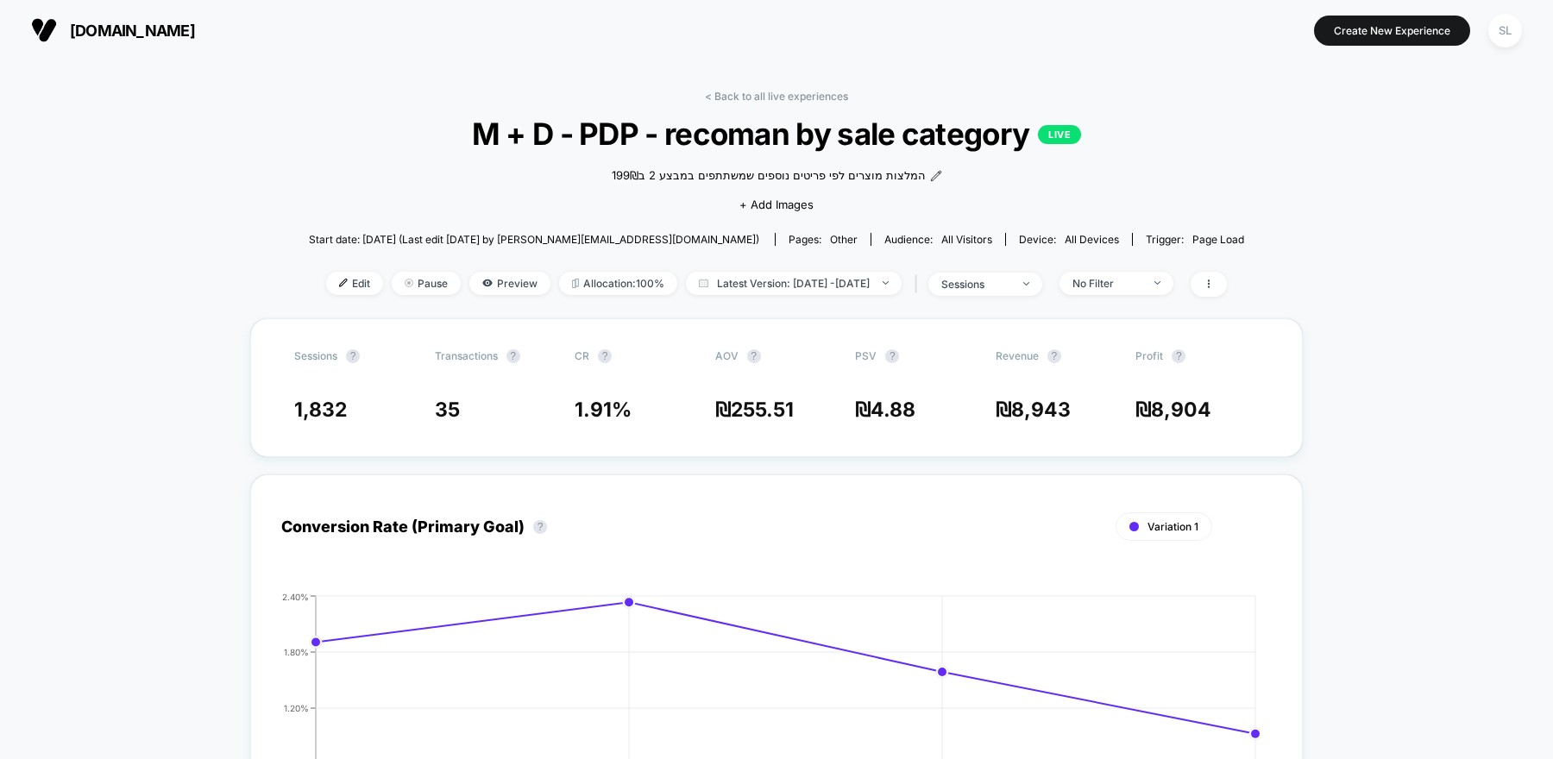
click at [123, 25] on span "cala.co.il" at bounding box center [132, 31] width 125 height 18
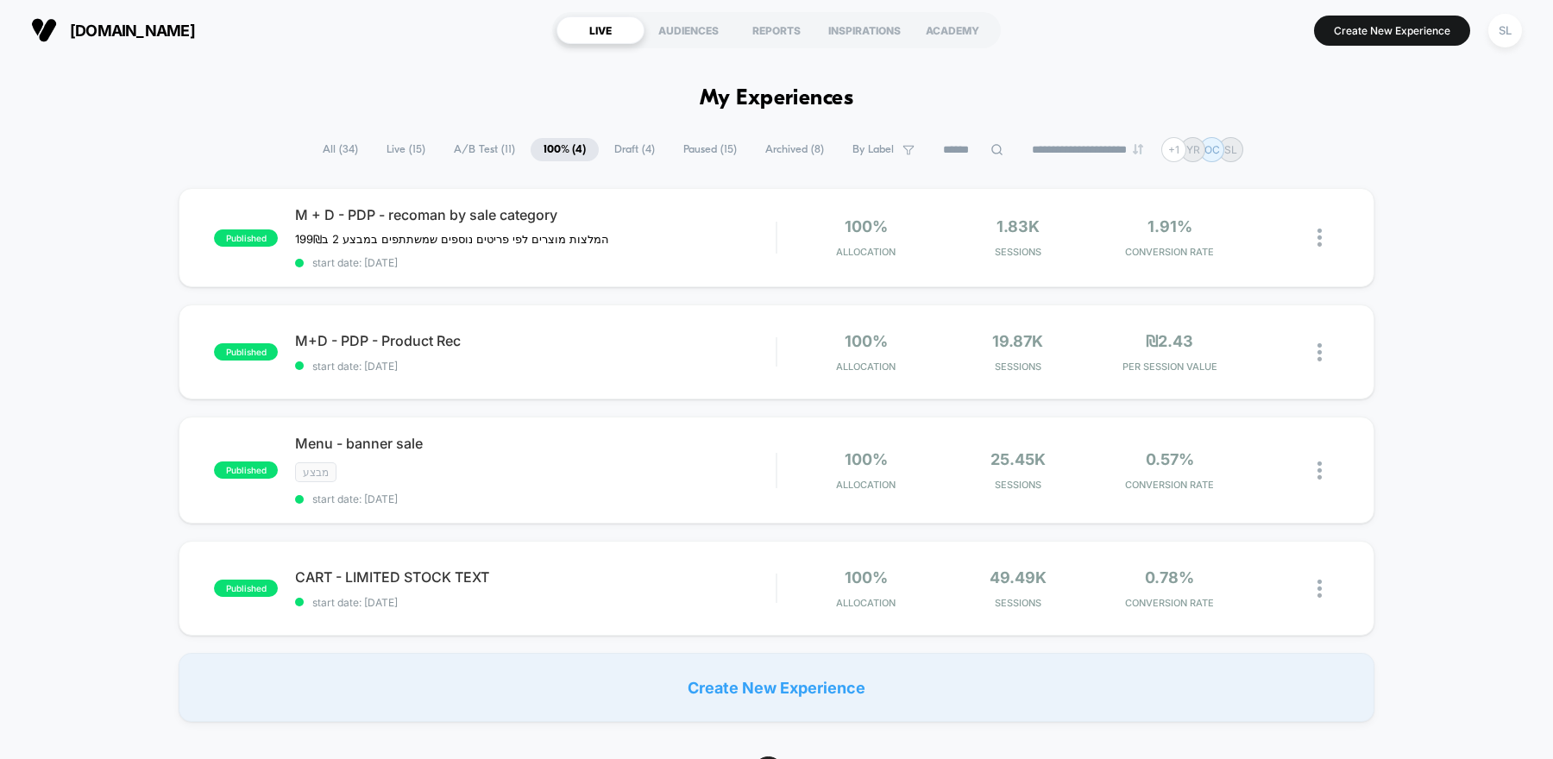
click at [469, 148] on span "A/B Test ( 11 )" at bounding box center [484, 149] width 87 height 23
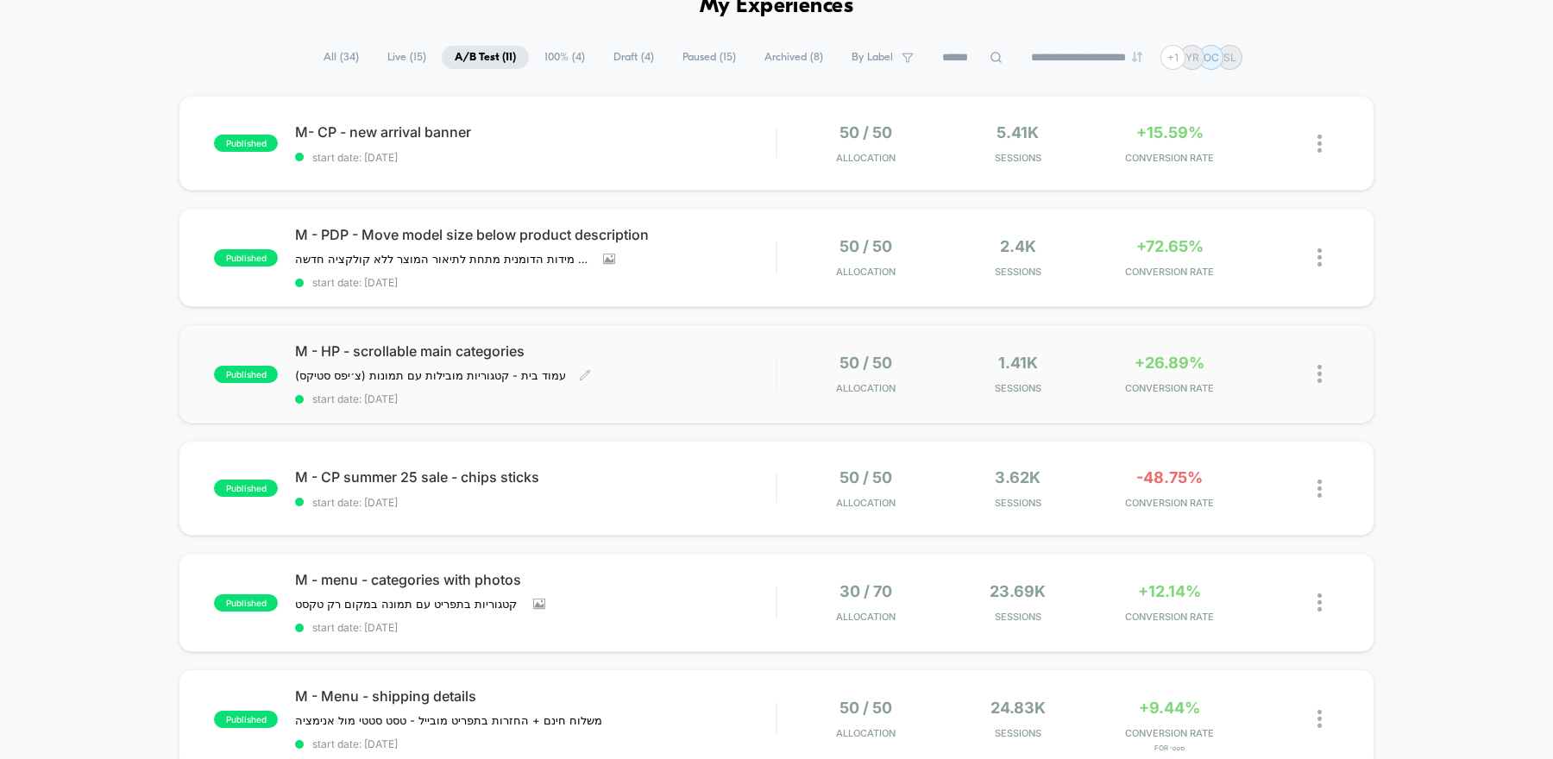
scroll to position [106, 0]
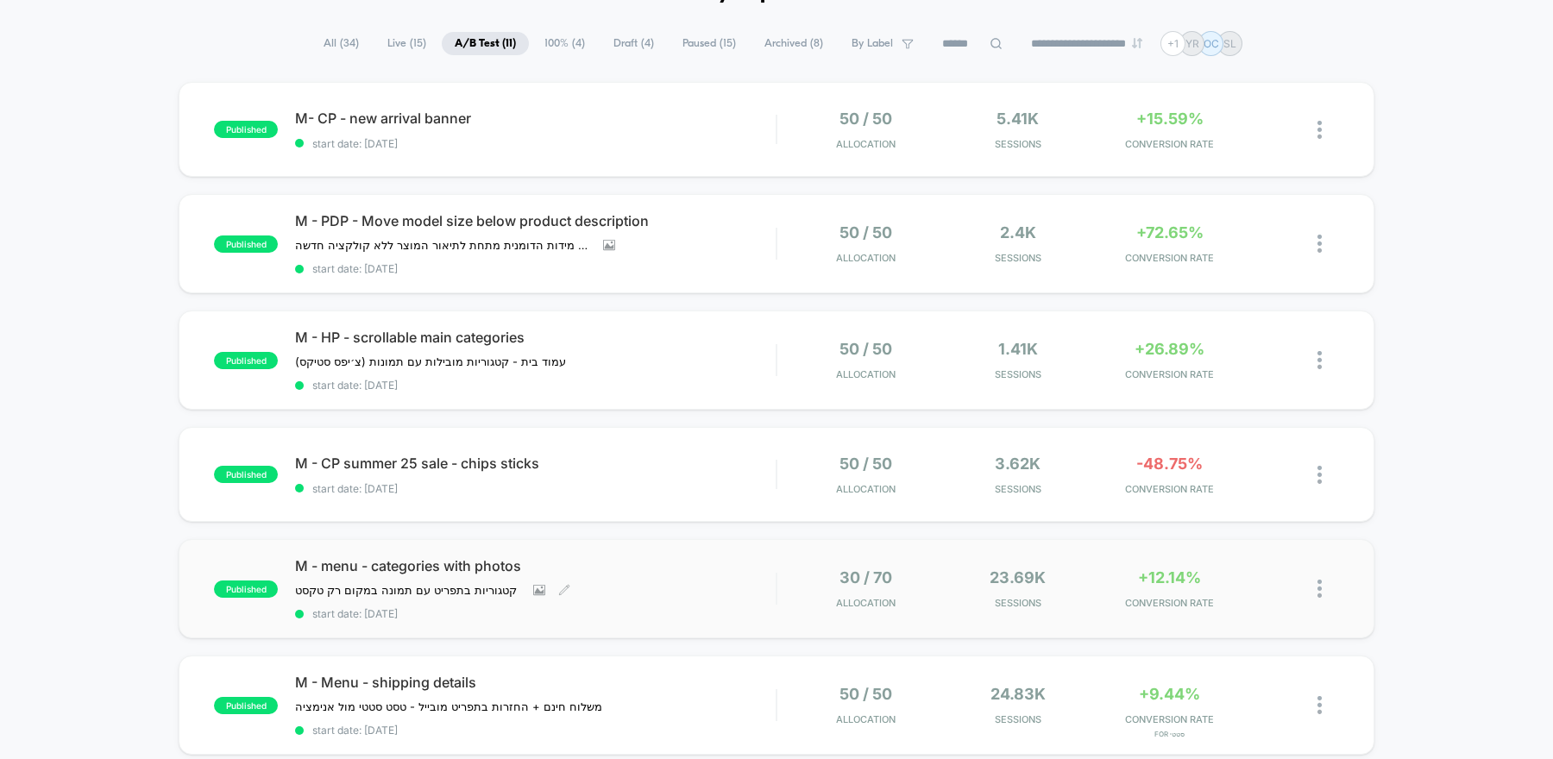
click at [689, 595] on div "M - menu - categories with photos קטגוריות בתפריט עם תמונה במקום רק טקסט ﻿ Clic…" at bounding box center [535, 588] width 481 height 63
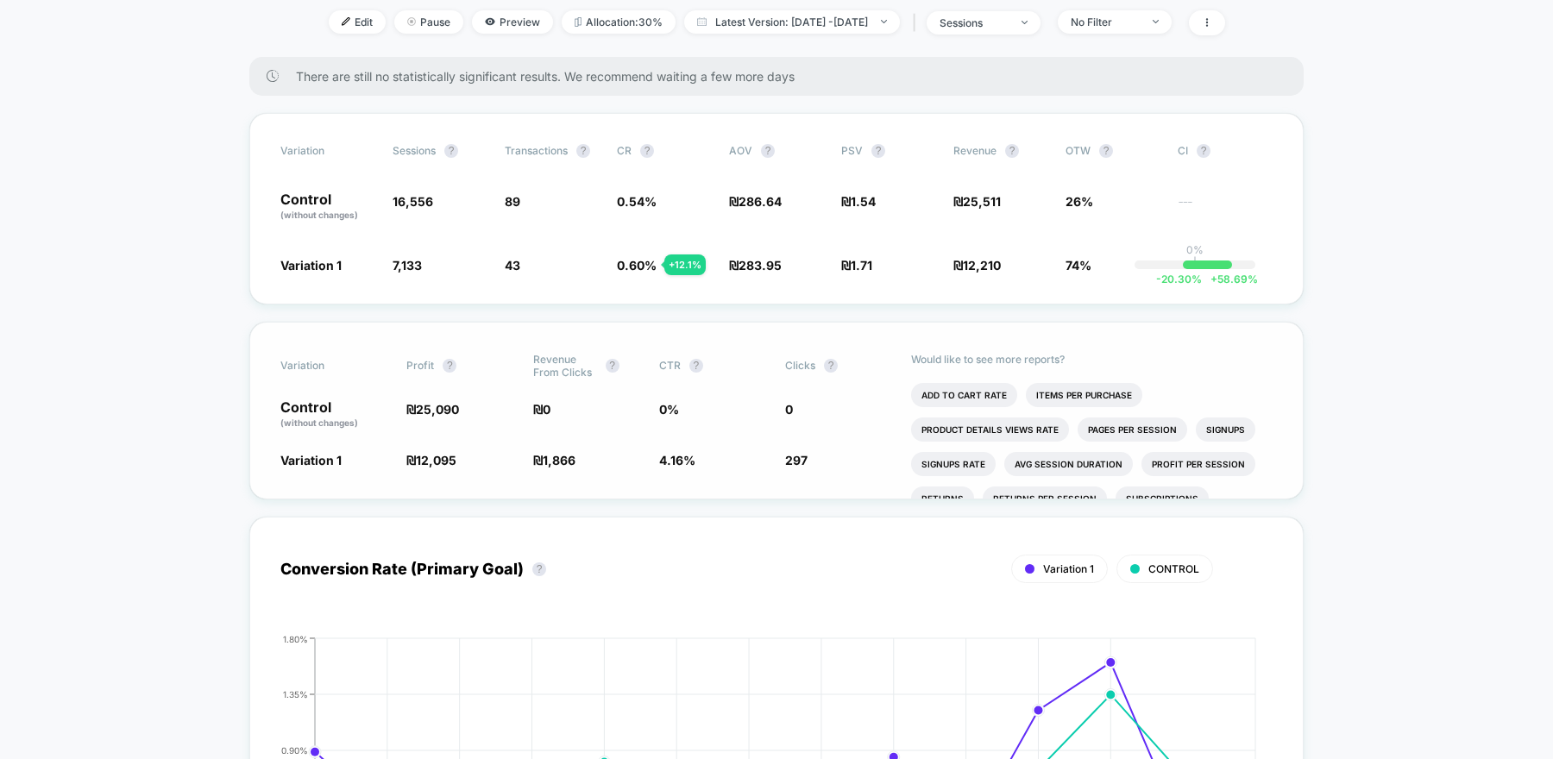
scroll to position [348, 0]
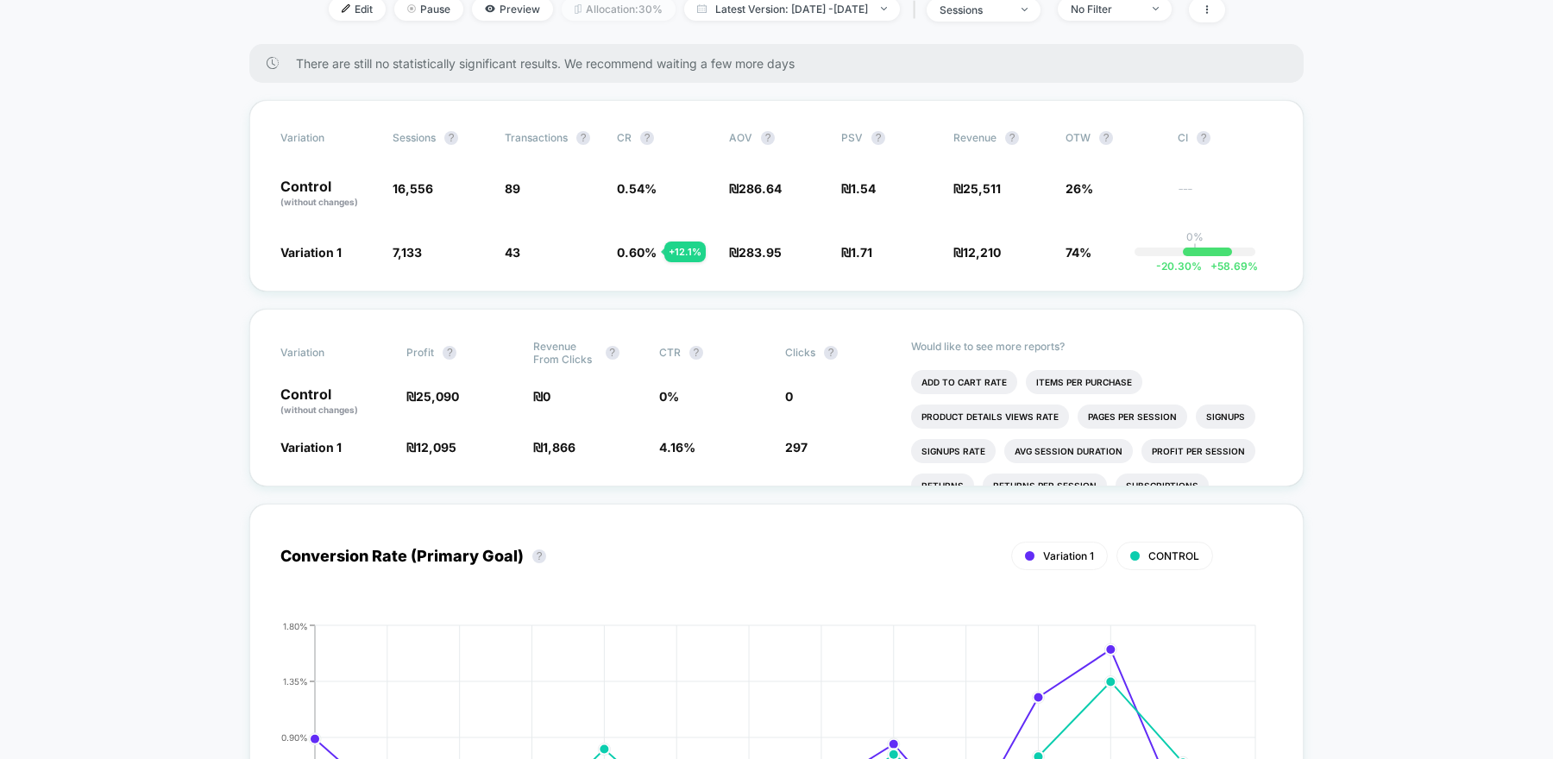
click at [598, 21] on span "Allocation: 30%" at bounding box center [619, 8] width 114 height 23
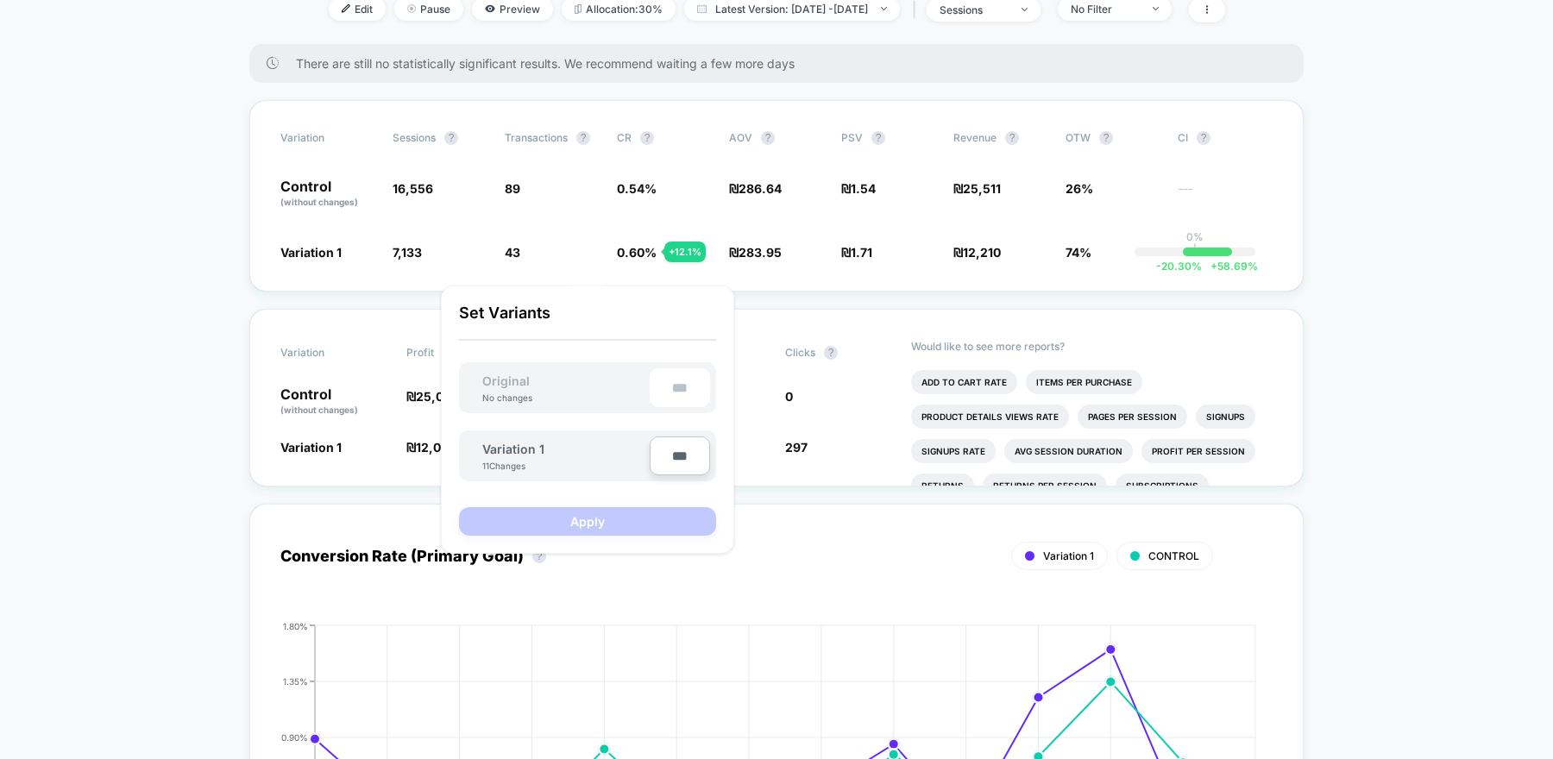
click at [676, 456] on input "***" at bounding box center [680, 456] width 60 height 39
type input "***"
type input "**"
type input "***"
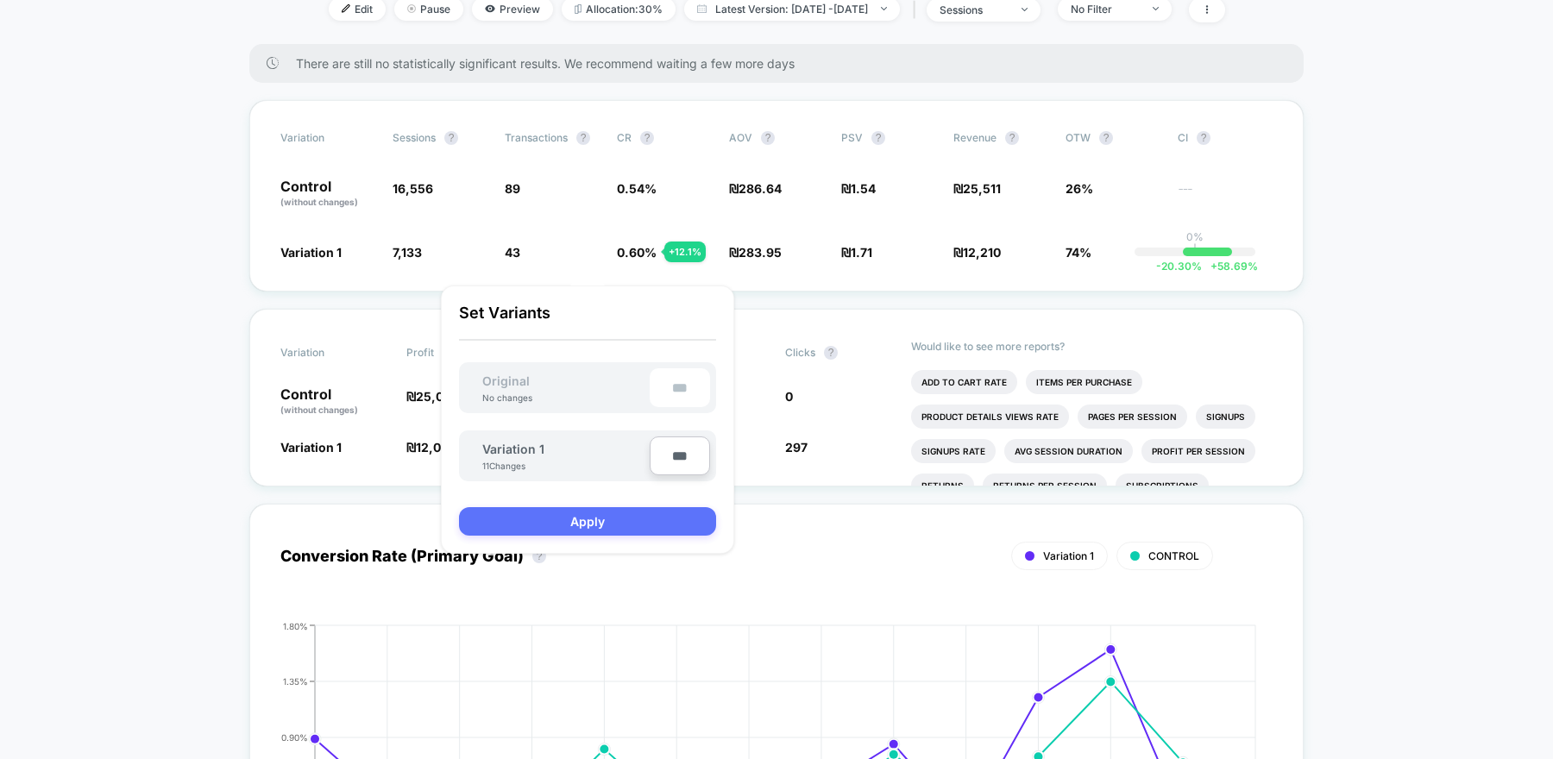
click at [674, 524] on button "Apply" at bounding box center [587, 521] width 257 height 28
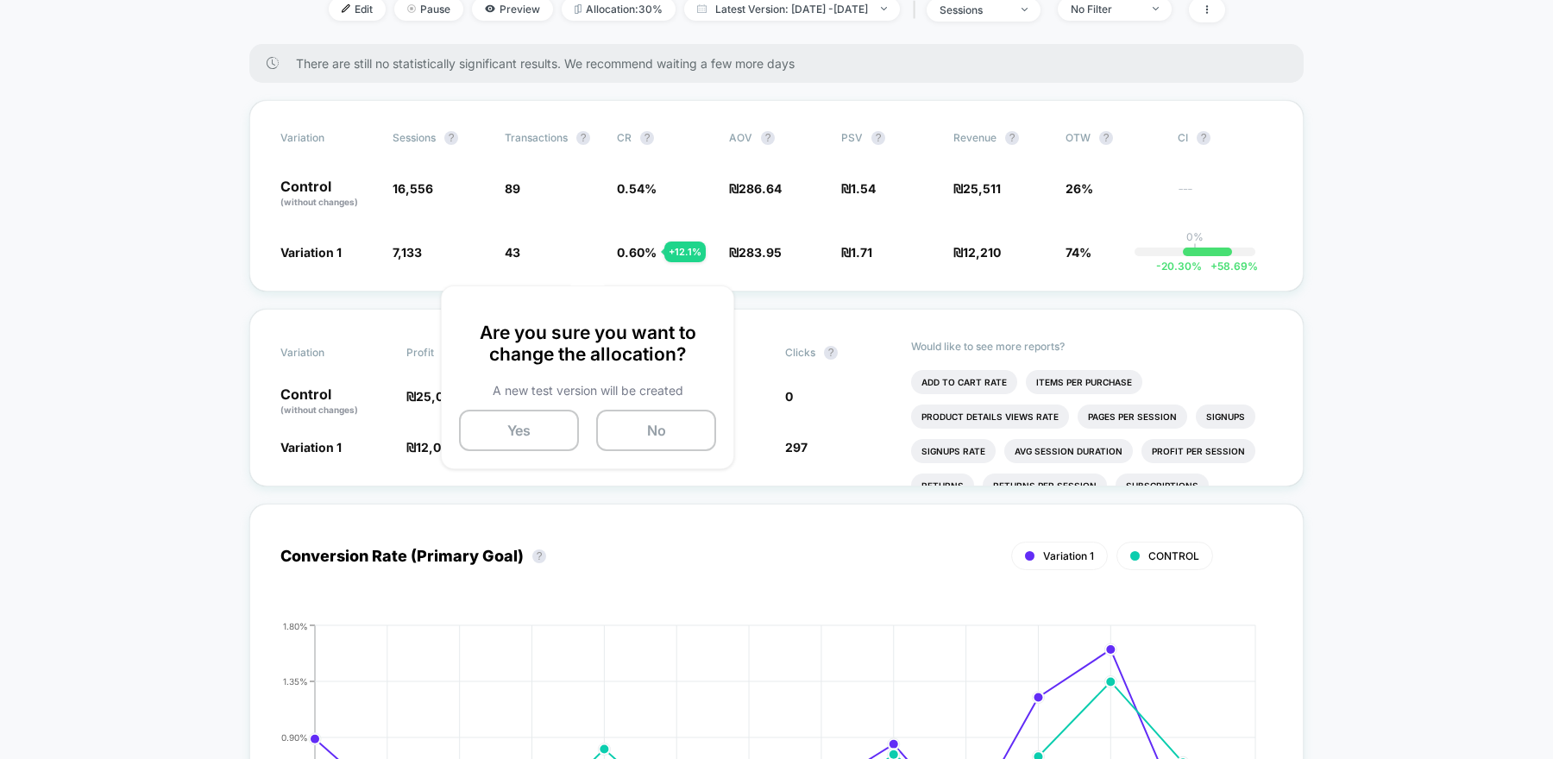
drag, startPoint x: 541, startPoint y: 436, endPoint x: 527, endPoint y: 369, distance: 67.9
click at [527, 369] on div "Are you sure you want to change the allocation? A new test version will be crea…" at bounding box center [587, 386] width 257 height 129
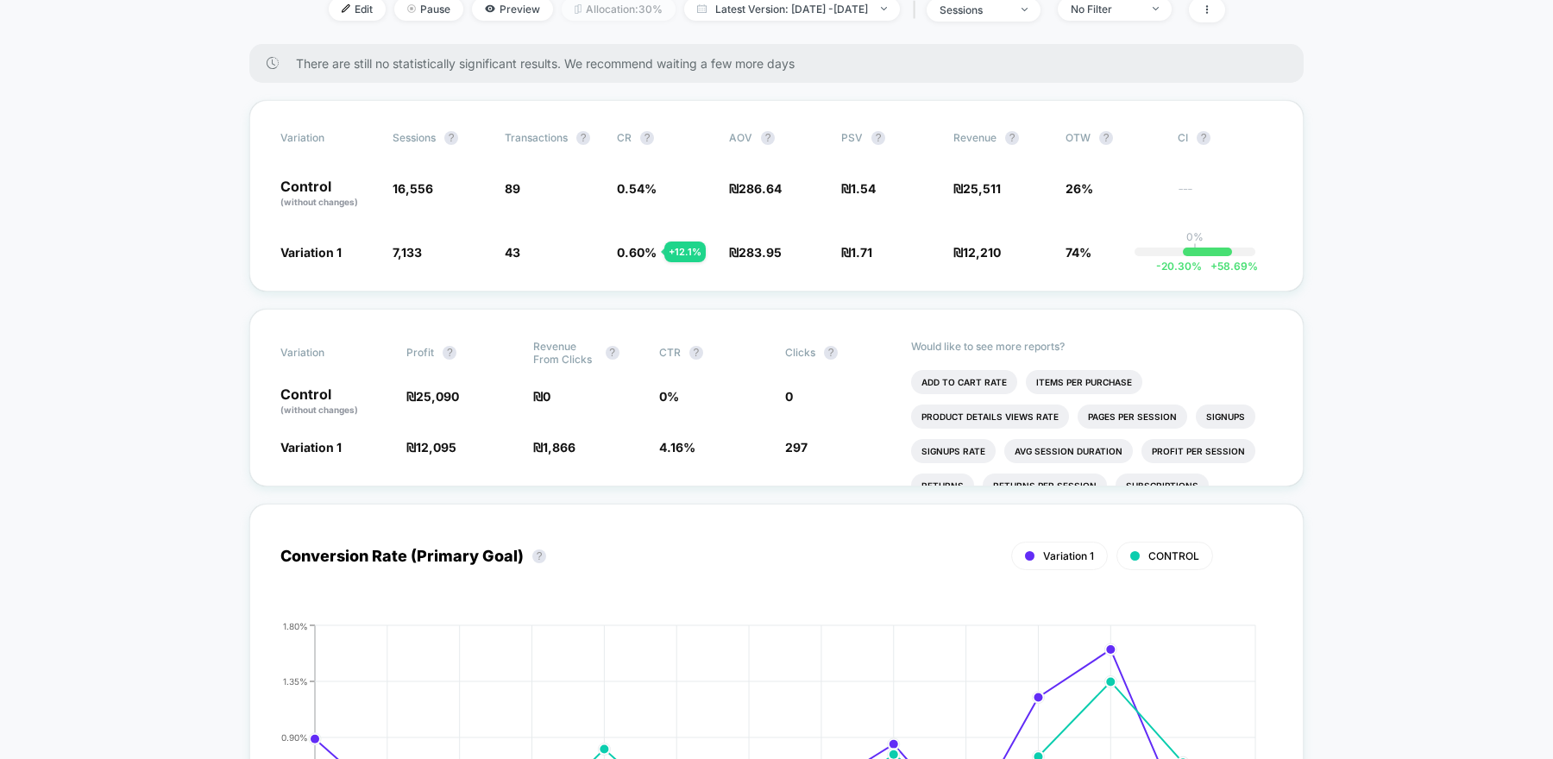
click at [577, 21] on span "Allocation: 30%" at bounding box center [619, 8] width 114 height 23
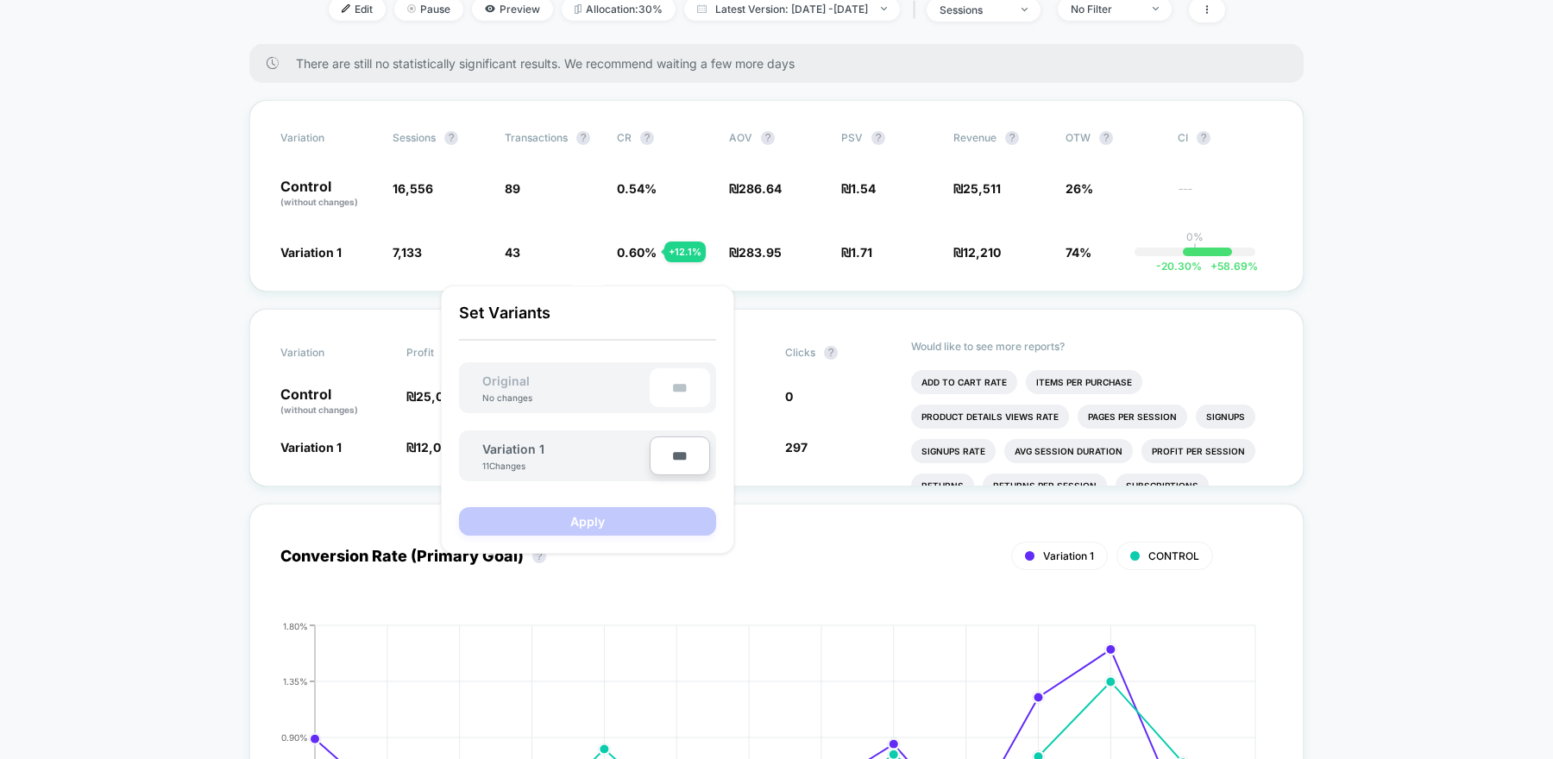
click at [678, 462] on input "***" at bounding box center [680, 456] width 60 height 39
type input "***"
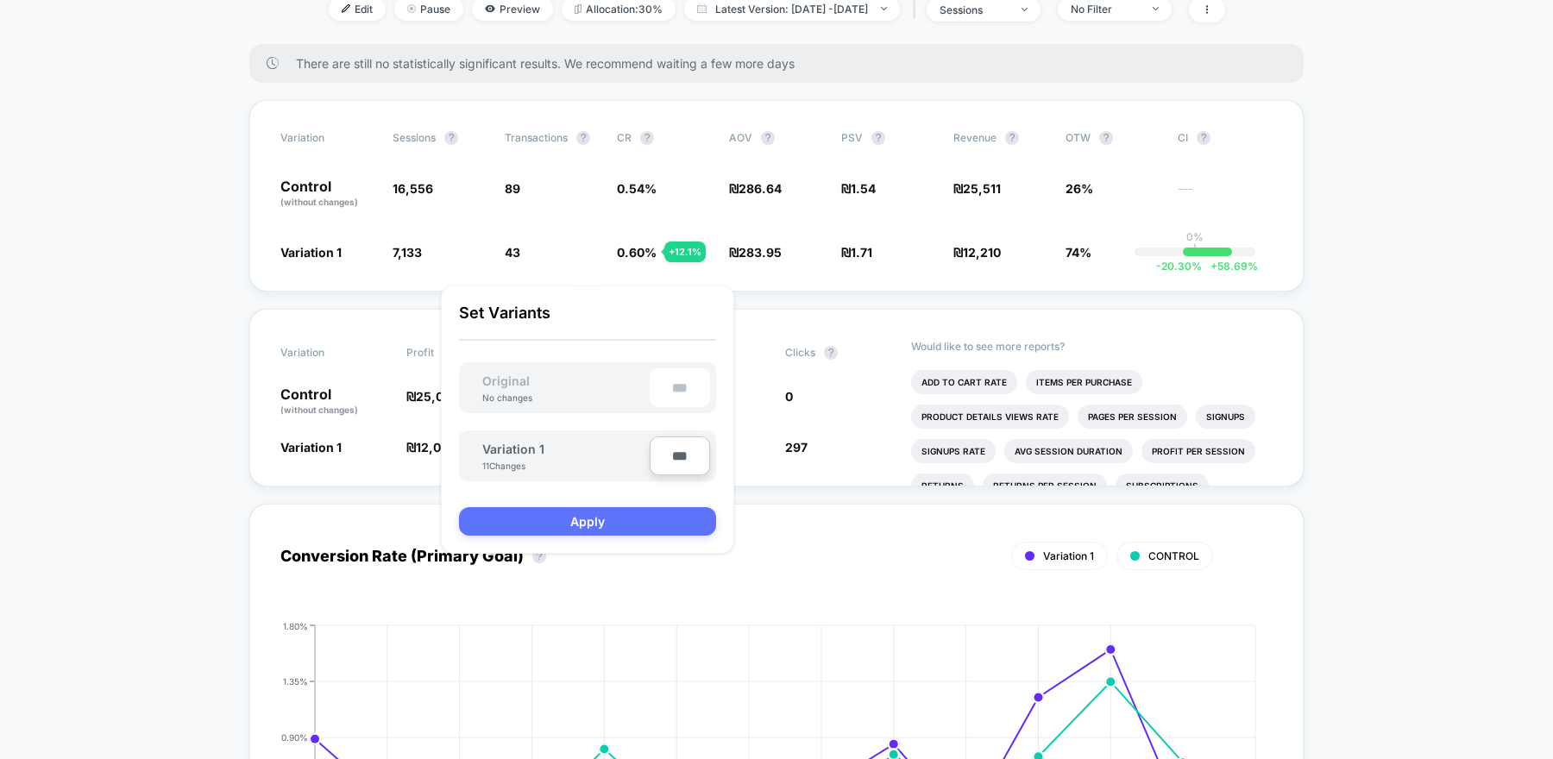
click at [674, 532] on button "Apply" at bounding box center [587, 521] width 257 height 28
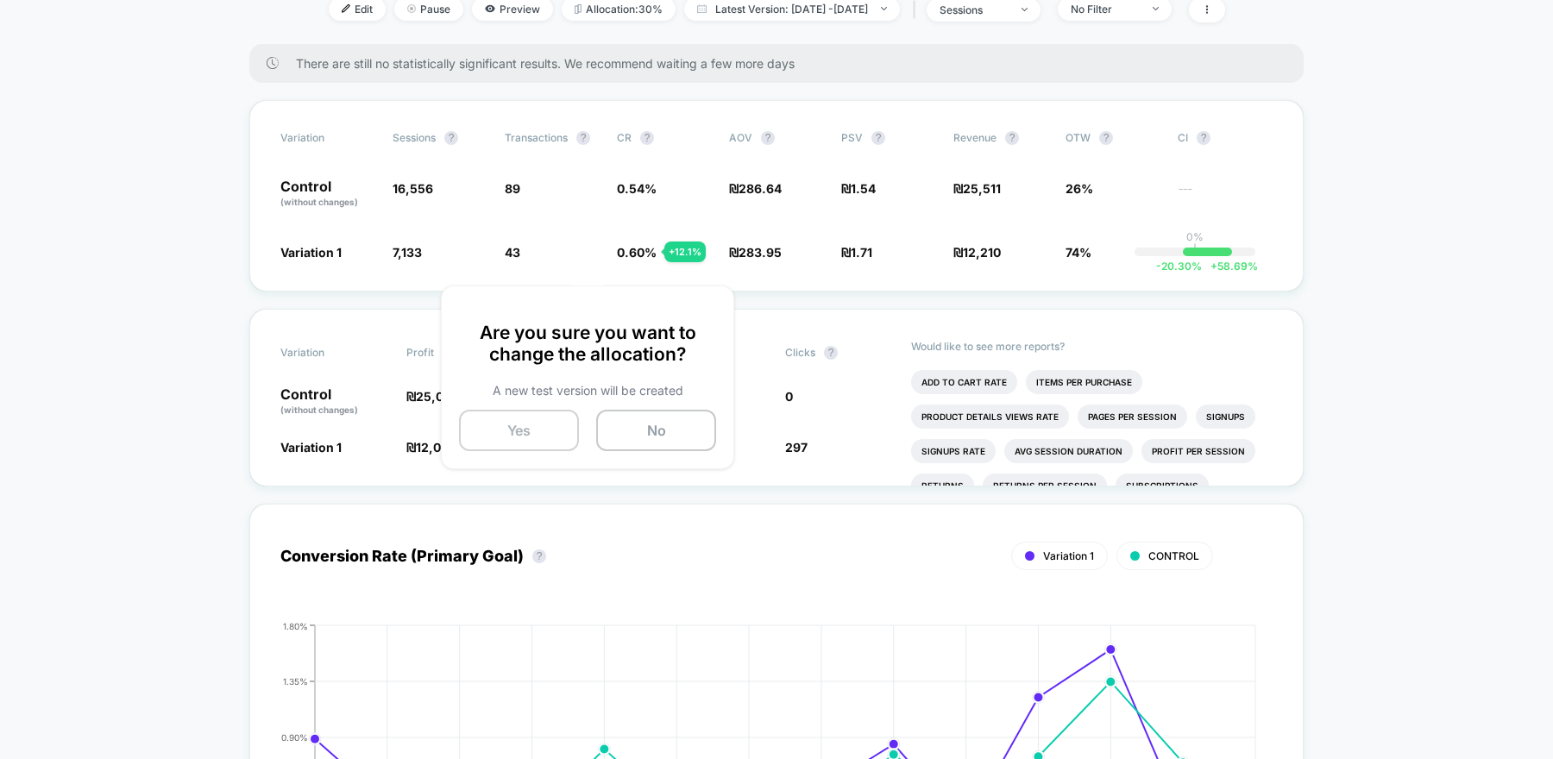
click at [543, 425] on button "Yes" at bounding box center [519, 430] width 120 height 41
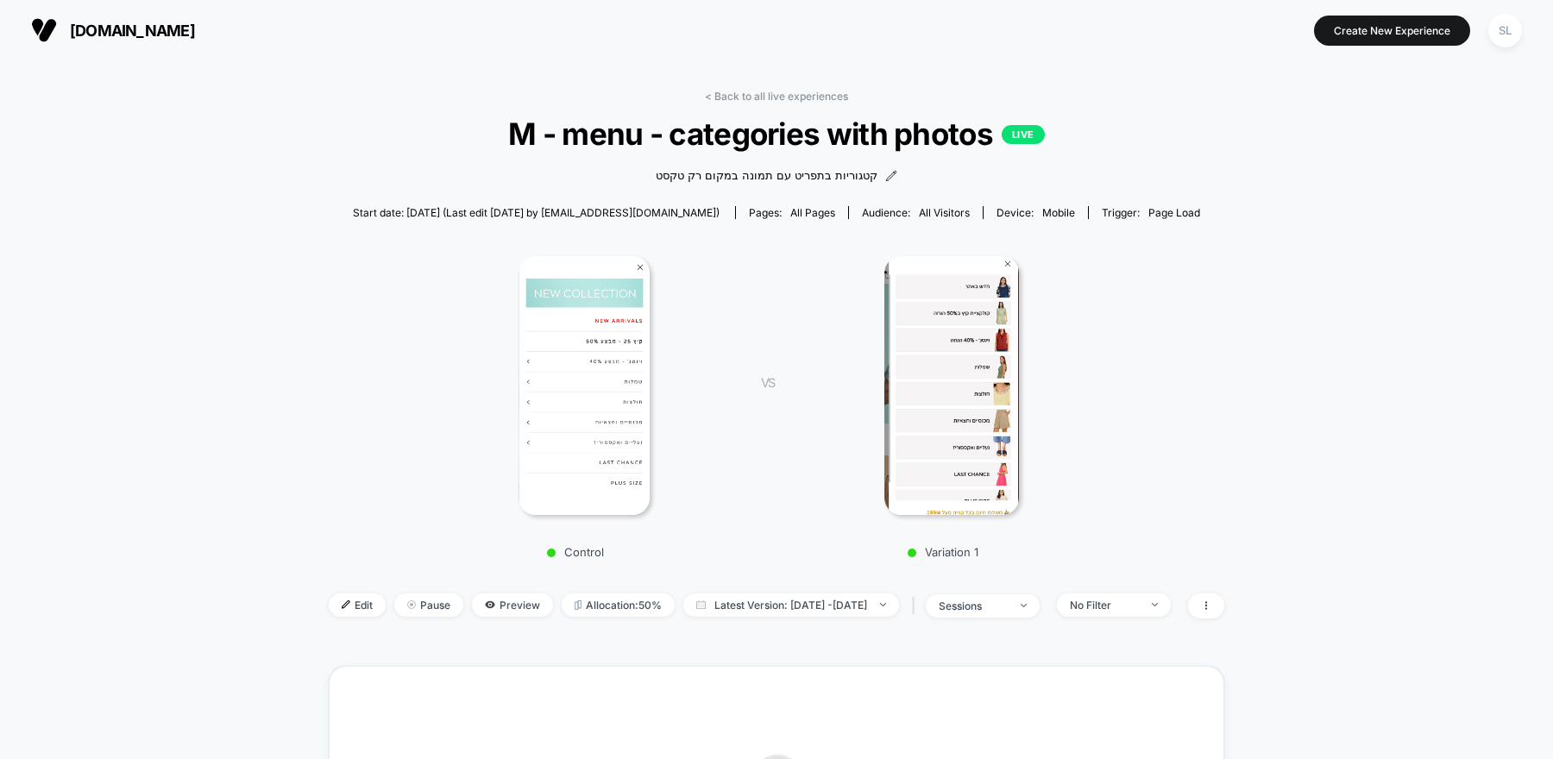
click at [135, 35] on span "cala.co.il" at bounding box center [132, 31] width 125 height 18
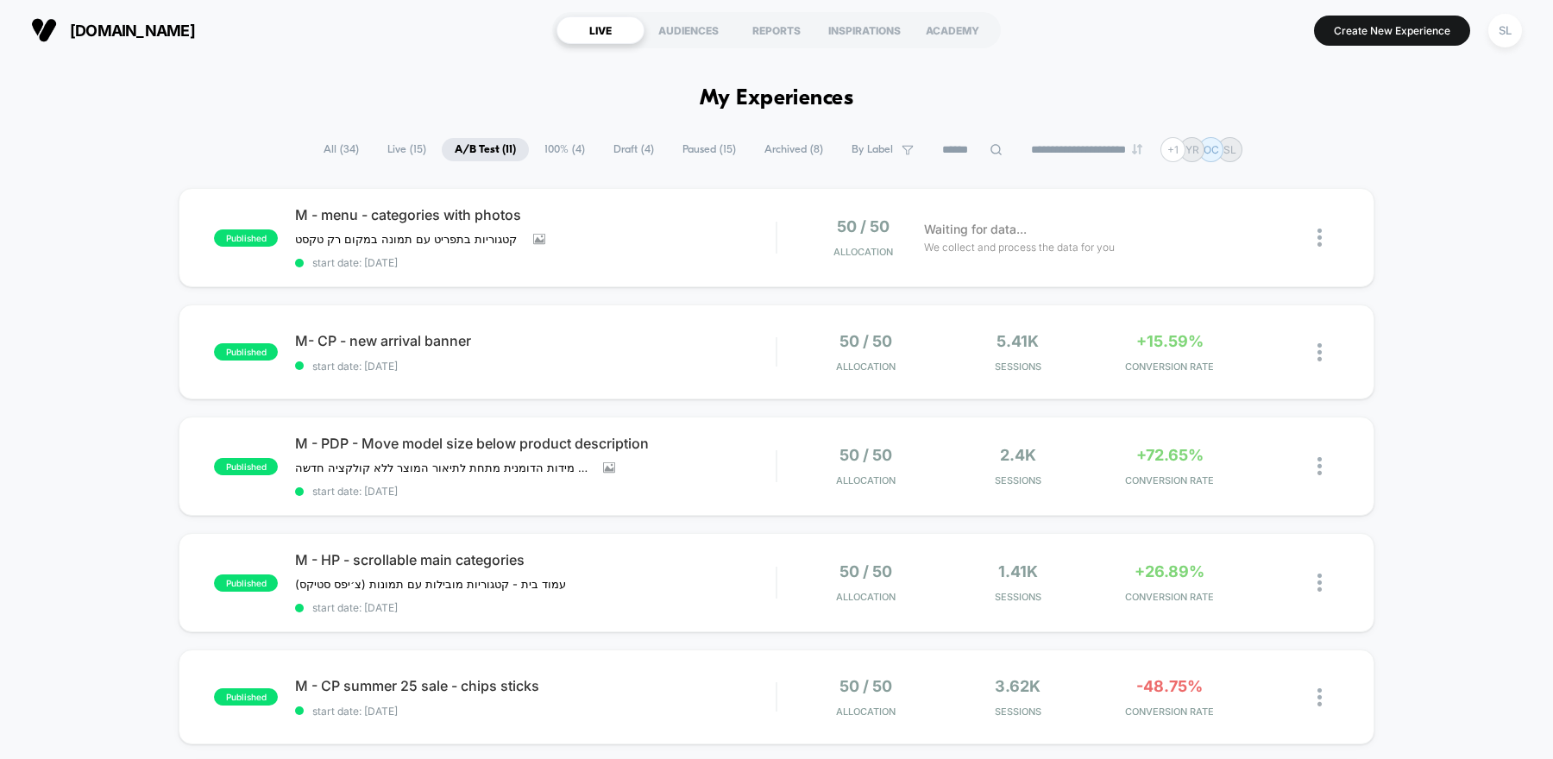
click at [560, 158] on span "100% ( 4 )" at bounding box center [565, 149] width 66 height 23
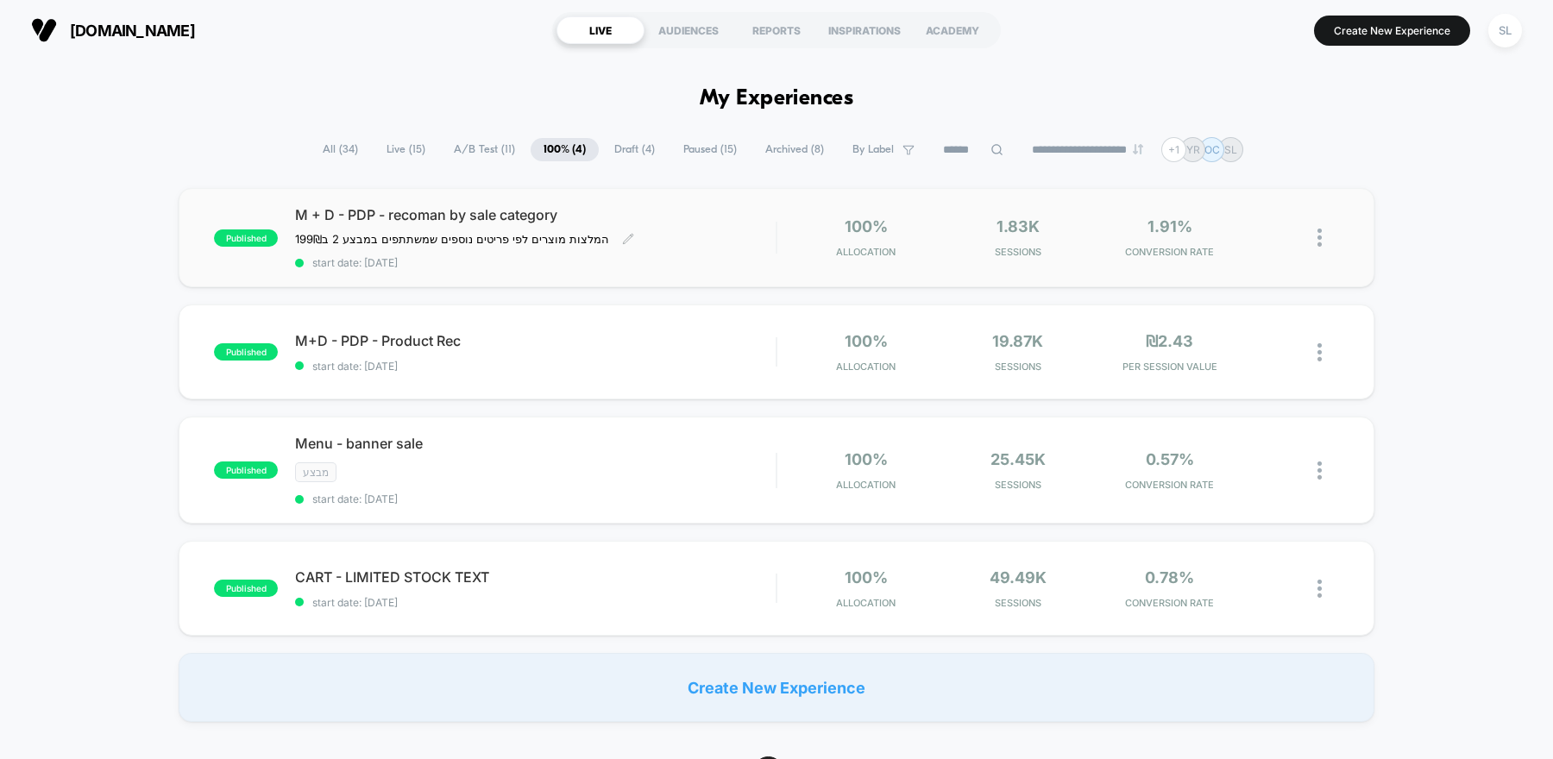
click at [739, 252] on div "M + D - PDP - recoman by sale category המלצות מוצרים לפי פריטים נוספים שמשתתפים…" at bounding box center [535, 237] width 481 height 63
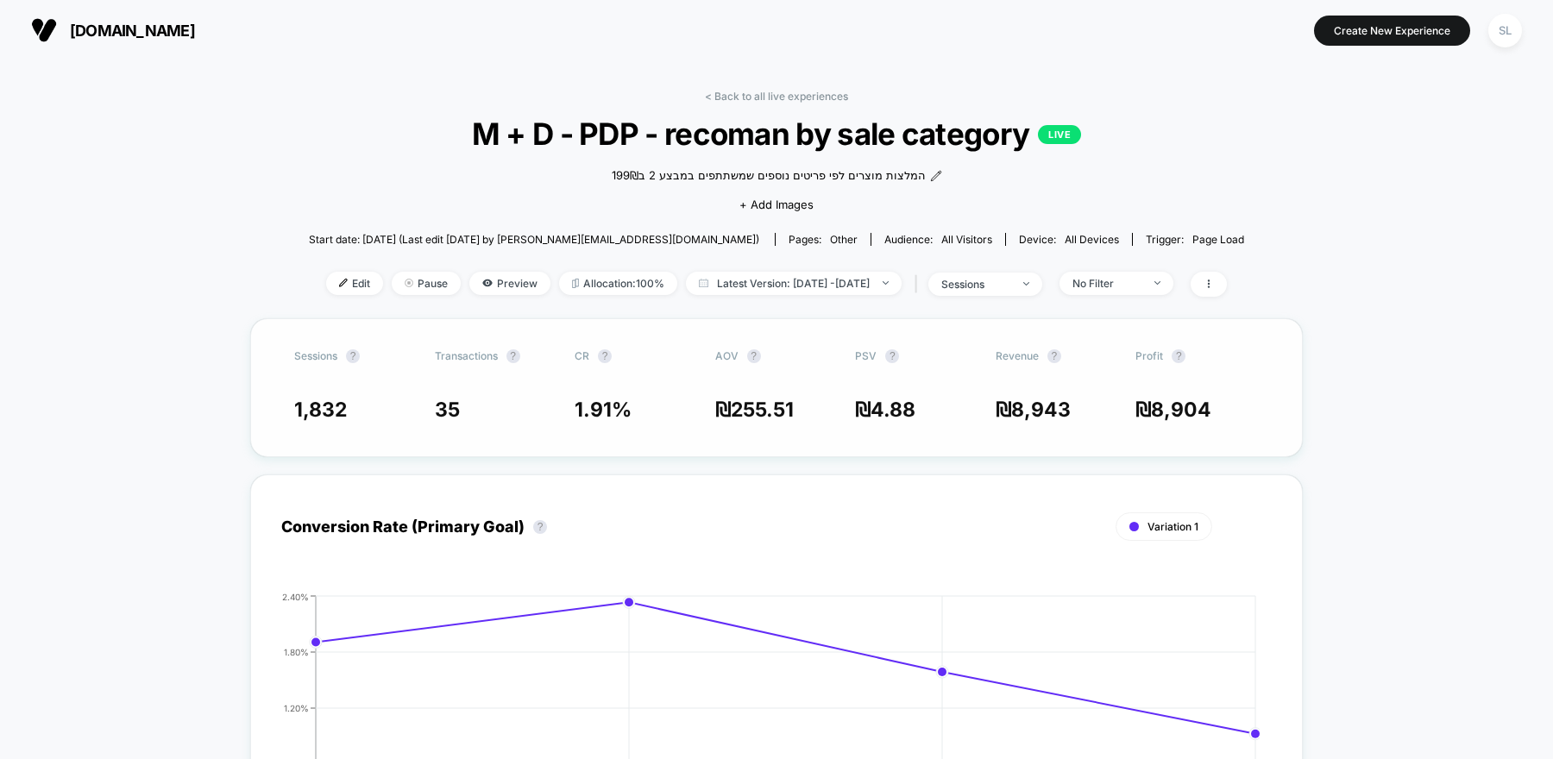
scroll to position [17, 0]
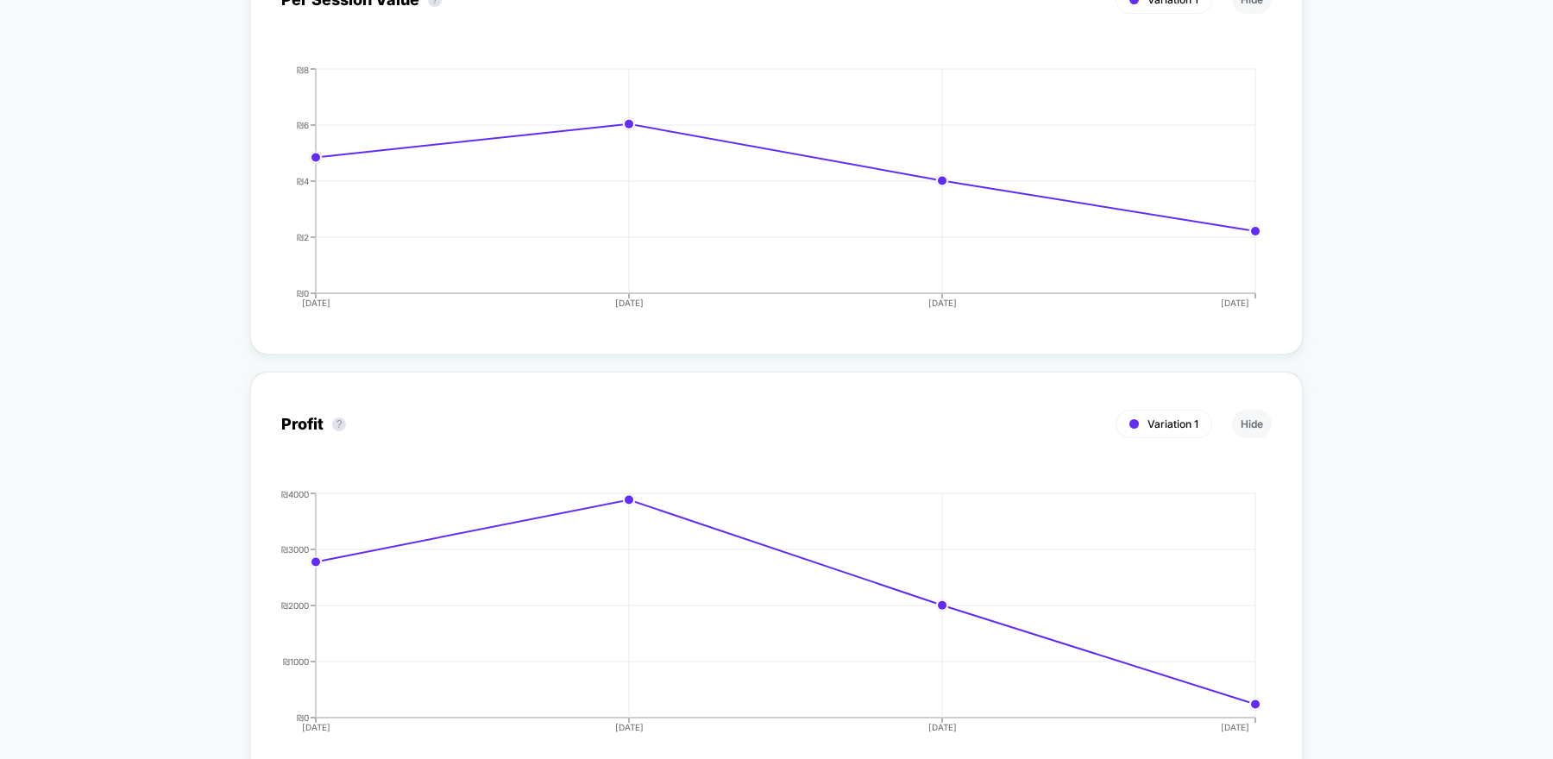
click at [758, 426] on div "Variation 1" at bounding box center [746, 424] width 931 height 28
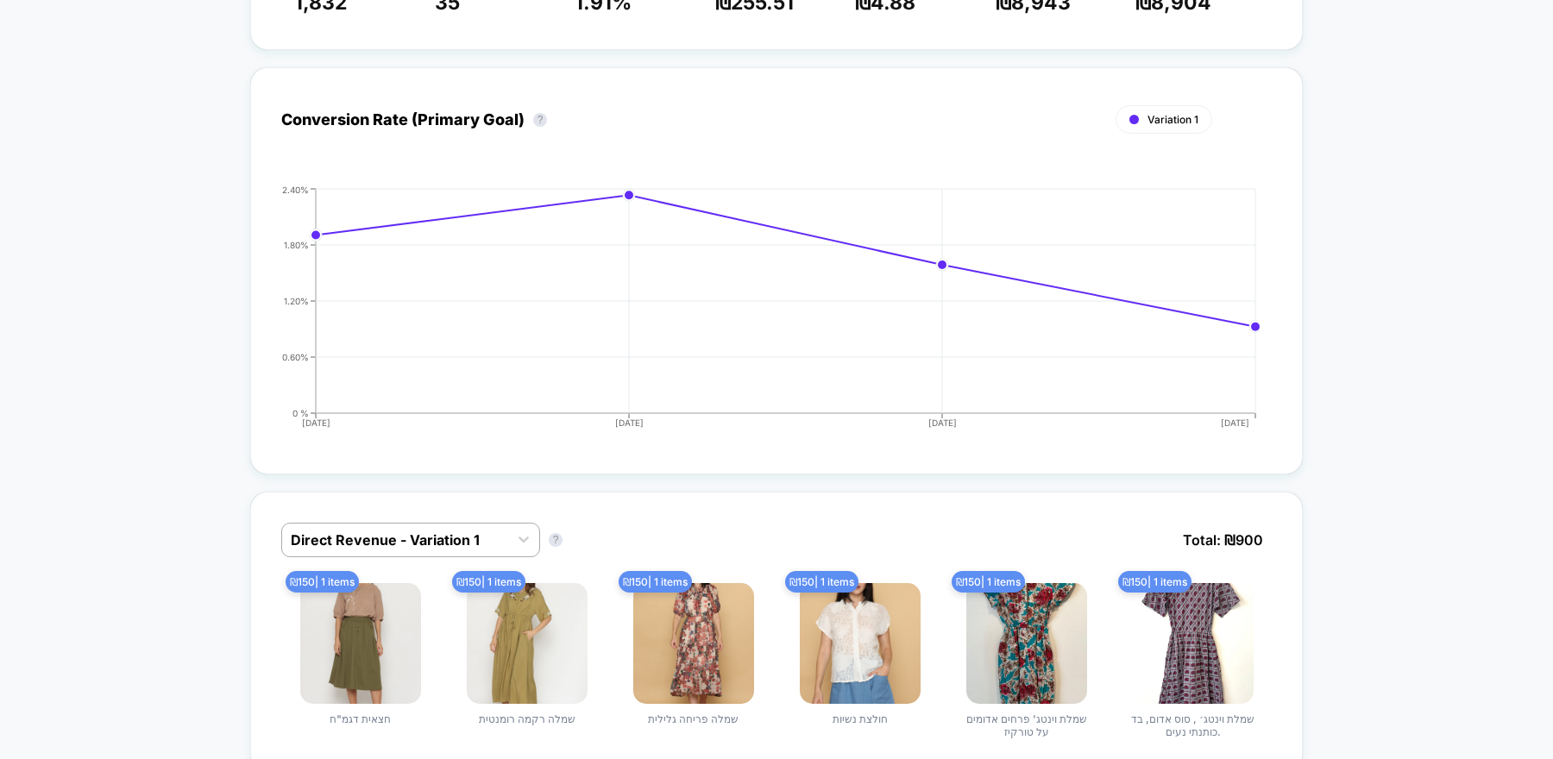
scroll to position [403, 0]
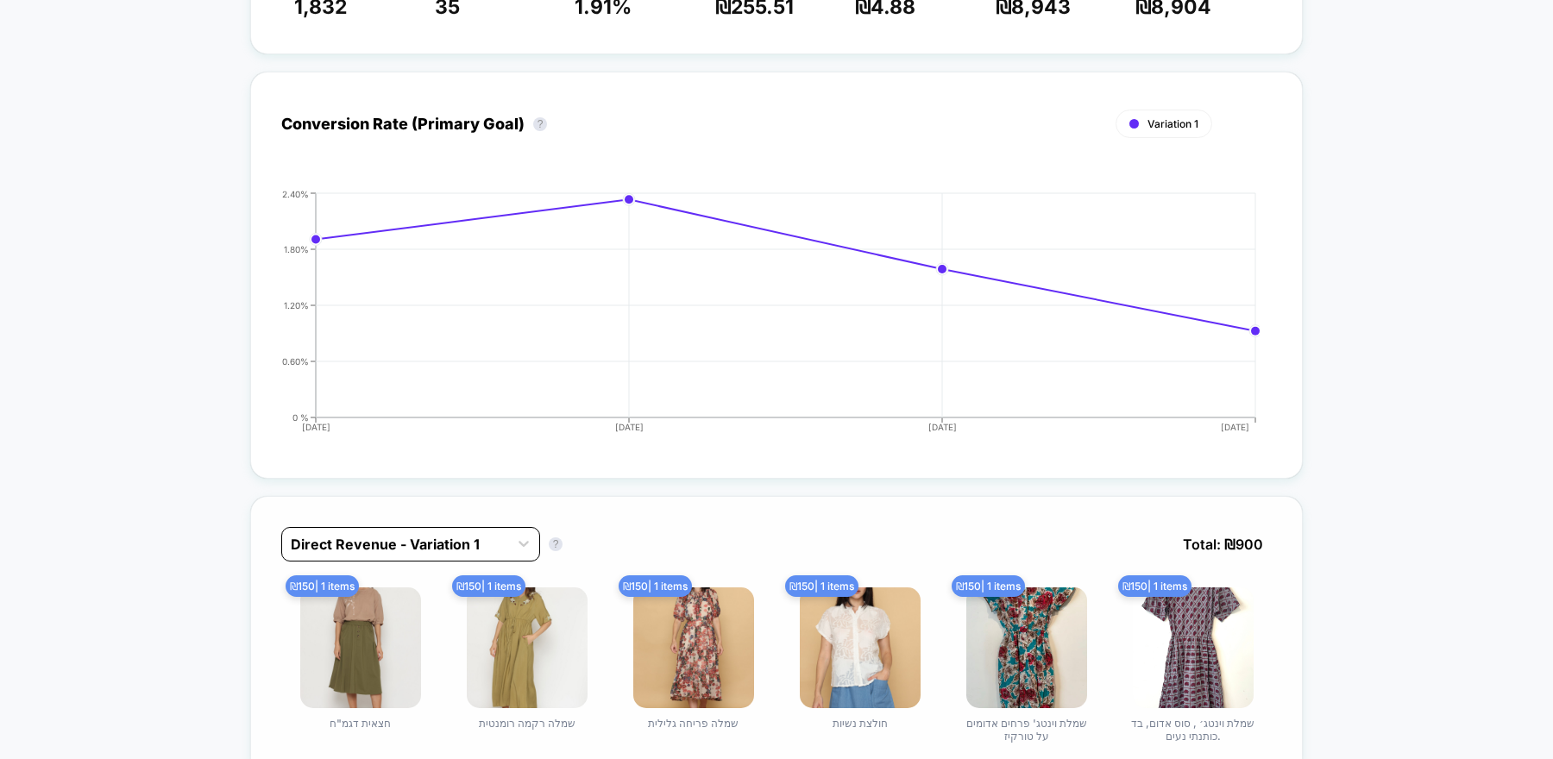
click at [455, 543] on div at bounding box center [395, 544] width 209 height 21
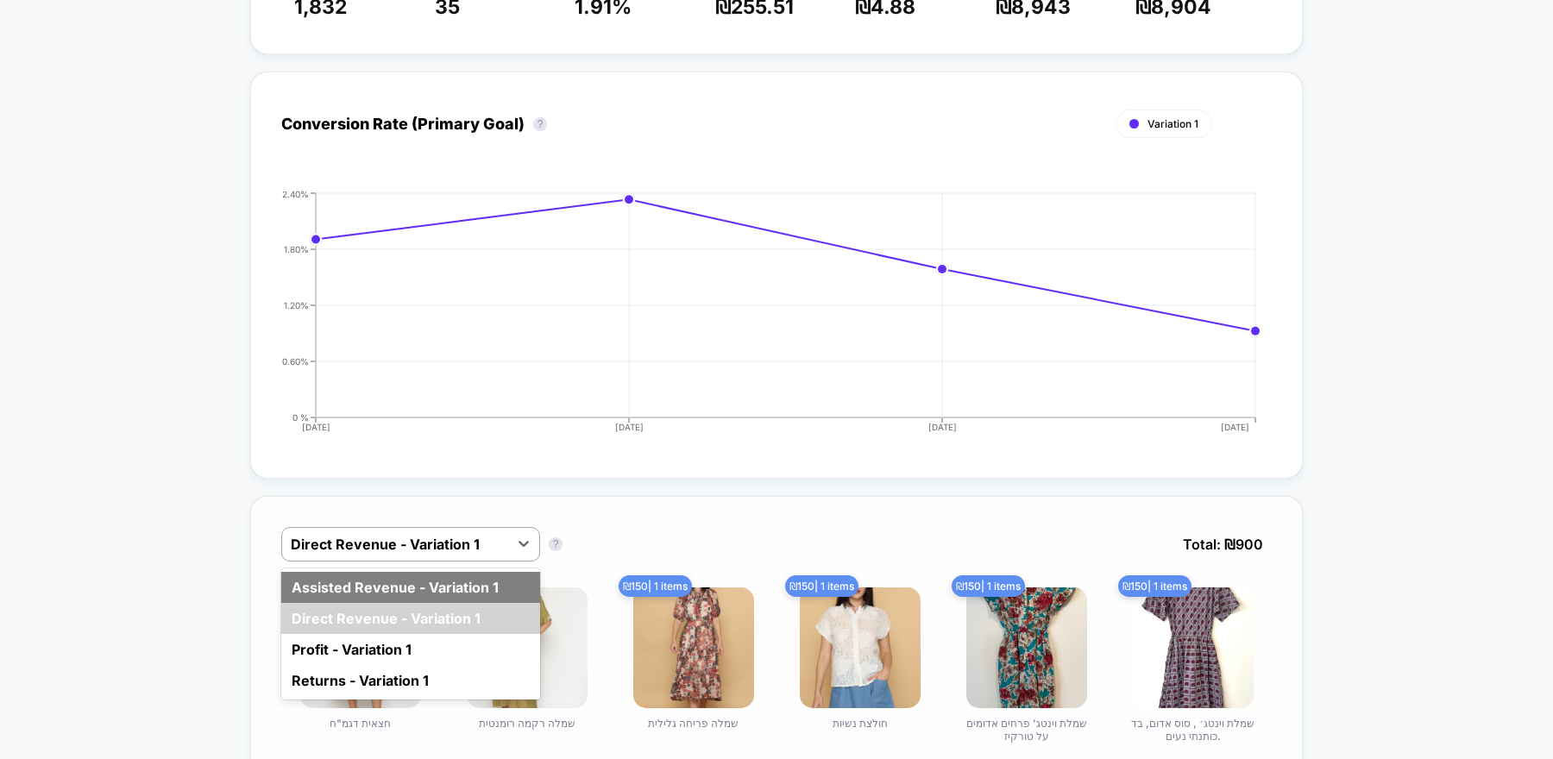
click at [450, 592] on div "Assisted Revenue - Variation 1" at bounding box center [410, 587] width 259 height 31
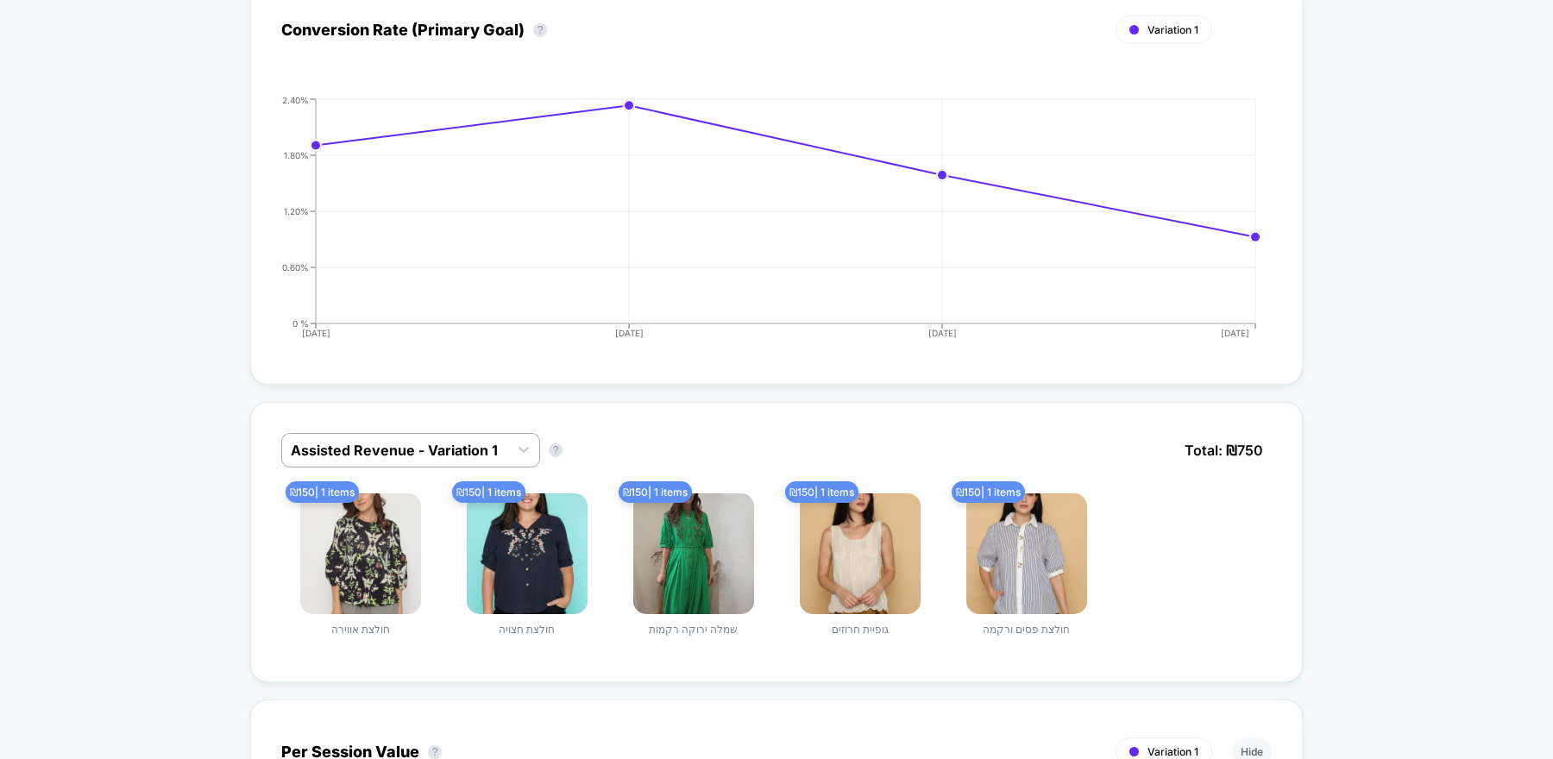
scroll to position [490, 0]
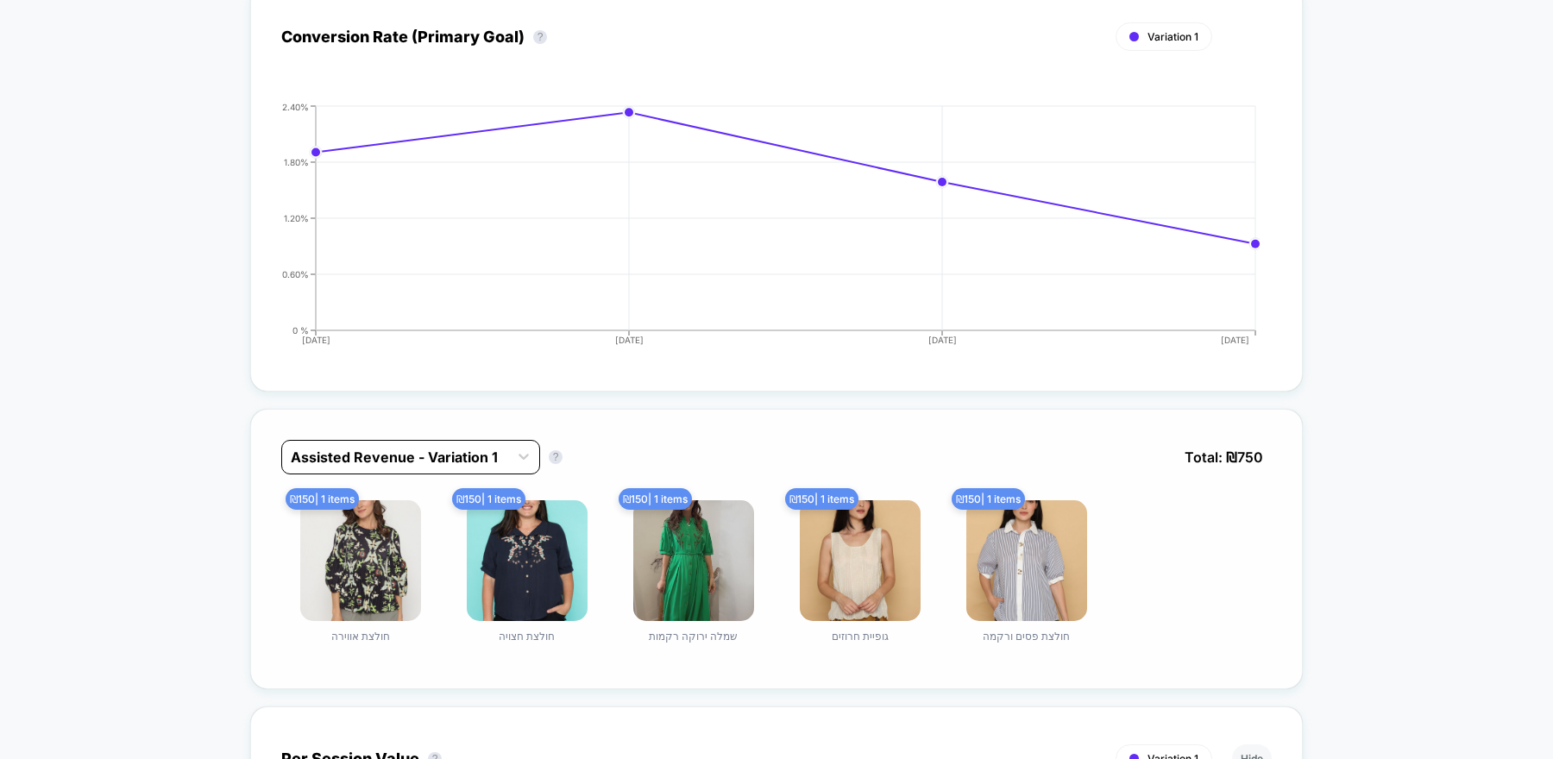
click at [504, 444] on div "Assisted Revenue - Variation 1" at bounding box center [395, 457] width 226 height 28
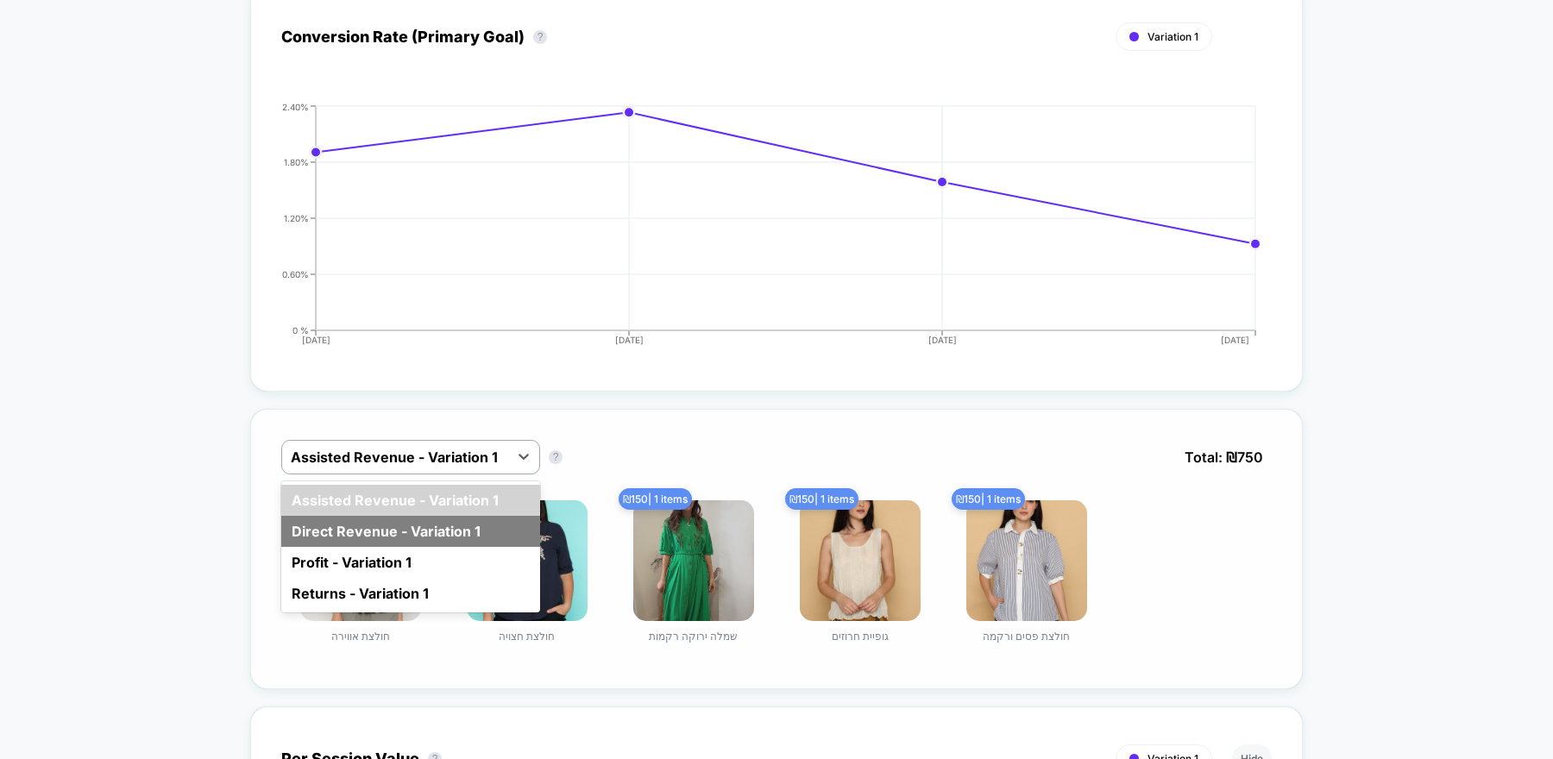
click at [486, 522] on div "Direct Revenue - Variation 1" at bounding box center [410, 531] width 259 height 31
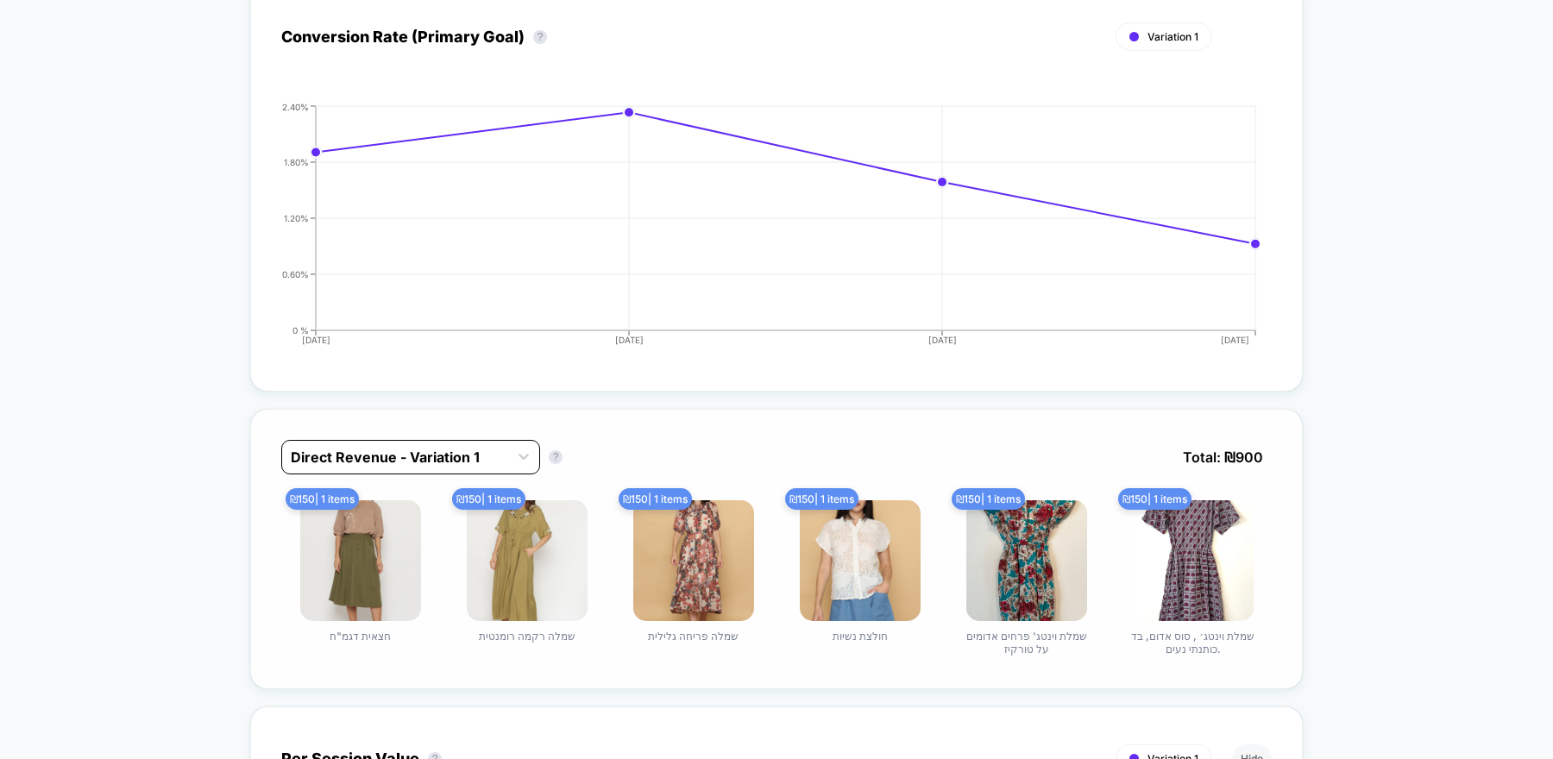
click at [497, 463] on div at bounding box center [395, 457] width 209 height 21
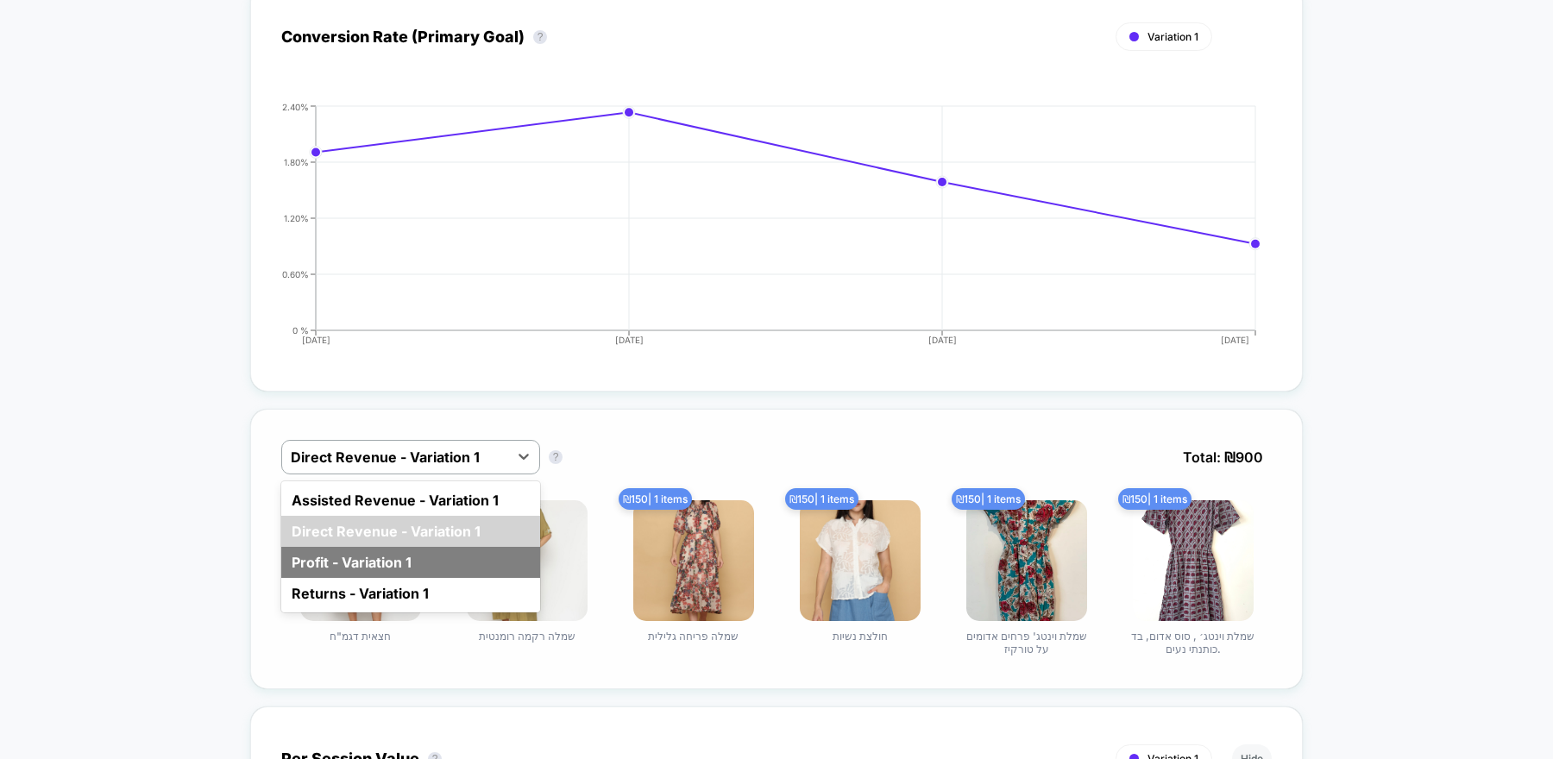
click at [480, 558] on div "Profit - Variation 1" at bounding box center [410, 562] width 259 height 31
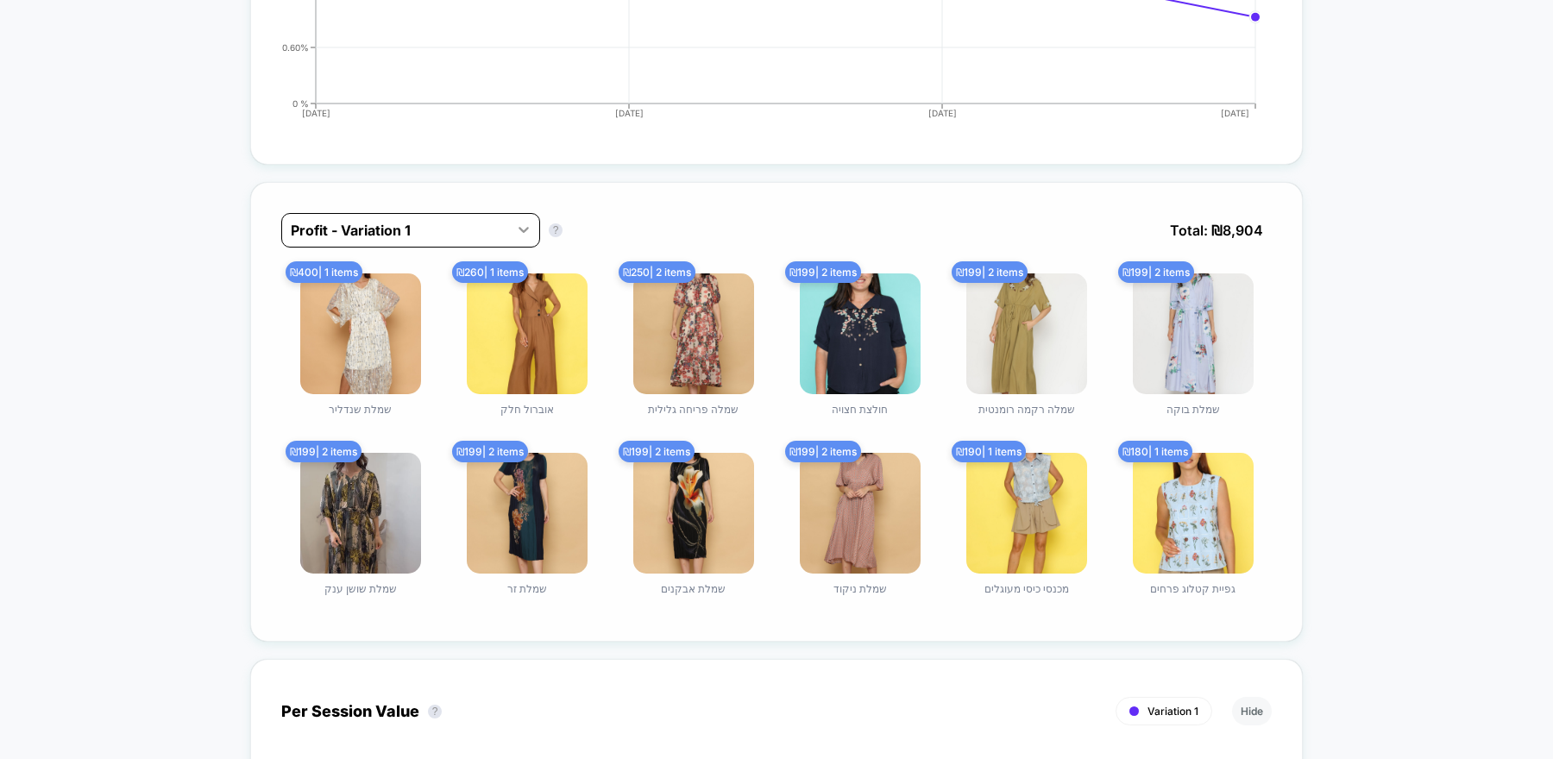
scroll to position [719, 0]
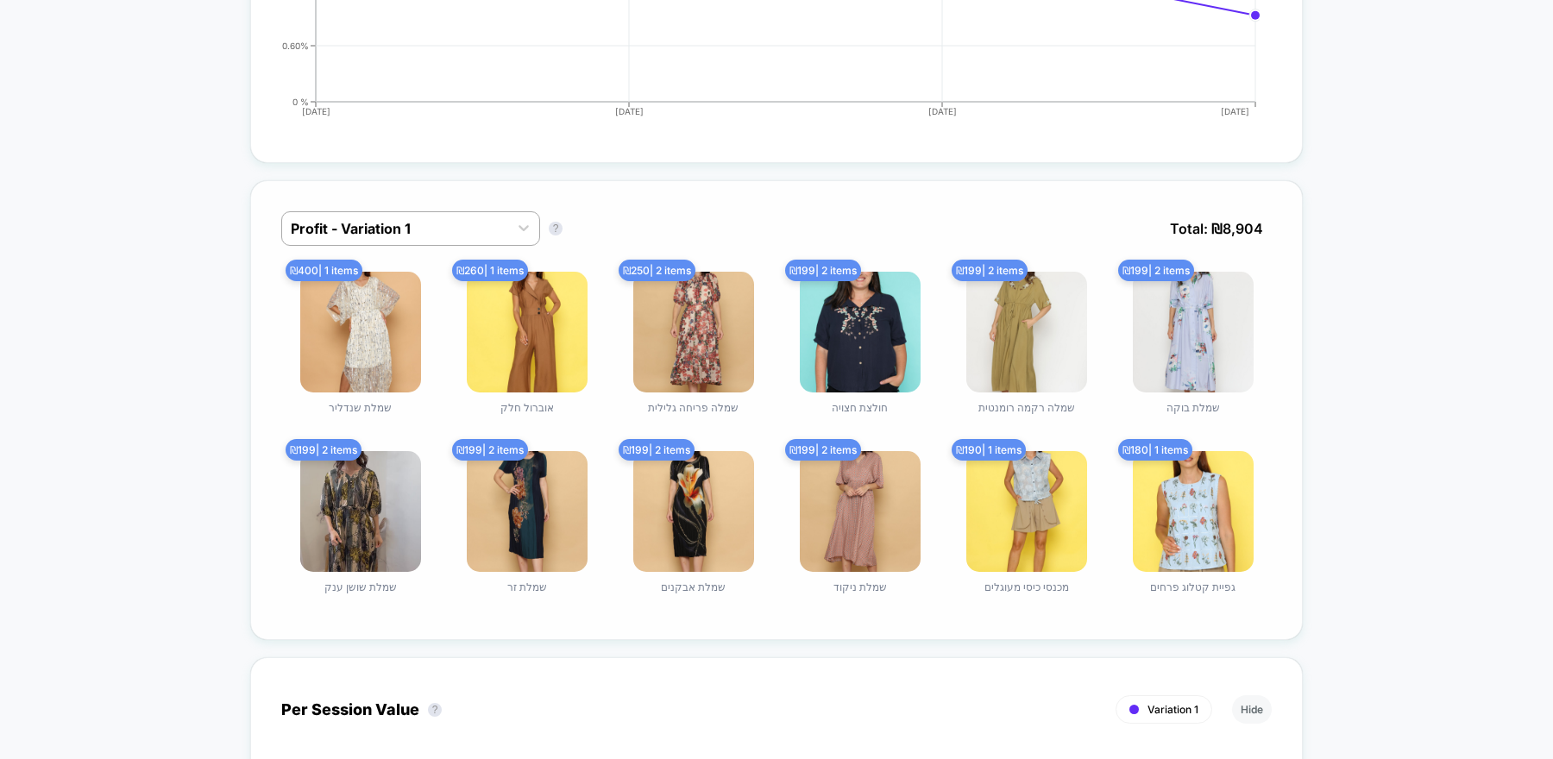
click at [1243, 227] on span "Total: ₪ 8,904" at bounding box center [1216, 228] width 110 height 35
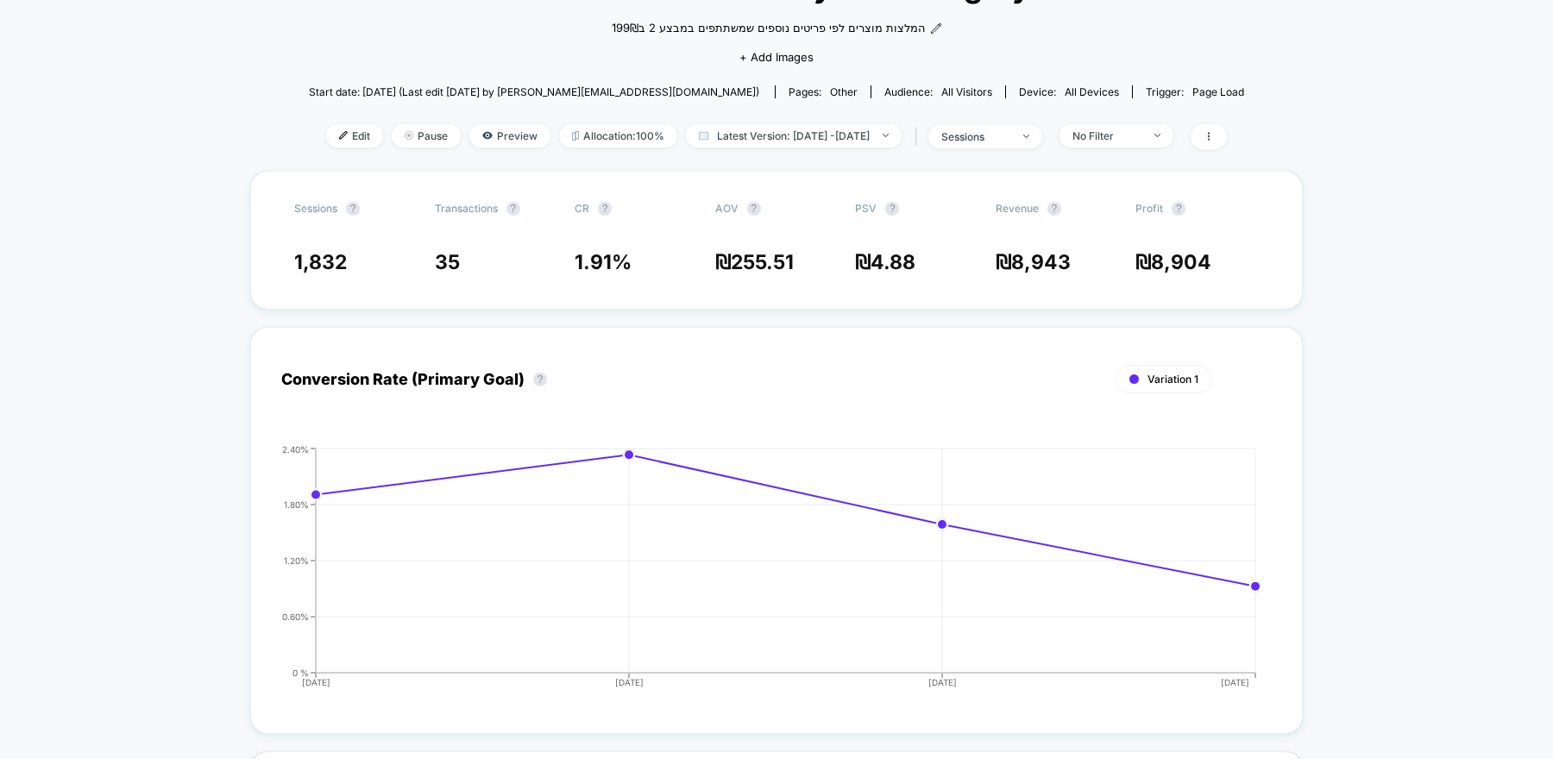
scroll to position [143, 0]
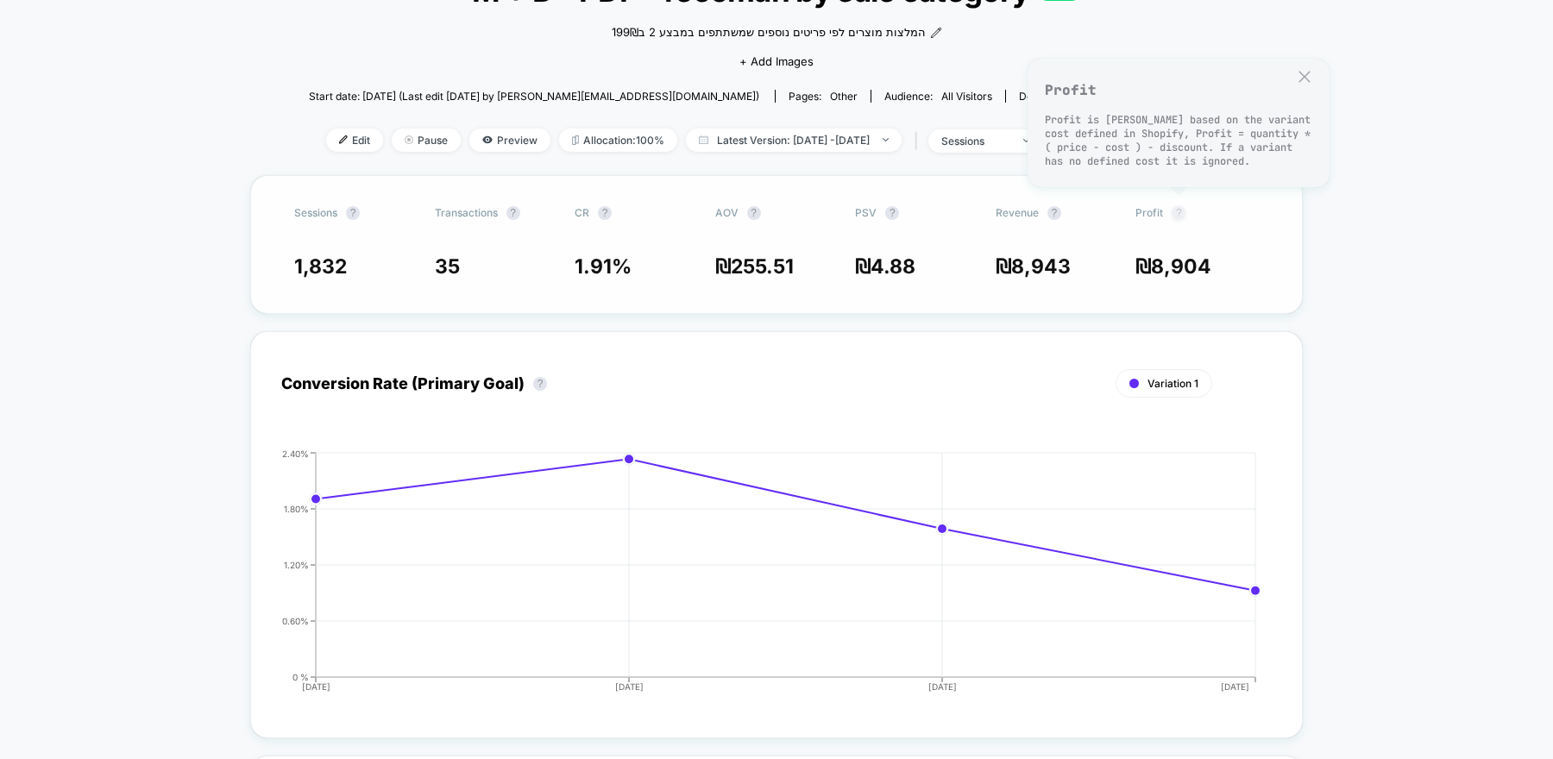
click at [1180, 212] on button "?" at bounding box center [1179, 213] width 14 height 14
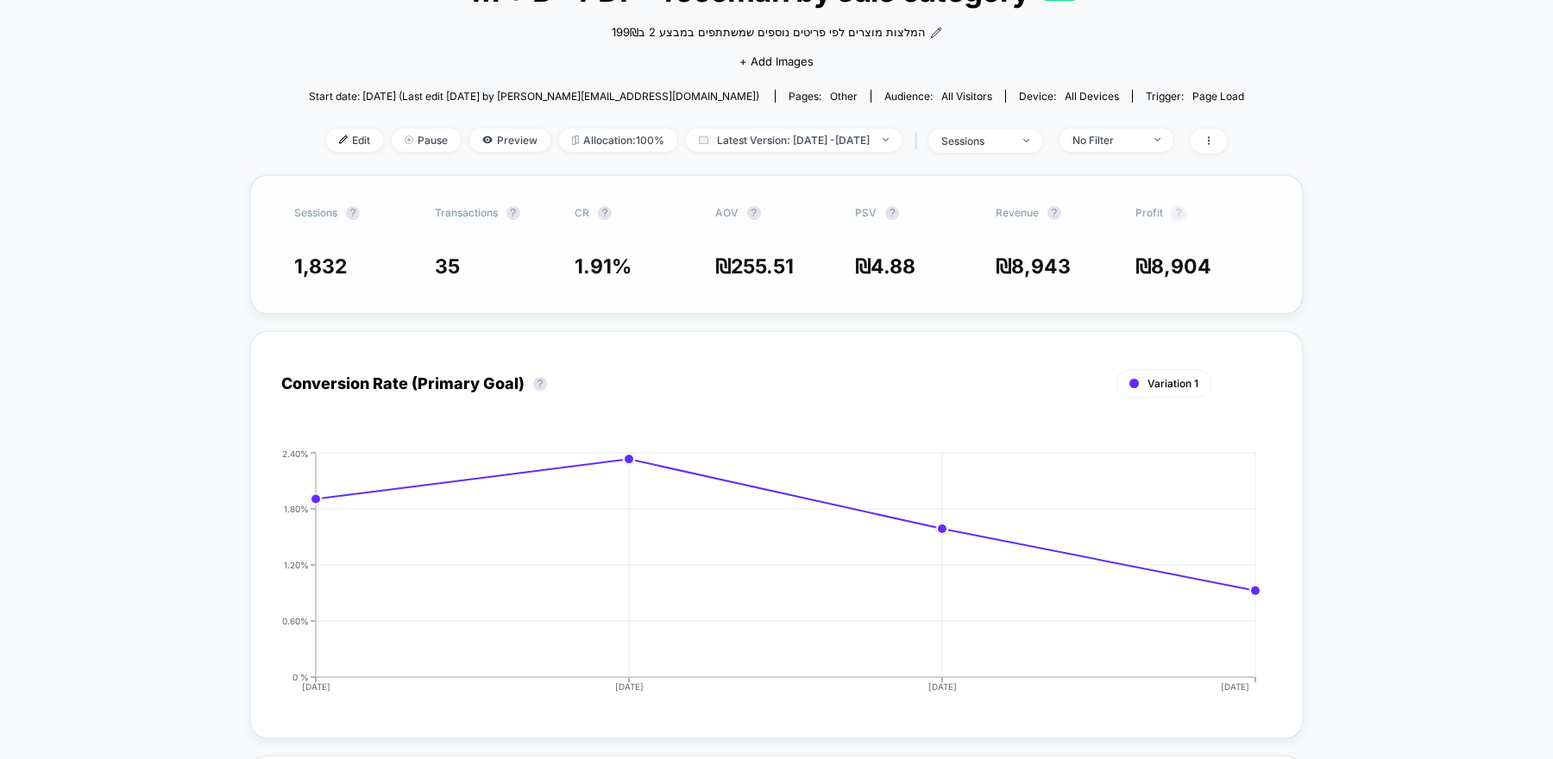
click at [1180, 212] on button "?" at bounding box center [1179, 213] width 14 height 14
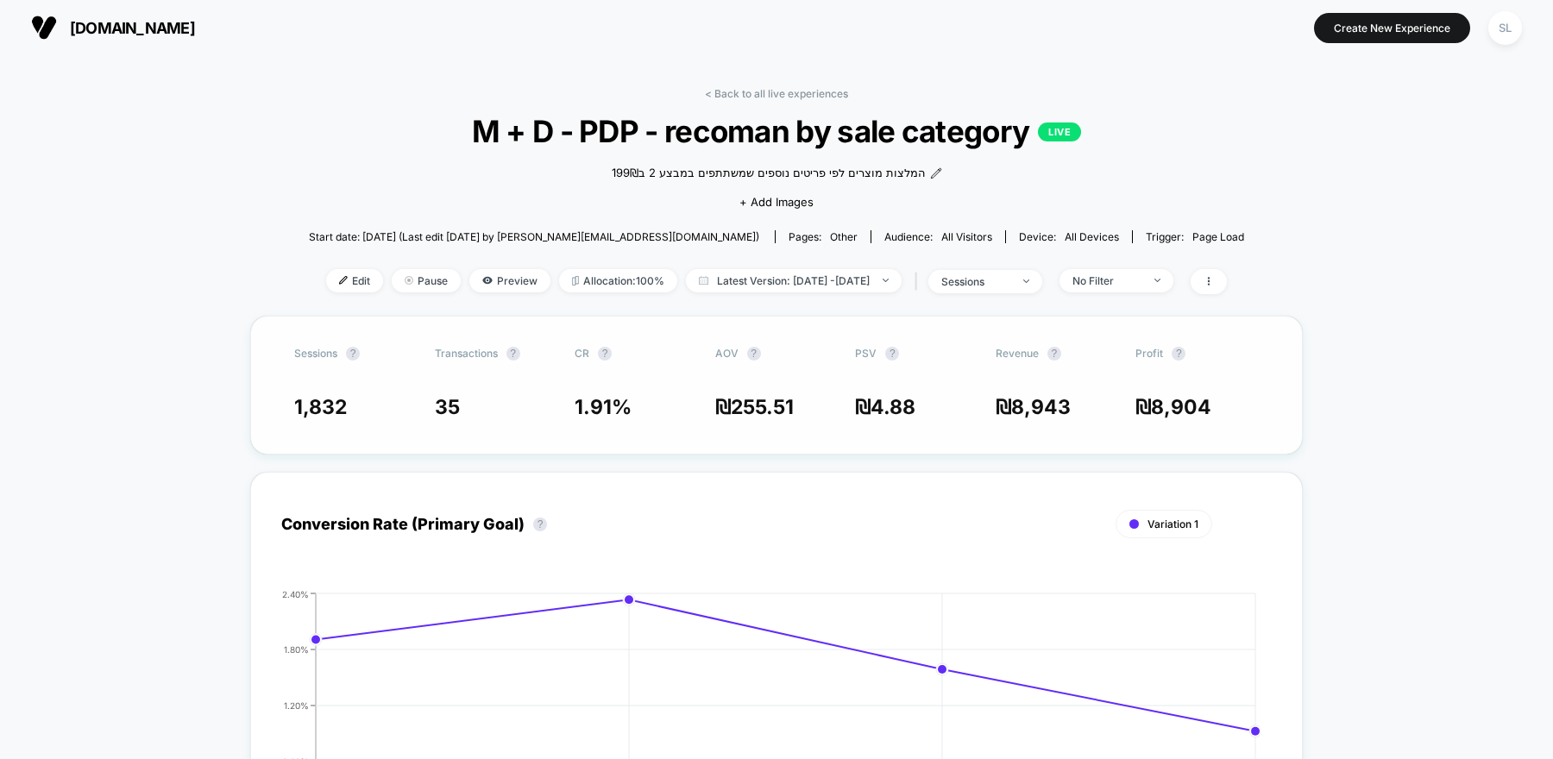
scroll to position [0, 0]
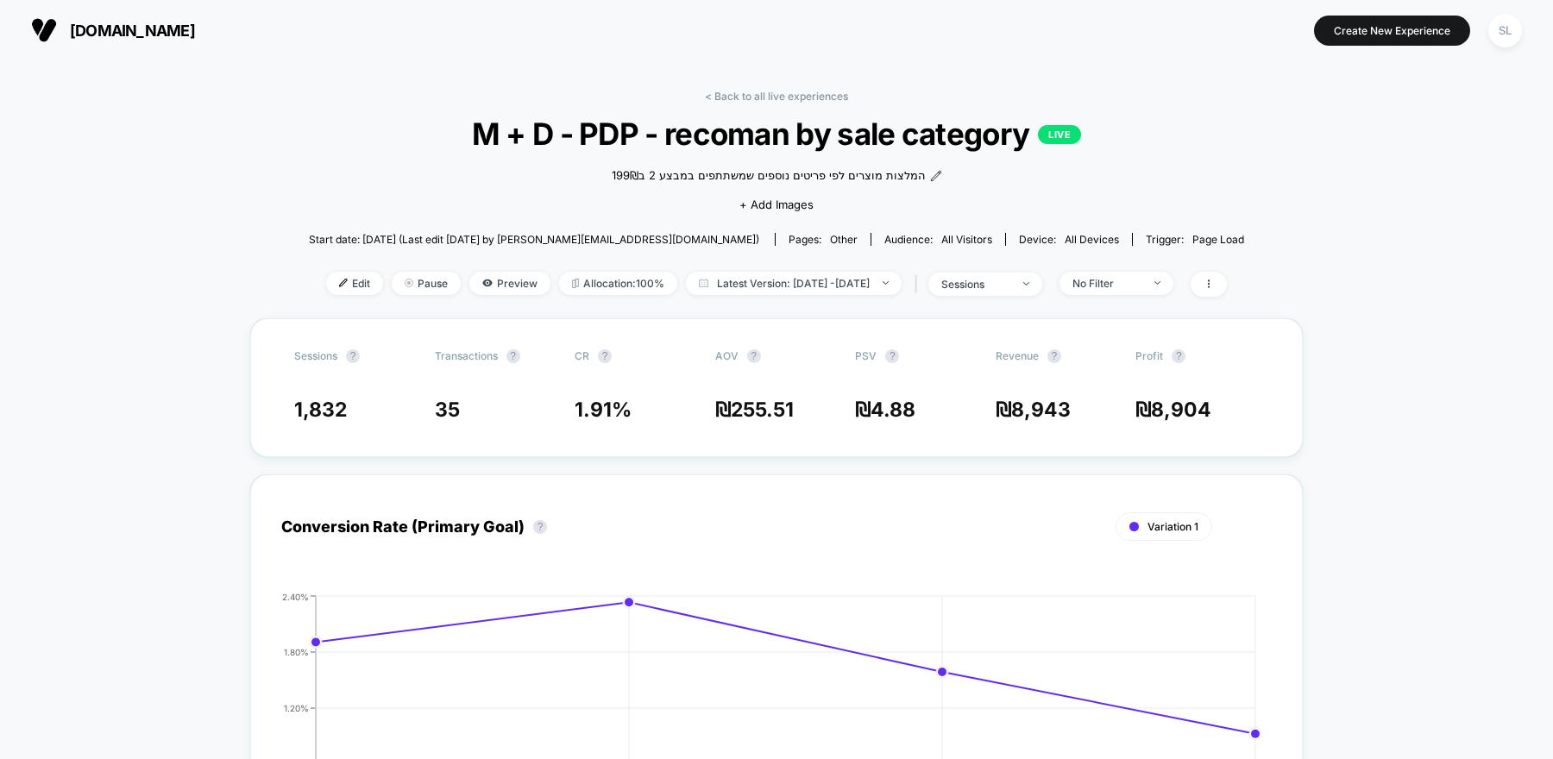
click at [113, 35] on span "cala.co.il" at bounding box center [132, 31] width 125 height 18
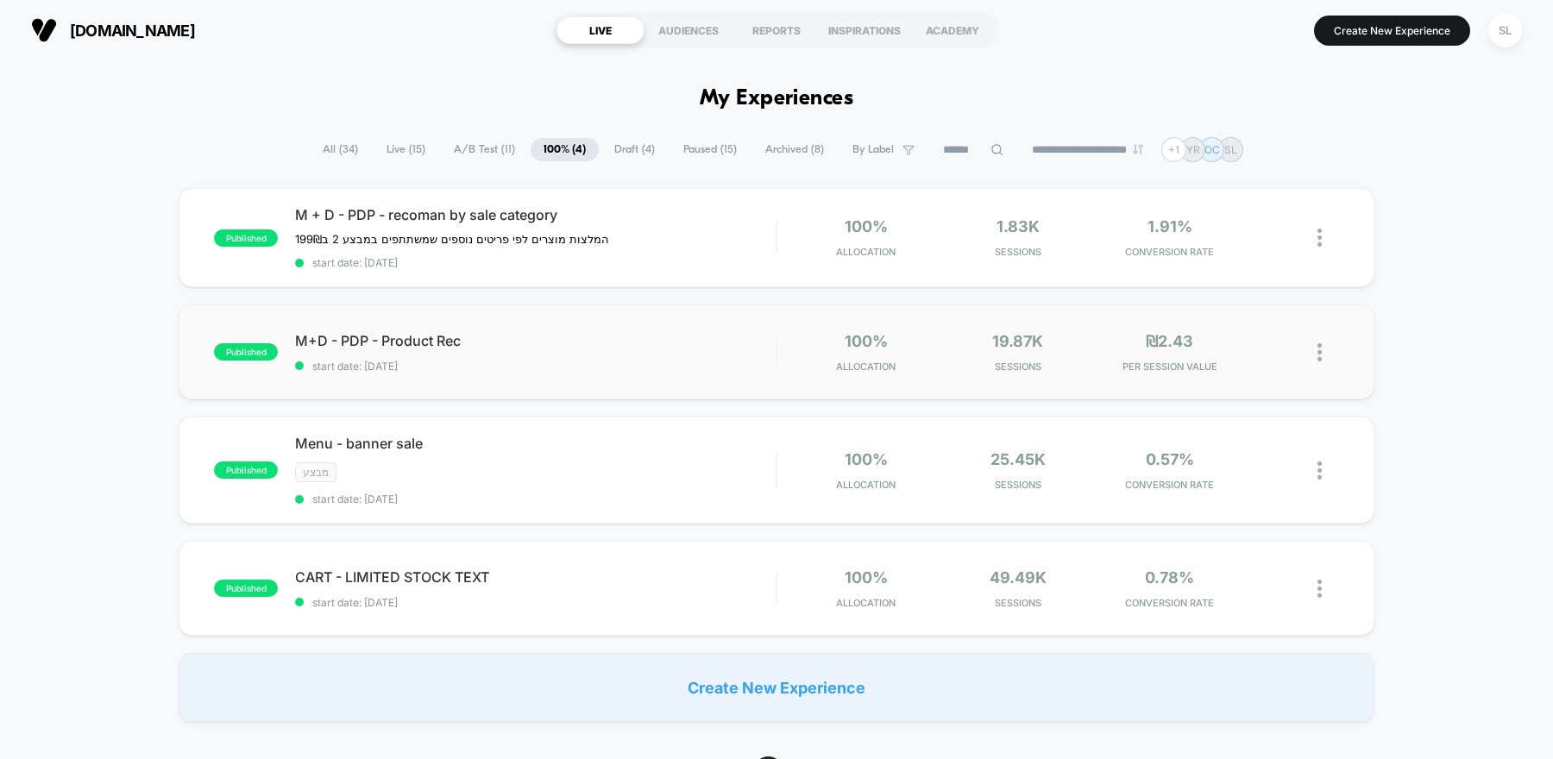
scroll to position [35, 0]
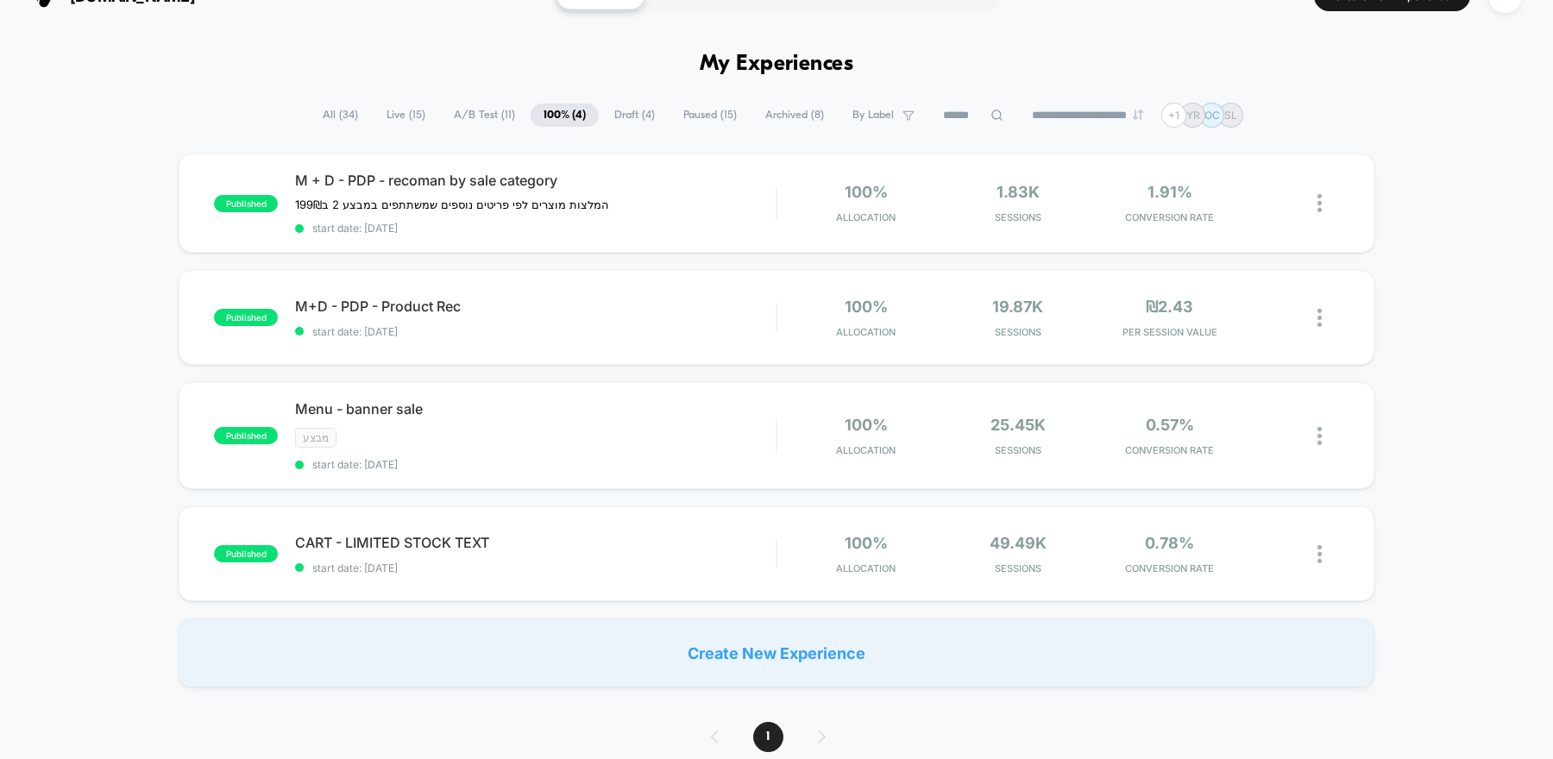
click at [463, 113] on span "A/B Test ( 11 )" at bounding box center [484, 115] width 87 height 23
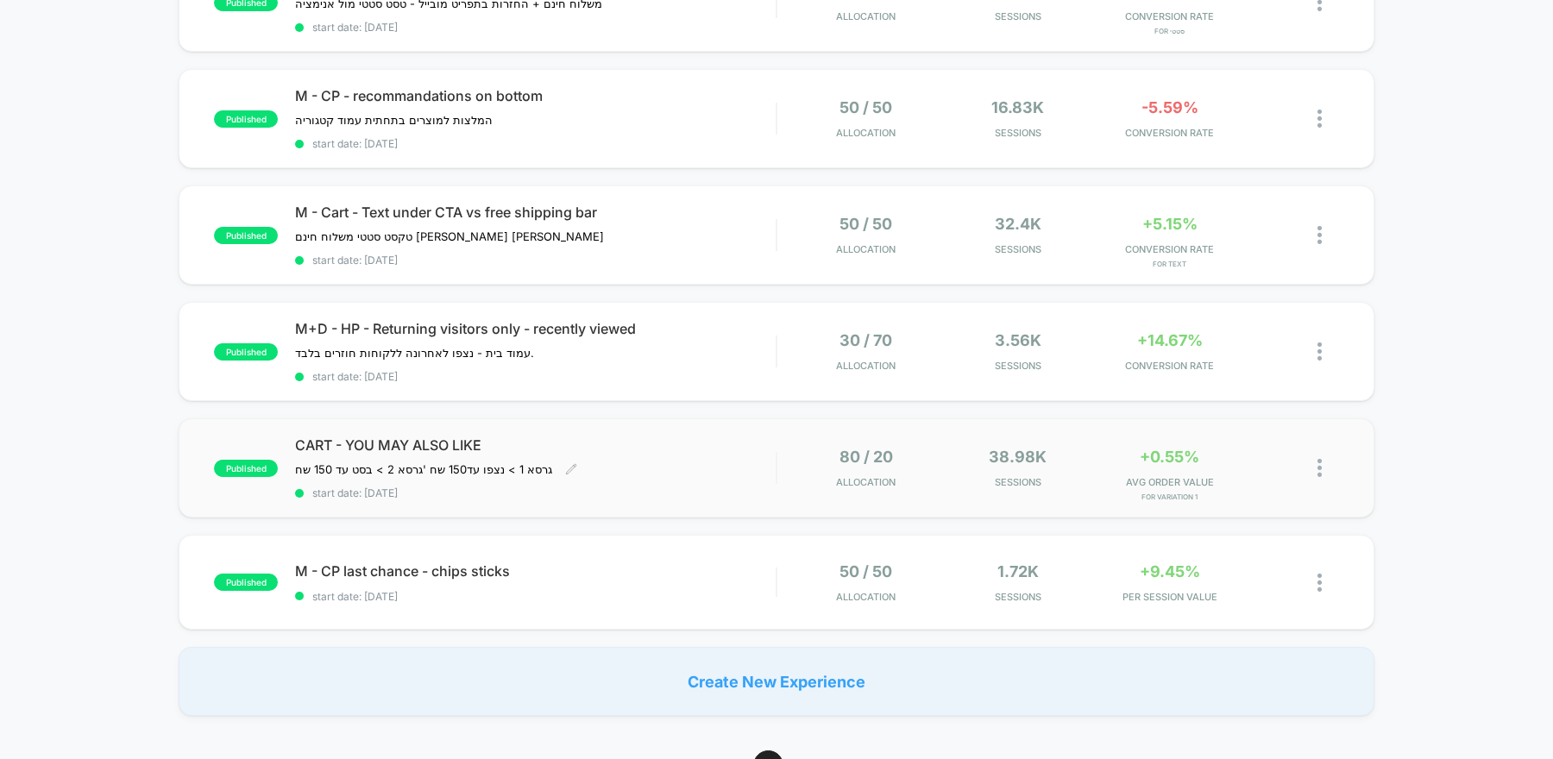
scroll to position [0, 0]
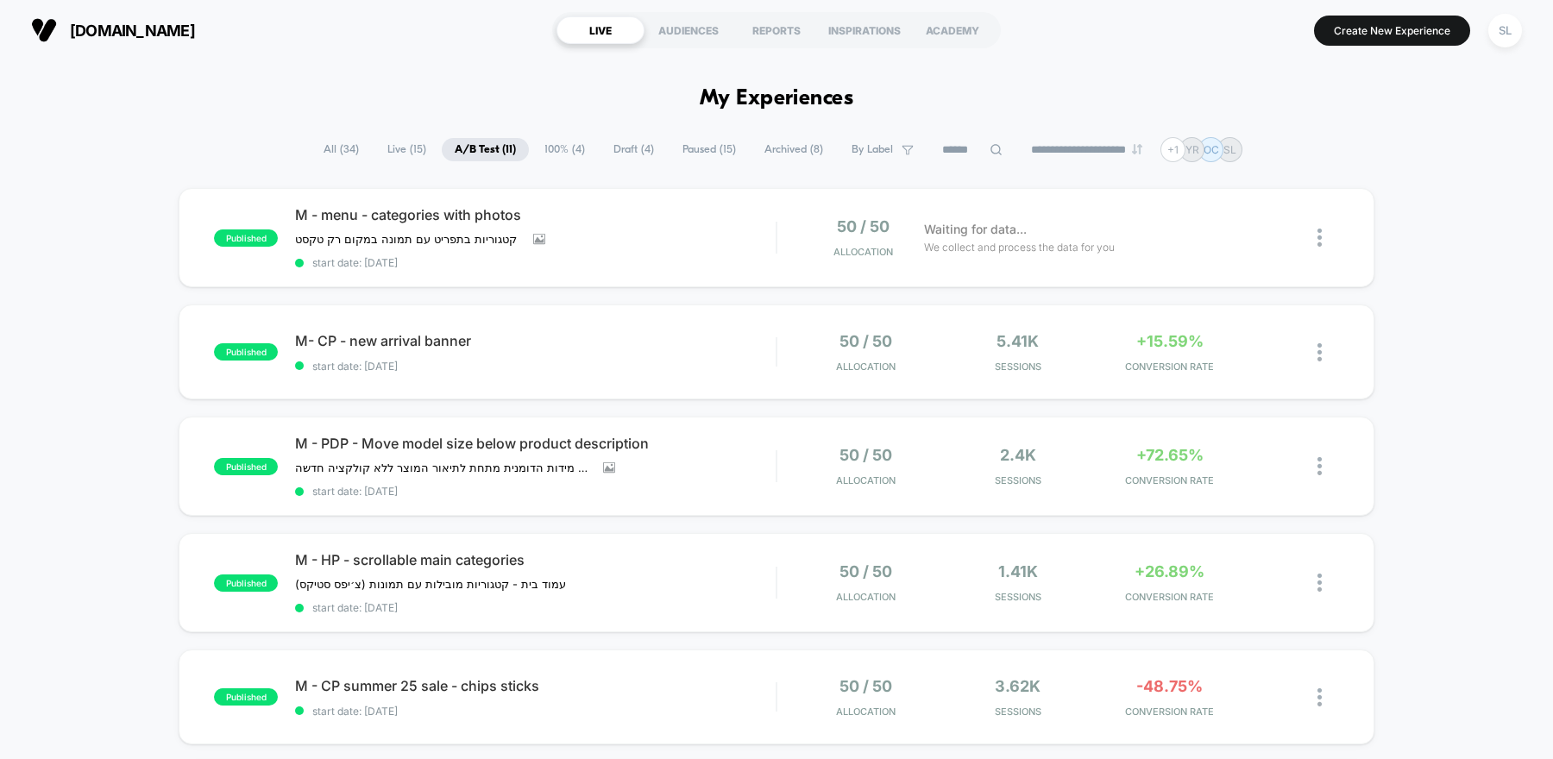
click at [401, 150] on span "Live ( 15 )" at bounding box center [406, 149] width 65 height 23
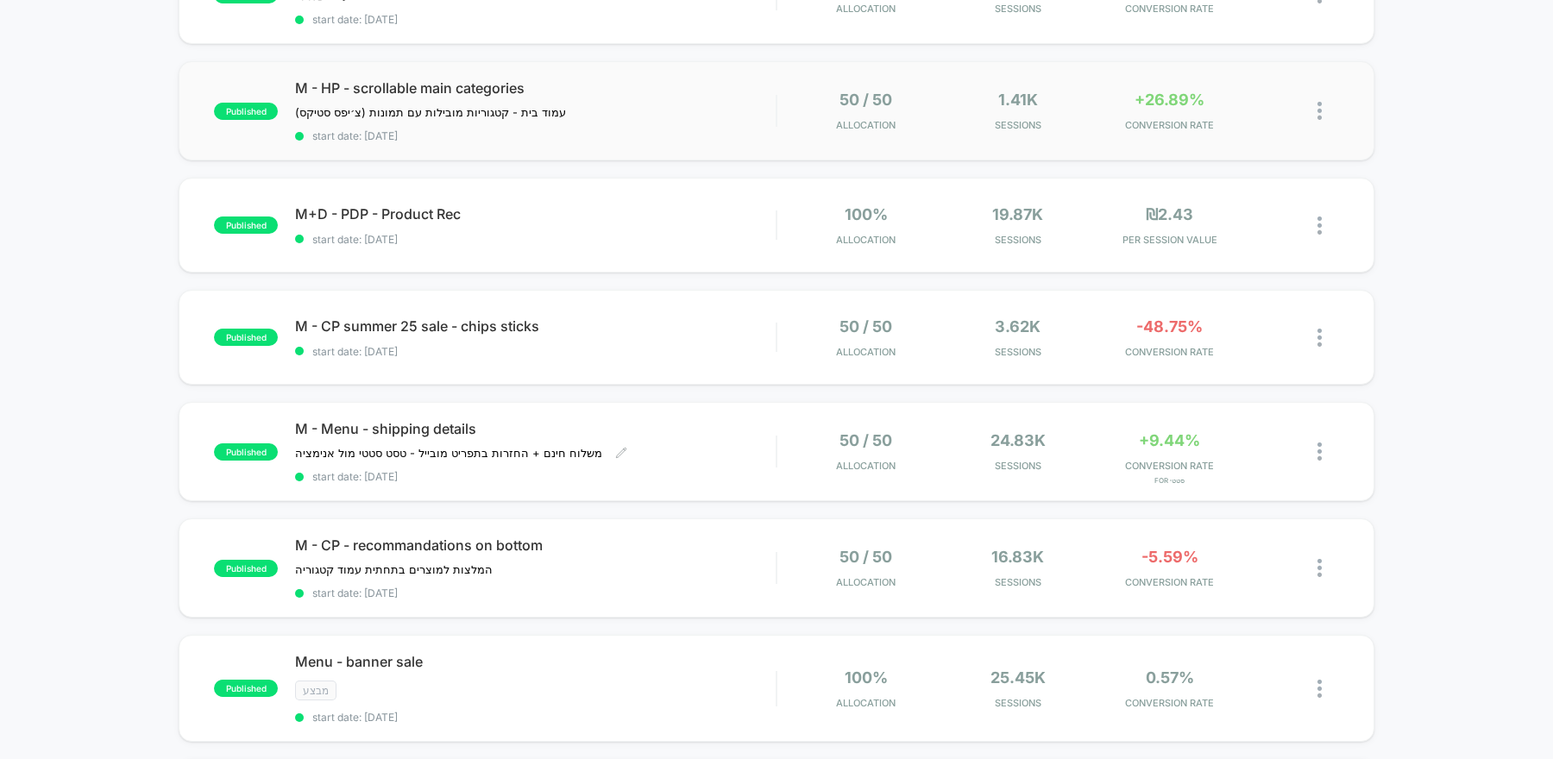
scroll to position [592, 0]
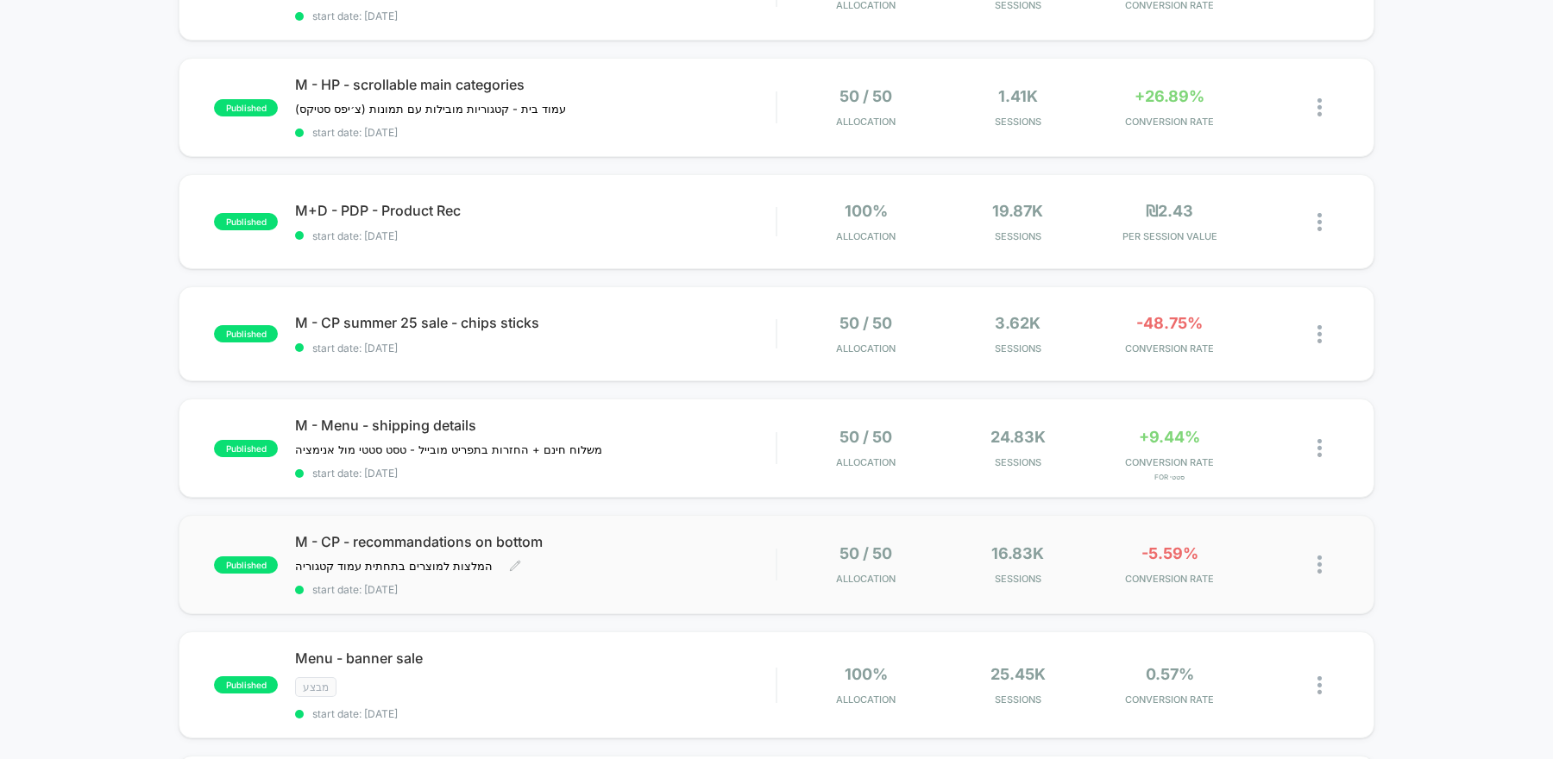
click at [683, 568] on div "M - CP - recommandations on bottom המלצות למוצרים בתחתית עמוד קטגוריה ﻿ Click t…" at bounding box center [535, 564] width 481 height 63
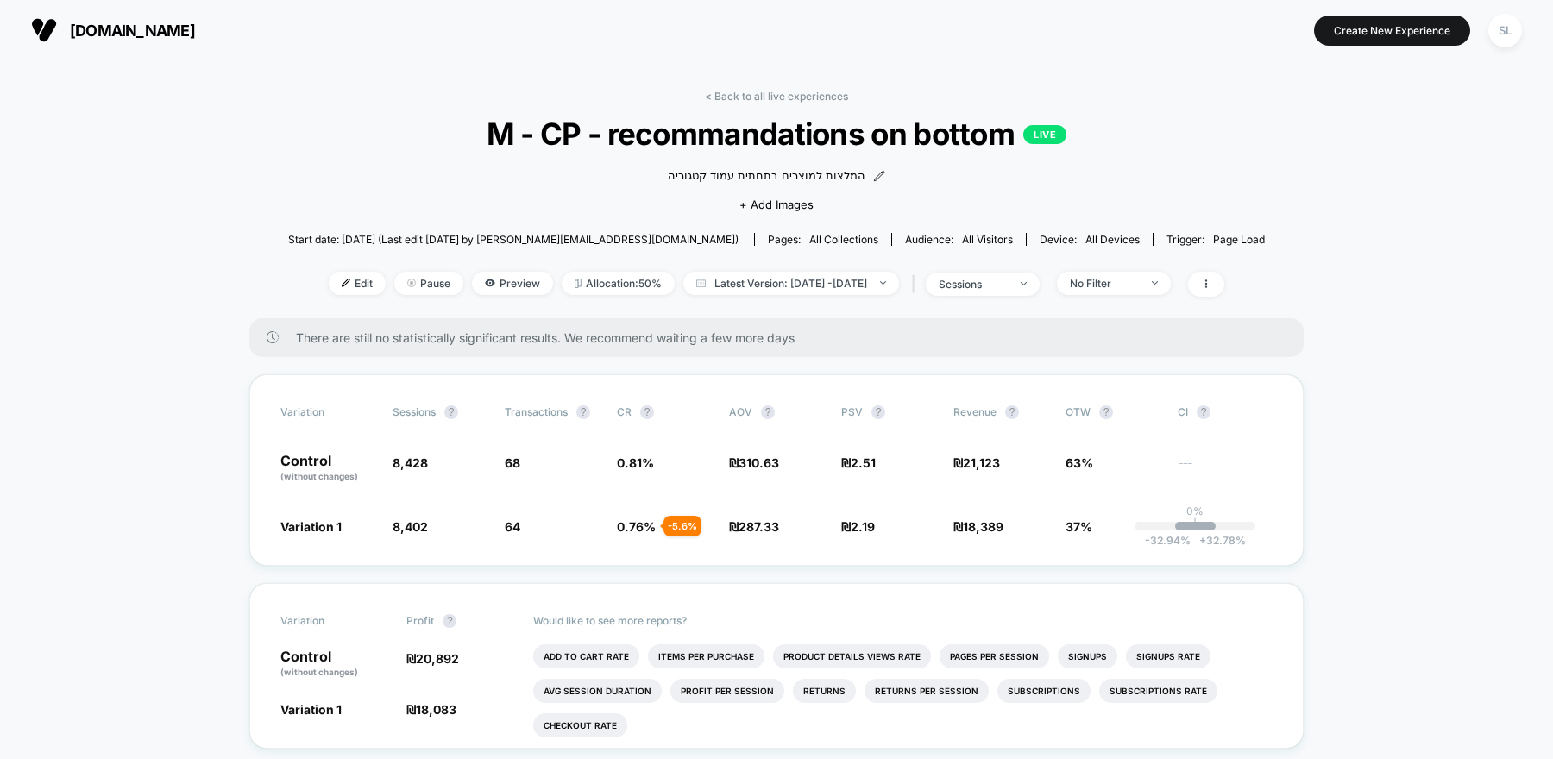
click at [127, 35] on span "cala.co.il" at bounding box center [132, 31] width 125 height 18
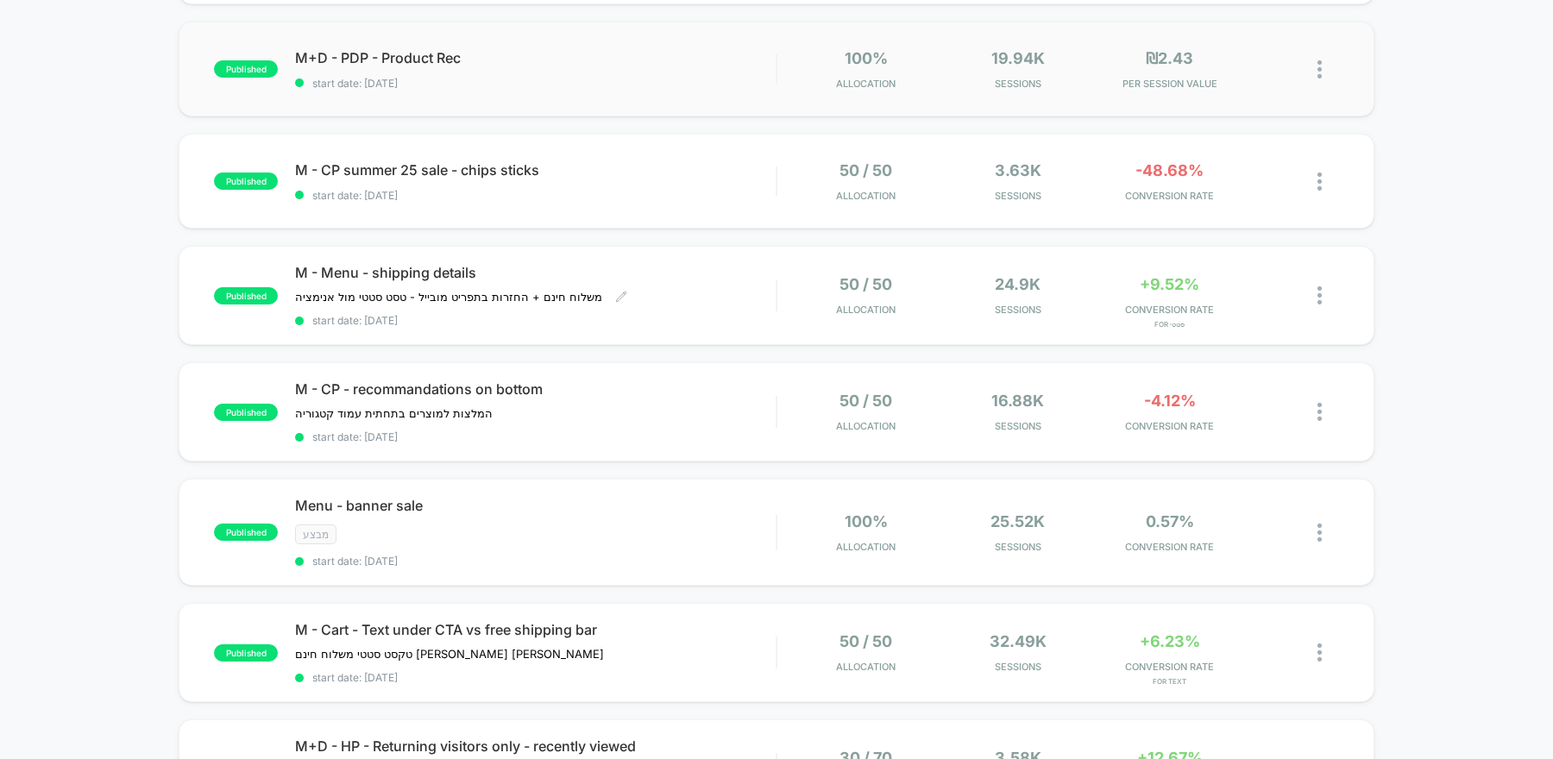
scroll to position [807, 0]
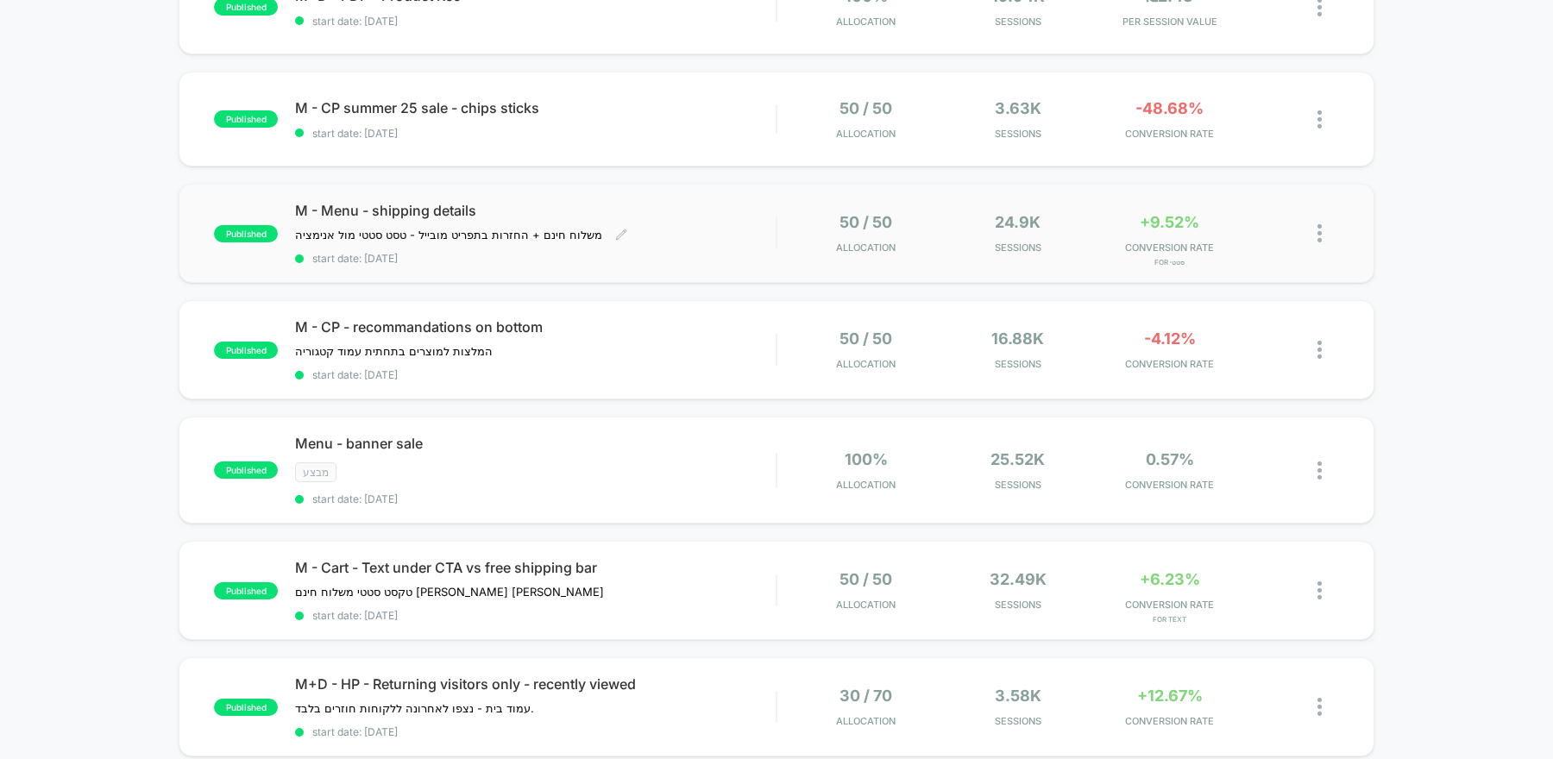
click at [679, 241] on div "M - Menu - shipping details משלוח חינם + החזרות בתפריט מובייל - טסט סטטי מול אנ…" at bounding box center [535, 233] width 481 height 63
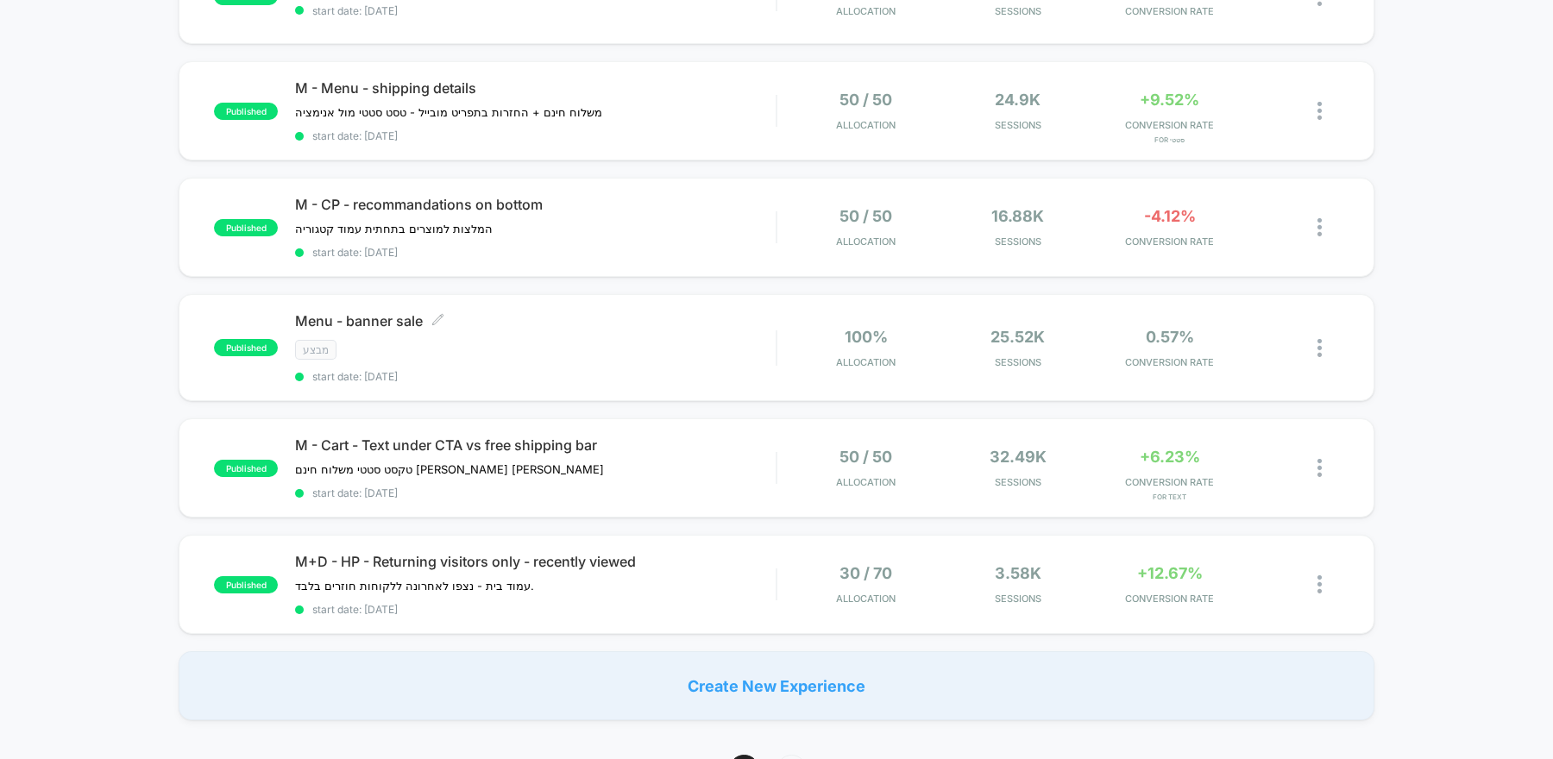
scroll to position [934, 0]
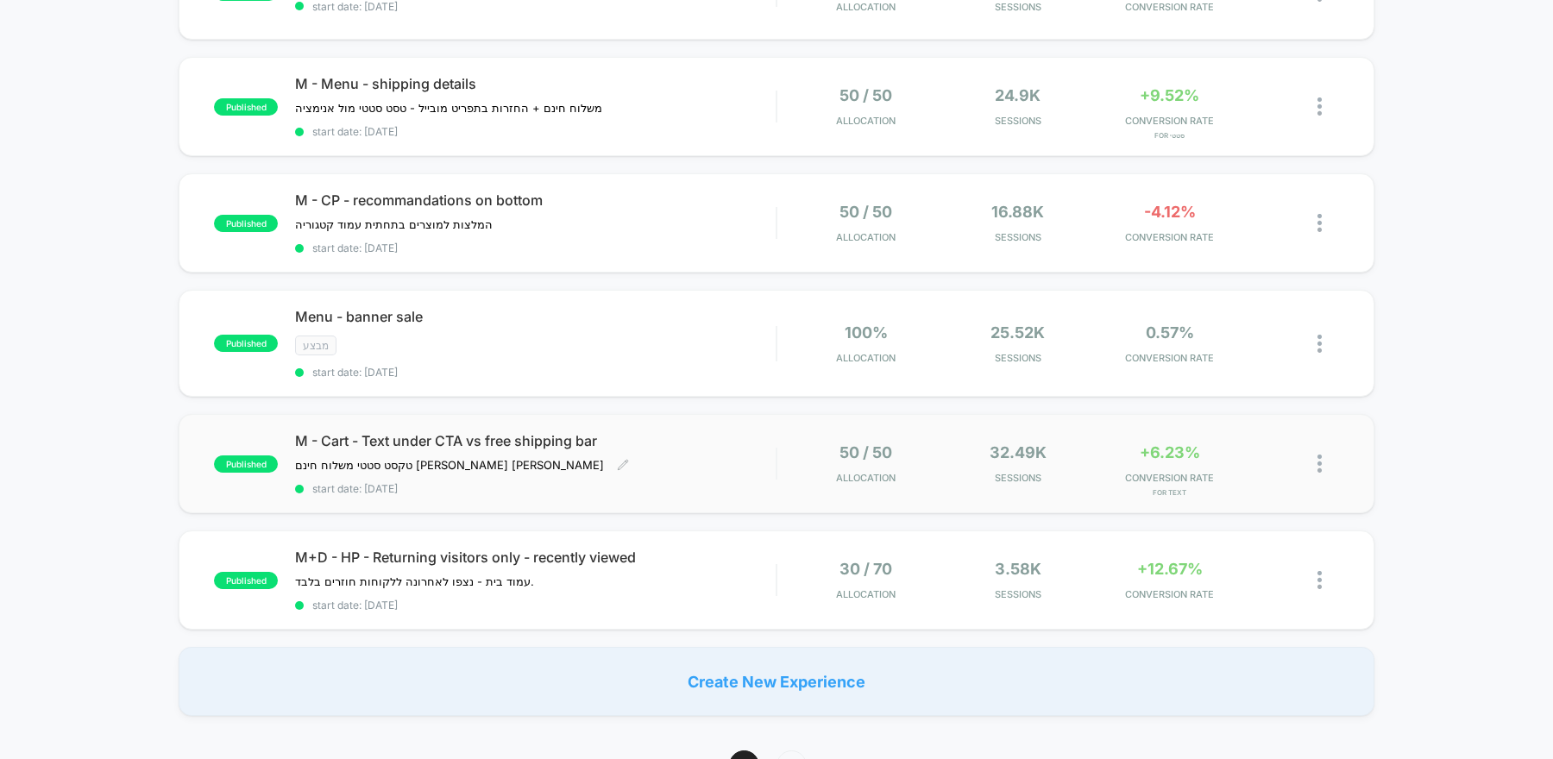
click at [751, 446] on div "M - Cart - Text under CTA vs free shipping bar טקסט סטטי משלוח חינם מול שיפינג …" at bounding box center [535, 463] width 481 height 63
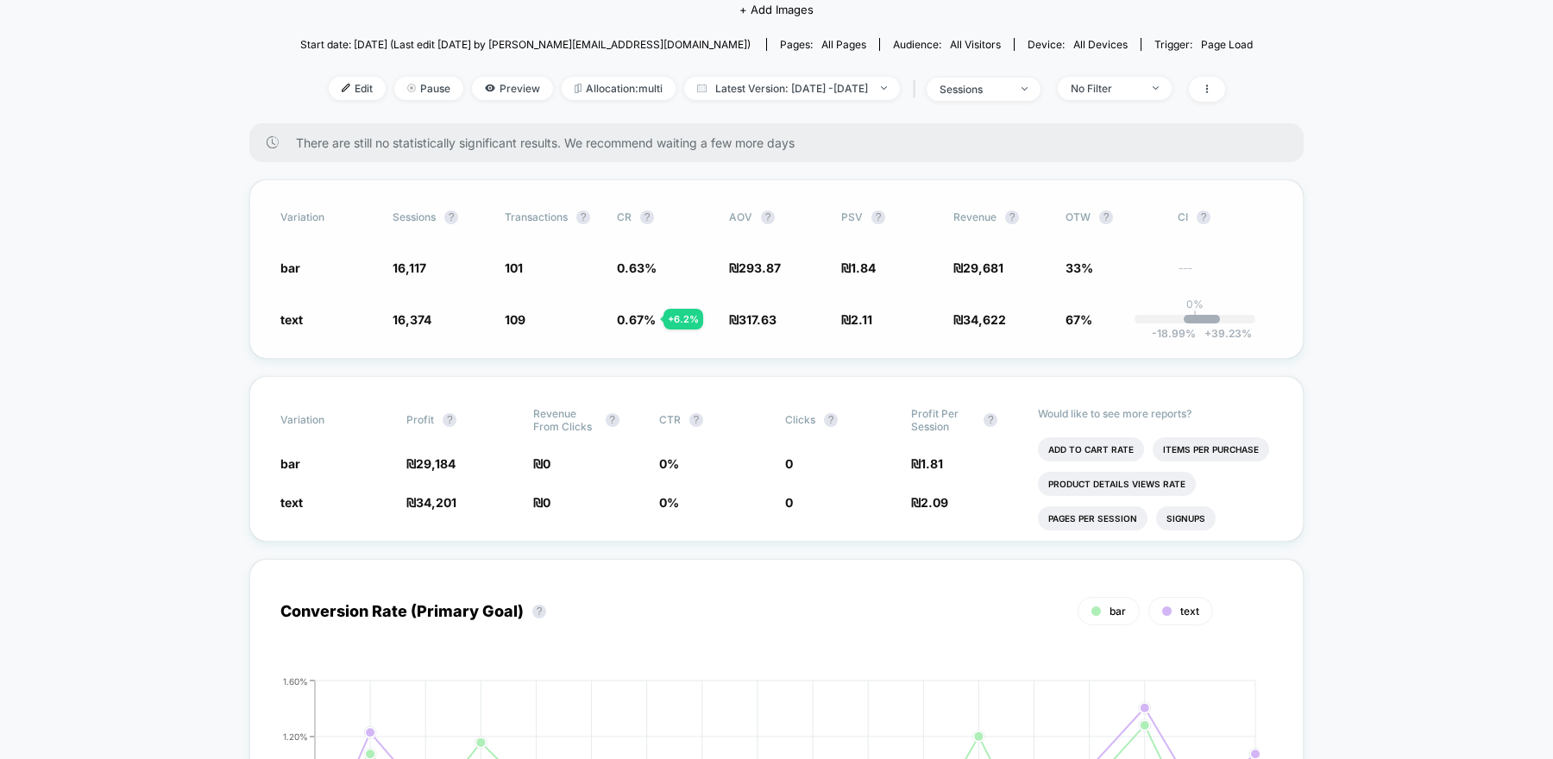
scroll to position [192, 0]
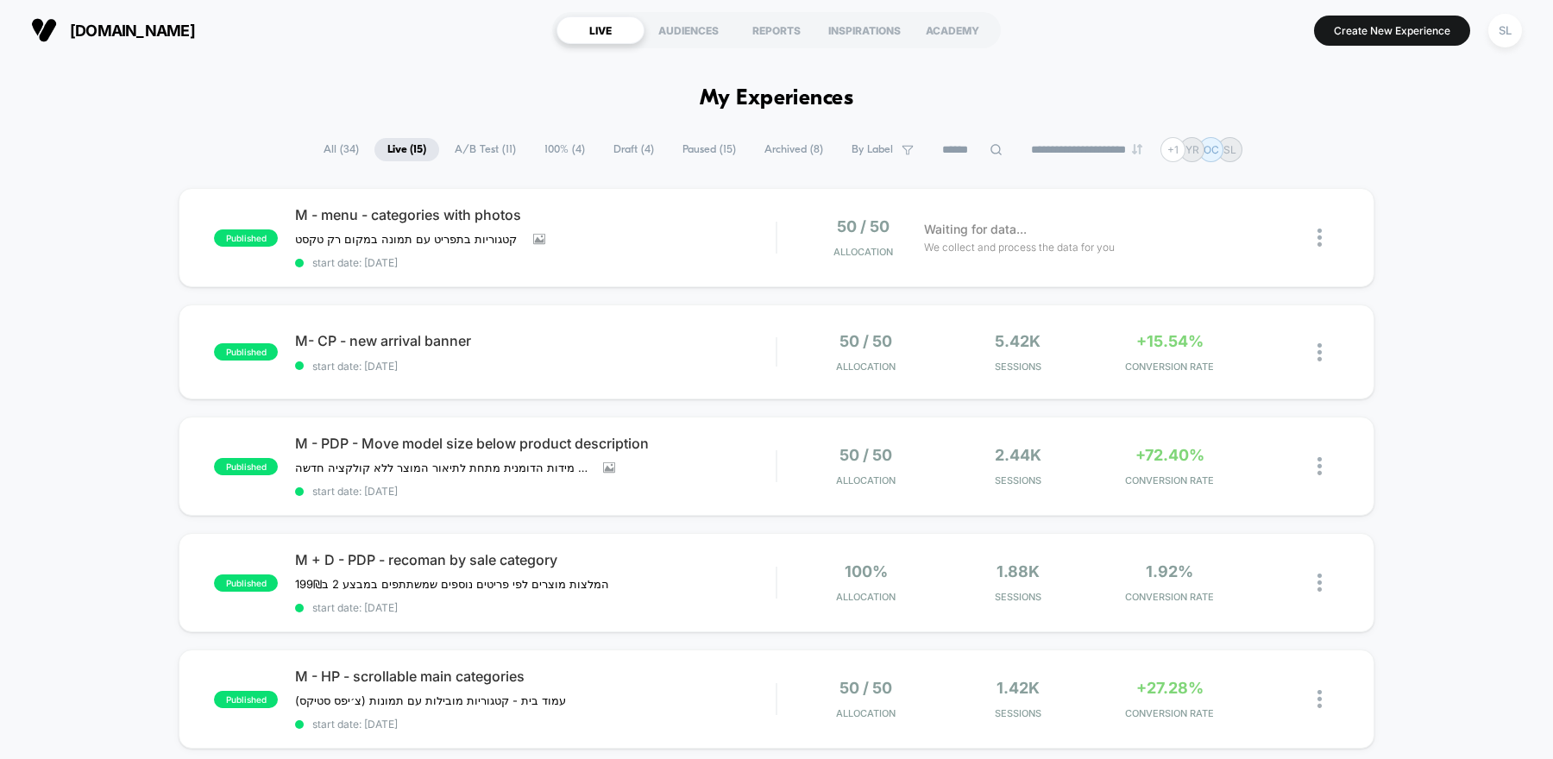
click at [482, 148] on span "A/B Test ( 11 )" at bounding box center [485, 149] width 87 height 23
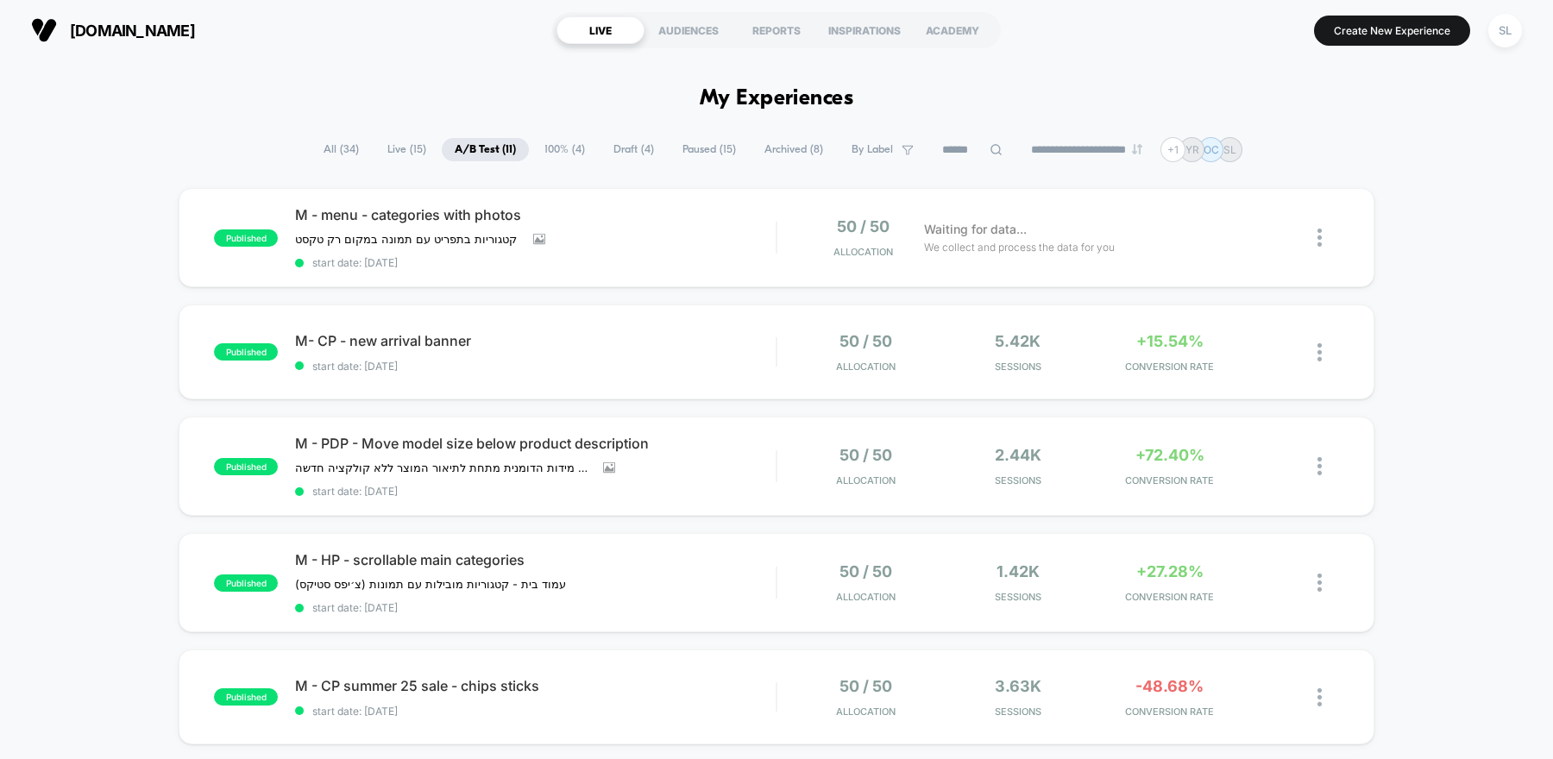
click at [680, 160] on span "Paused ( 15 )" at bounding box center [709, 149] width 79 height 23
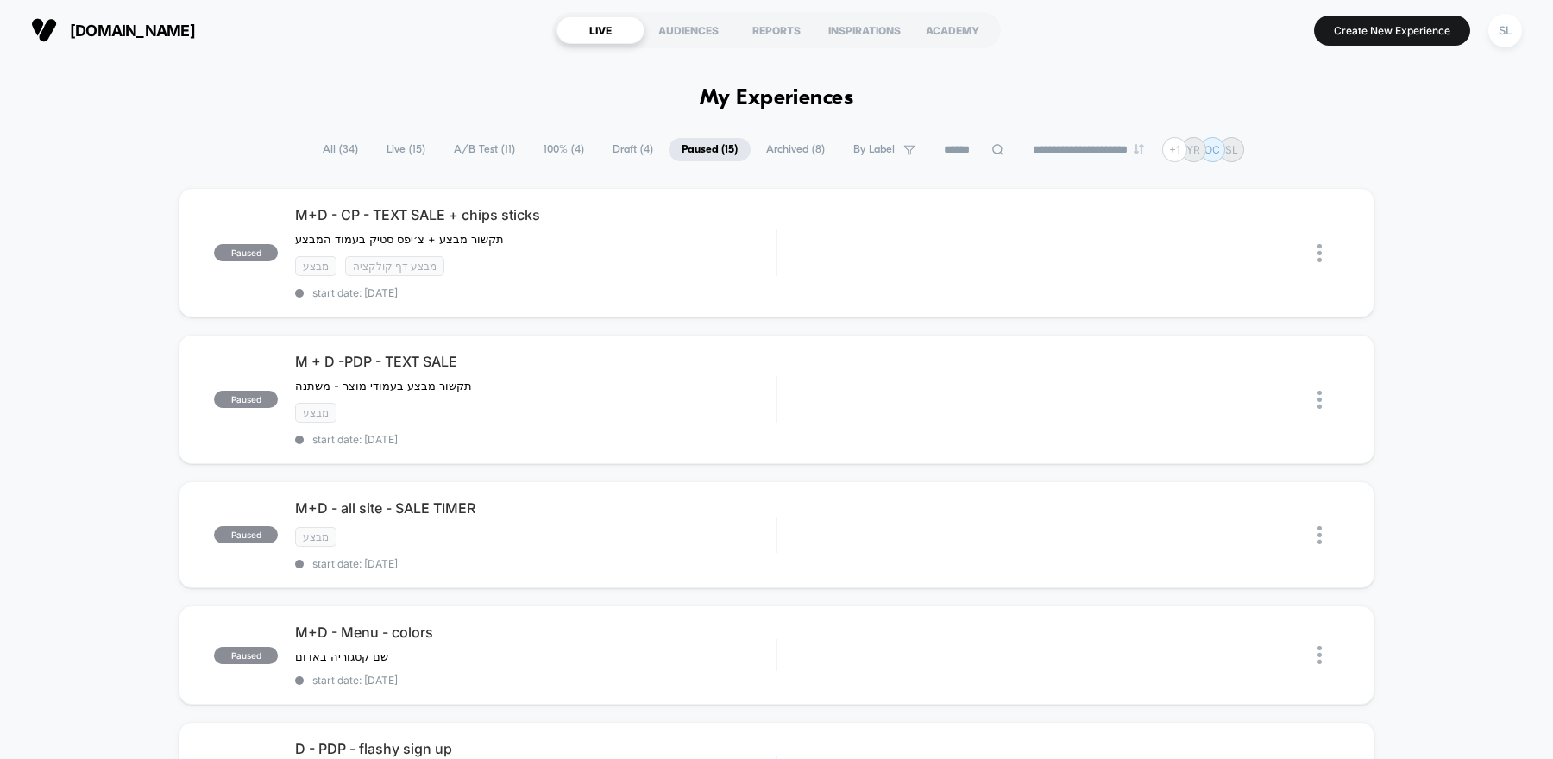
click at [631, 151] on span "Draft ( 4 )" at bounding box center [633, 149] width 66 height 23
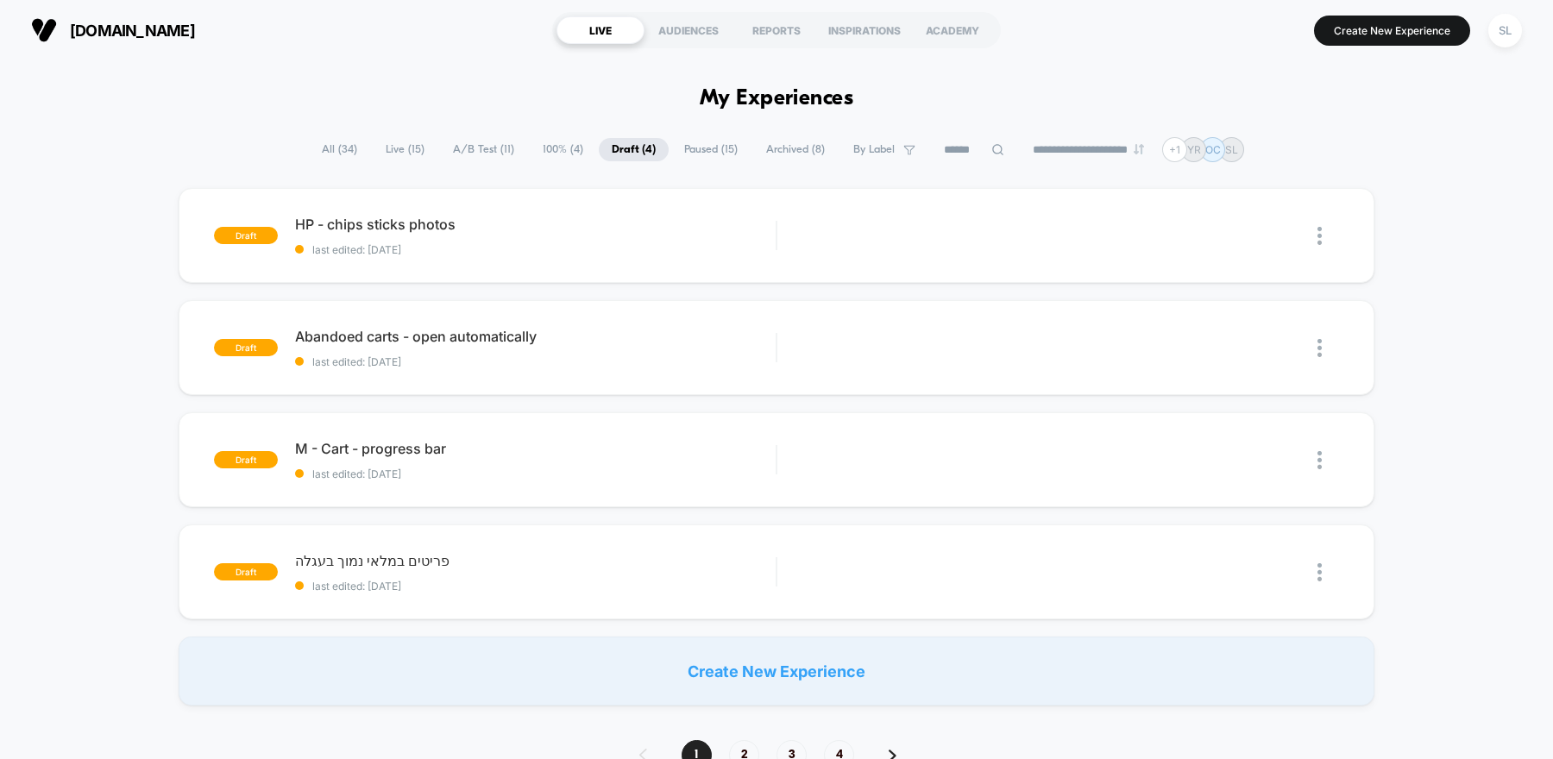
click at [706, 154] on span "Paused ( 15 )" at bounding box center [710, 149] width 79 height 23
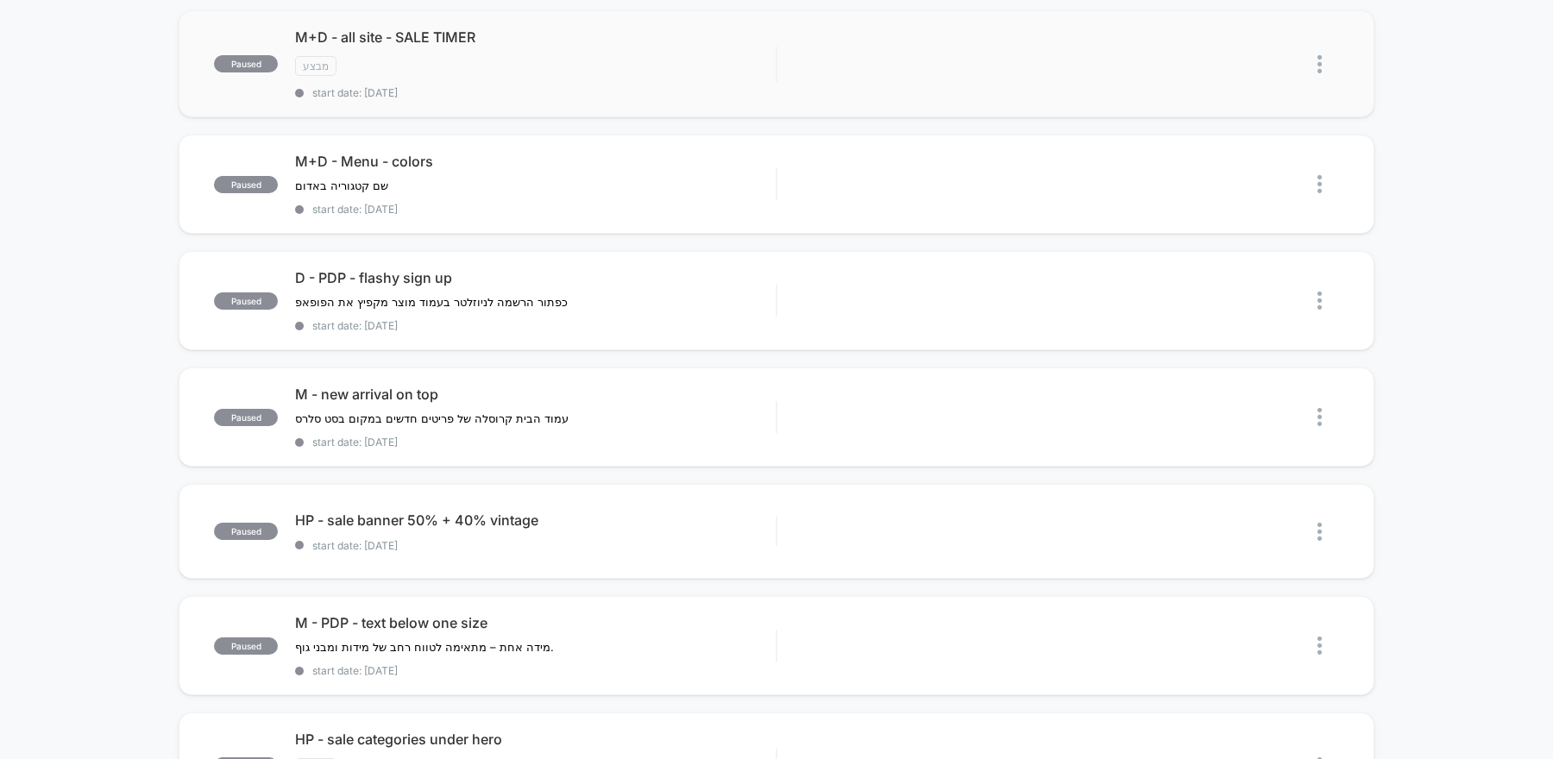
scroll to position [486, 0]
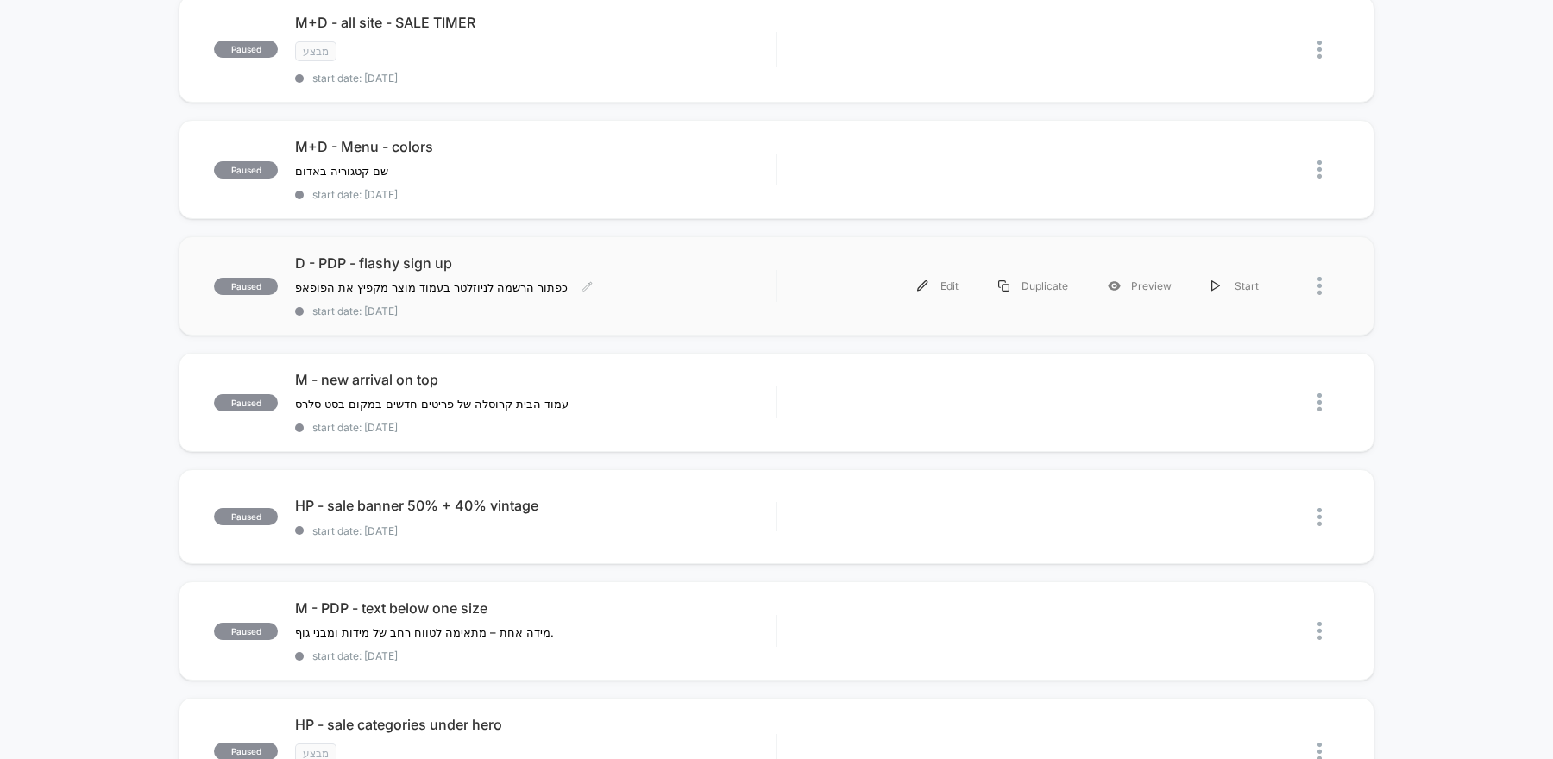
click at [631, 305] on span "start date: 8/6/2025" at bounding box center [535, 311] width 481 height 13
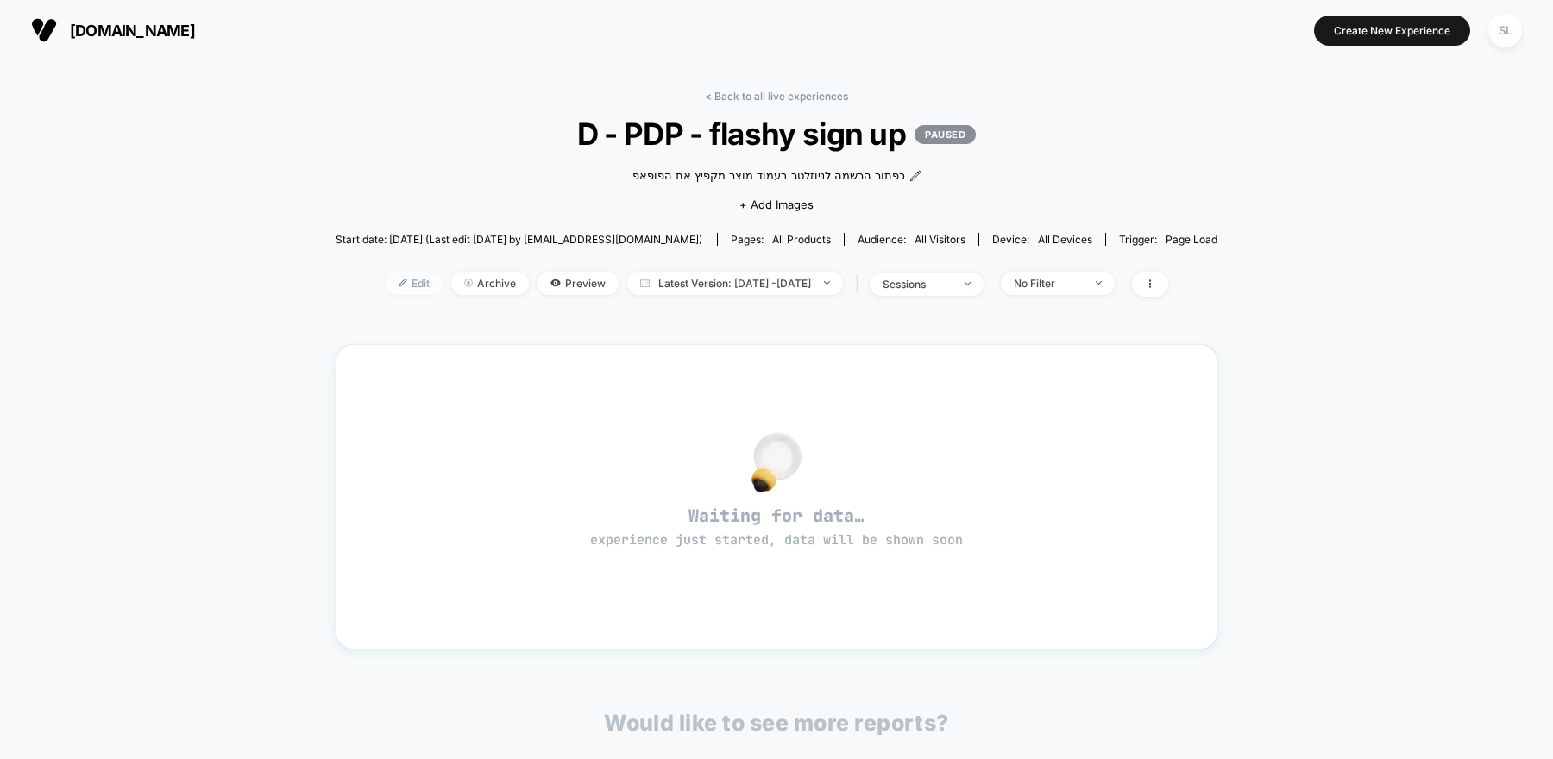
click at [392, 284] on span "Edit" at bounding box center [414, 283] width 57 height 23
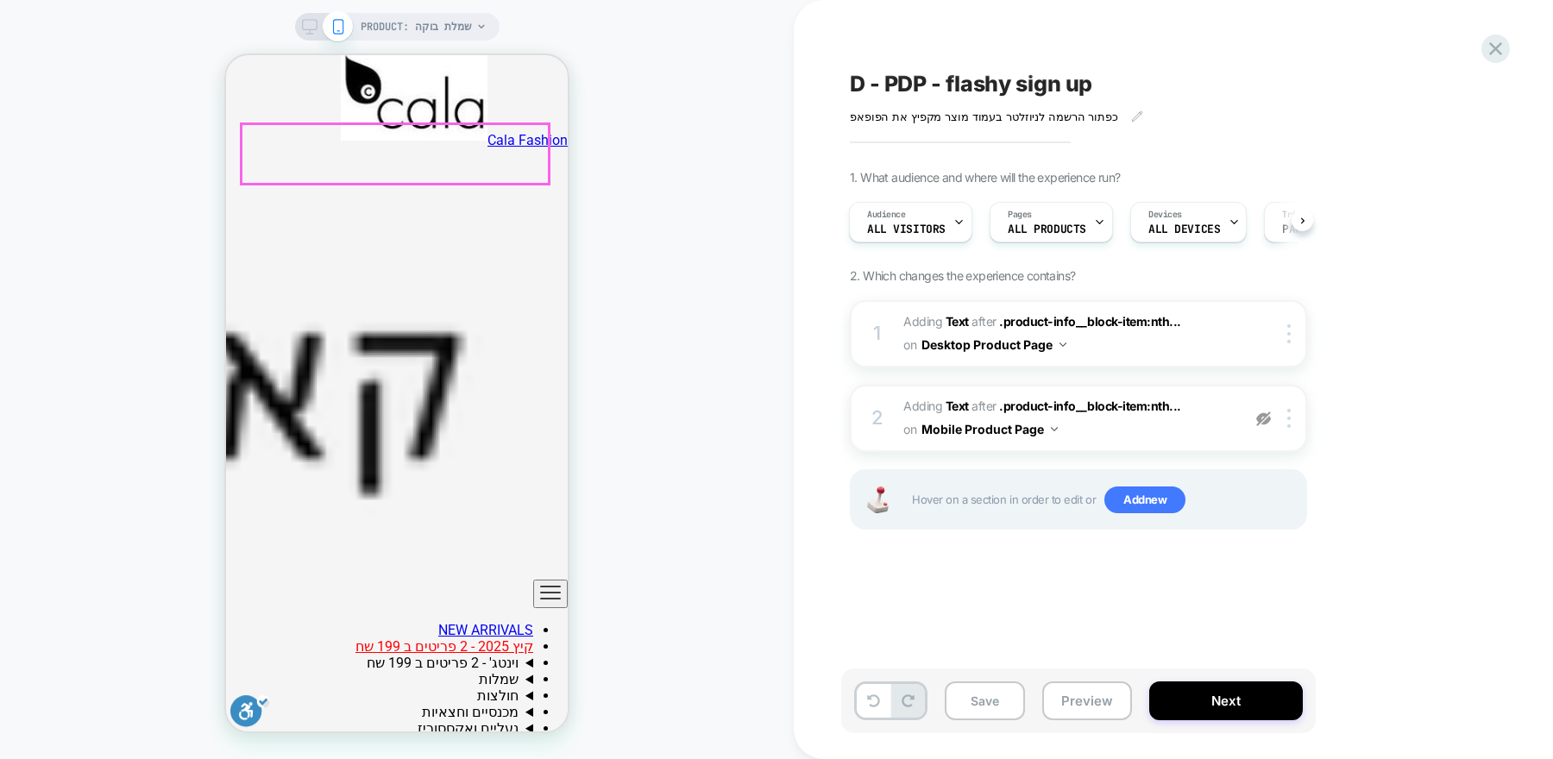
scroll to position [623, 0]
click at [481, 27] on icon at bounding box center [481, 26] width 7 height 4
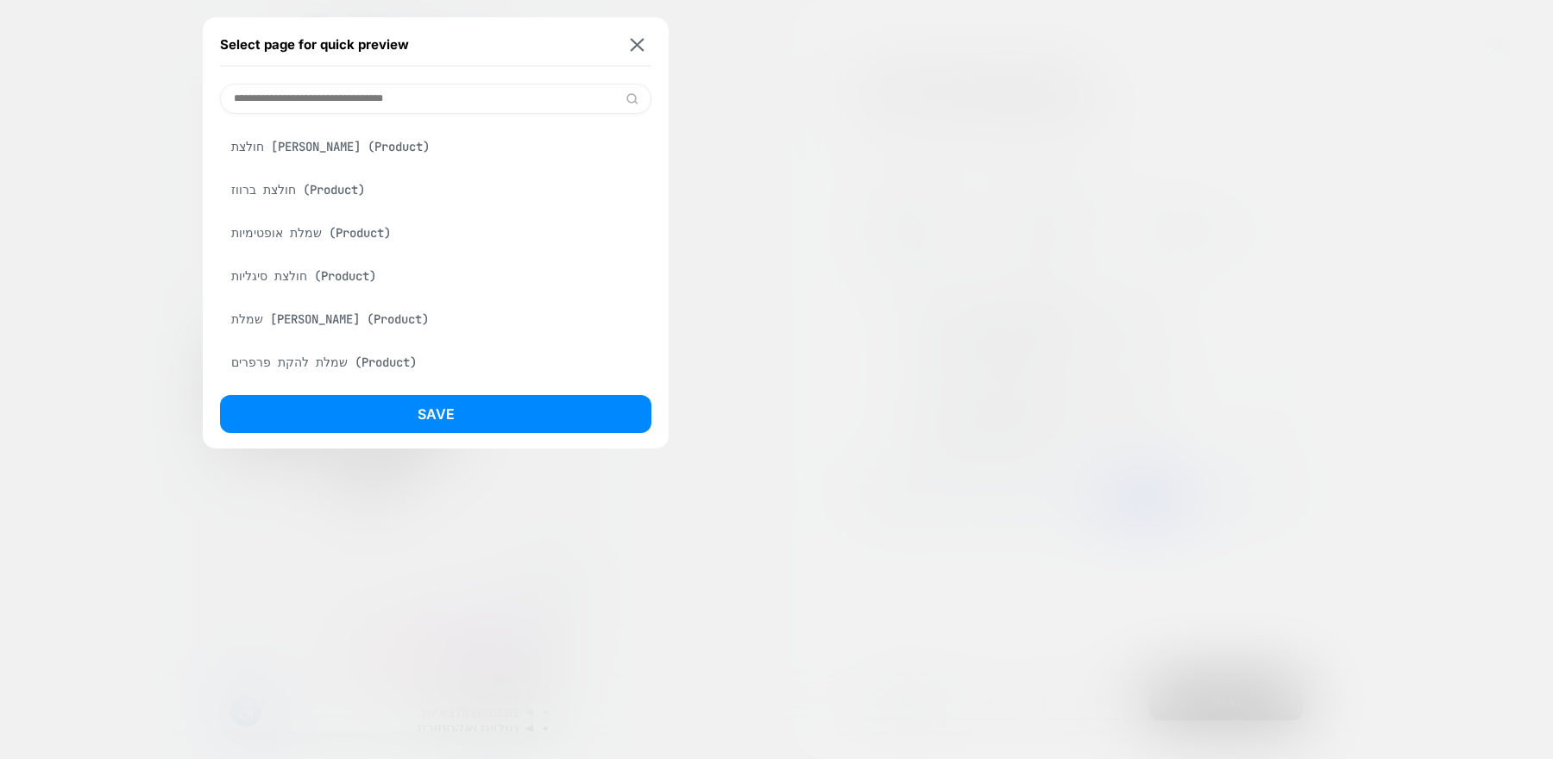
scroll to position [1872, 0]
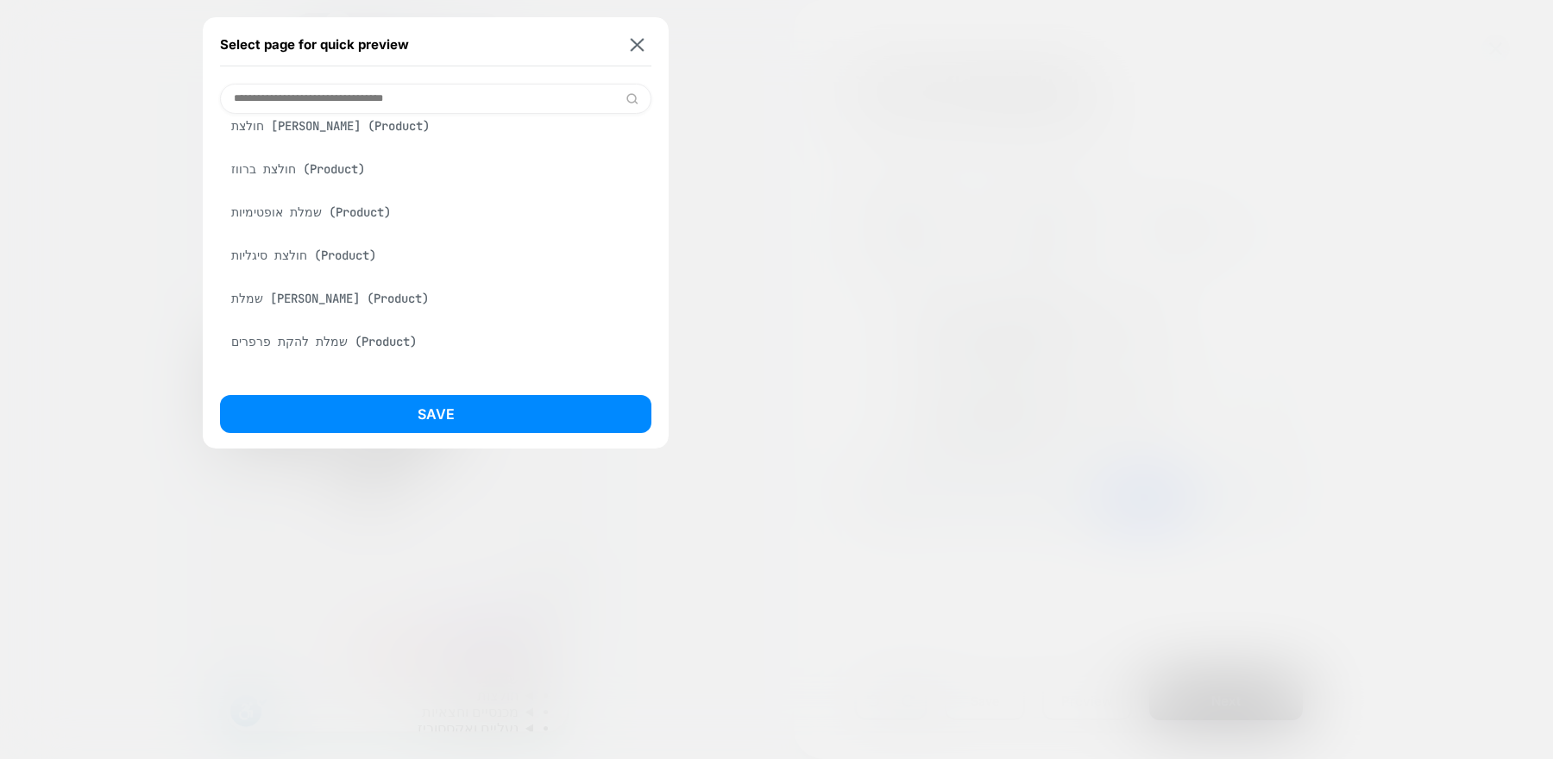
click at [412, 382] on div "Select page for quick preview https://cala.co.il/products/%D7%A9%D7%9E%D7%9C%D7…" at bounding box center [436, 232] width 466 height 431
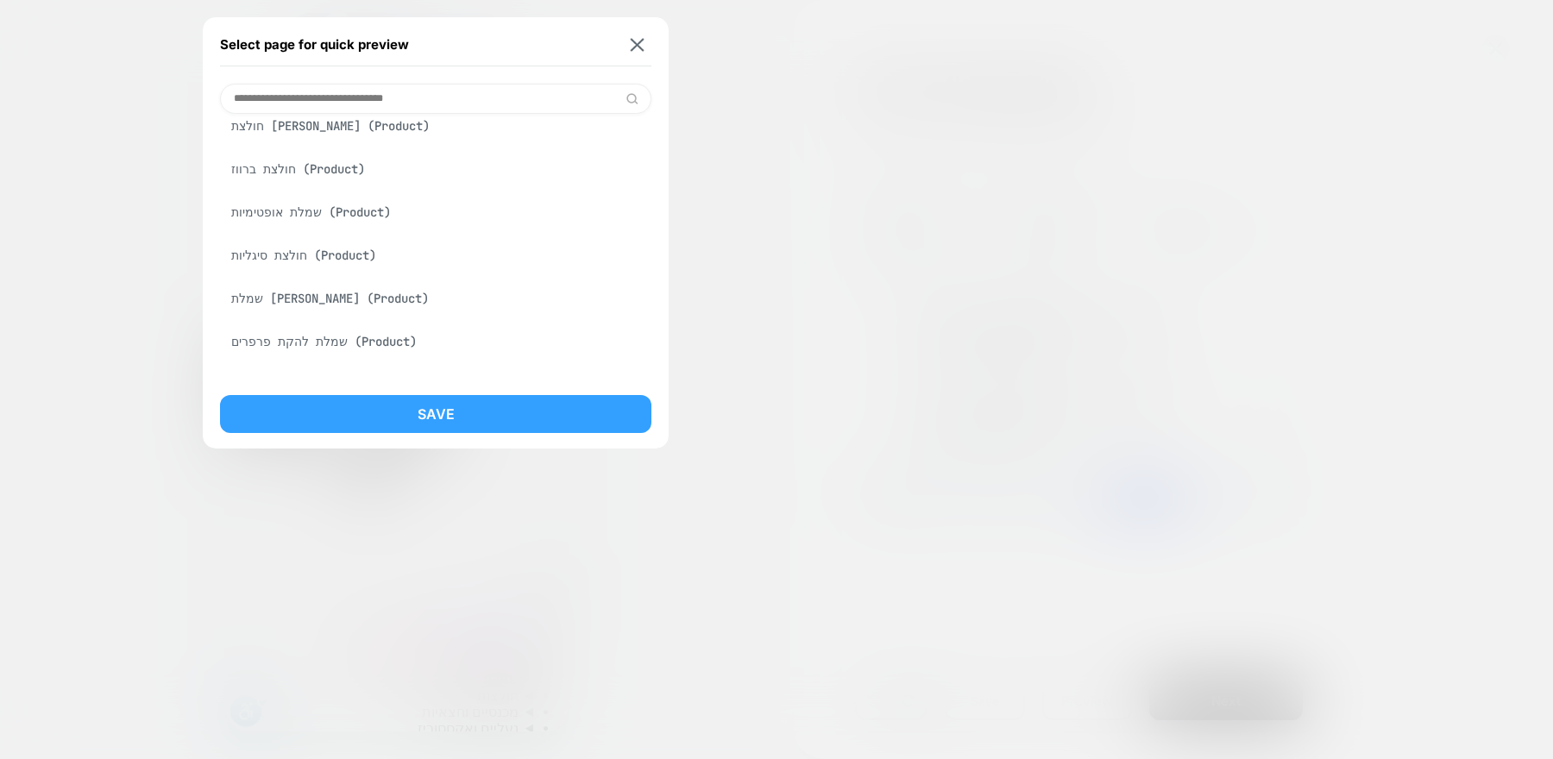
click at [412, 412] on button "Save" at bounding box center [435, 414] width 431 height 38
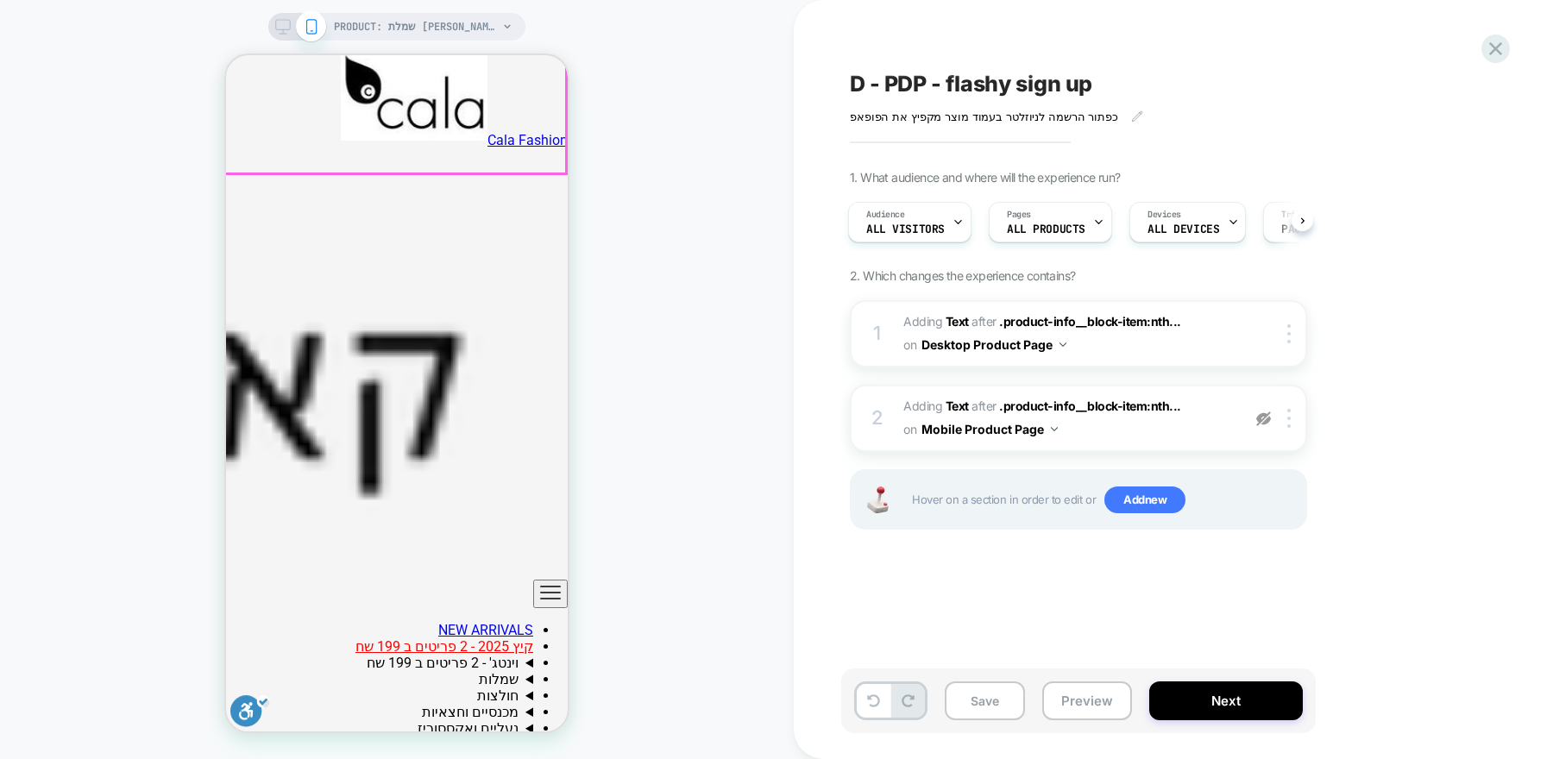
scroll to position [485, 0]
click at [481, 30] on span "PRODUCT: שמלת שושן ענק" at bounding box center [416, 27] width 164 height 28
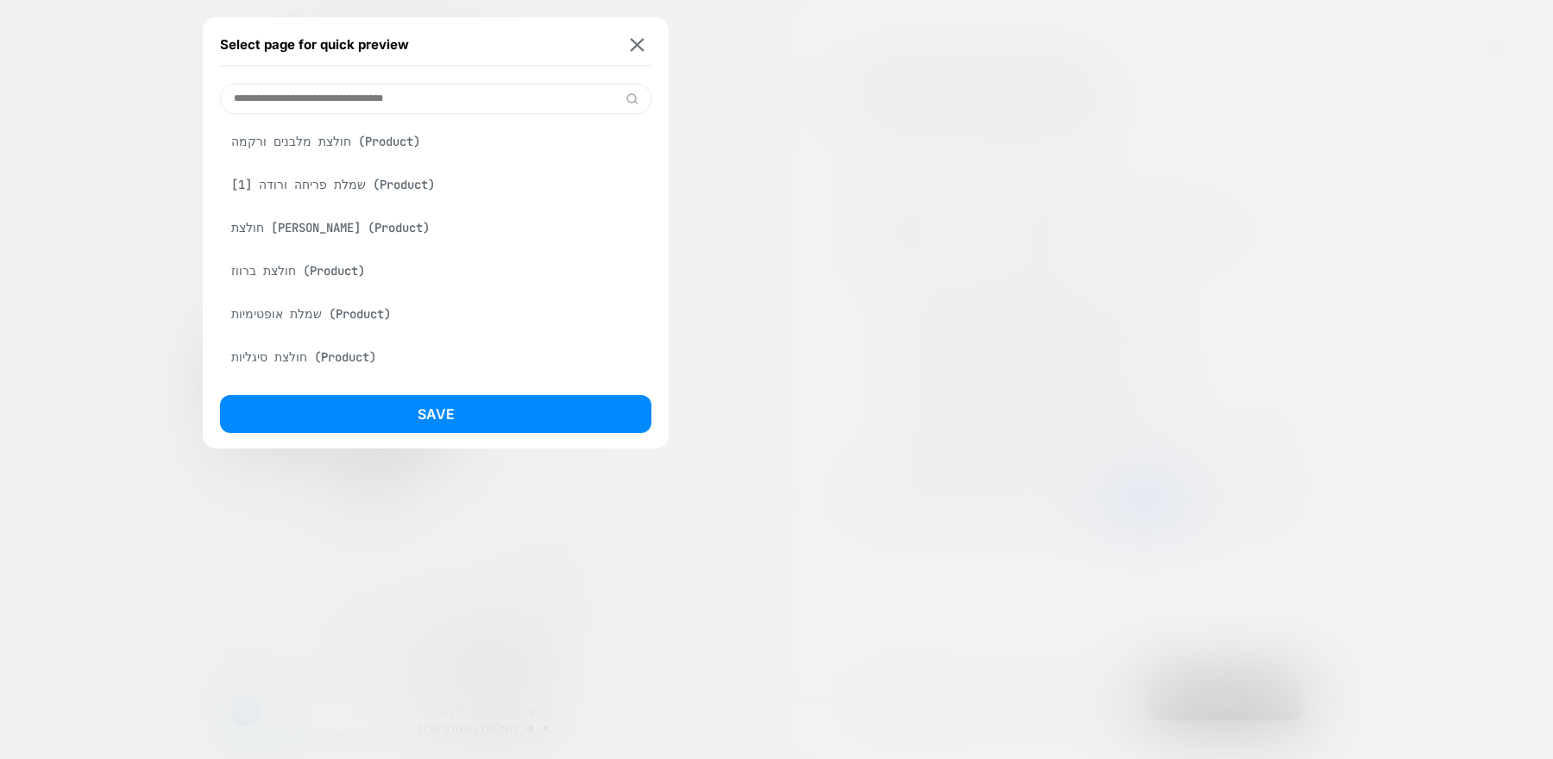
scroll to position [1821, 0]
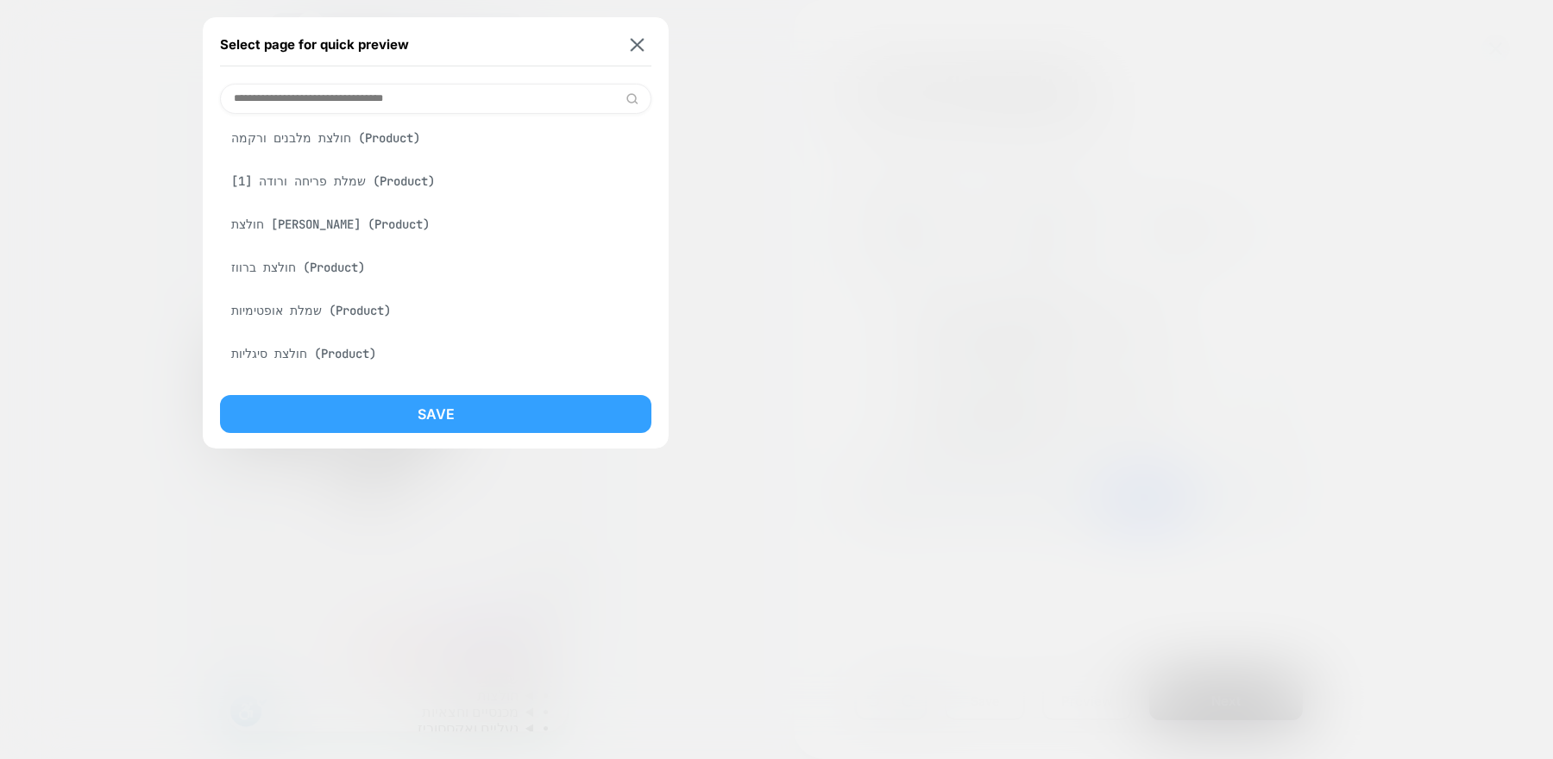
click at [392, 409] on button "Save" at bounding box center [435, 414] width 431 height 38
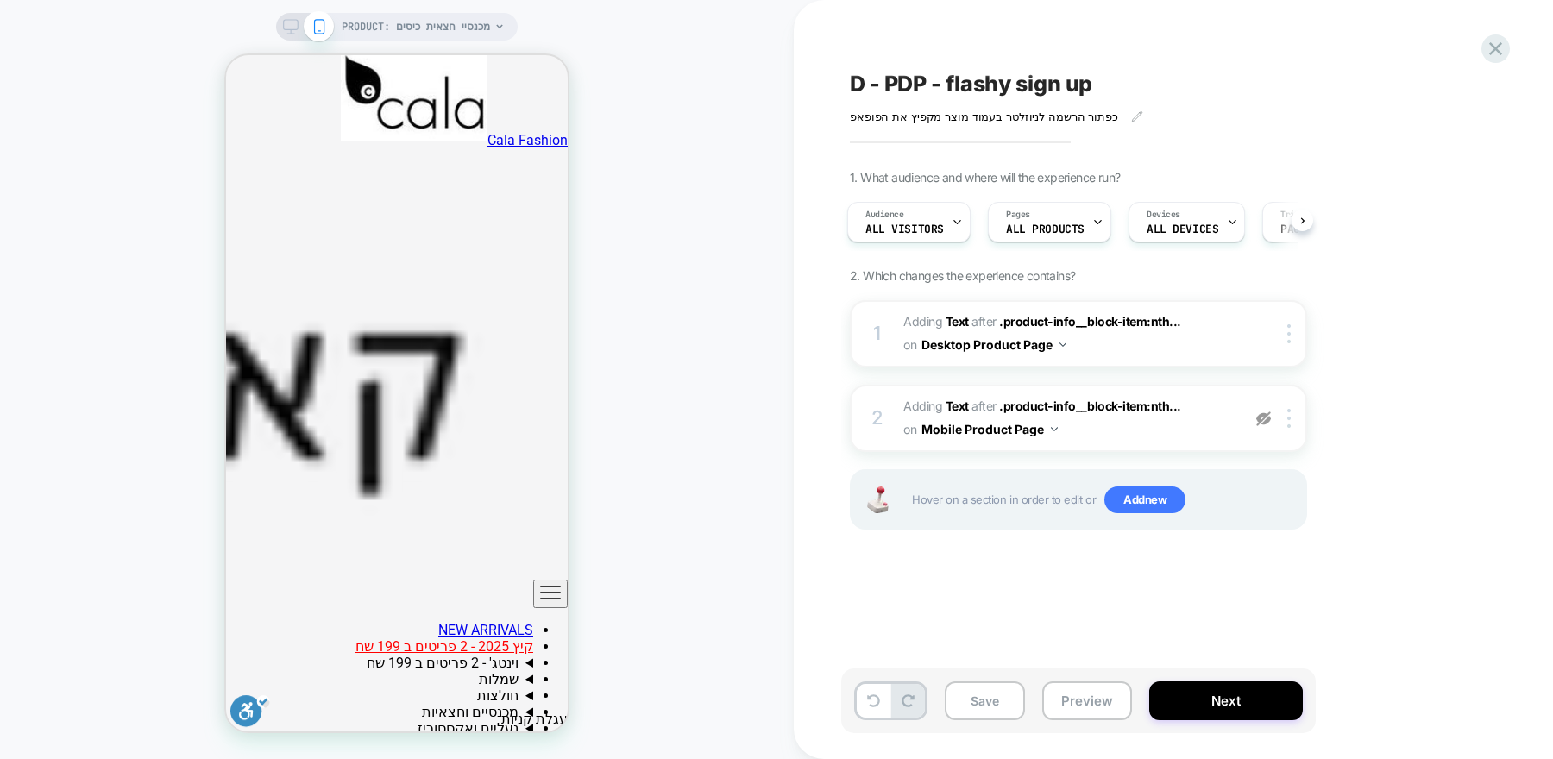
scroll to position [683, 0]
click at [287, 23] on icon at bounding box center [291, 27] width 16 height 16
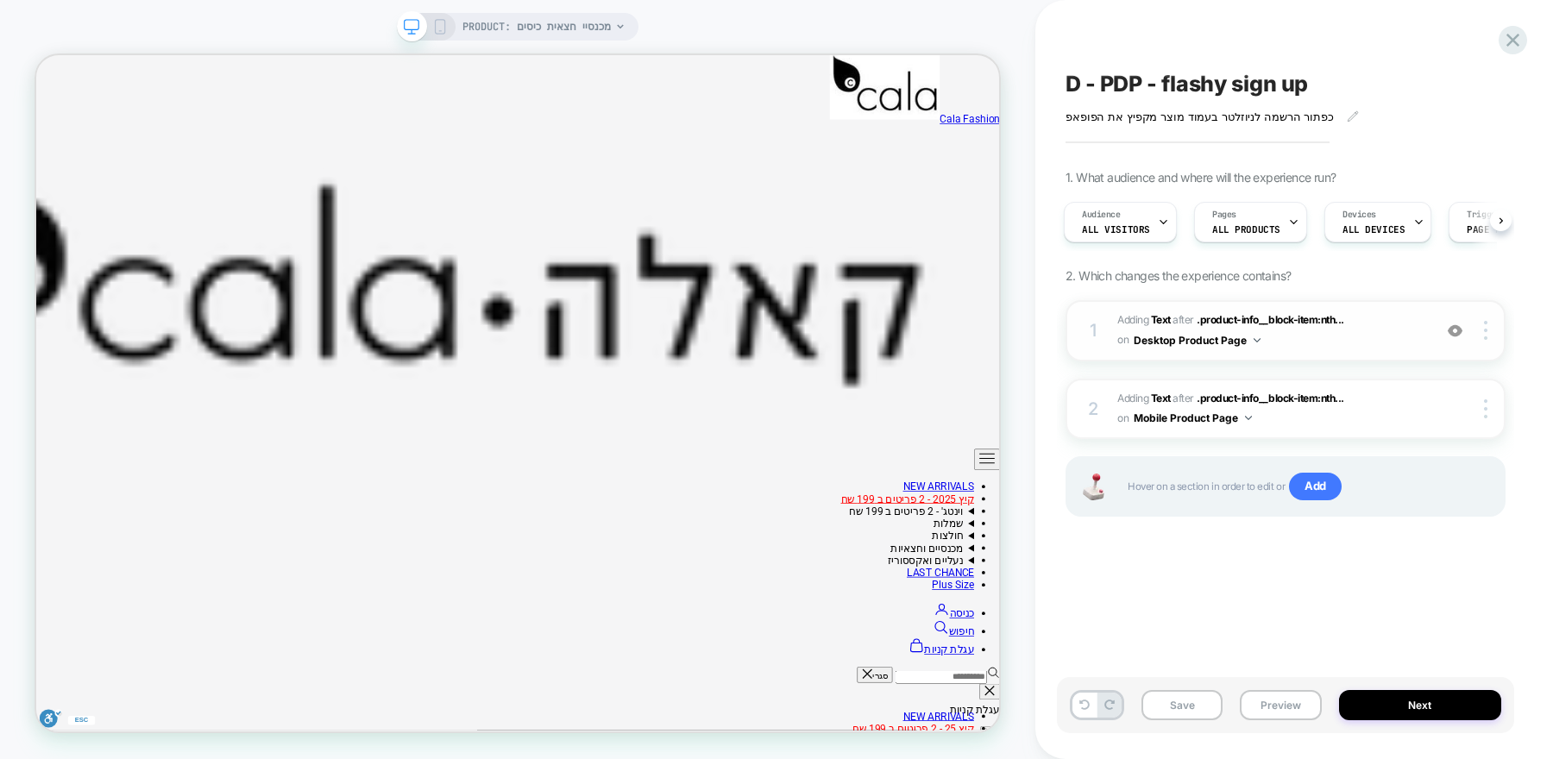
click at [1458, 331] on img at bounding box center [1455, 331] width 15 height 15
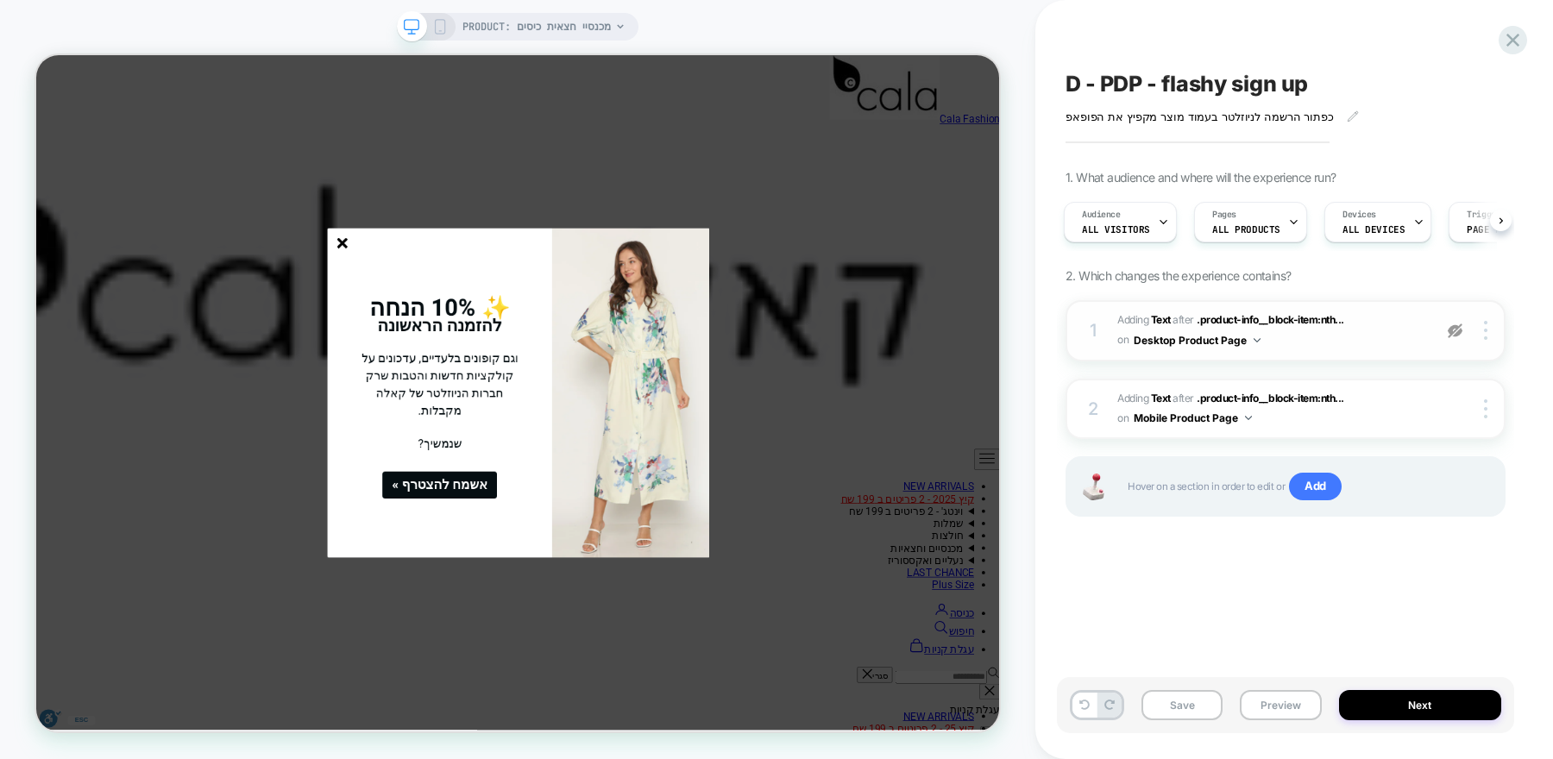
click at [1458, 331] on img at bounding box center [1455, 331] width 15 height 15
click at [443, 305] on line "סגור" at bounding box center [444, 305] width 12 height 12
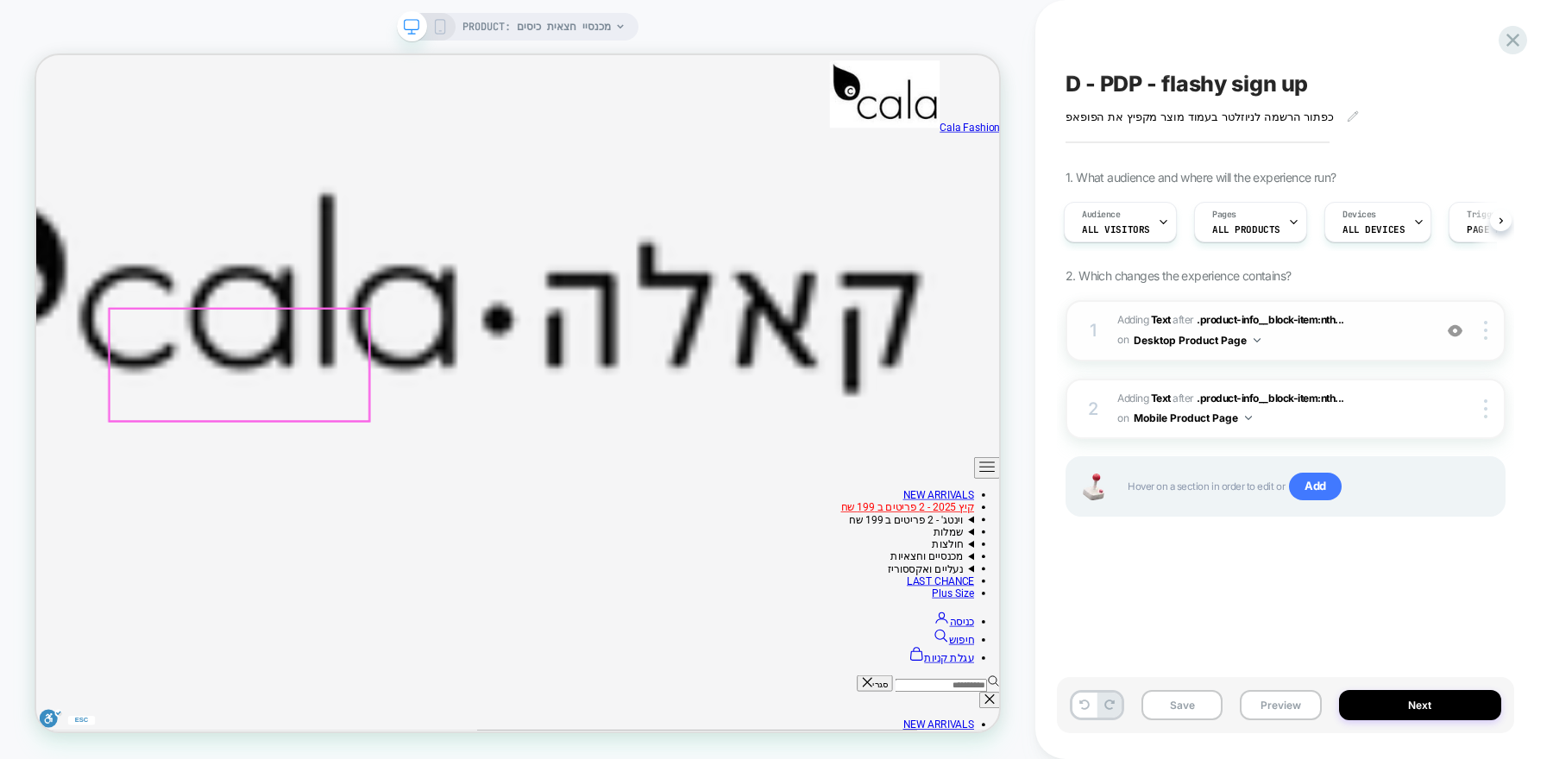
scroll to position [110, 0]
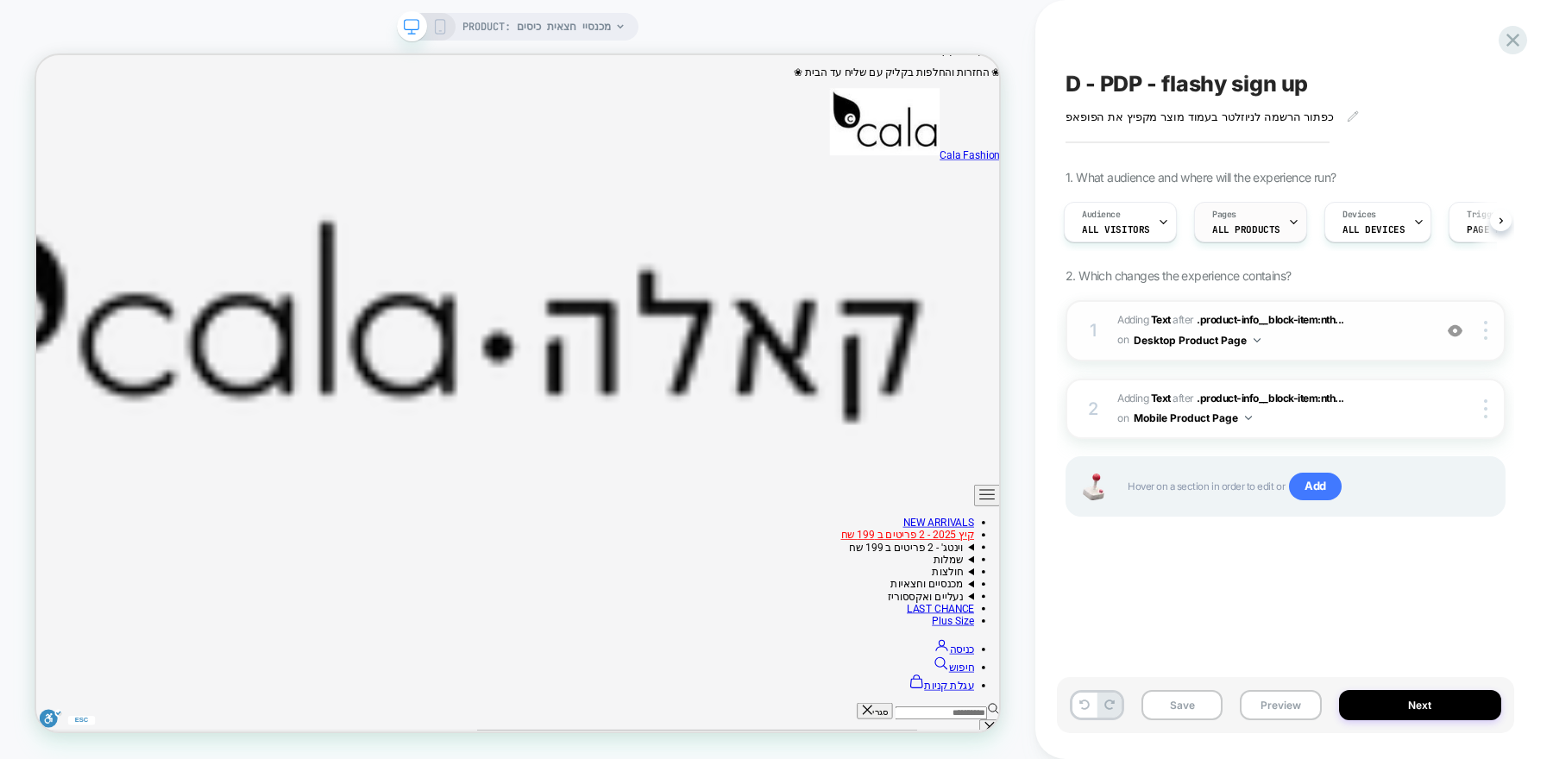
click at [1253, 225] on span "ALL PRODUCTS" at bounding box center [1246, 229] width 68 height 12
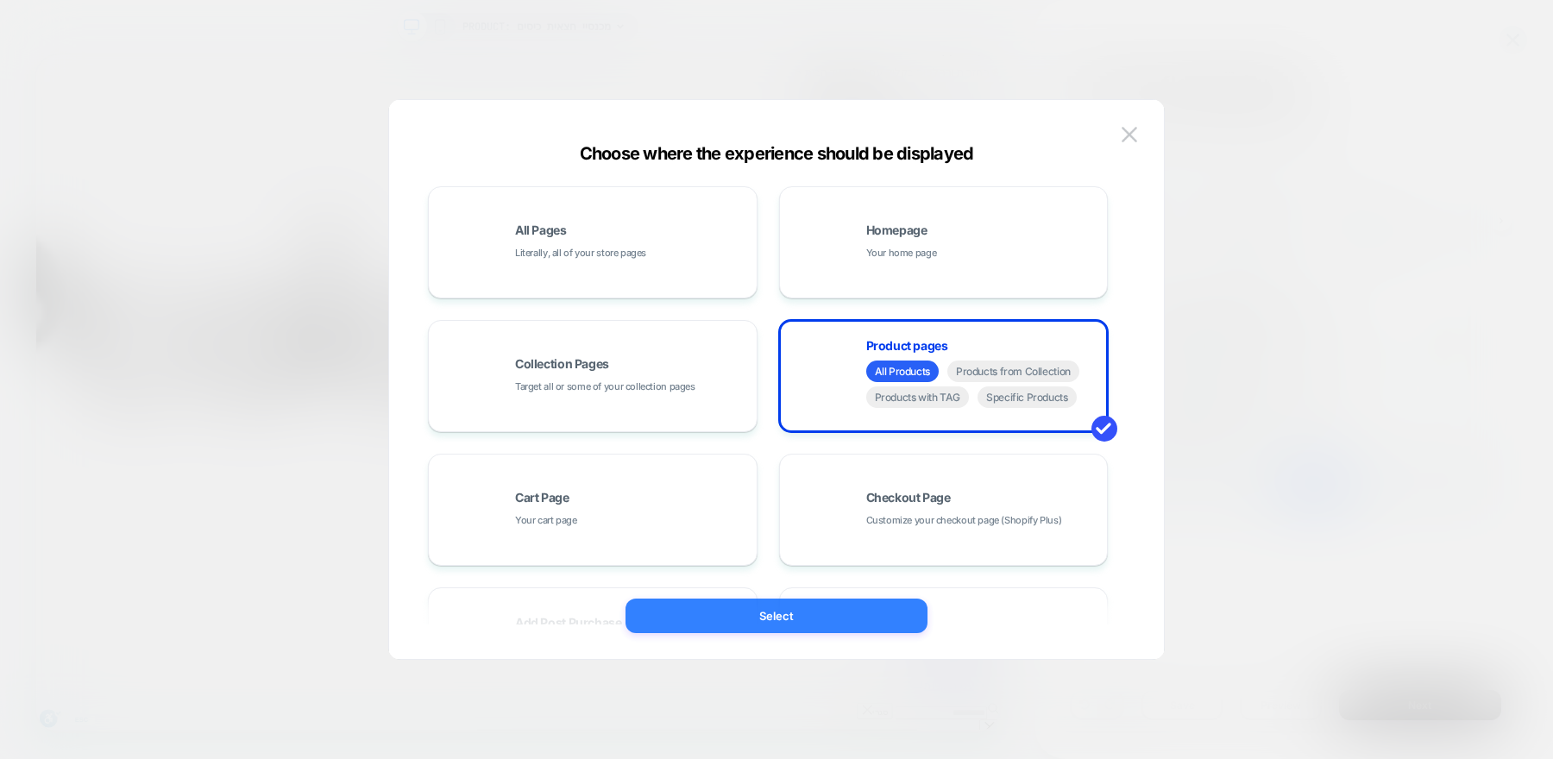
click at [859, 617] on button "Select" at bounding box center [777, 616] width 302 height 35
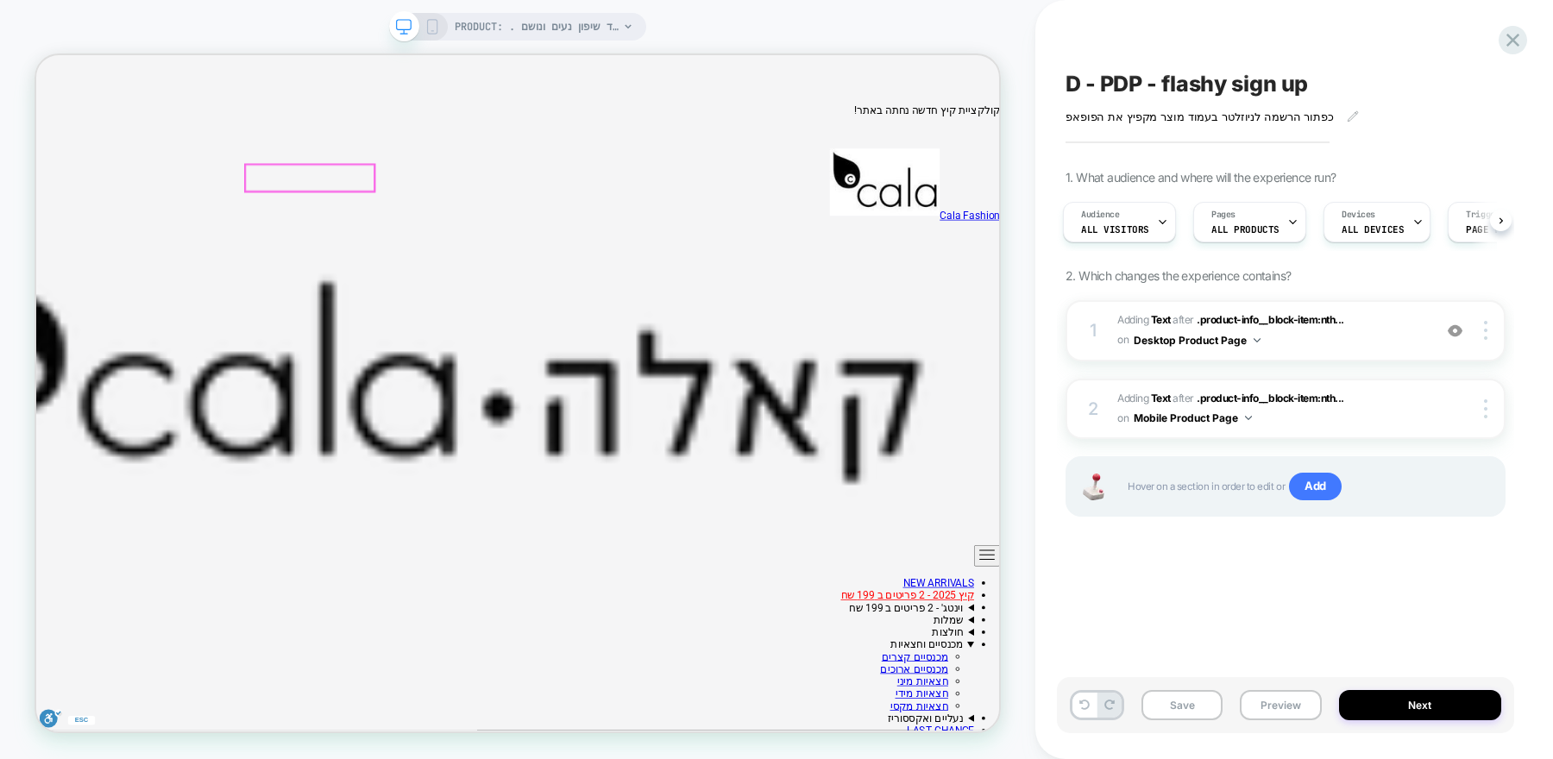
scroll to position [0, 0]
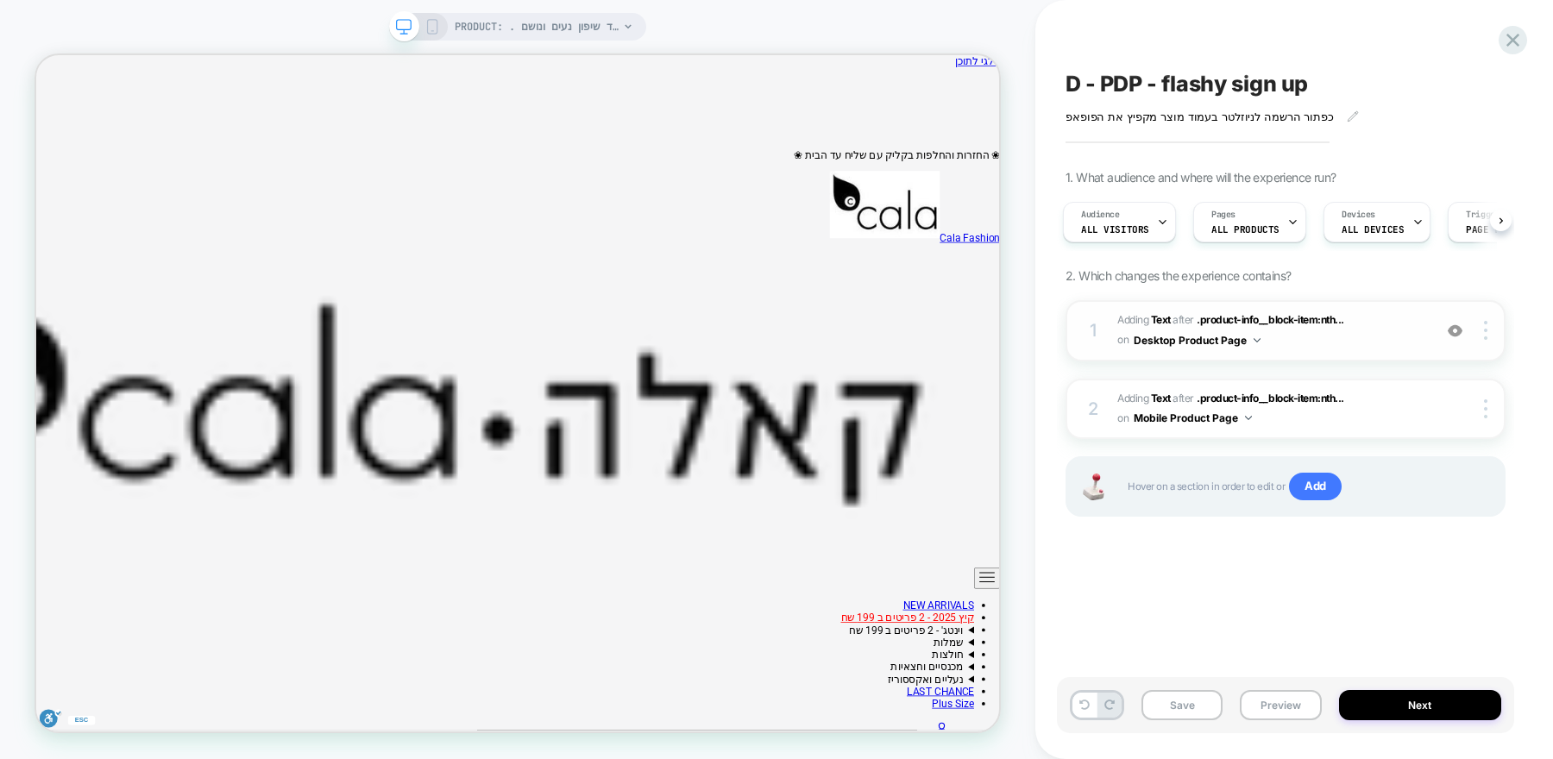
click at [1438, 340] on div "1 #_loomi_addon_1754492033061 Adding Text AFTER .product-info__block-item:nth..…" at bounding box center [1286, 330] width 440 height 61
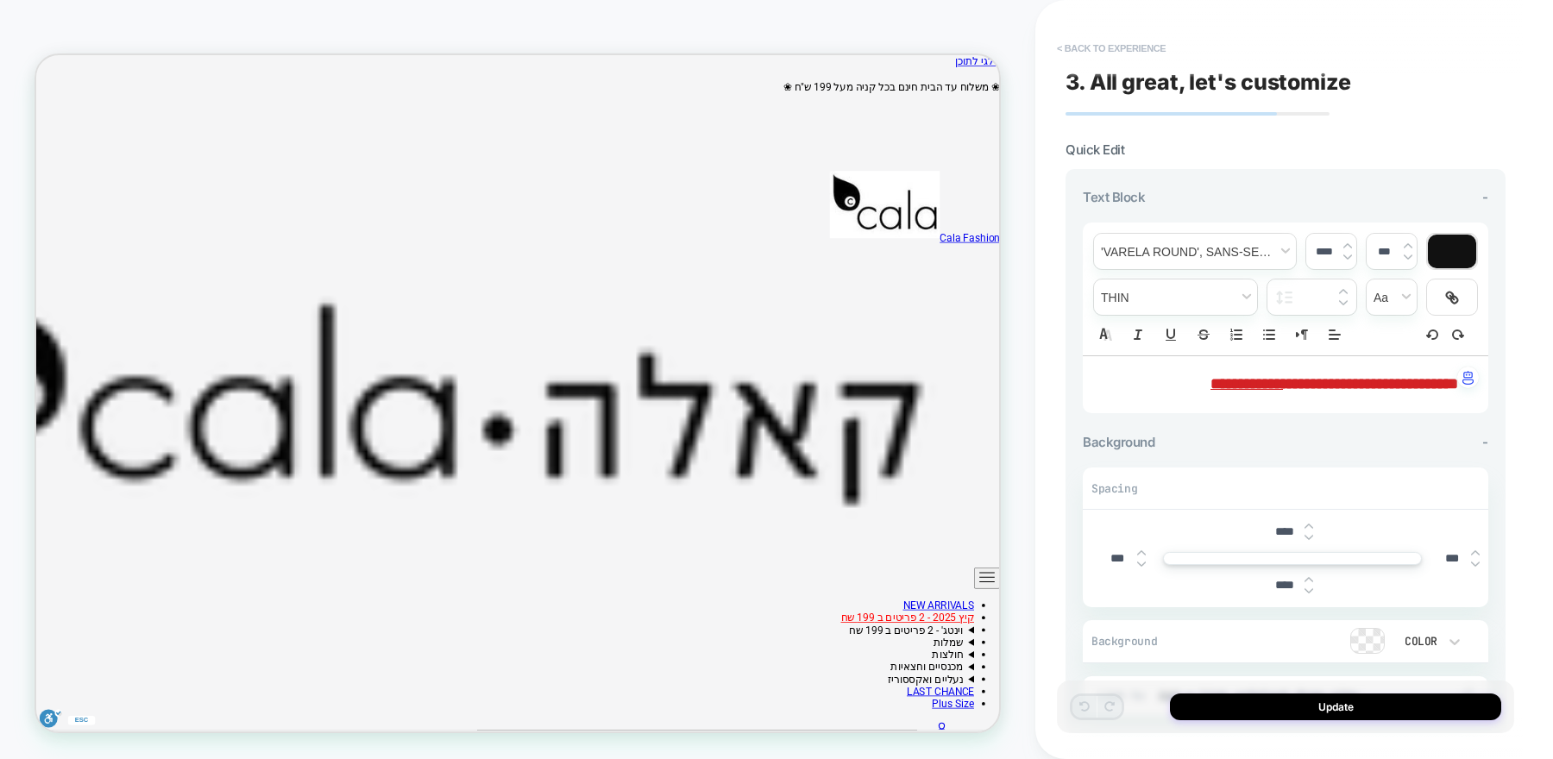
click at [1082, 53] on button "< Back to experience" at bounding box center [1111, 49] width 126 height 28
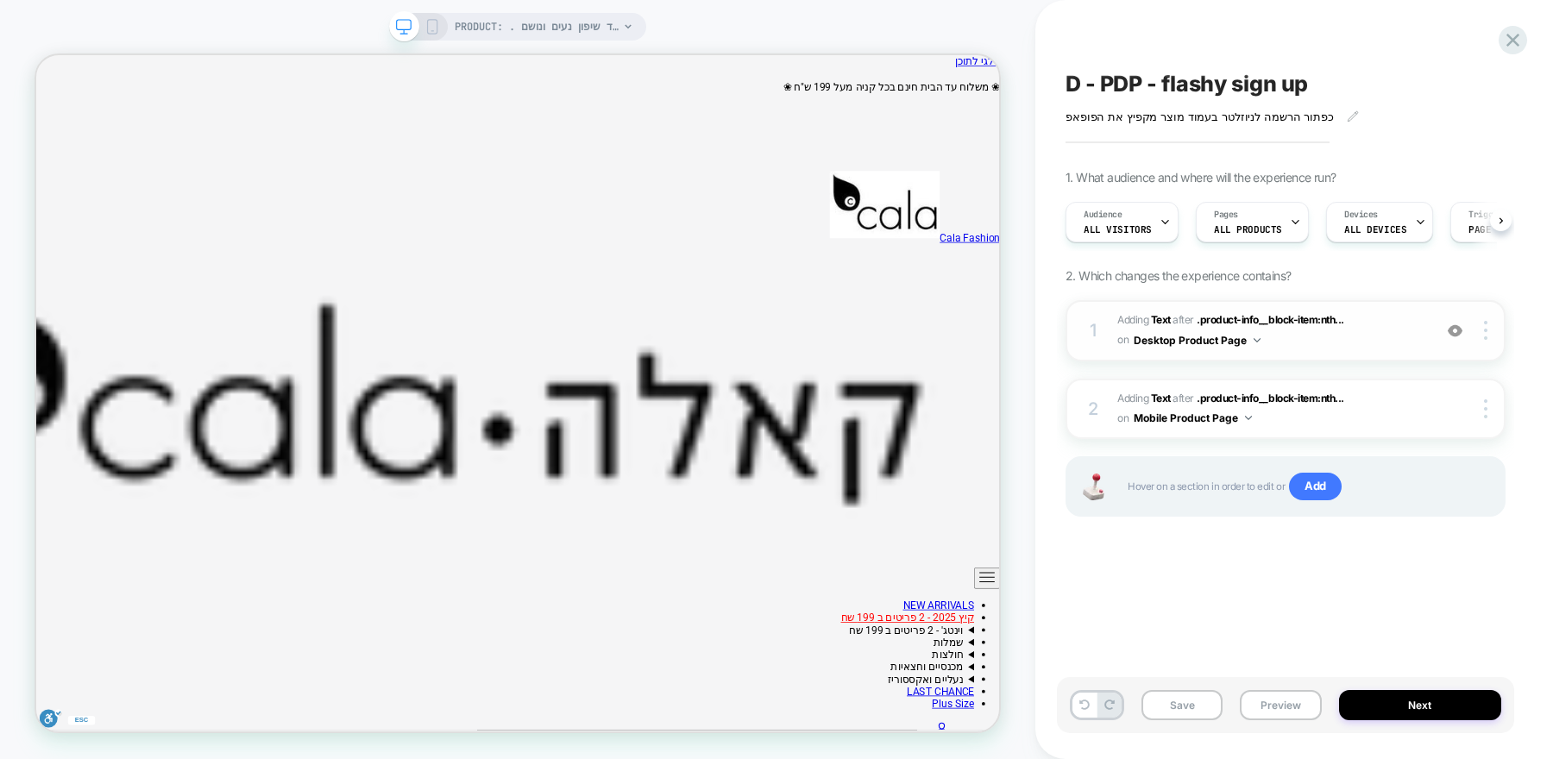
scroll to position [0, 1]
click at [1452, 328] on img at bounding box center [1455, 331] width 15 height 15
click at [1453, 330] on img at bounding box center [1455, 331] width 15 height 15
click at [1458, 326] on img at bounding box center [1455, 331] width 15 height 15
click at [1457, 325] on img at bounding box center [1455, 331] width 15 height 15
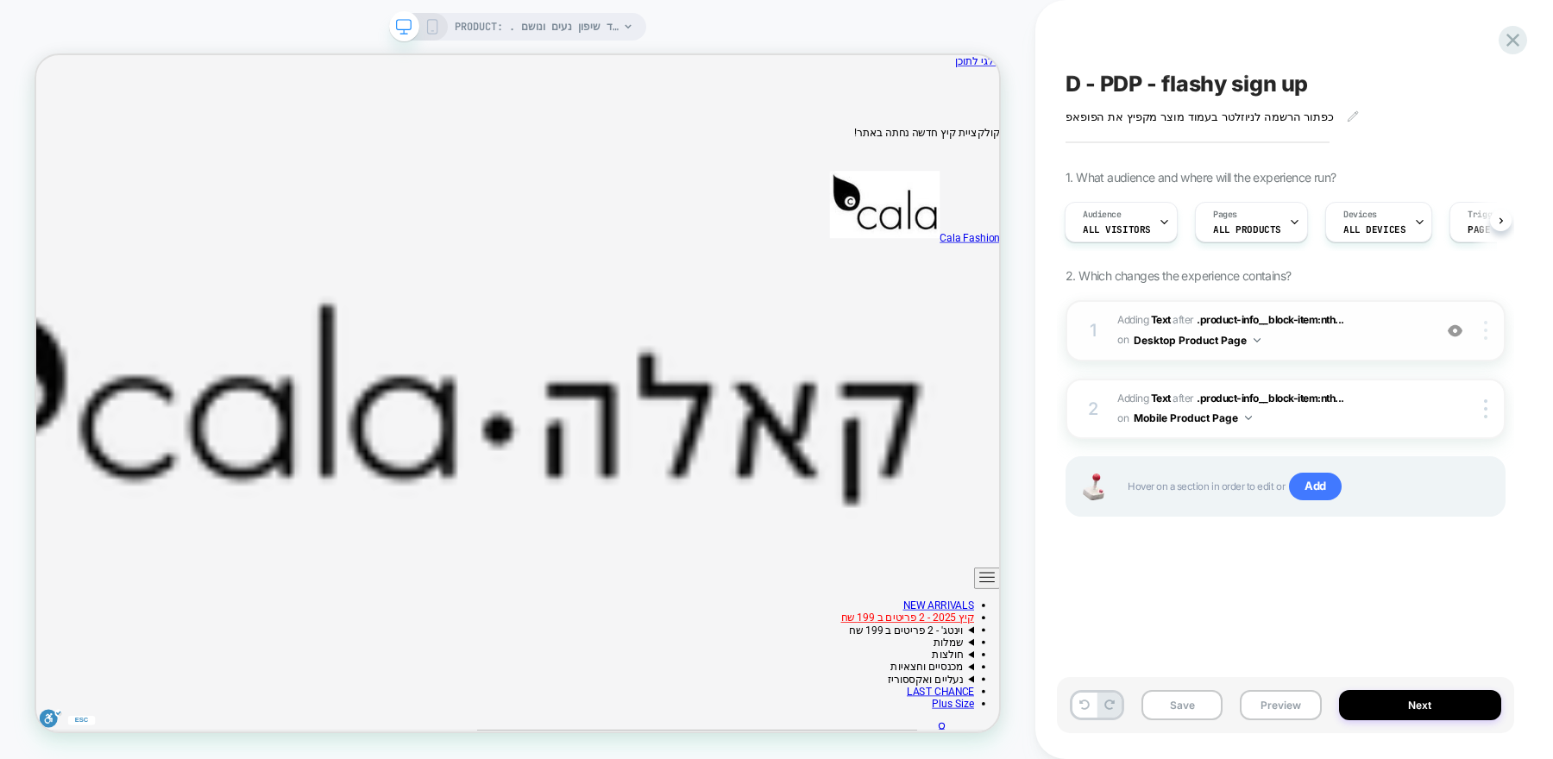
click at [1490, 333] on div at bounding box center [1488, 330] width 33 height 19
click at [1148, 603] on div "D - PDP - flashy sign up כפתור הרשמה לניוזלטר בעמוד מוצר מקפיץ את הפופאפ﻿ Click…" at bounding box center [1285, 379] width 457 height 725
click at [1481, 419] on div "2 #_loomi_addon_1754492250804 Adding Text AFTER .product-info__block-item:nth..…" at bounding box center [1286, 409] width 440 height 61
click at [1488, 406] on div at bounding box center [1488, 408] width 33 height 19
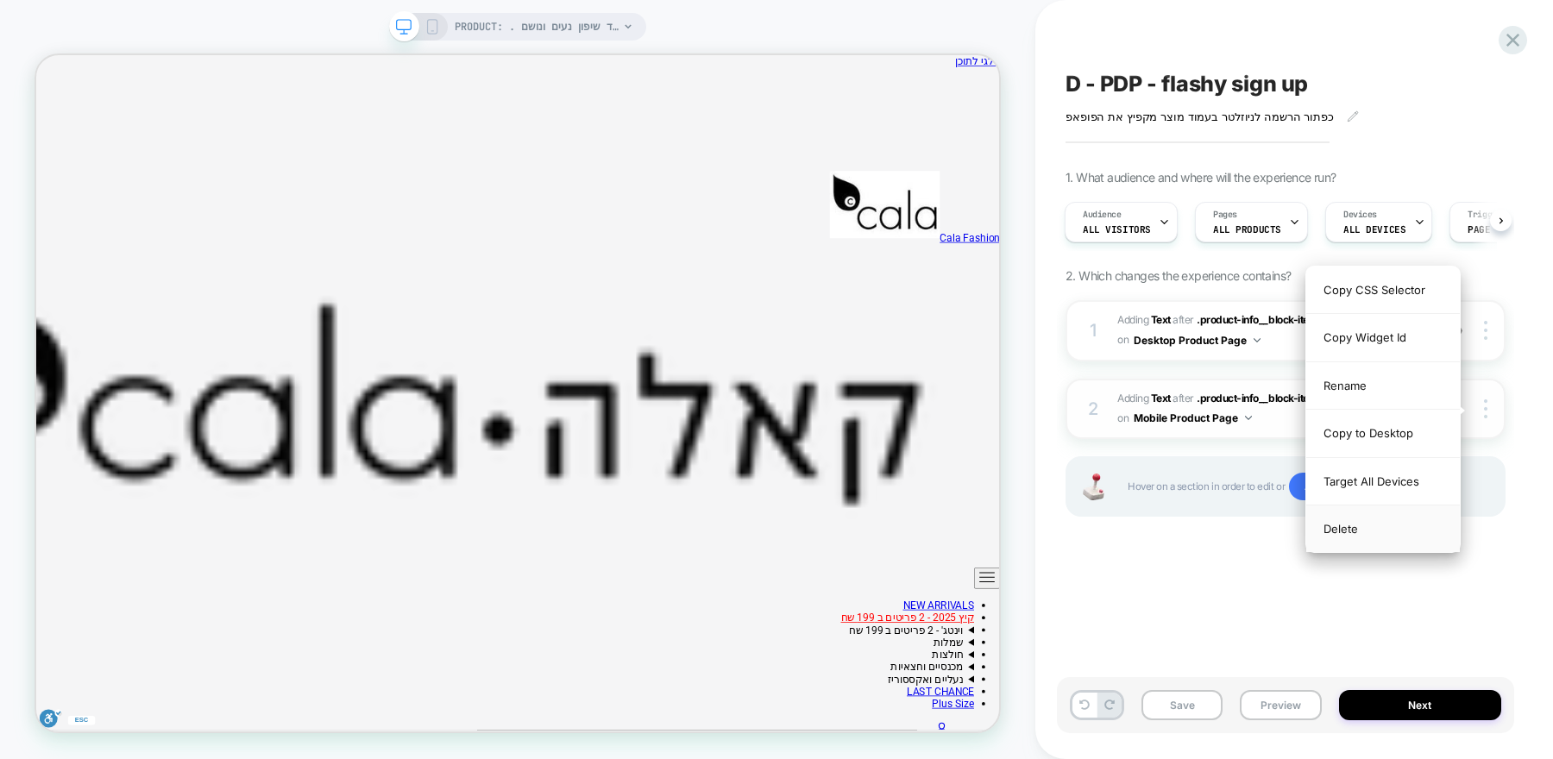
click at [1349, 528] on div "Delete" at bounding box center [1383, 529] width 154 height 47
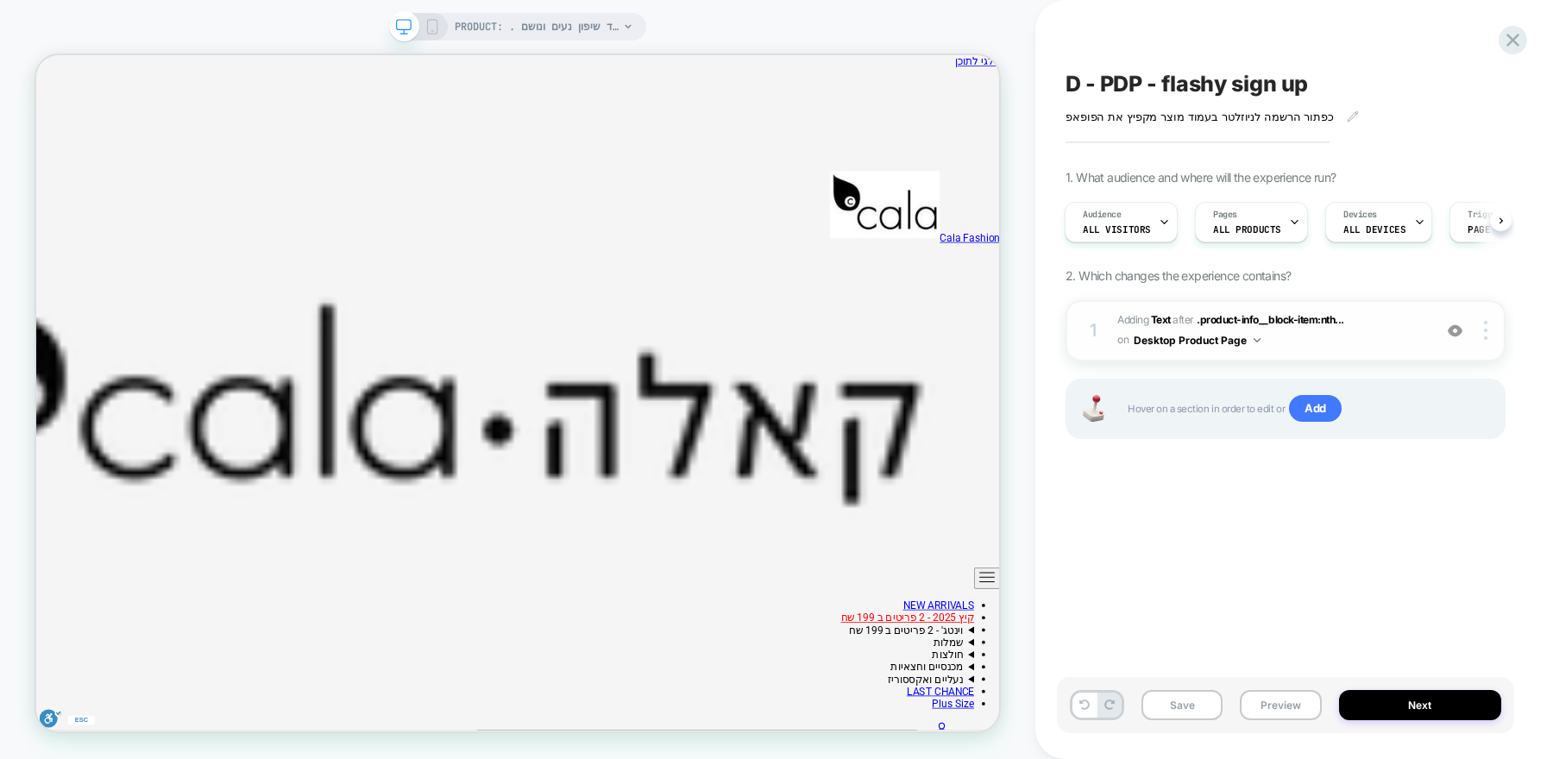
click at [1374, 351] on div "1 #_loomi_addon_1754492033061 Adding Text AFTER .product-info__block-item:nth..…" at bounding box center [1286, 330] width 440 height 61
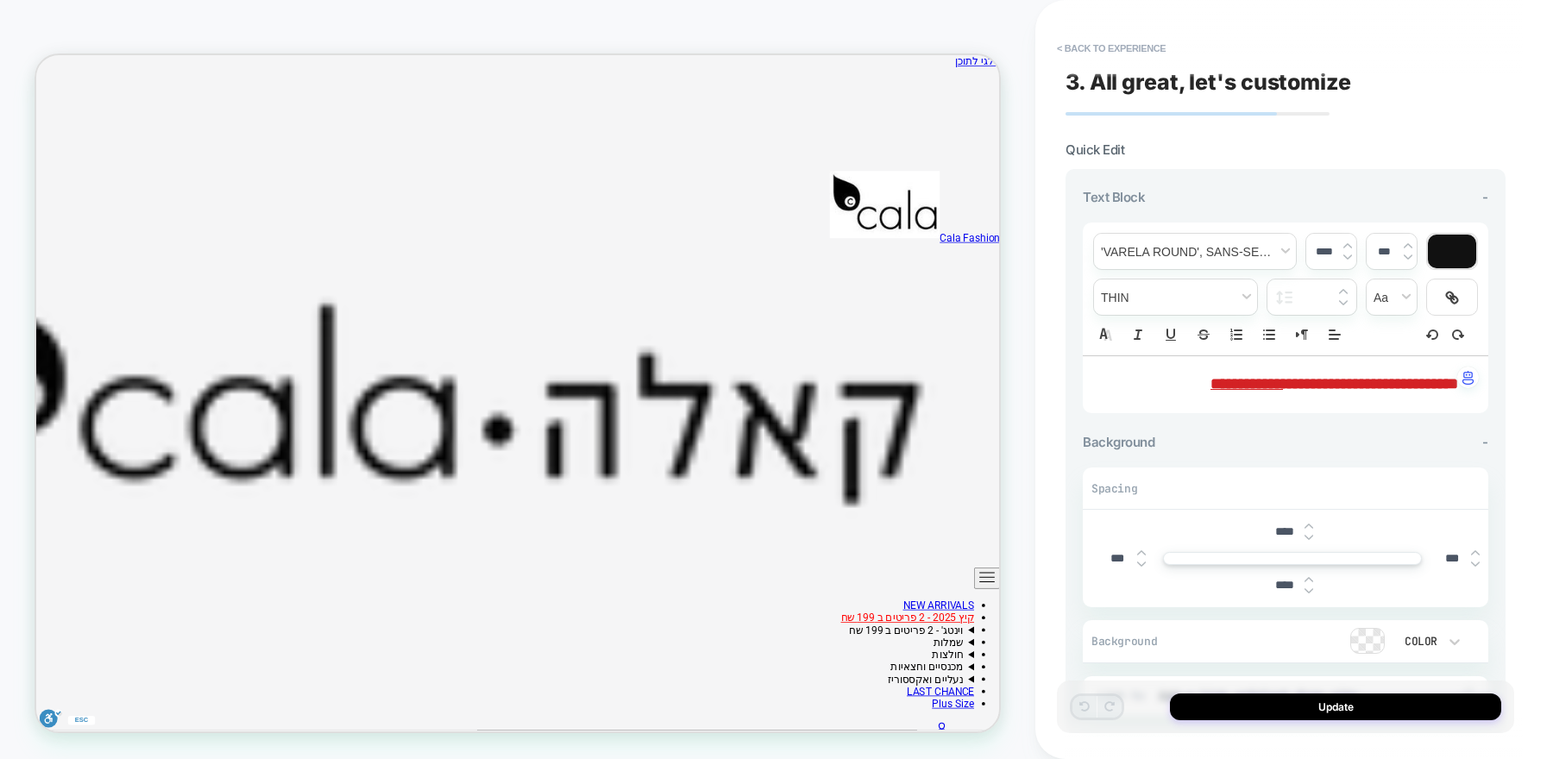
click at [1293, 380] on strong "**********" at bounding box center [1335, 384] width 248 height 16
click at [1125, 368] on div "**********" at bounding box center [1286, 384] width 406 height 57
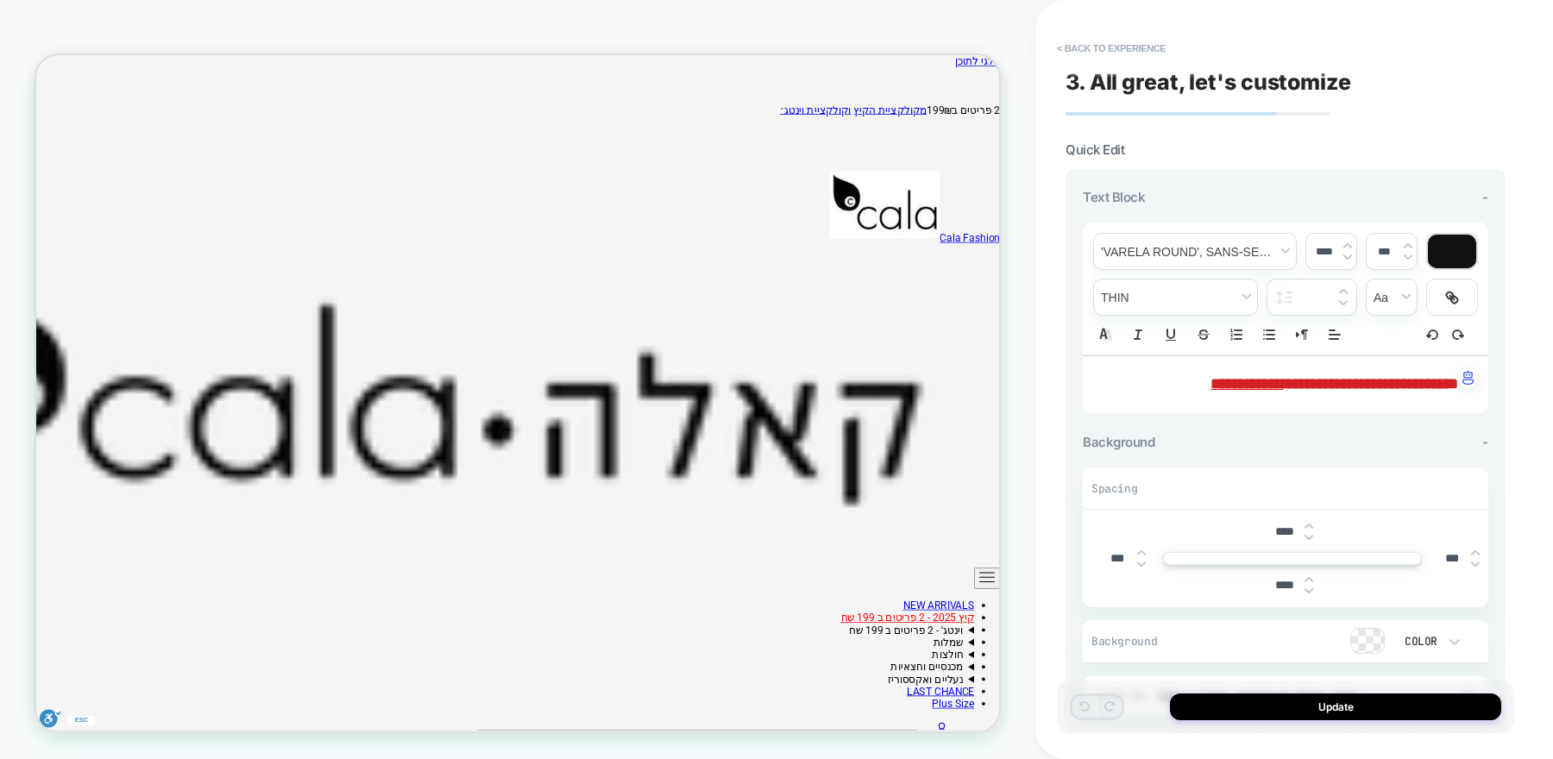
type input "****"
click at [1124, 368] on div "**********" at bounding box center [1286, 384] width 406 height 57
copy strong "**********"
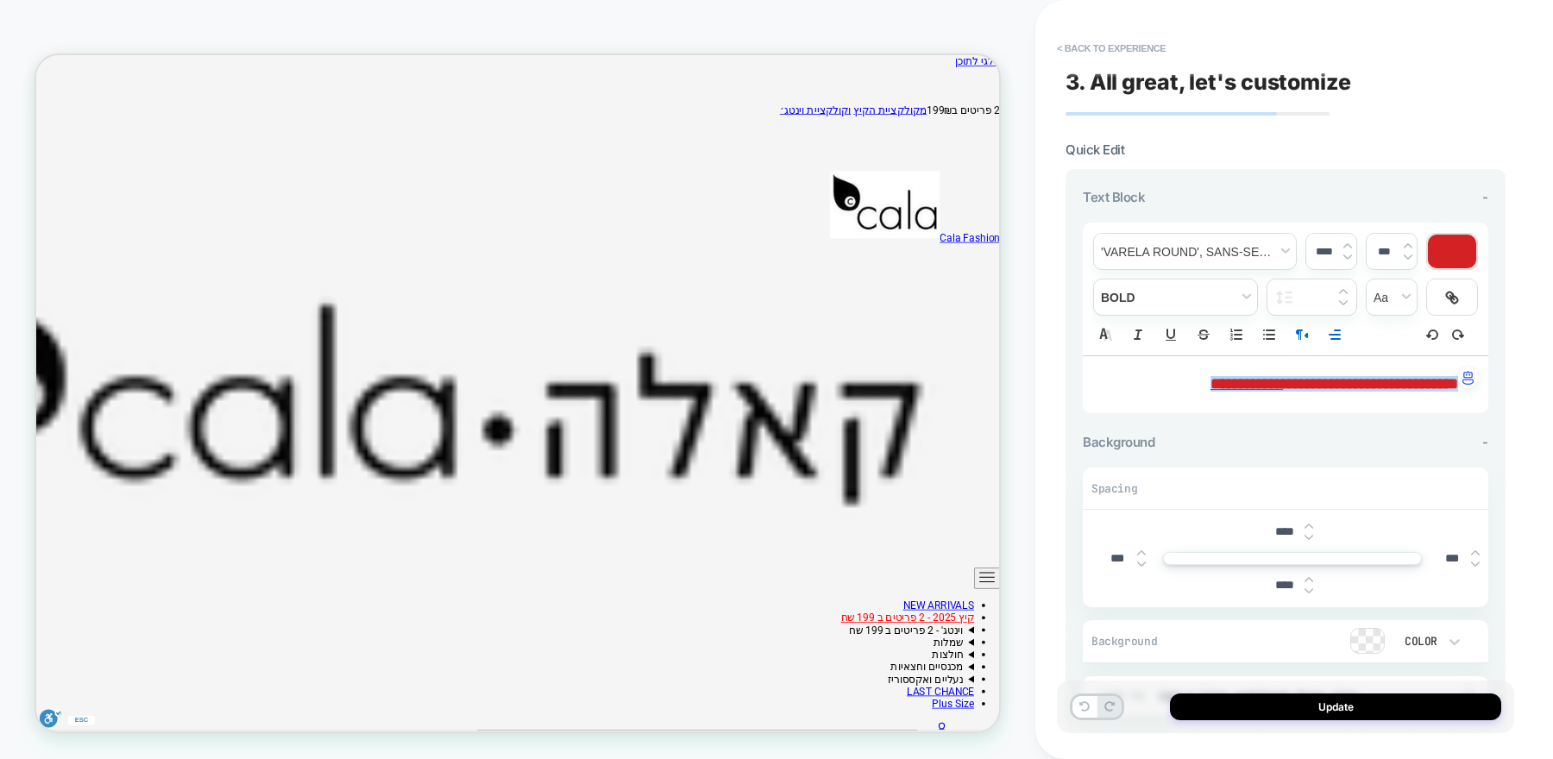
click at [27, 424] on div "PRODUCT: . שמלת וינטג׳ , רצף פרחים קטנים, בד שיפון נעים ונושם PRODUCT: . שמלת ו…" at bounding box center [517, 379] width 1035 height 725
click at [1071, 53] on button "< Back to experience" at bounding box center [1111, 49] width 126 height 28
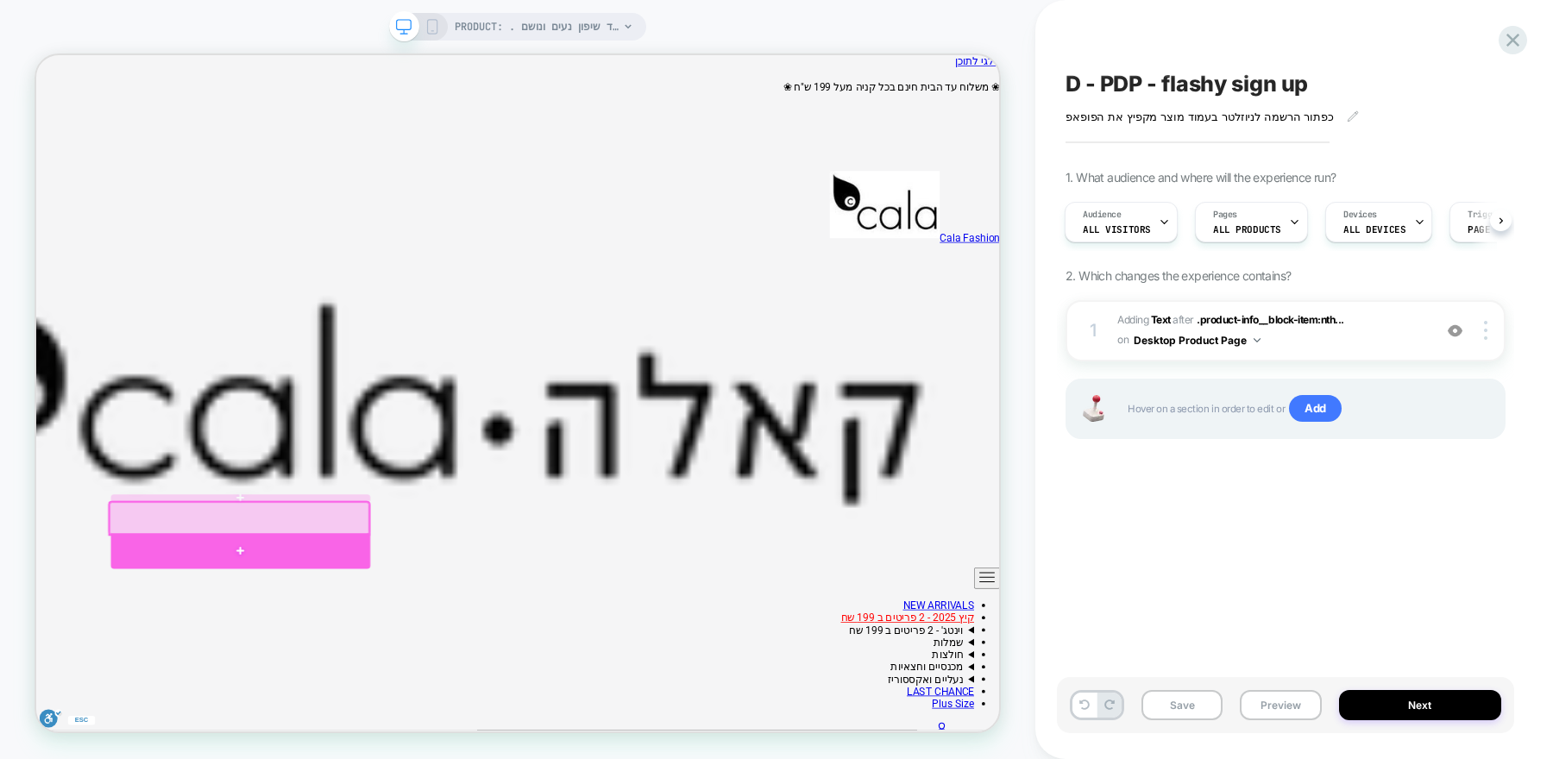
click at [415, 699] on div at bounding box center [308, 716] width 346 height 47
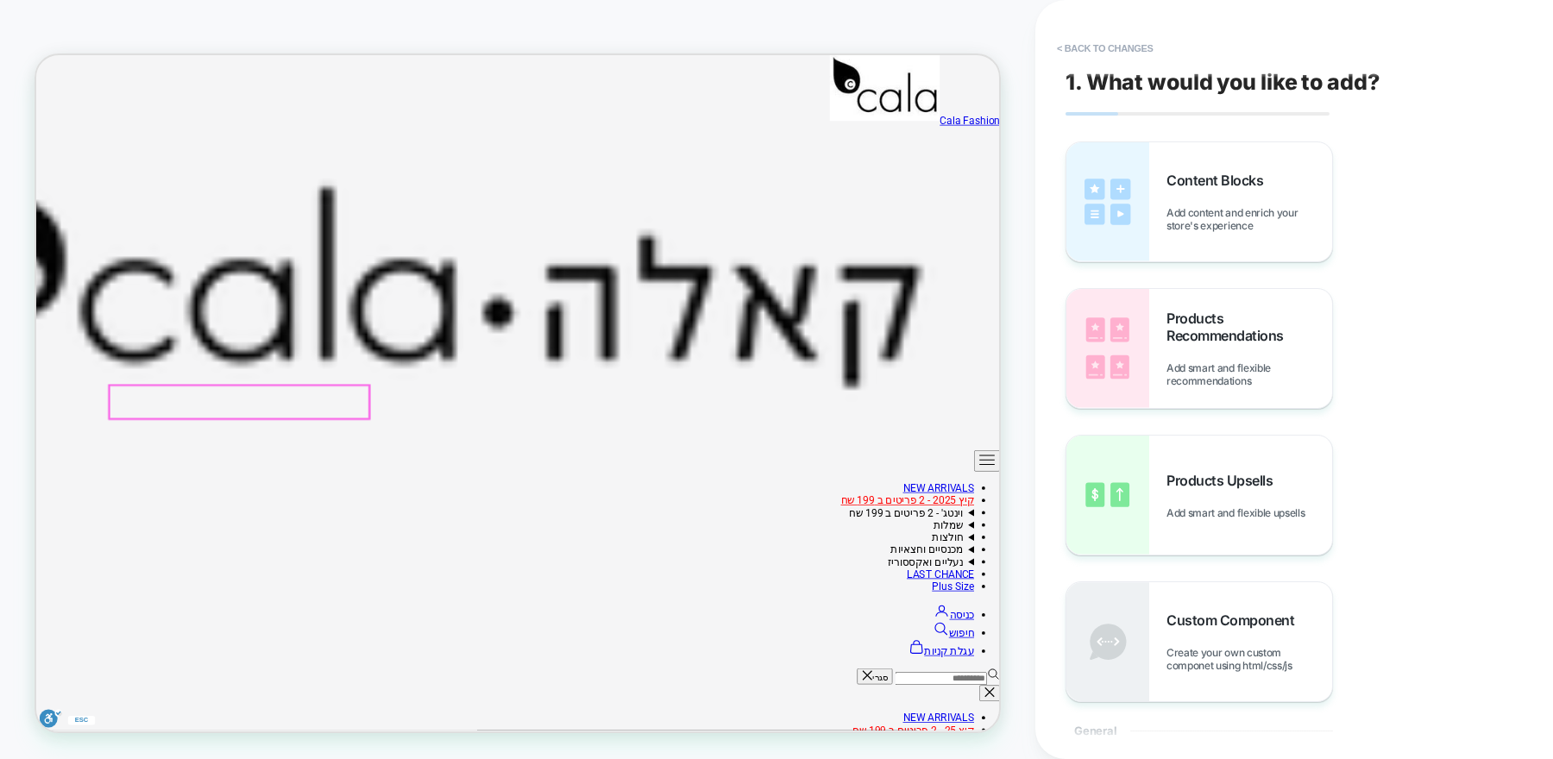
scroll to position [173, 0]
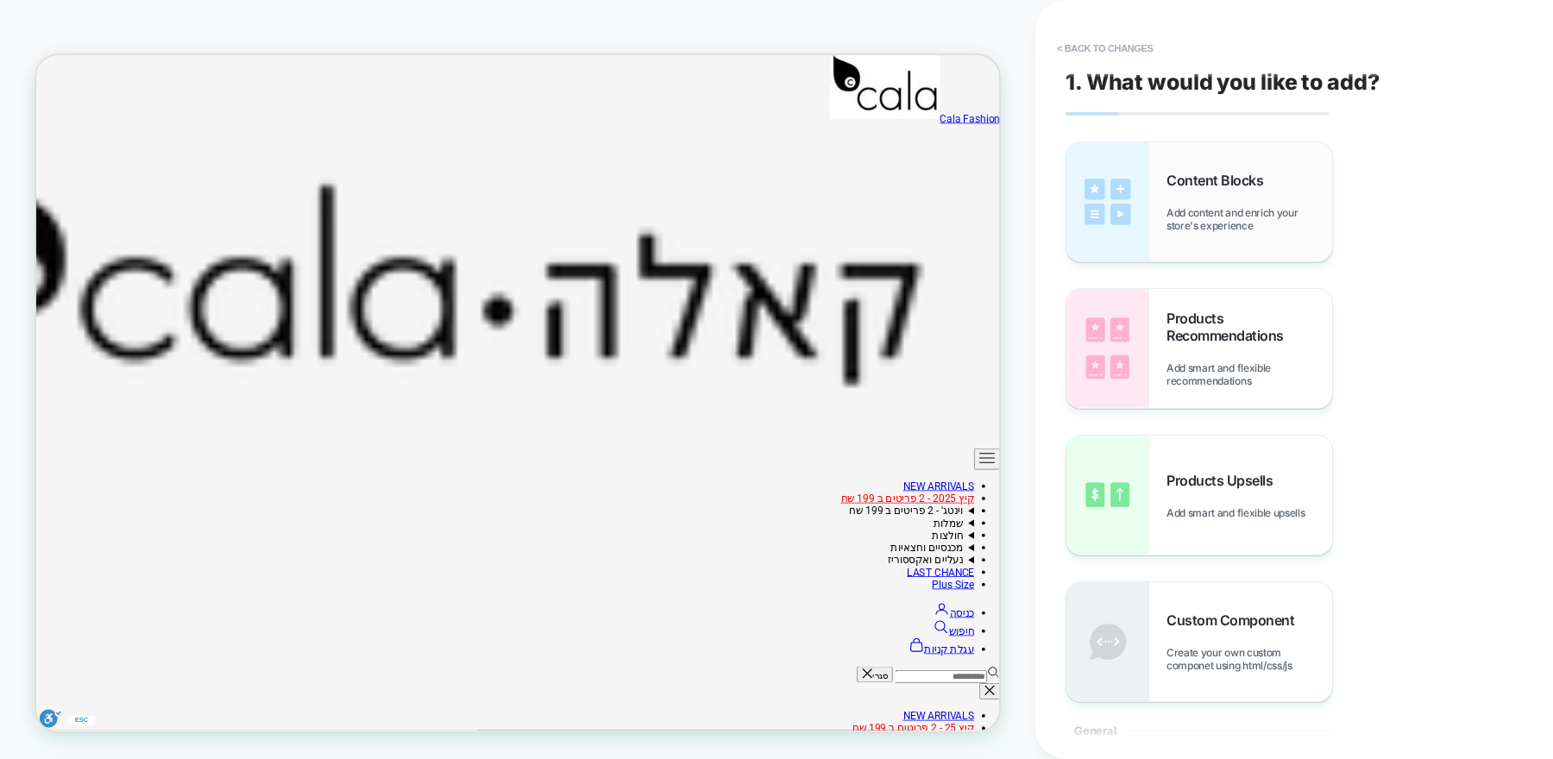
click at [1214, 223] on span "Add content and enrich your store's experience" at bounding box center [1250, 219] width 166 height 26
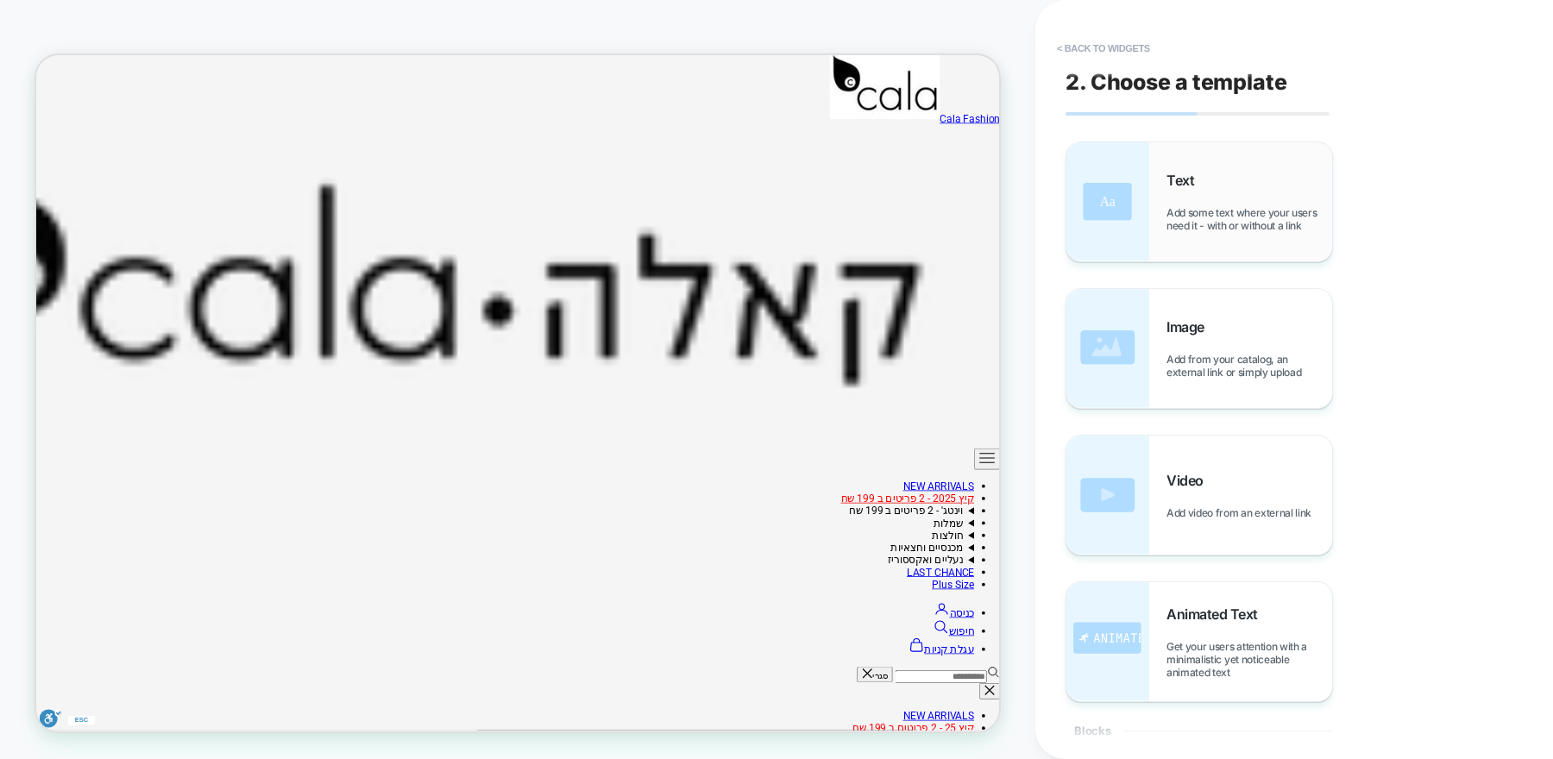
click at [1205, 204] on div "Text Add some text where your users need it - with or without a link" at bounding box center [1250, 202] width 166 height 60
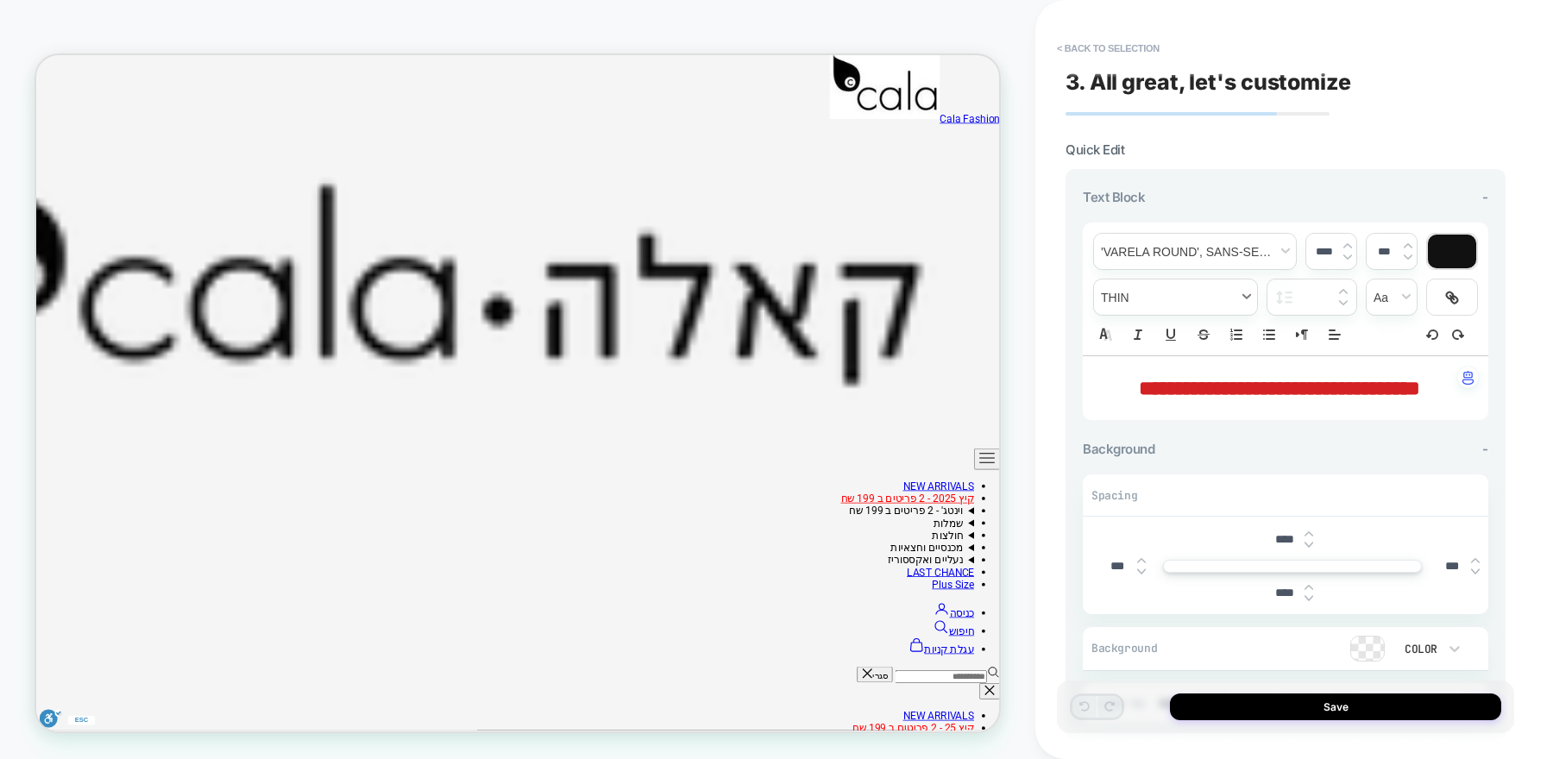
scroll to position [204, 0]
click at [1242, 394] on span "**********" at bounding box center [1279, 388] width 281 height 21
click at [1242, 395] on span "**********" at bounding box center [1279, 388] width 281 height 21
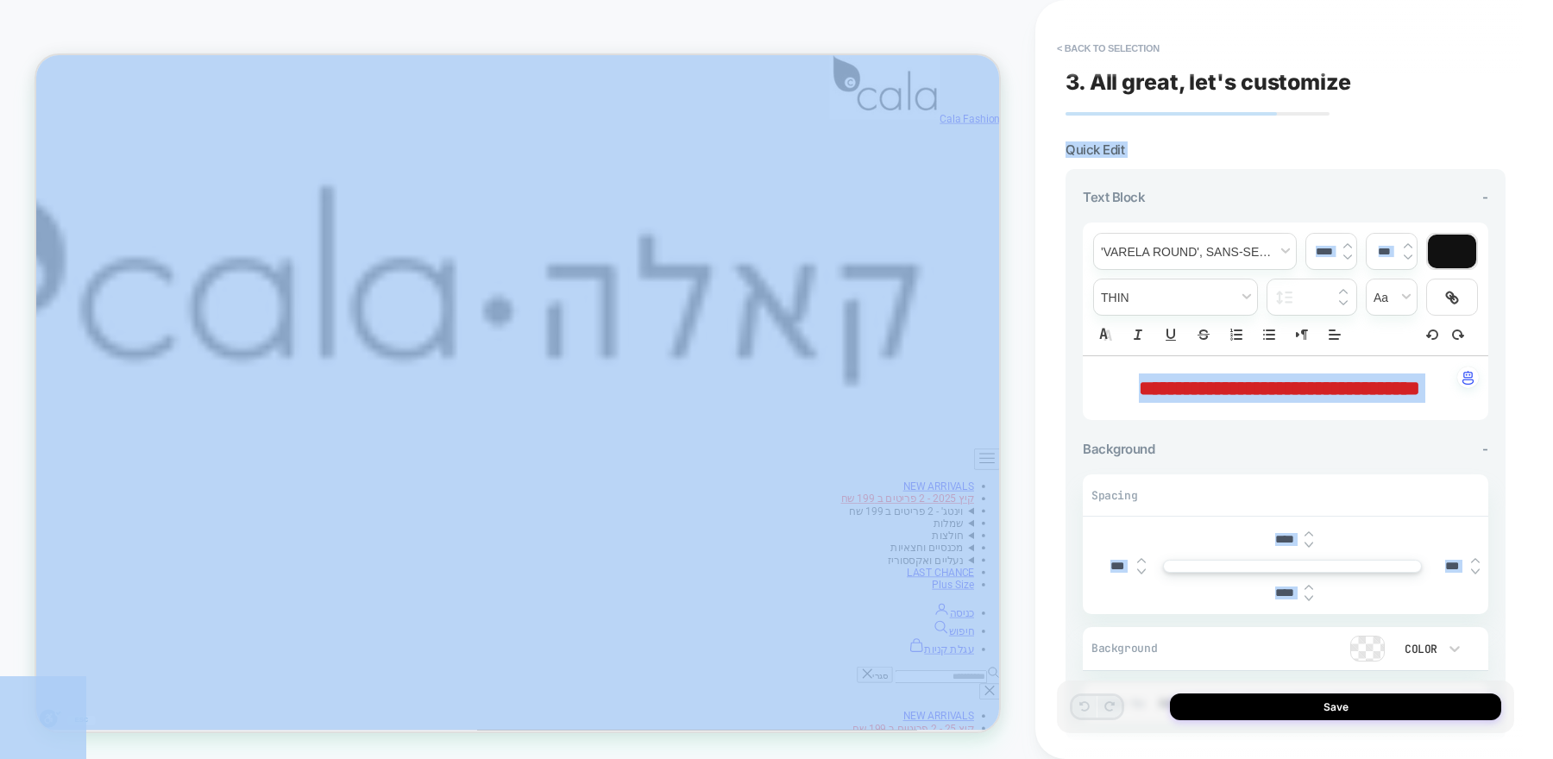
click at [1242, 395] on span "**********" at bounding box center [1279, 388] width 281 height 21
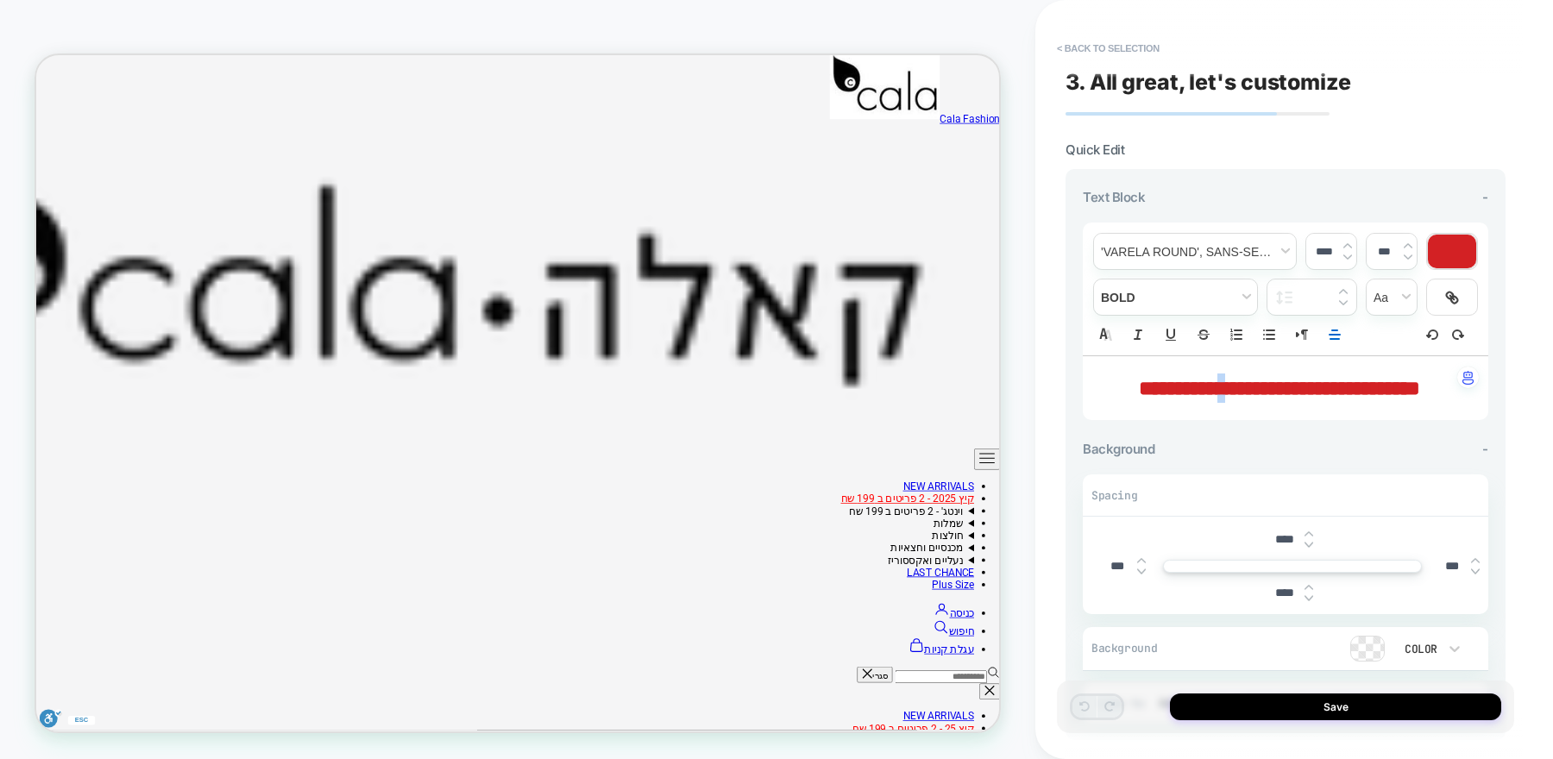
click at [1242, 395] on span "**********" at bounding box center [1279, 388] width 281 height 21
click at [1331, 337] on icon "Align" at bounding box center [1335, 335] width 16 height 16
click at [1334, 403] on span "Align" at bounding box center [1334, 400] width 21 height 21
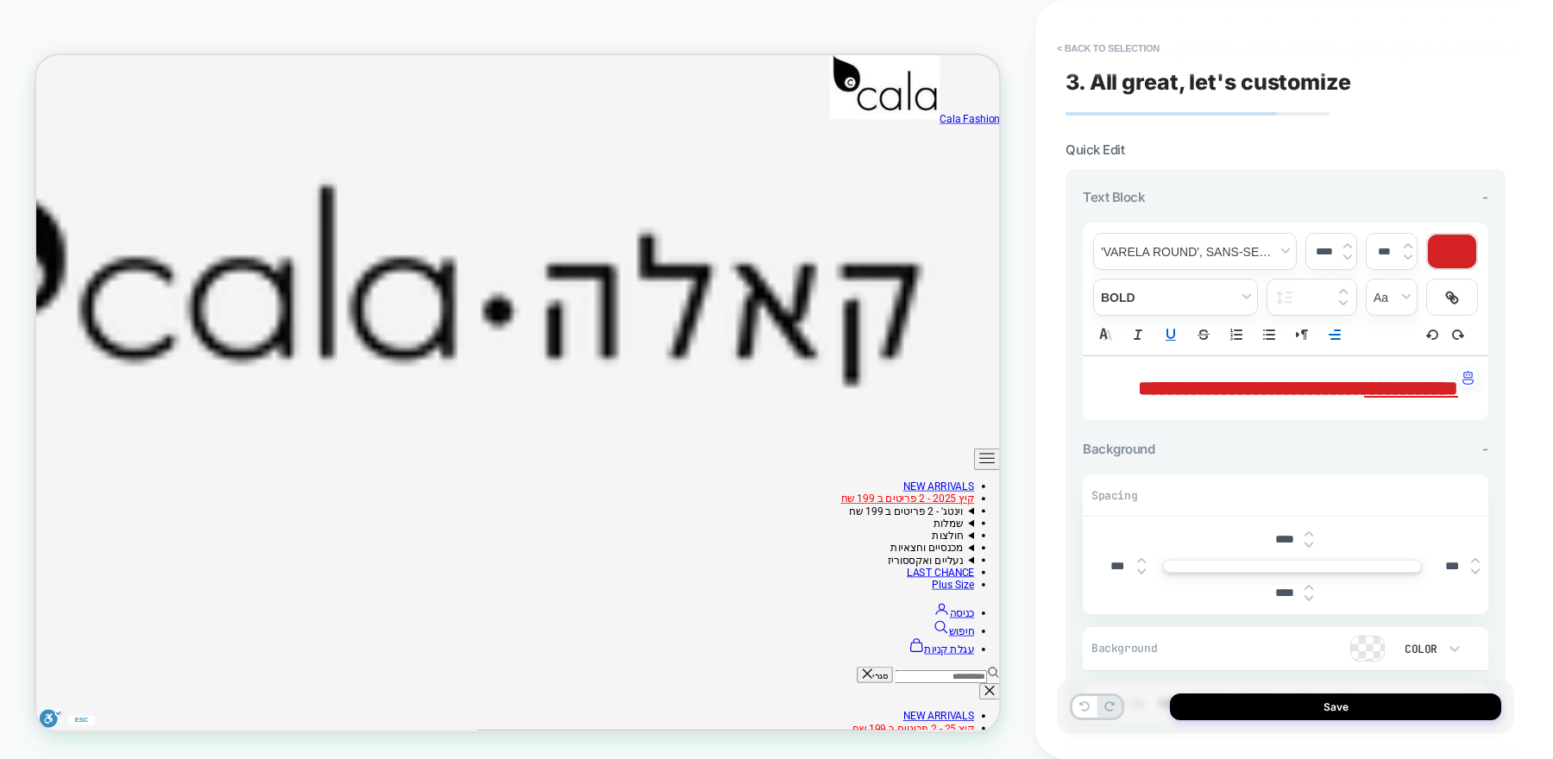
click at [1315, 387] on strong "**********" at bounding box center [1298, 388] width 320 height 21
click at [1248, 387] on strong "**********" at bounding box center [1193, 388] width 110 height 21
click at [1349, 256] on img at bounding box center [1347, 257] width 9 height 7
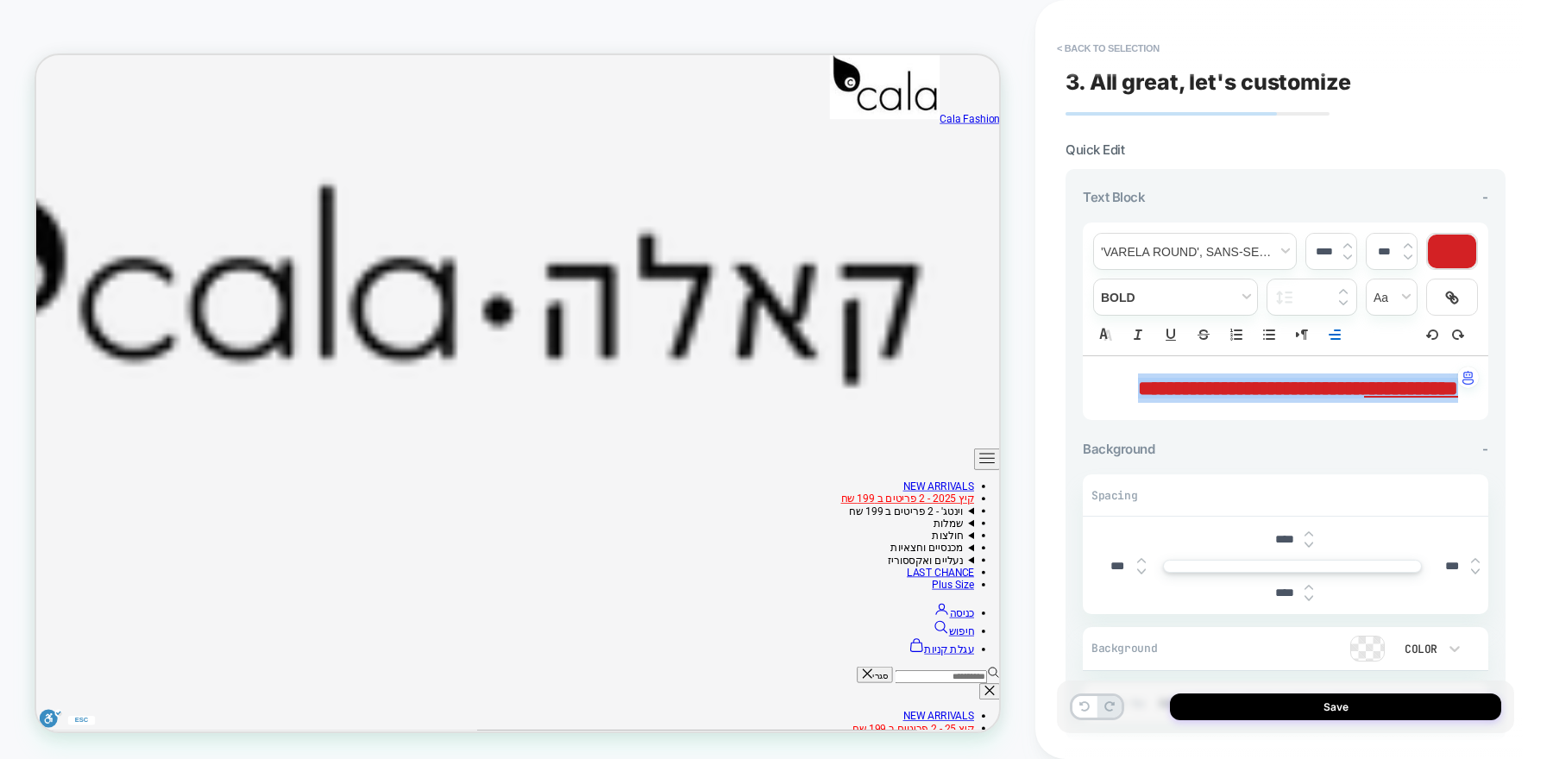
click at [1349, 256] on img at bounding box center [1347, 257] width 9 height 7
click at [1349, 255] on img at bounding box center [1347, 257] width 9 height 7
type input "****"
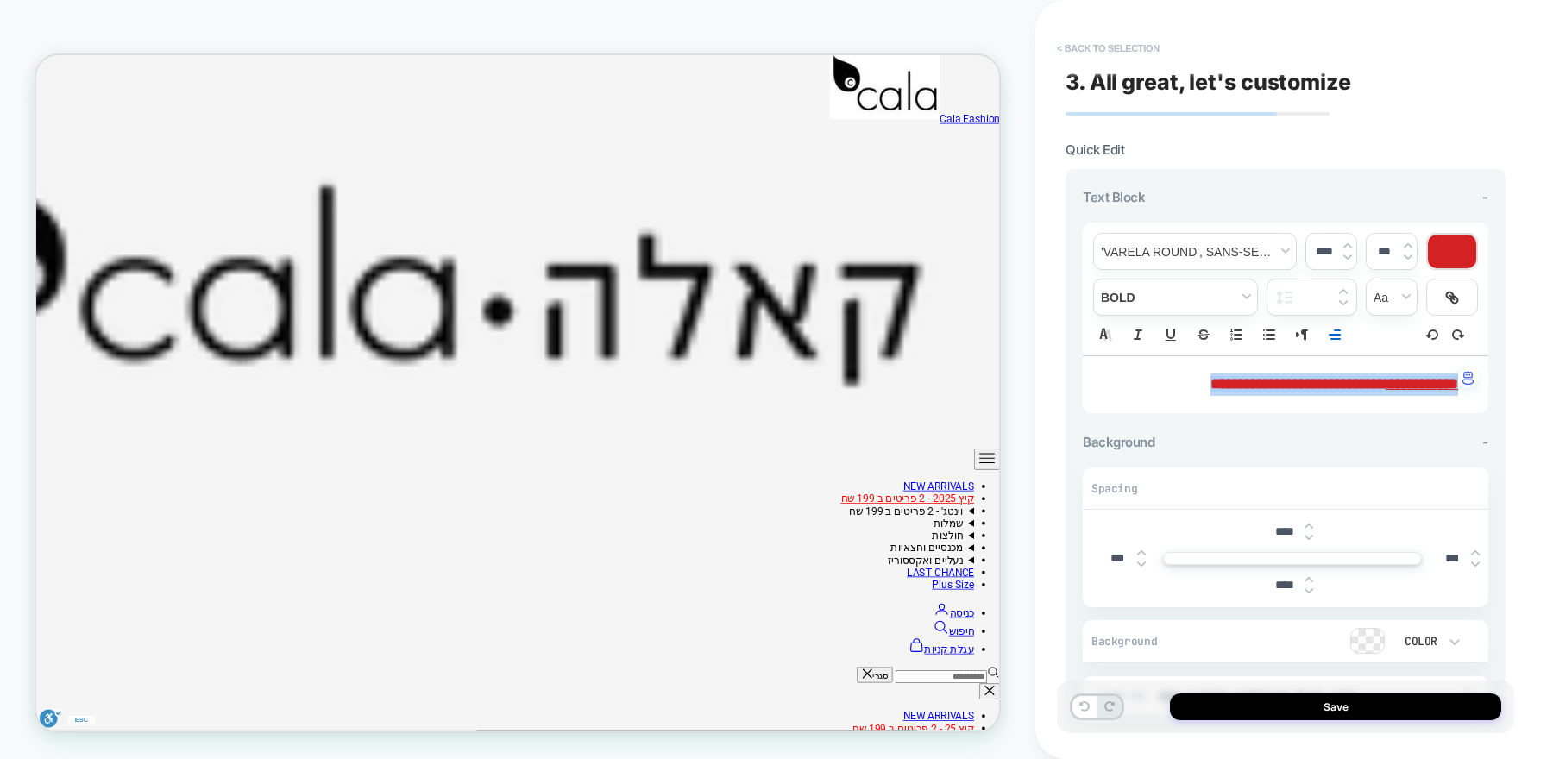
click at [1072, 51] on button "< Back to selection" at bounding box center [1108, 49] width 120 height 28
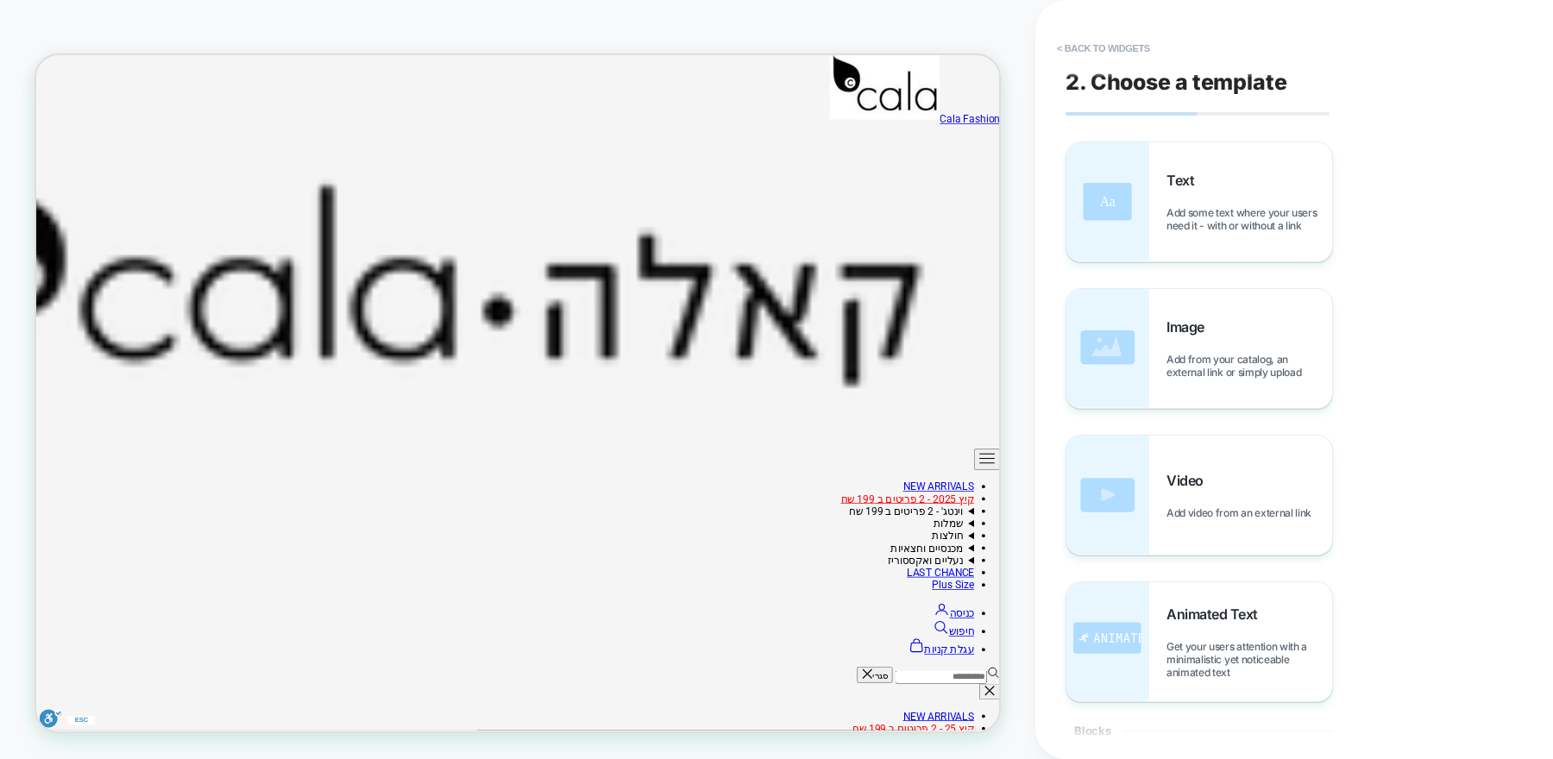
scroll to position [255, 0]
click at [1127, 41] on button "< Back to widgets" at bounding box center [1103, 49] width 110 height 28
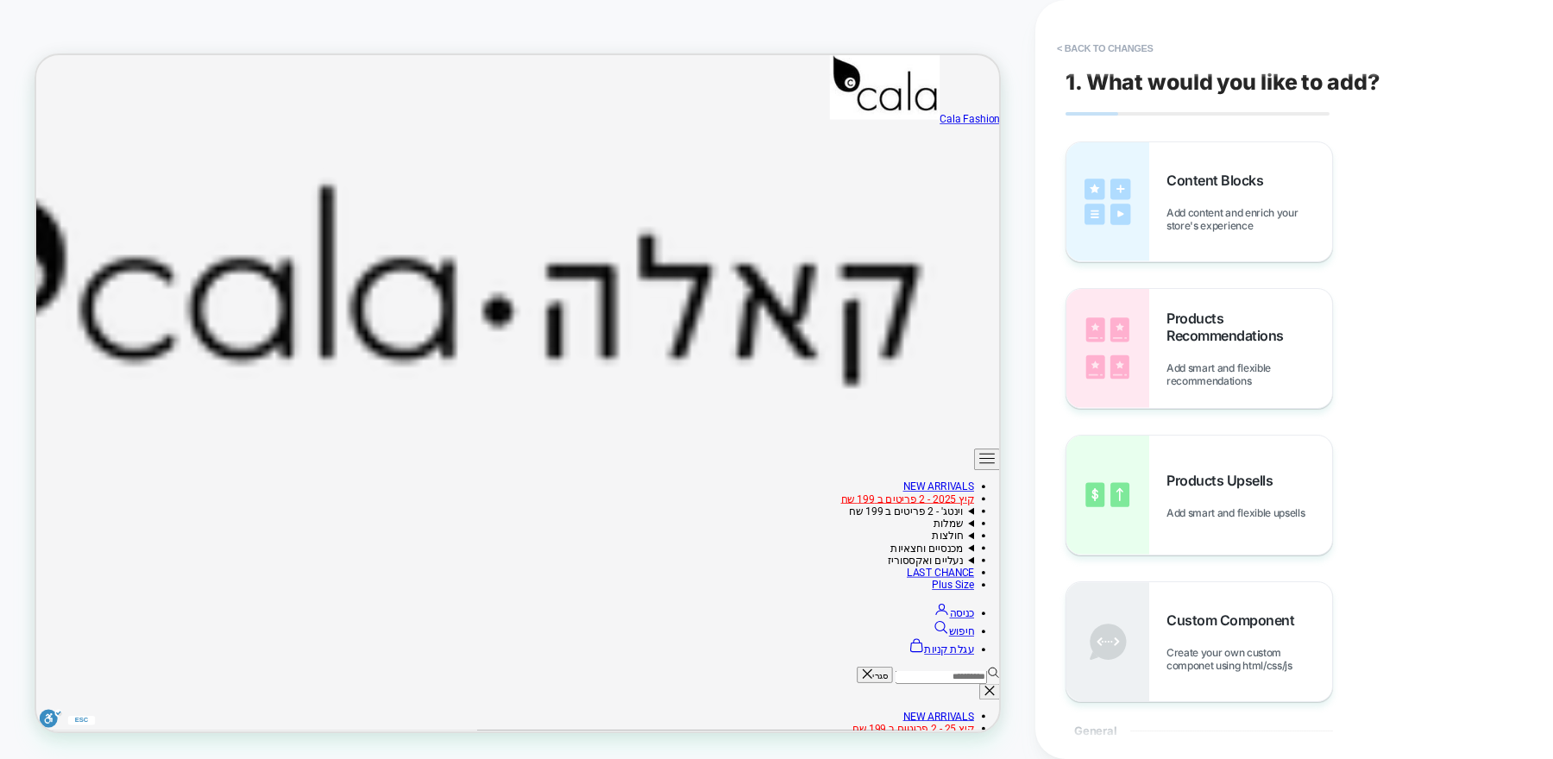
scroll to position [181, 0]
click at [1102, 47] on button "< Back to changes" at bounding box center [1105, 49] width 114 height 28
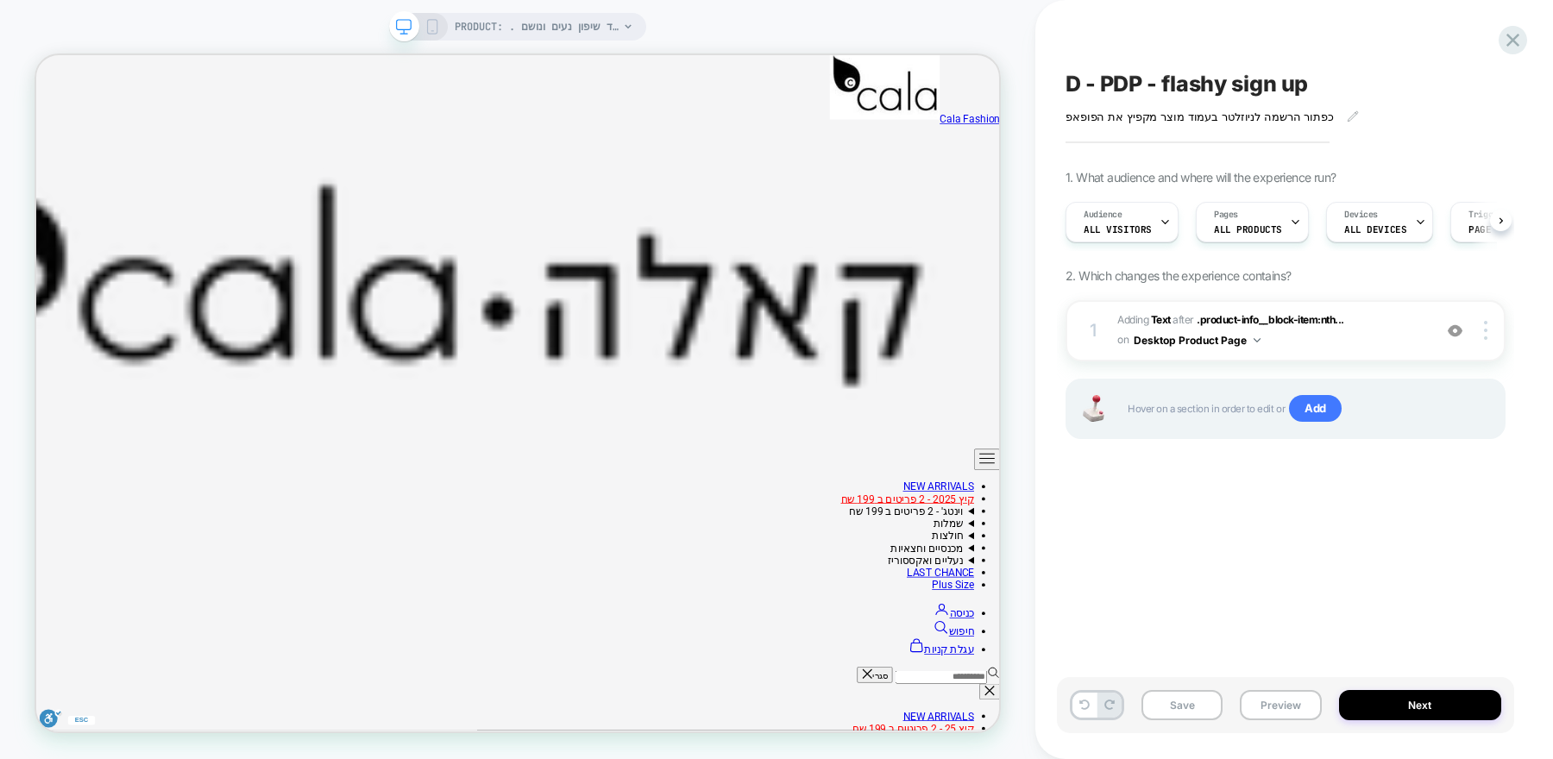
scroll to position [0, 1]
click at [1491, 330] on div at bounding box center [1488, 330] width 33 height 19
click at [1485, 337] on img at bounding box center [1485, 330] width 3 height 19
click at [1486, 330] on img at bounding box center [1485, 330] width 3 height 19
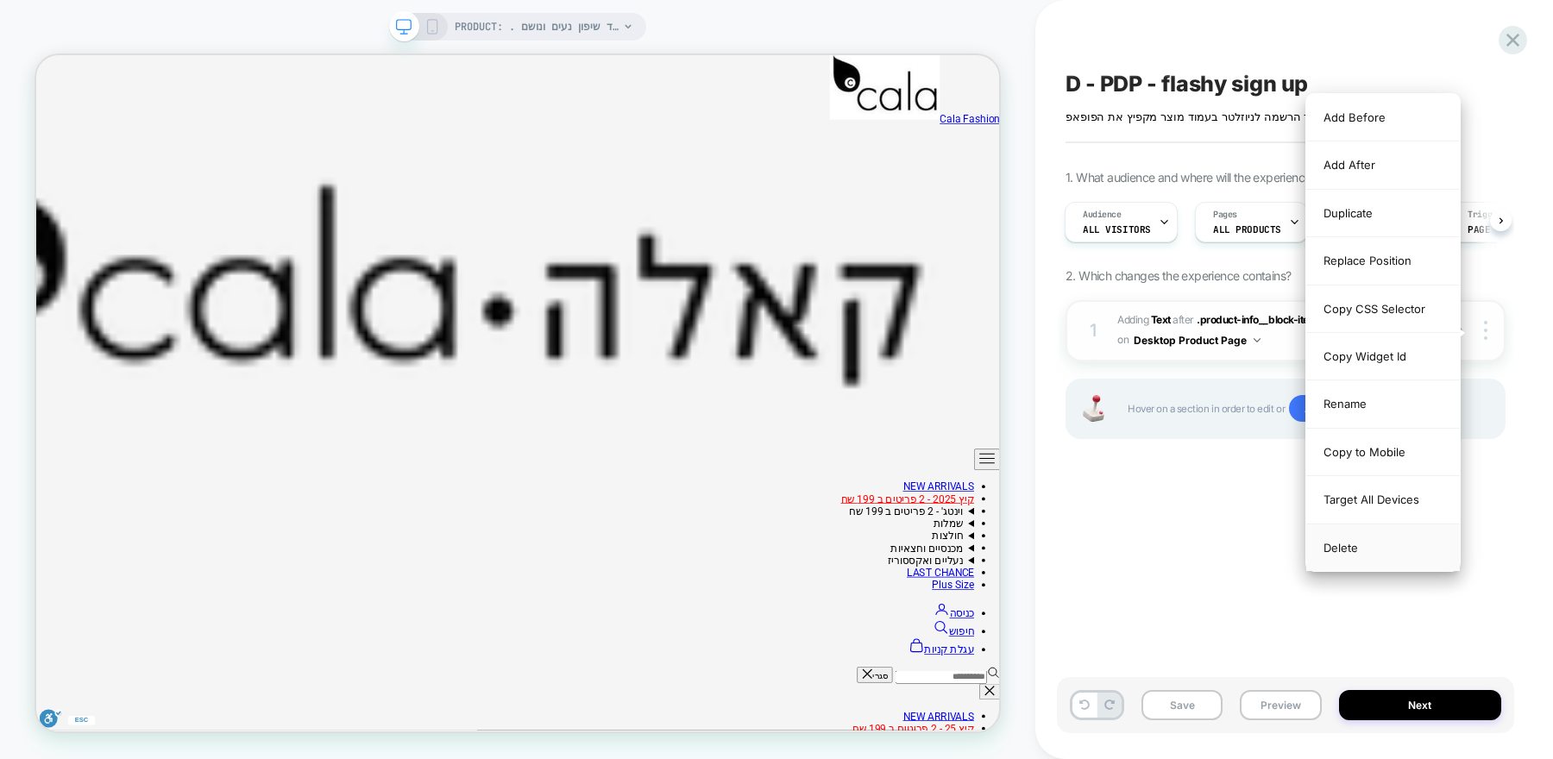
click at [1403, 537] on div "Delete" at bounding box center [1383, 548] width 154 height 47
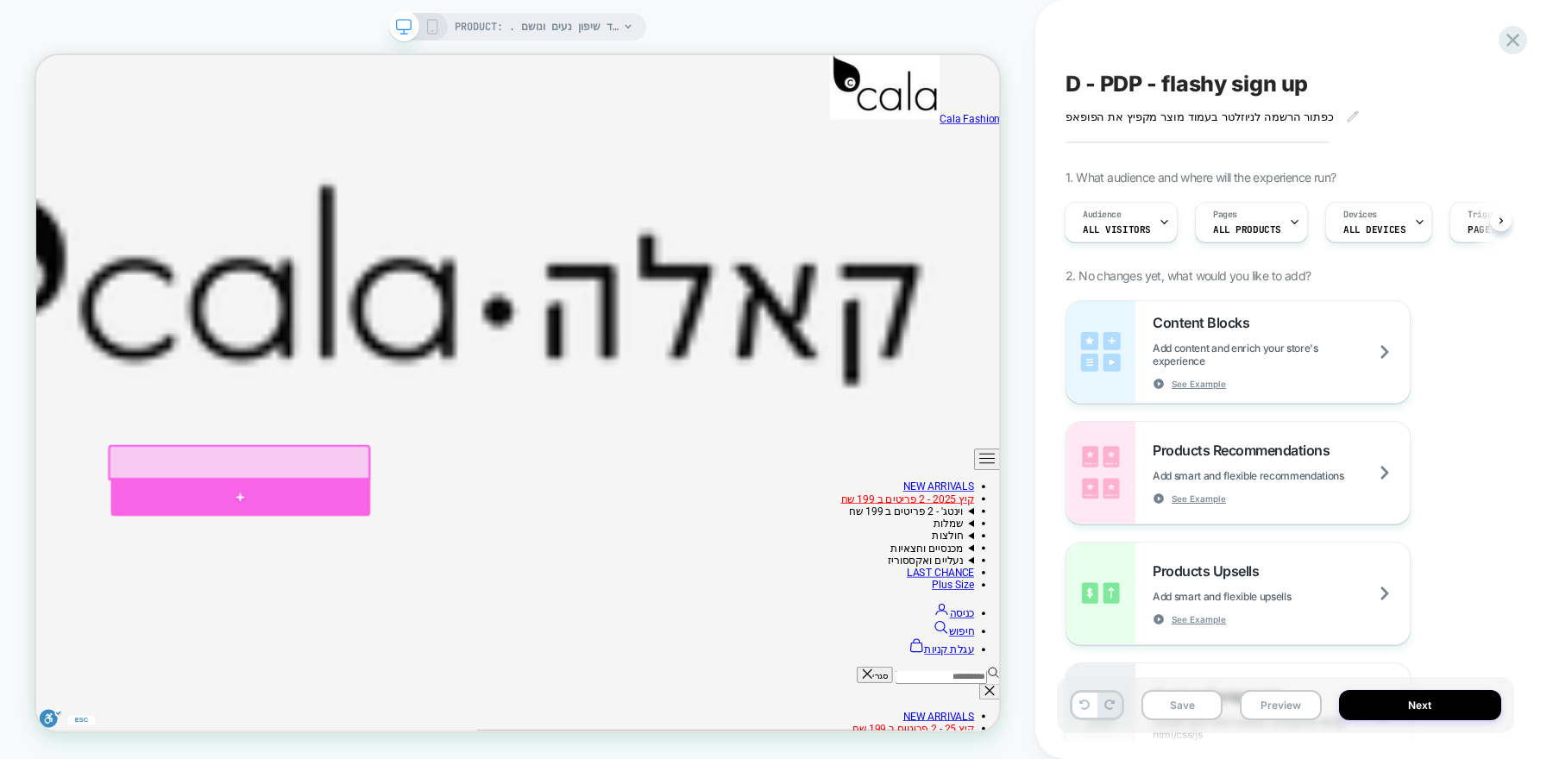
click at [416, 626] on div at bounding box center [308, 646] width 346 height 52
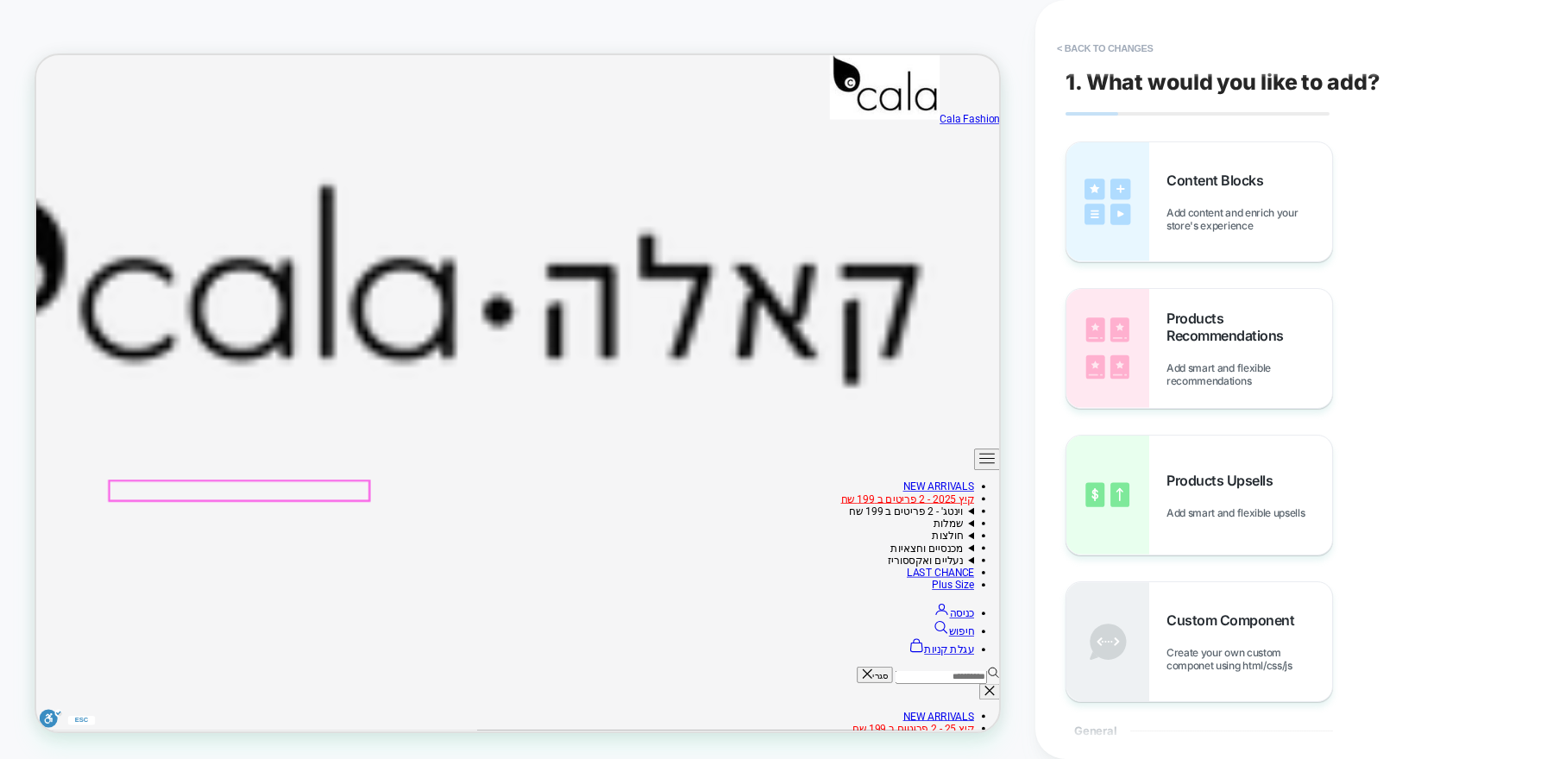
scroll to position [223, 0]
click at [1211, 186] on span "Content Blocks" at bounding box center [1219, 180] width 105 height 17
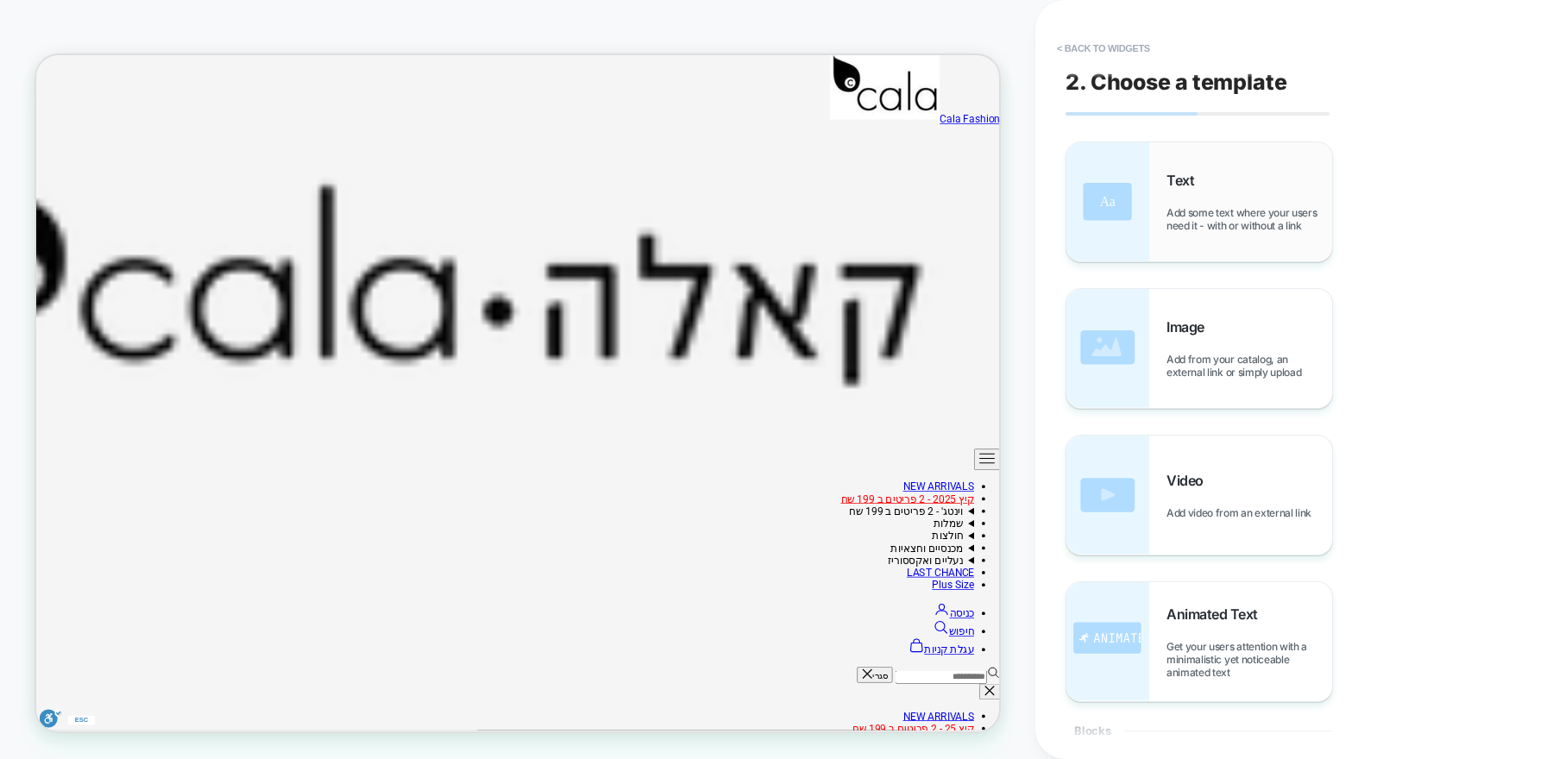
click at [1179, 190] on div "Text Add some text where your users need it - with or without a link" at bounding box center [1250, 202] width 166 height 60
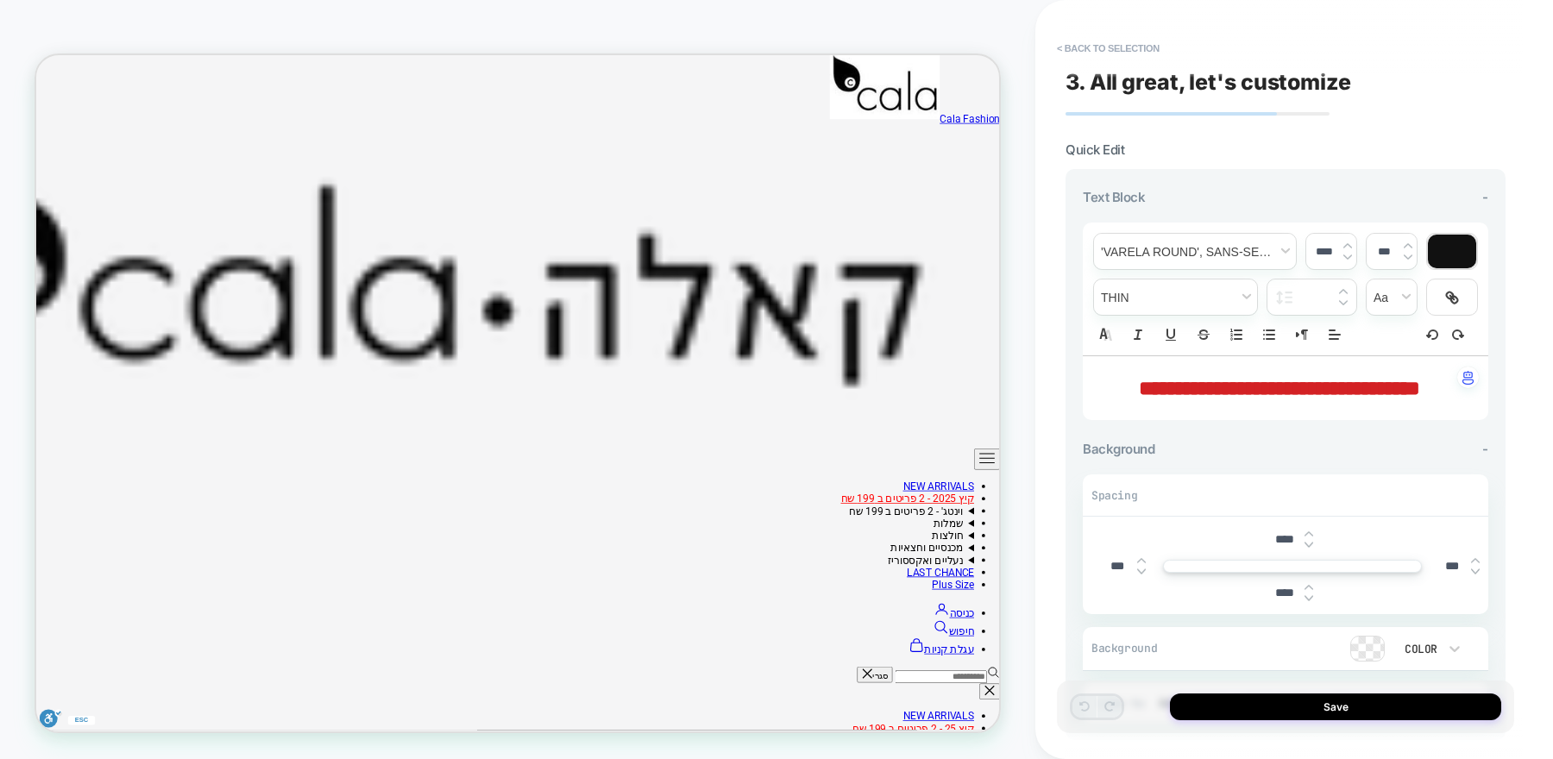
click at [1381, 378] on span "**********" at bounding box center [1279, 388] width 281 height 21
click at [1337, 330] on line "Align" at bounding box center [1334, 330] width 5 height 0
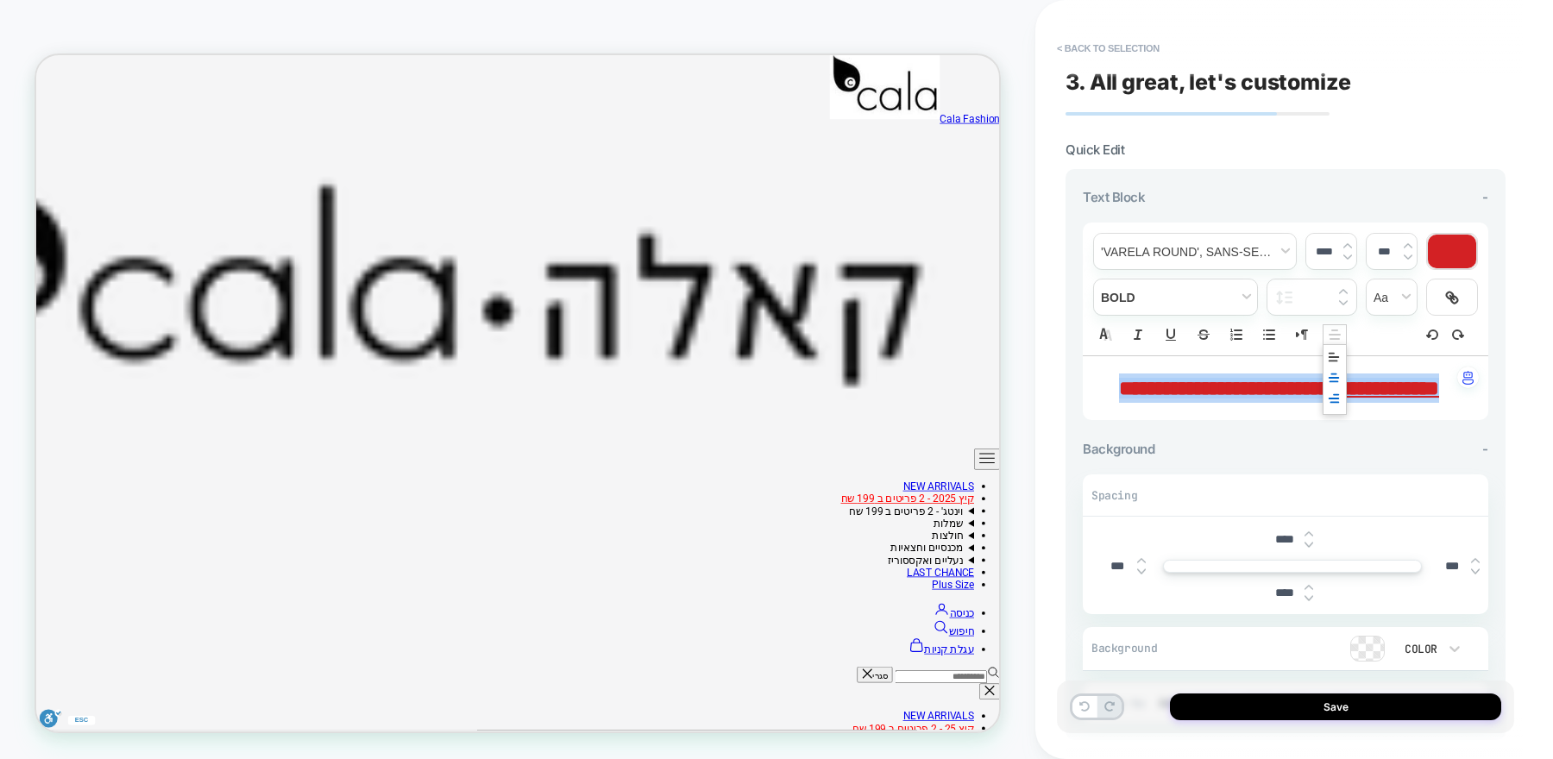
click at [1335, 402] on icon "Align" at bounding box center [1334, 399] width 14 height 14
click at [1346, 254] on img at bounding box center [1347, 257] width 9 height 7
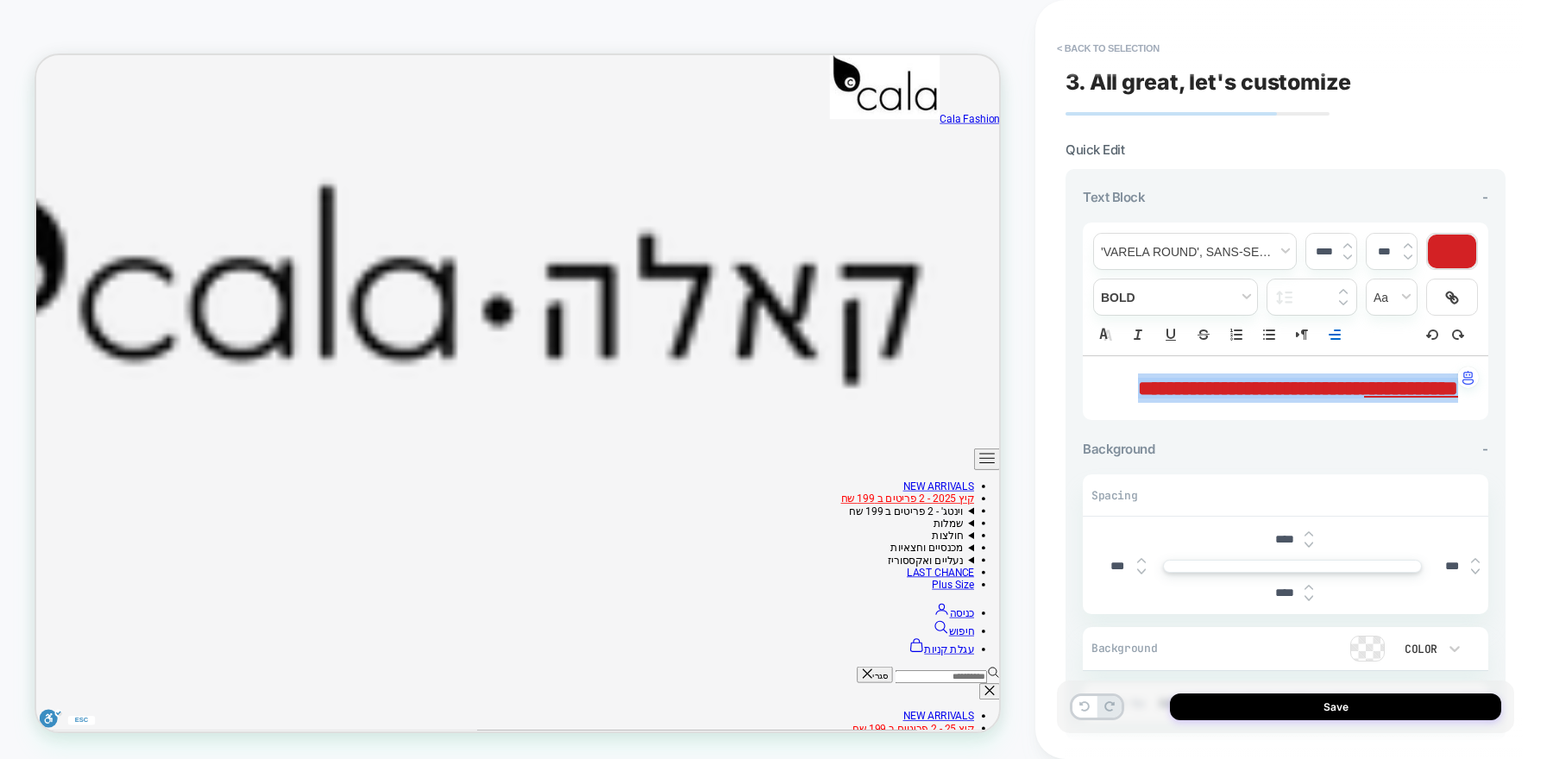
click at [1346, 254] on img at bounding box center [1347, 257] width 9 height 7
type input "****"
click at [1306, 535] on img at bounding box center [1309, 537] width 9 height 7
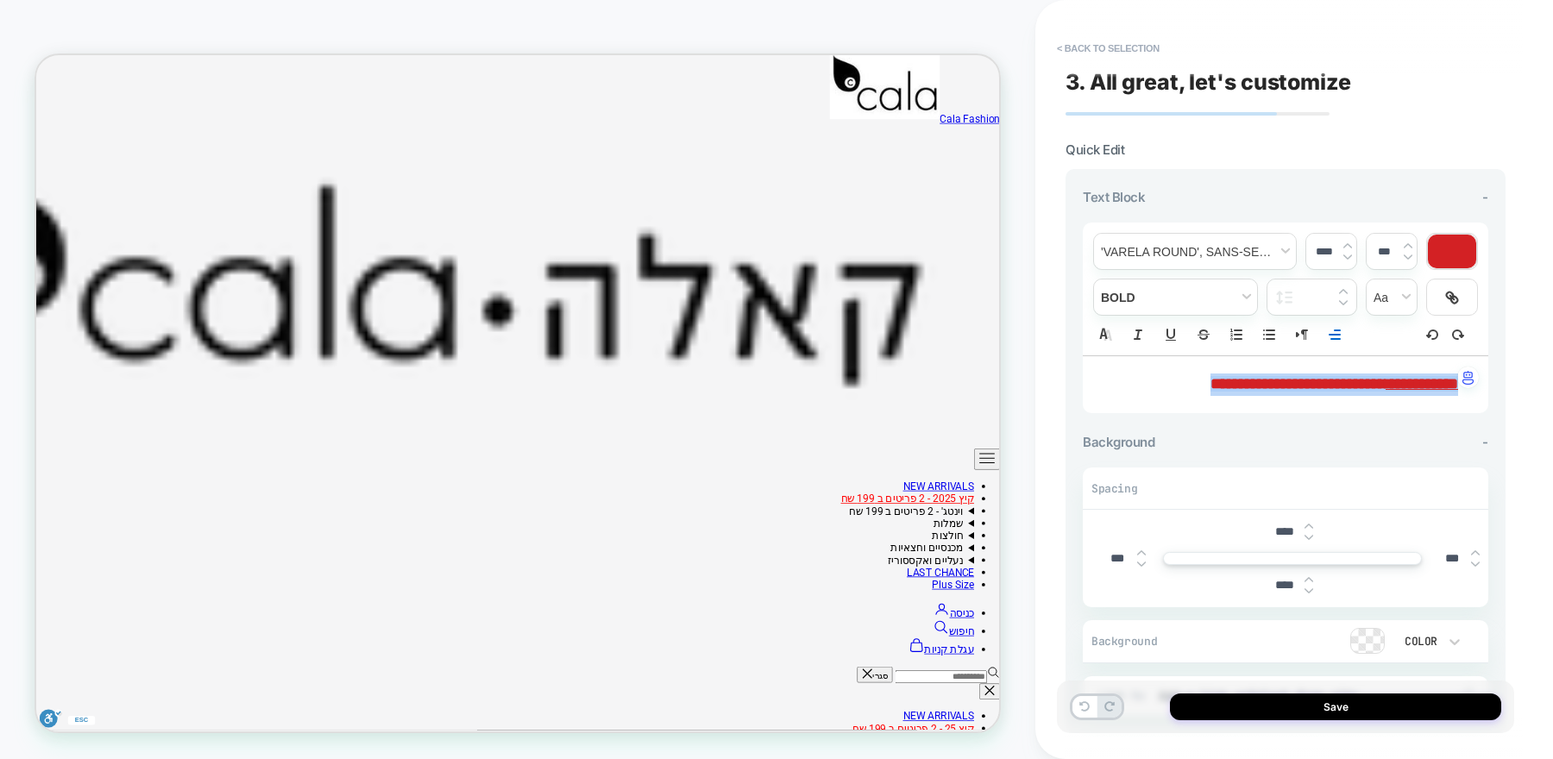
click at [1306, 535] on img at bounding box center [1309, 537] width 9 height 7
type input "****"
click at [1129, 384] on p "**********" at bounding box center [1279, 385] width 358 height 22
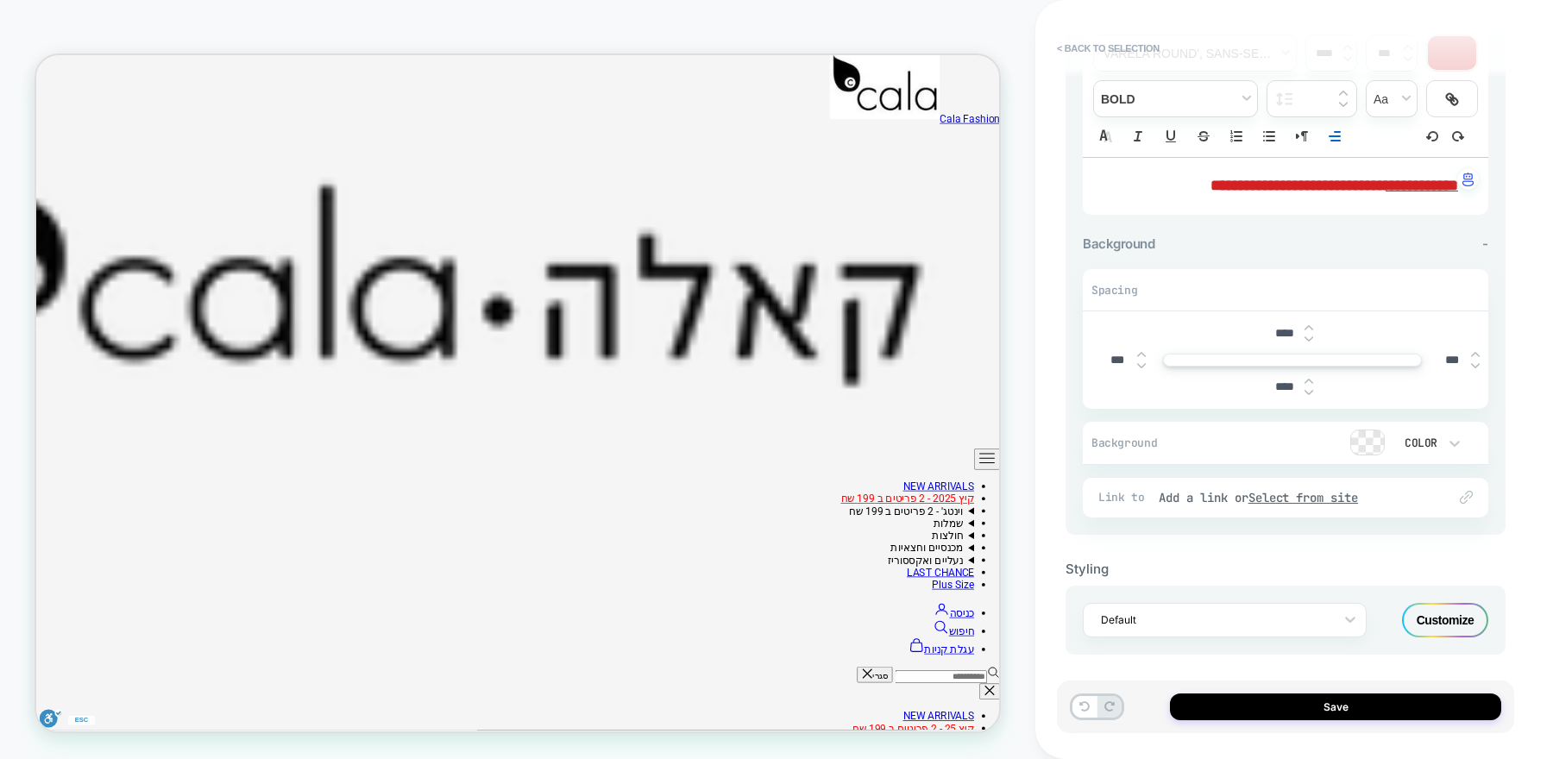
scroll to position [202, 0]
click at [1426, 626] on div "Customize" at bounding box center [1445, 617] width 86 height 35
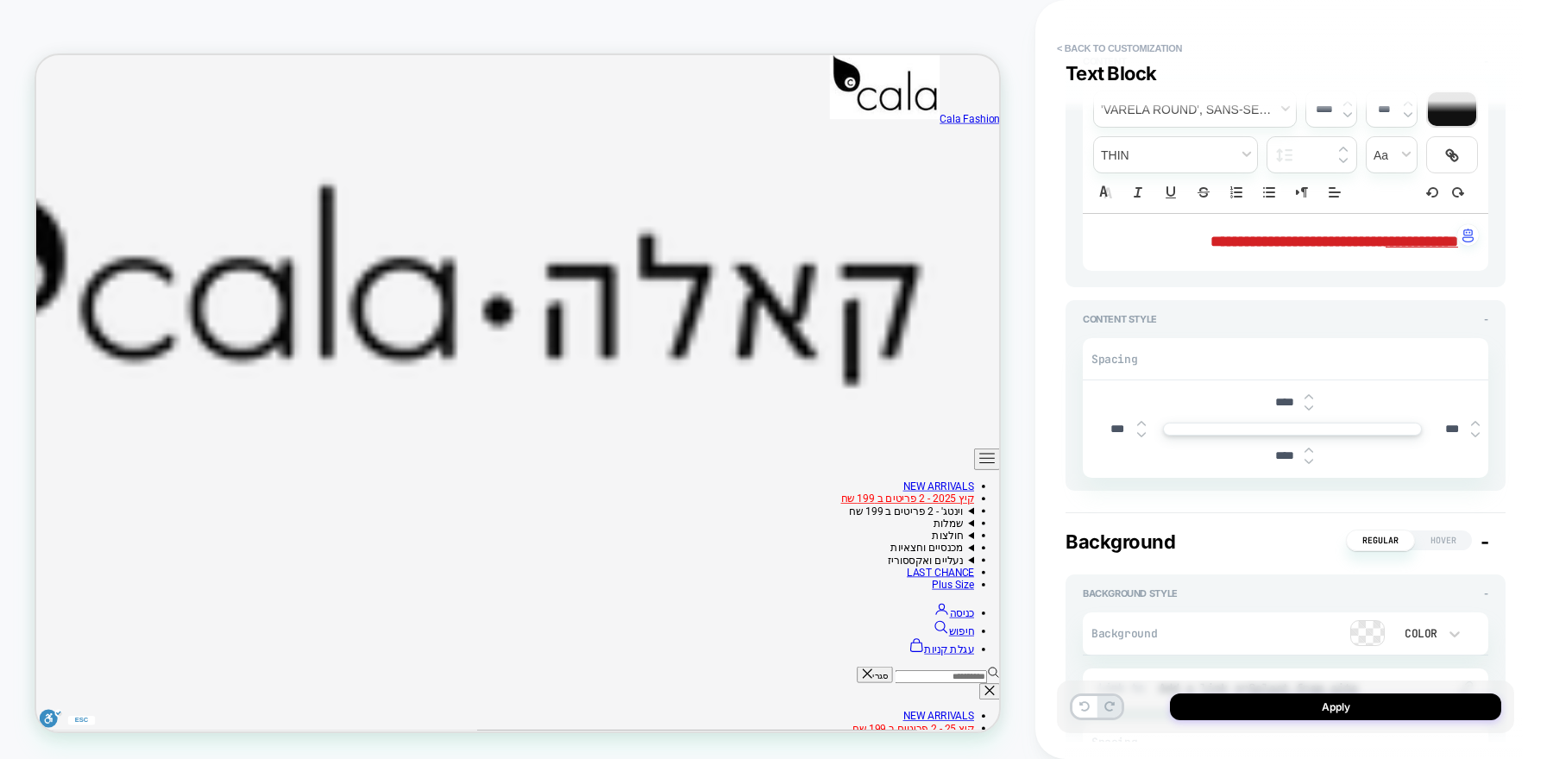
scroll to position [211, 0]
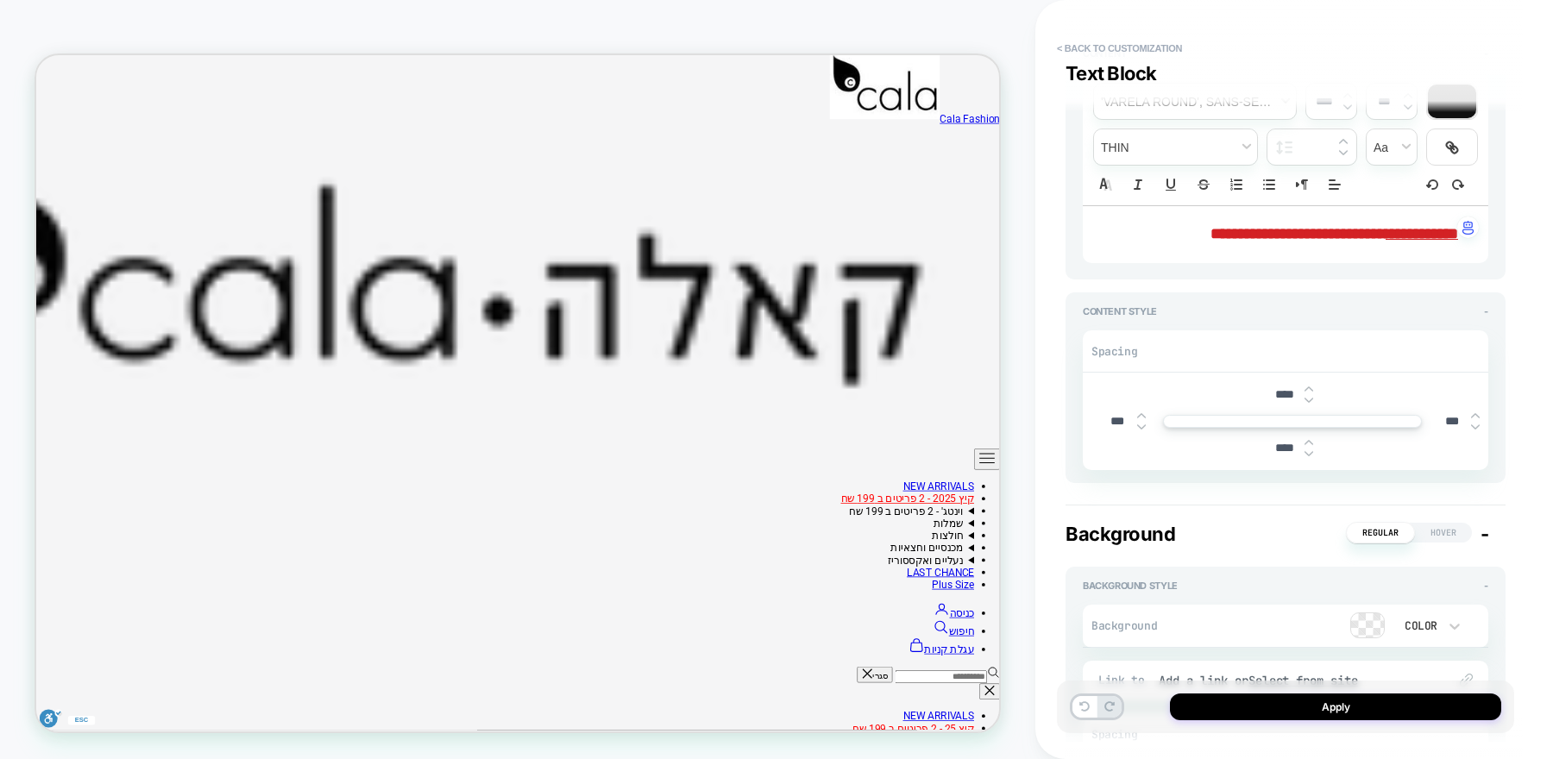
click at [1308, 397] on img at bounding box center [1309, 400] width 9 height 7
click at [1308, 456] on div "****" at bounding box center [1292, 448] width 53 height 35
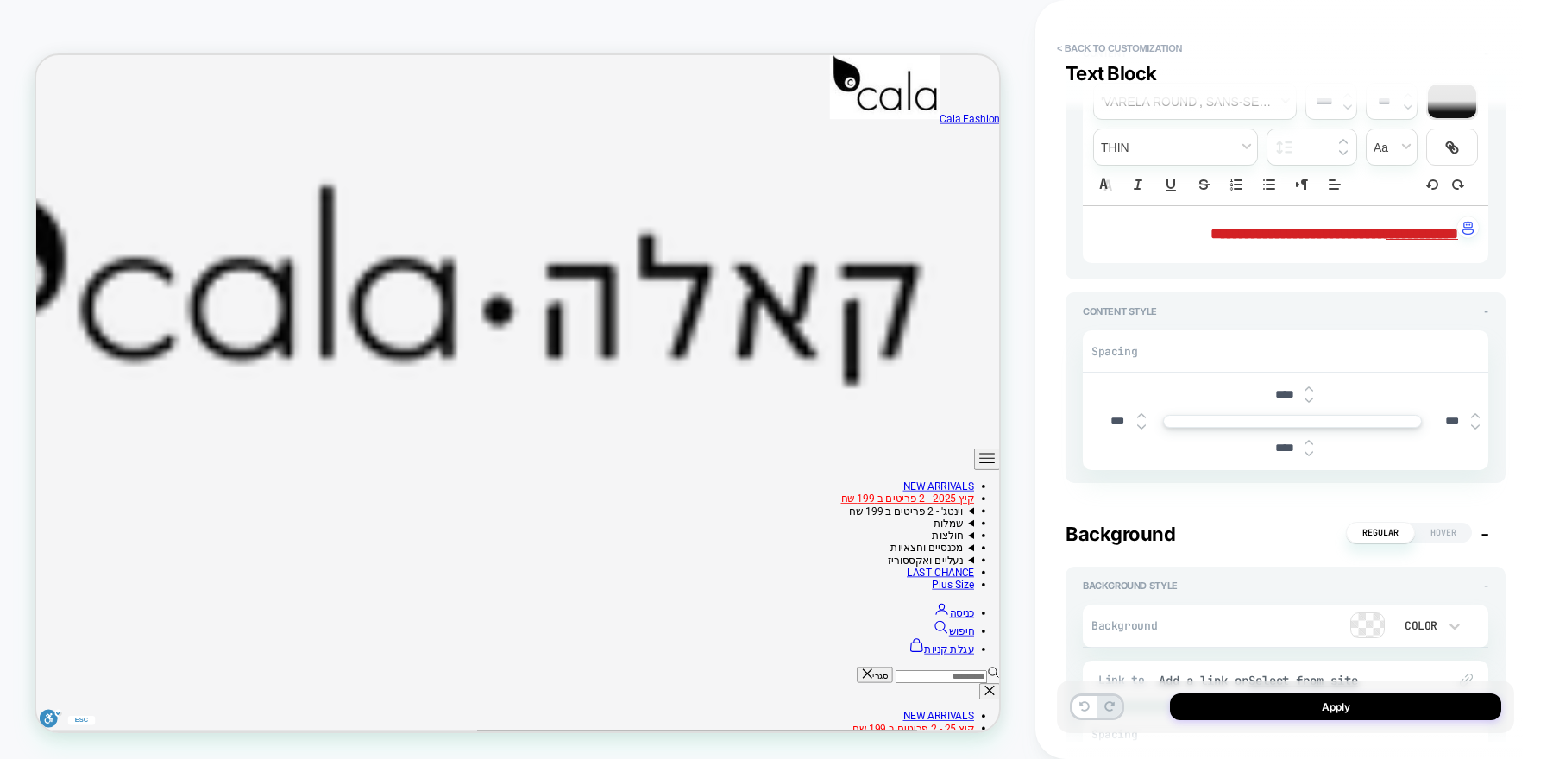
click at [1308, 456] on div "****" at bounding box center [1292, 448] width 53 height 35
click at [1306, 400] on img at bounding box center [1309, 400] width 9 height 7
click at [1305, 400] on img at bounding box center [1309, 400] width 9 height 7
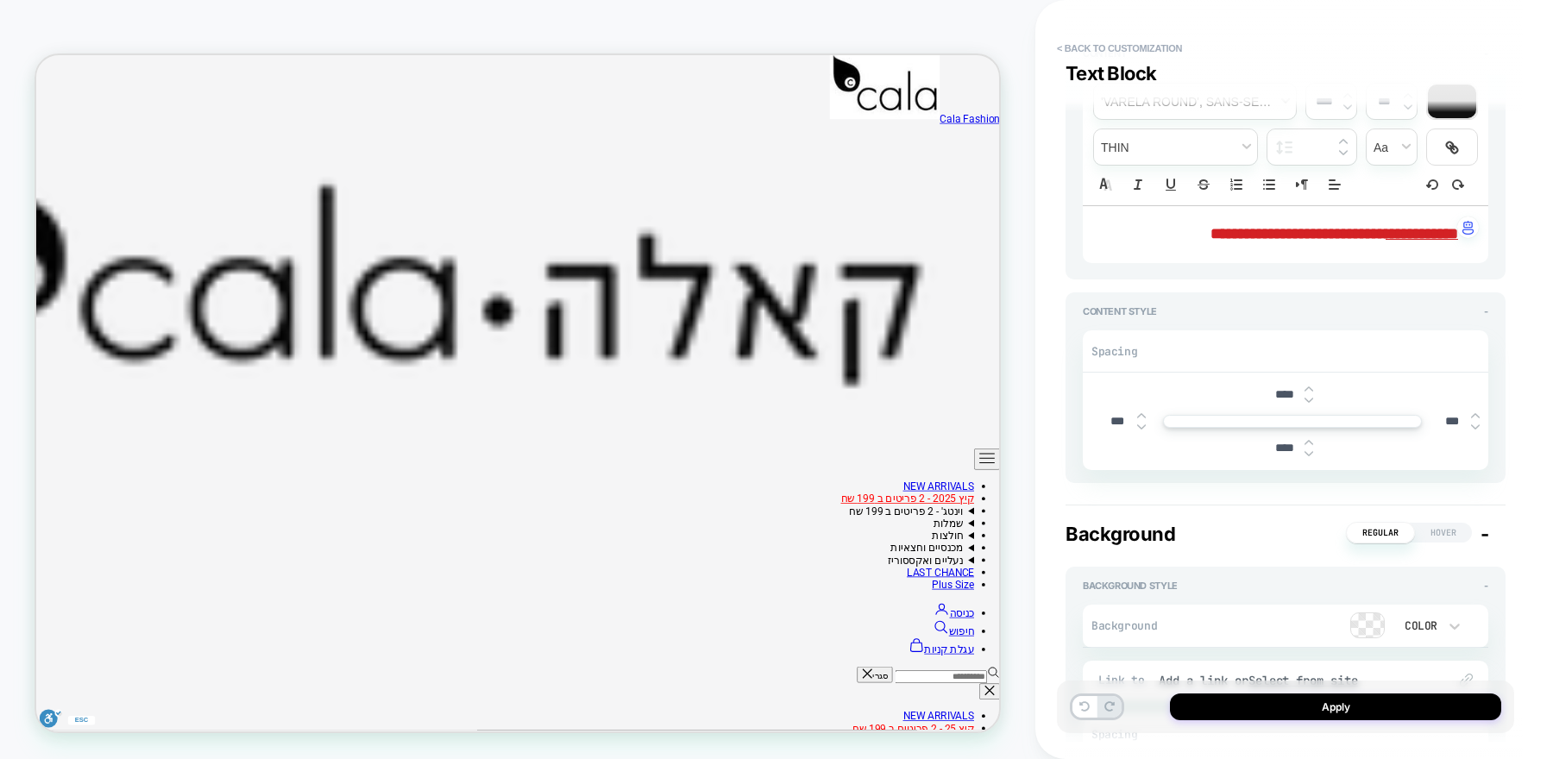
click at [1305, 400] on img at bounding box center [1309, 400] width 9 height 7
type input "****"
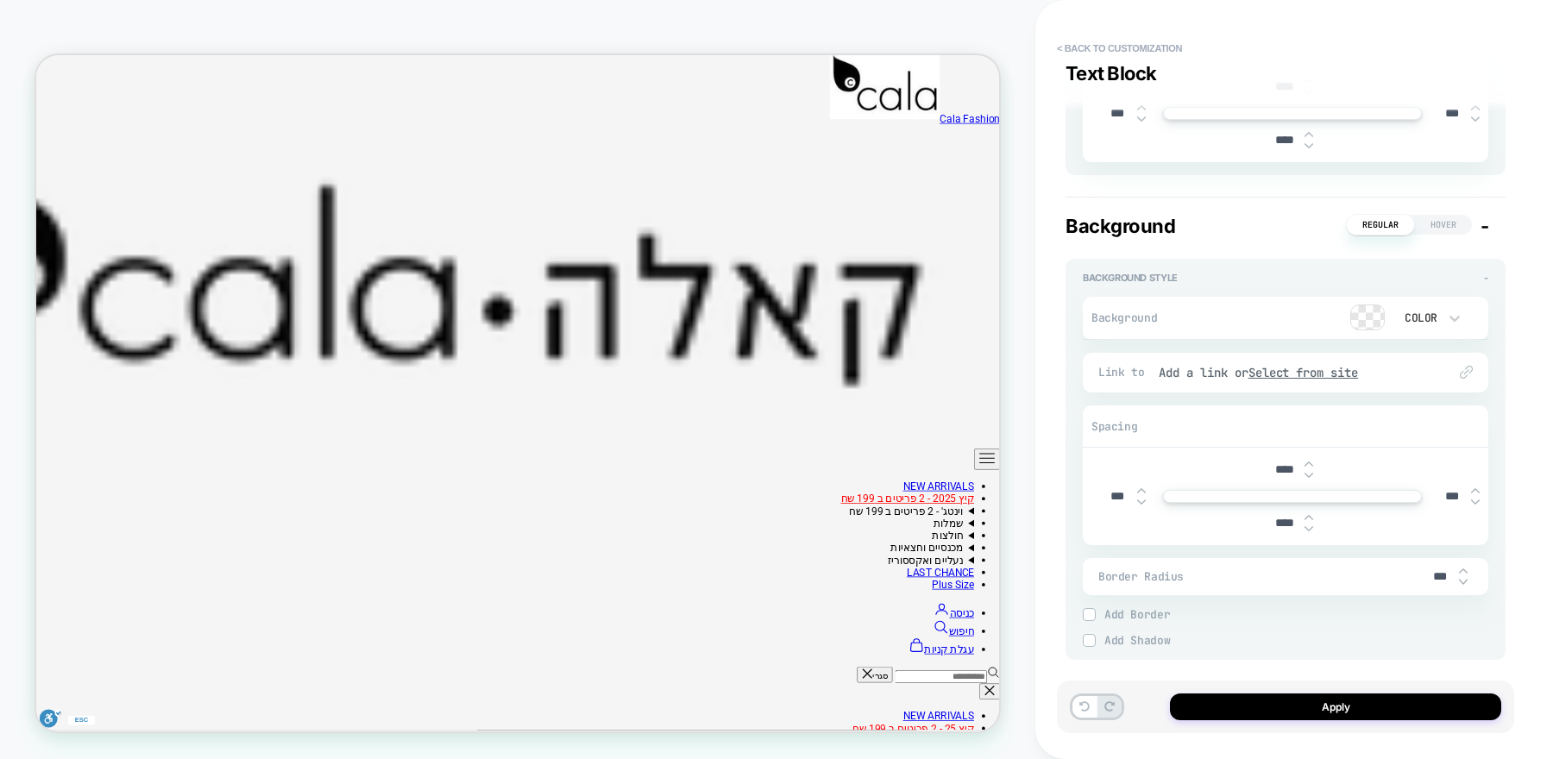
scroll to position [498, 0]
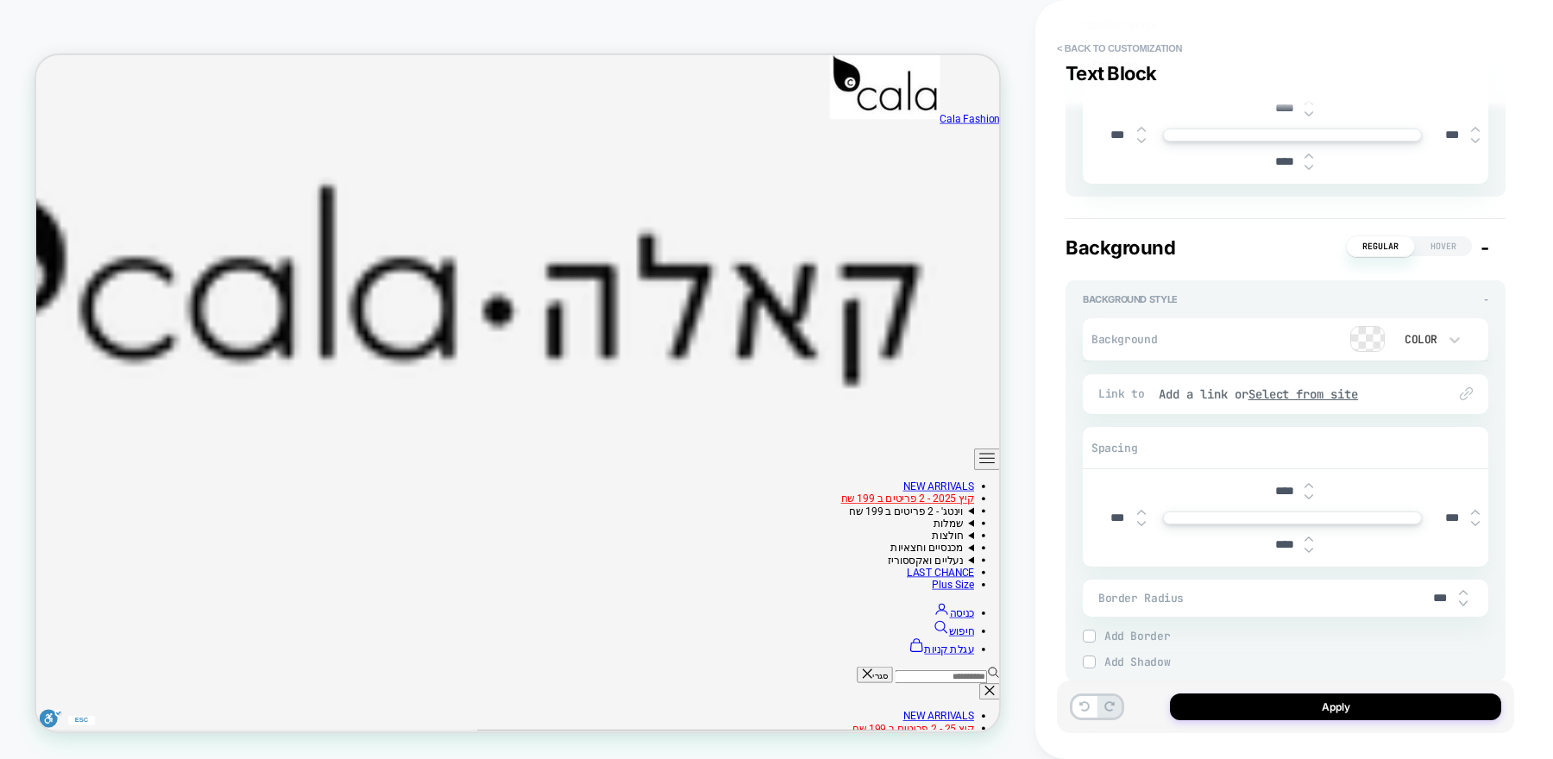
click at [1489, 248] on div "Background Regular Hover -" at bounding box center [1286, 247] width 440 height 22
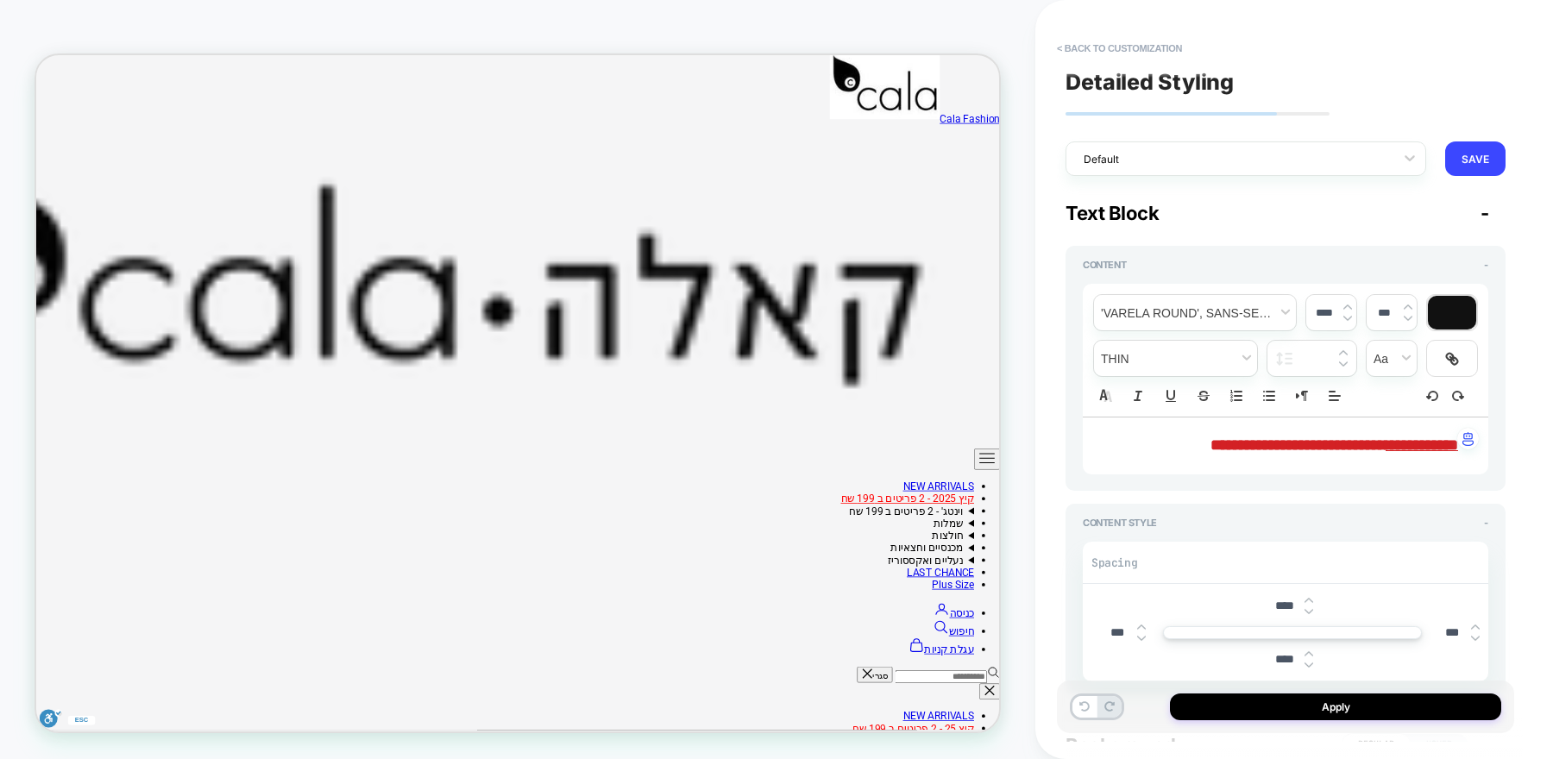
scroll to position [132, 0]
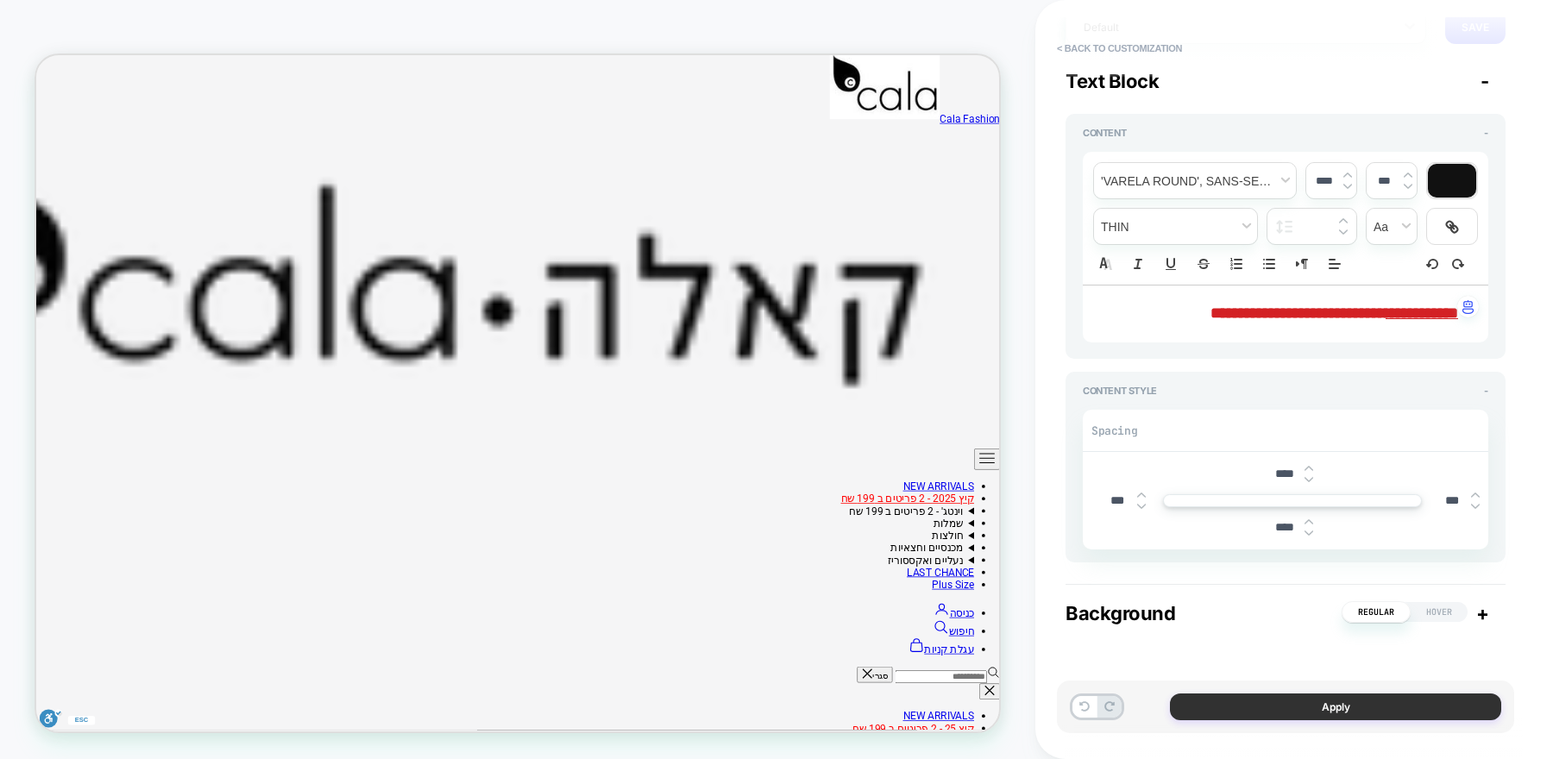
click at [1303, 706] on button "Apply" at bounding box center [1335, 707] width 331 height 27
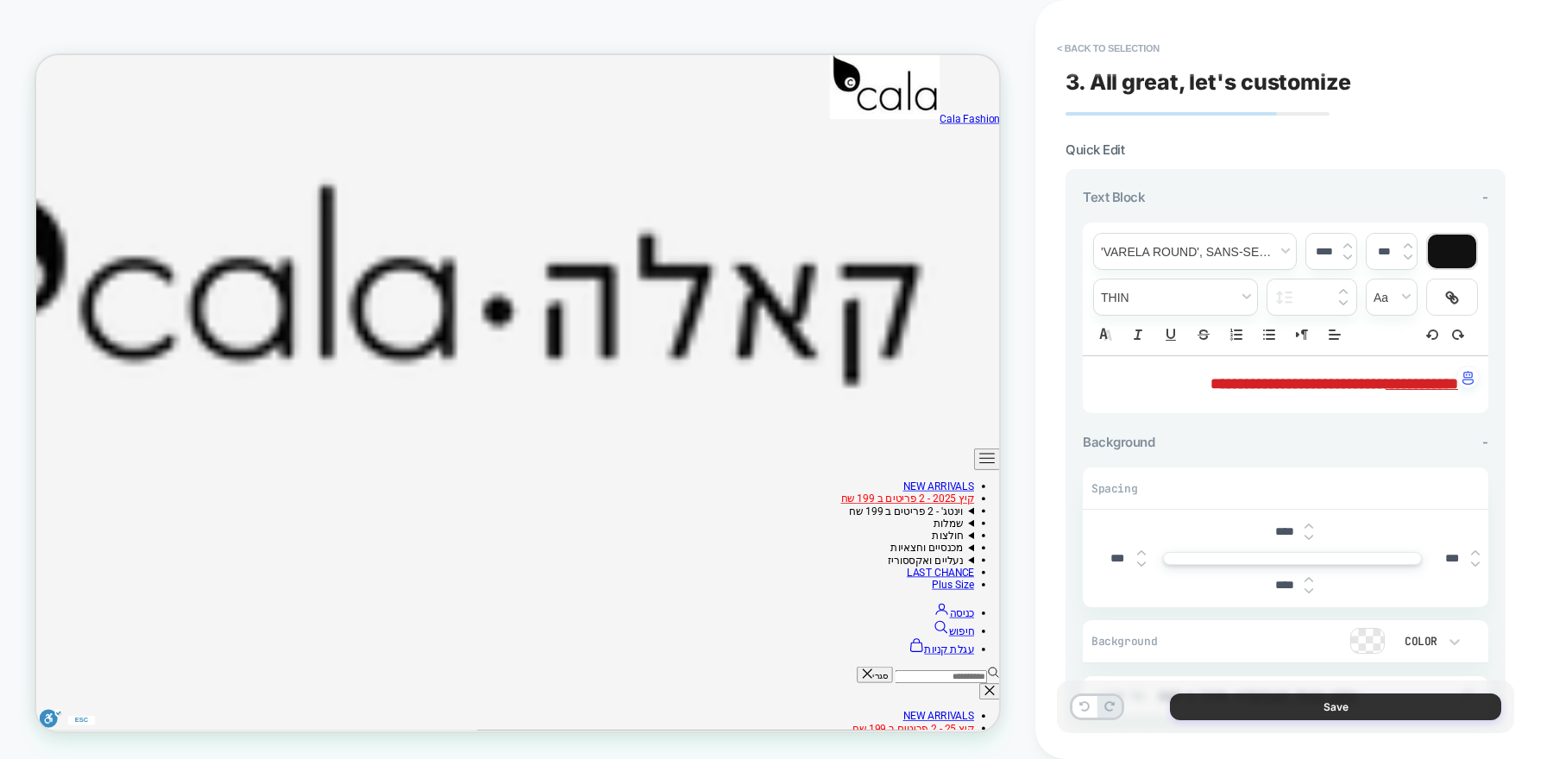
click at [1311, 704] on button "Save" at bounding box center [1335, 707] width 331 height 27
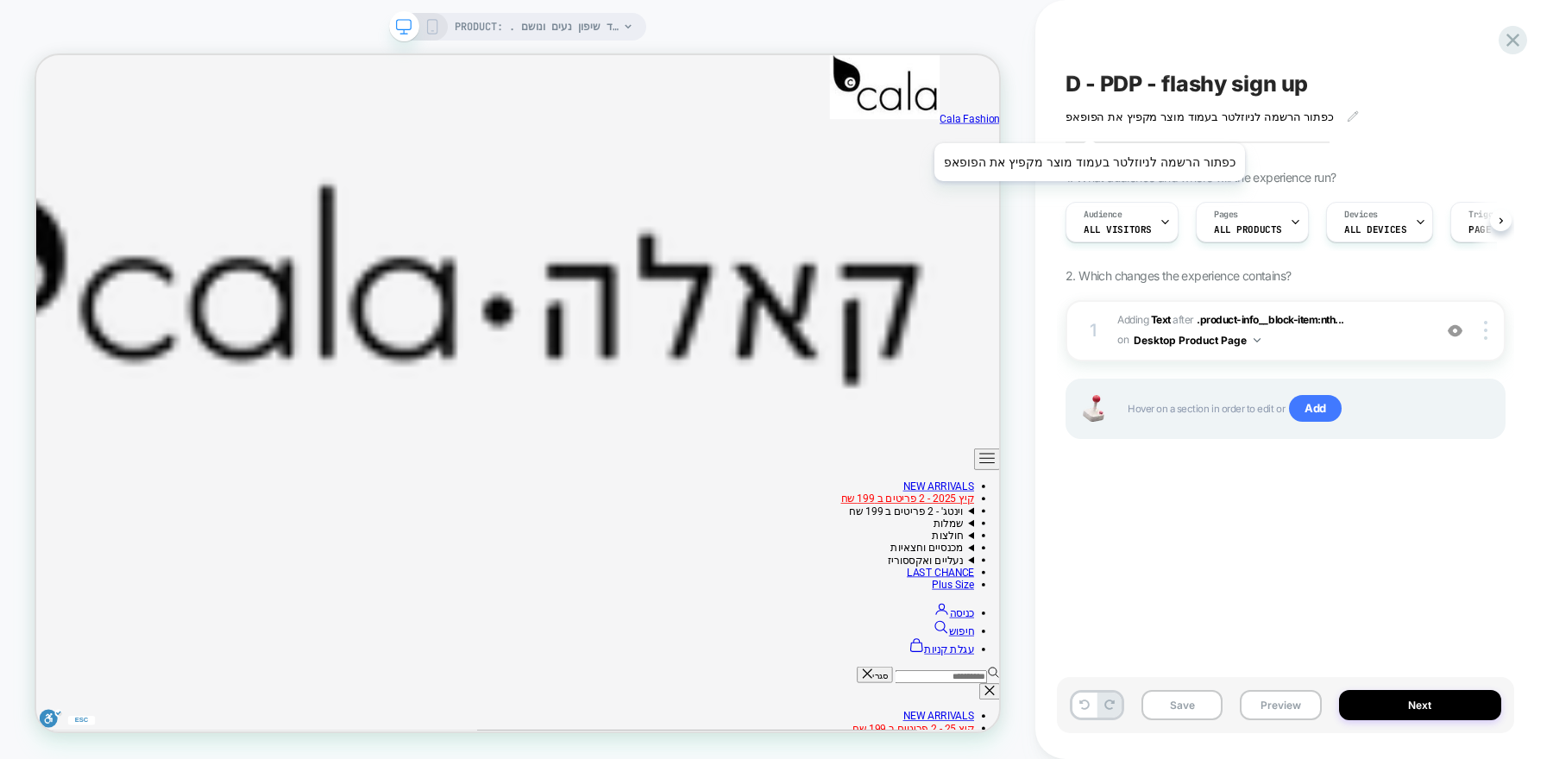
scroll to position [0, 1]
click at [1400, 320] on span "#_loomi_addon_1754819748117 Adding Text AFTER .product-info__block-item:nth... …" at bounding box center [1270, 331] width 306 height 41
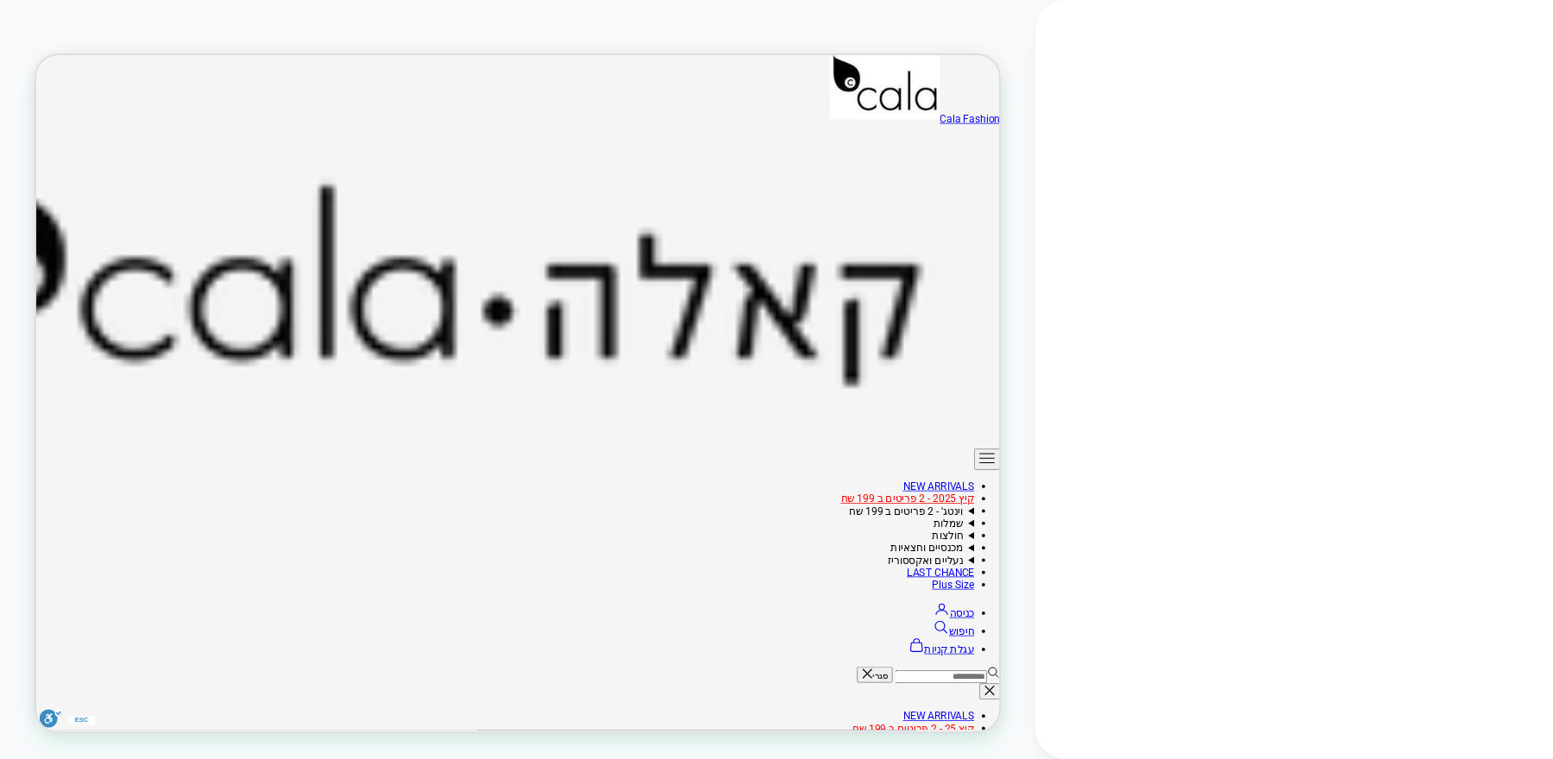
scroll to position [232, 0]
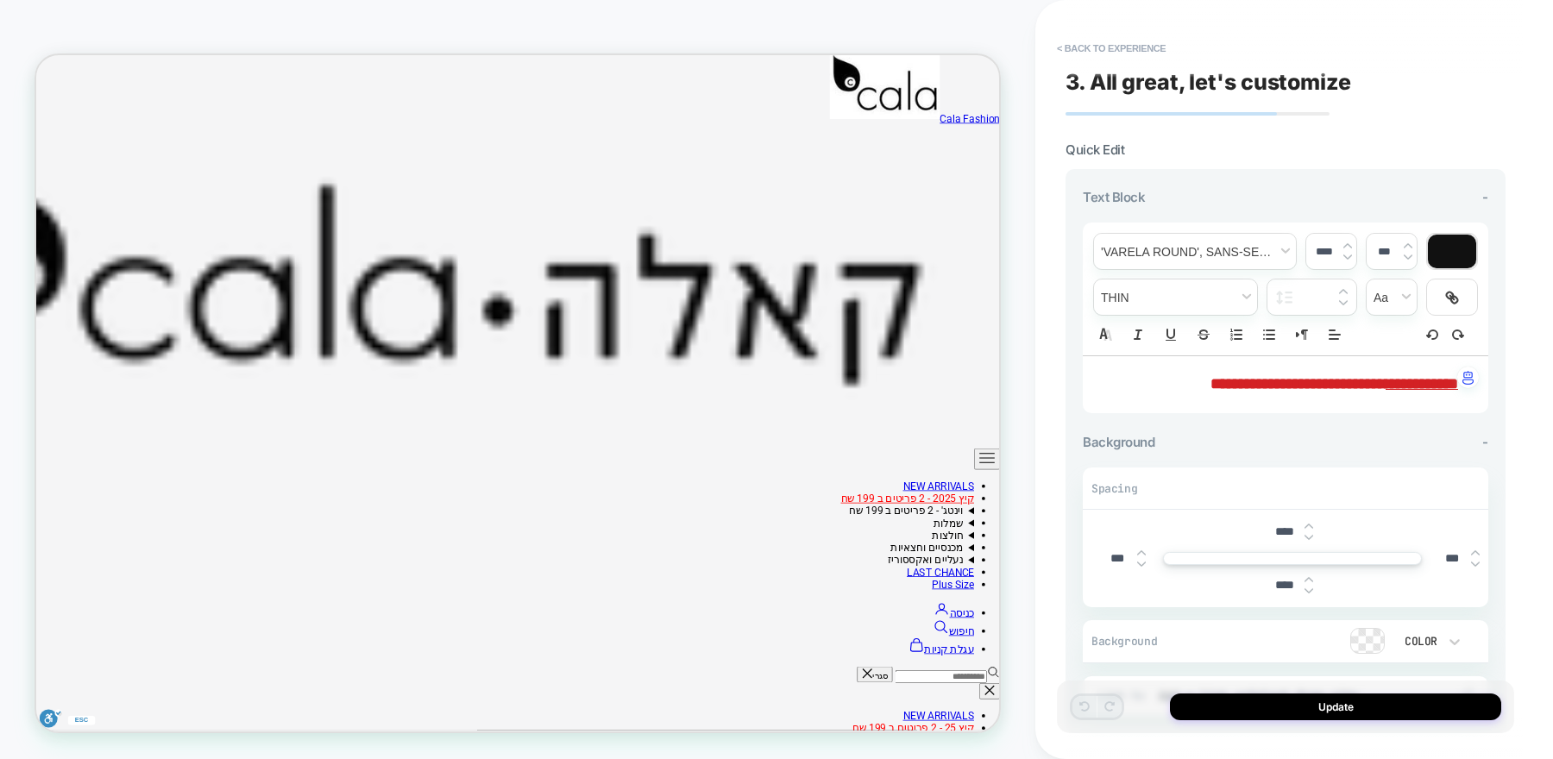
click at [1308, 534] on img at bounding box center [1309, 537] width 9 height 7
type input "***"
click at [1308, 588] on img at bounding box center [1309, 591] width 9 height 7
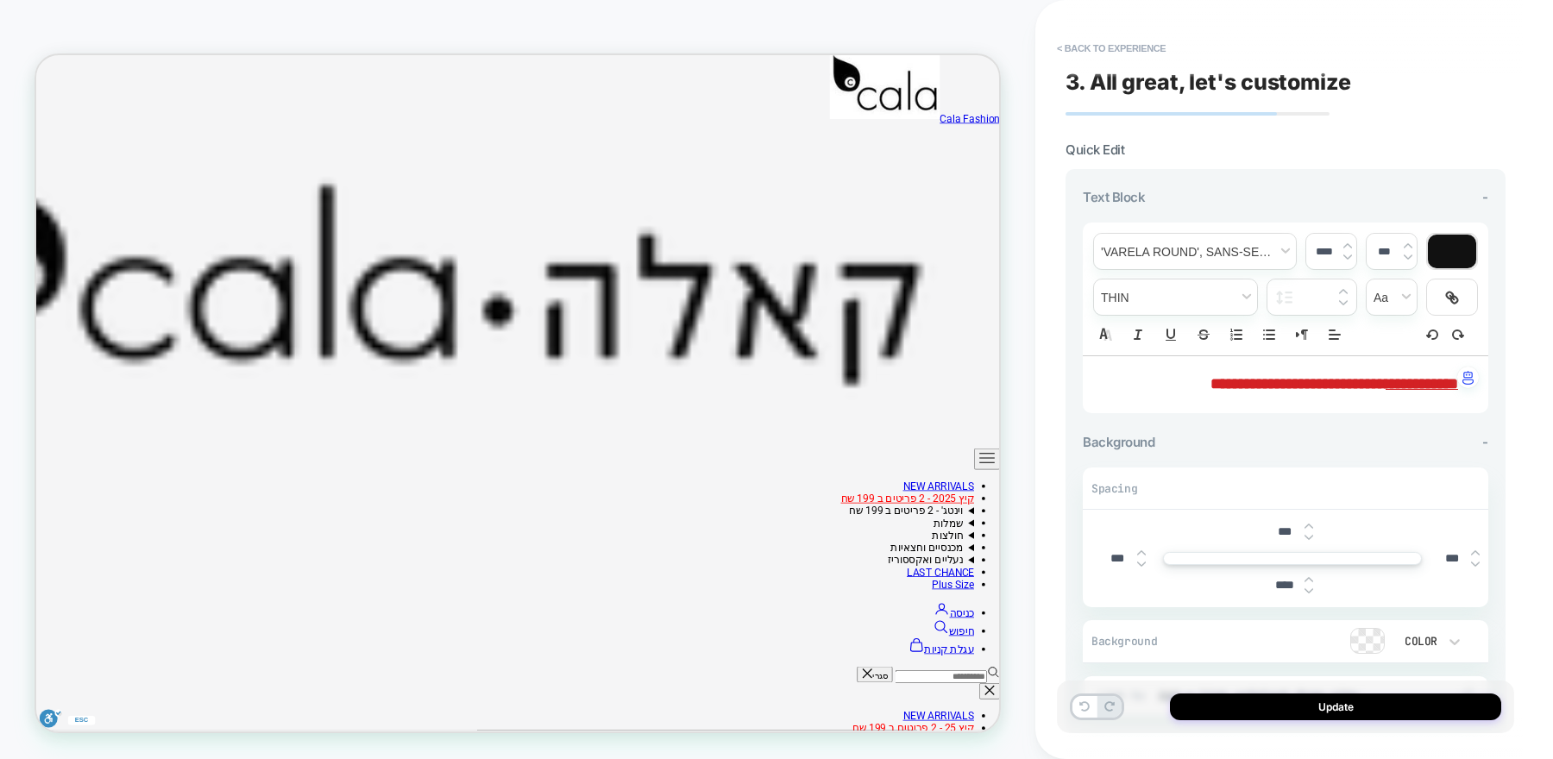
type input "****"
click at [1308, 583] on div at bounding box center [1309, 585] width 9 height 18
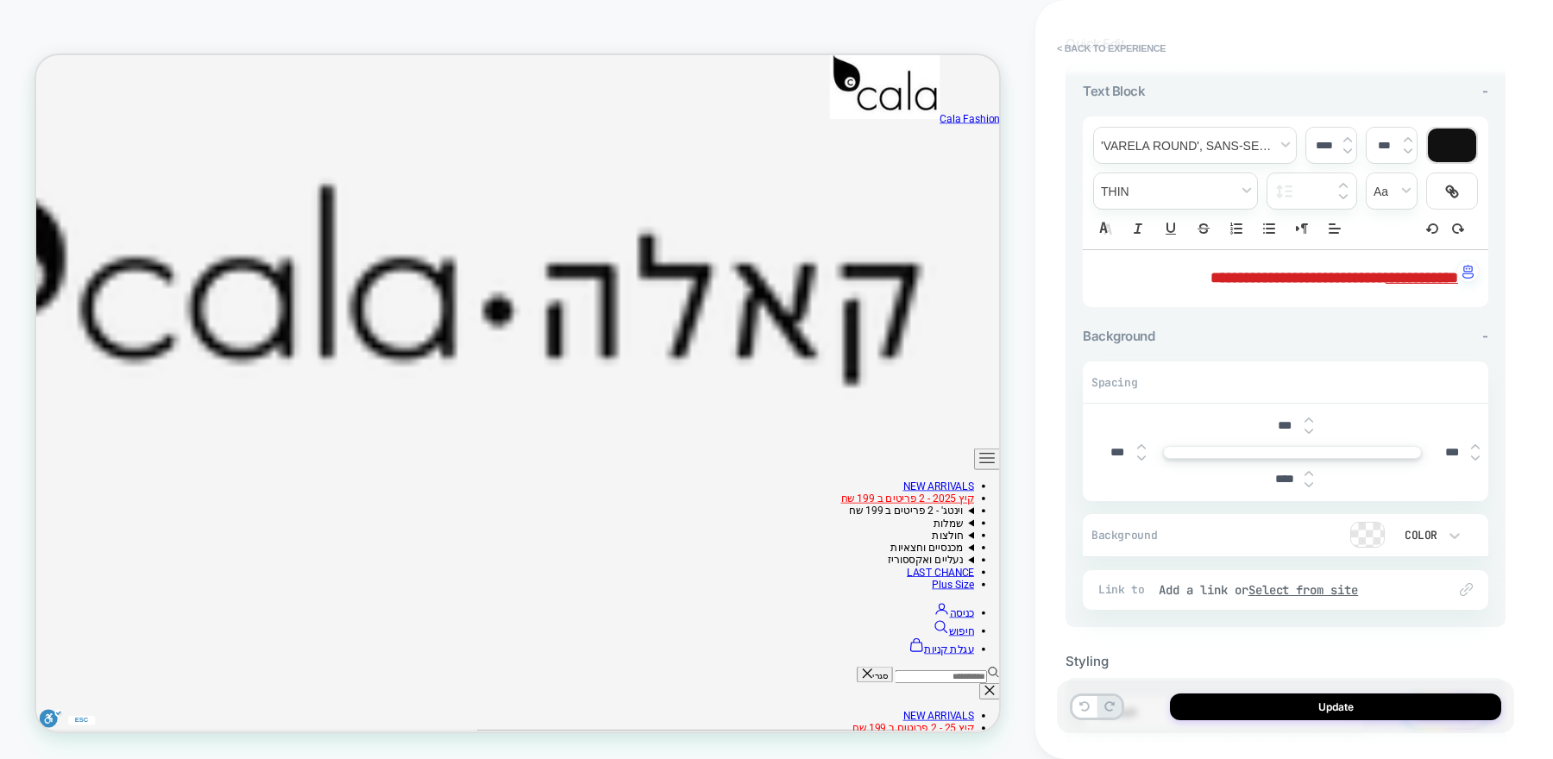
scroll to position [109, 0]
click at [1461, 529] on icon at bounding box center [1454, 533] width 17 height 17
click at [1461, 529] on div at bounding box center [776, 379] width 1553 height 759
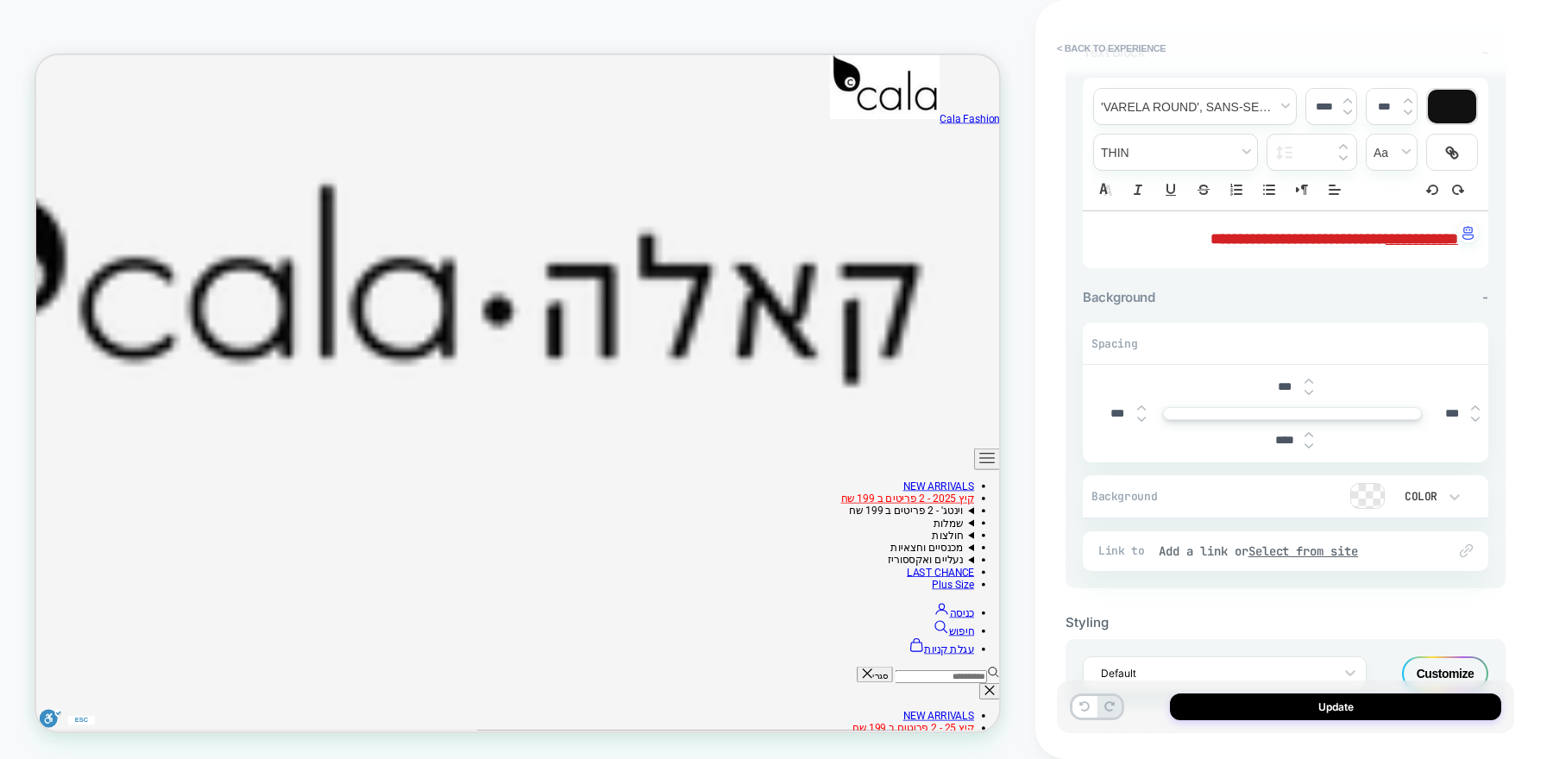
scroll to position [202, 0]
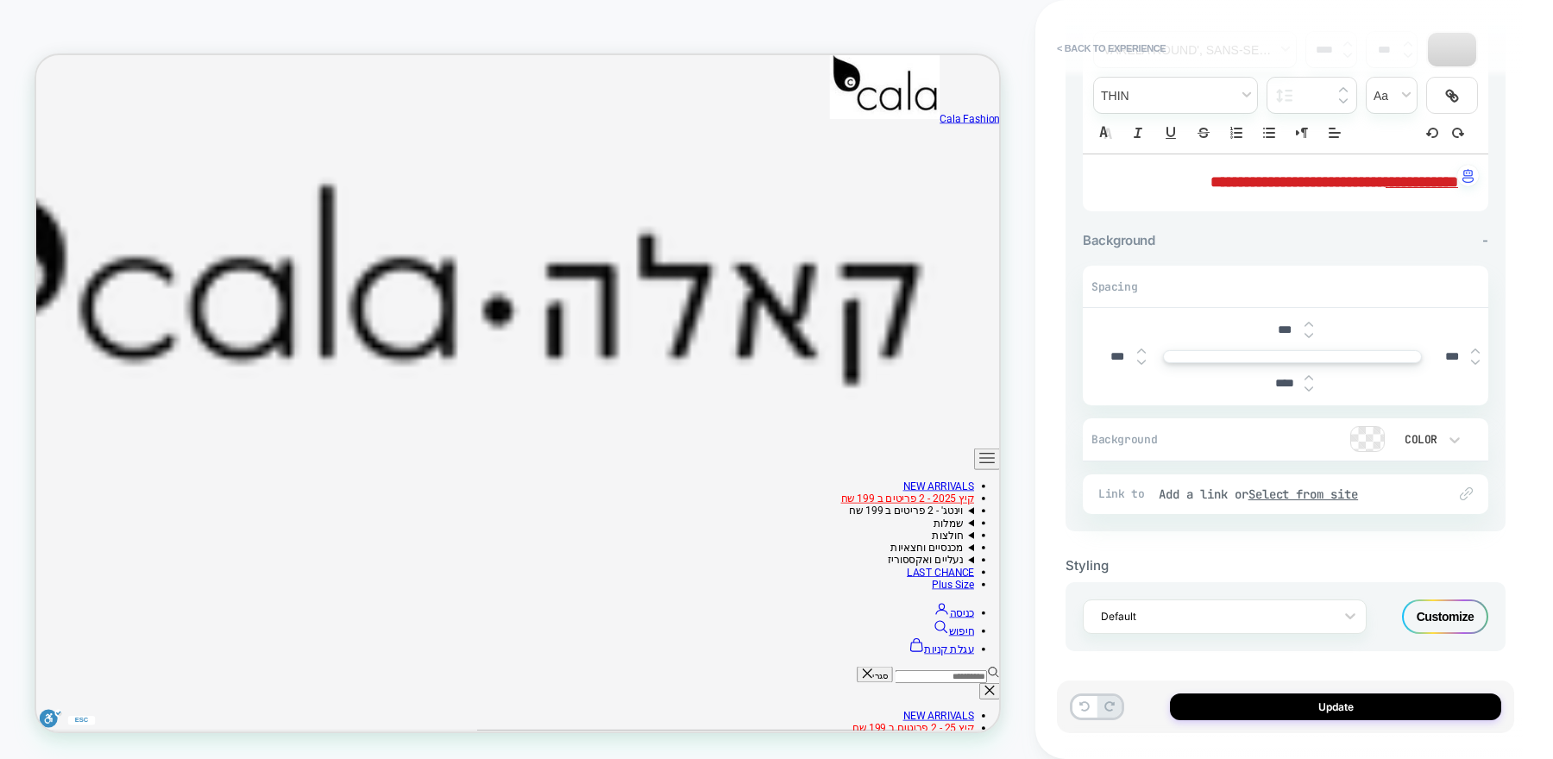
click at [1446, 602] on div "Customize" at bounding box center [1445, 617] width 86 height 35
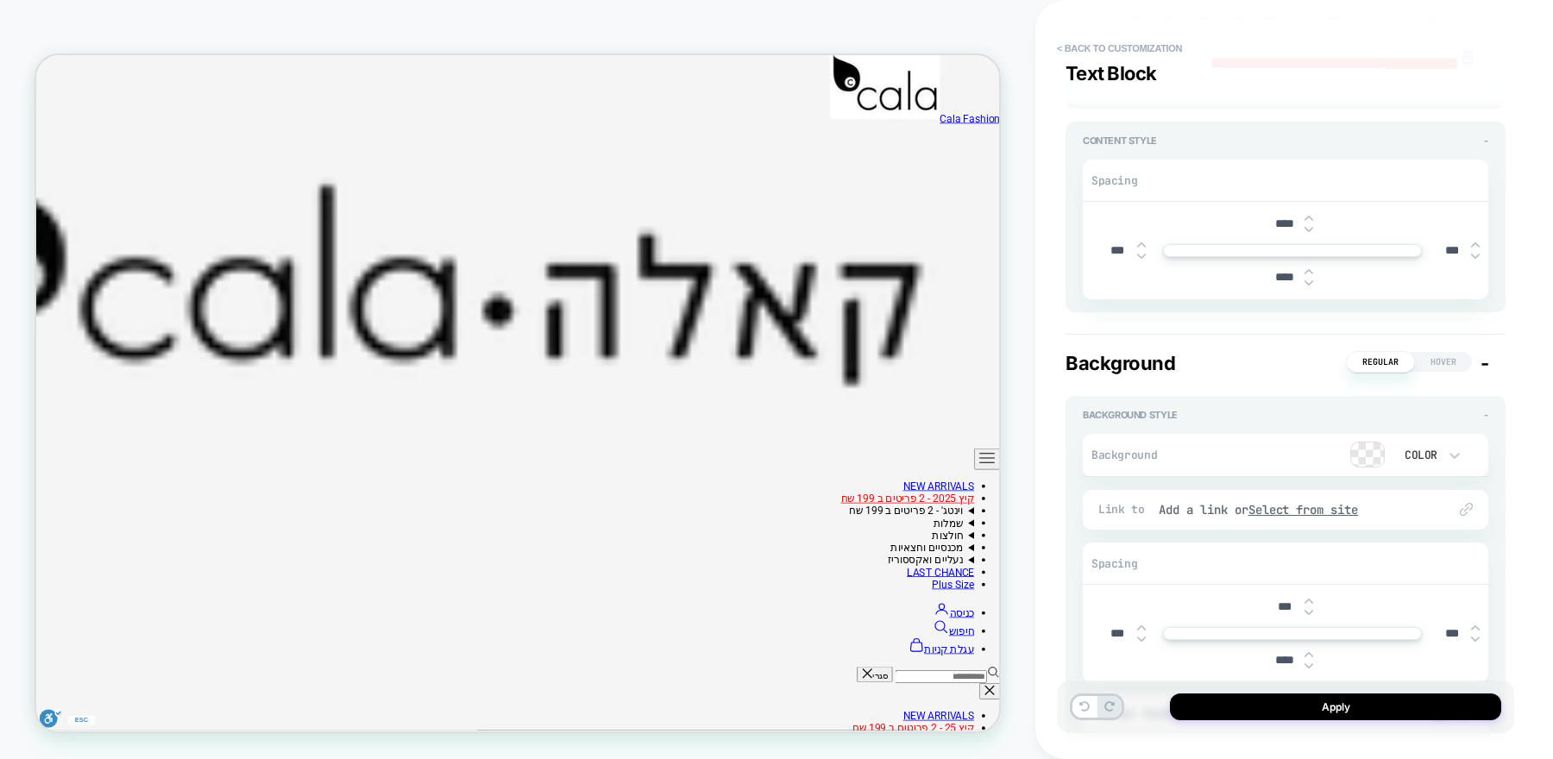
scroll to position [384, 0]
click at [1311, 608] on img at bounding box center [1309, 610] width 9 height 7
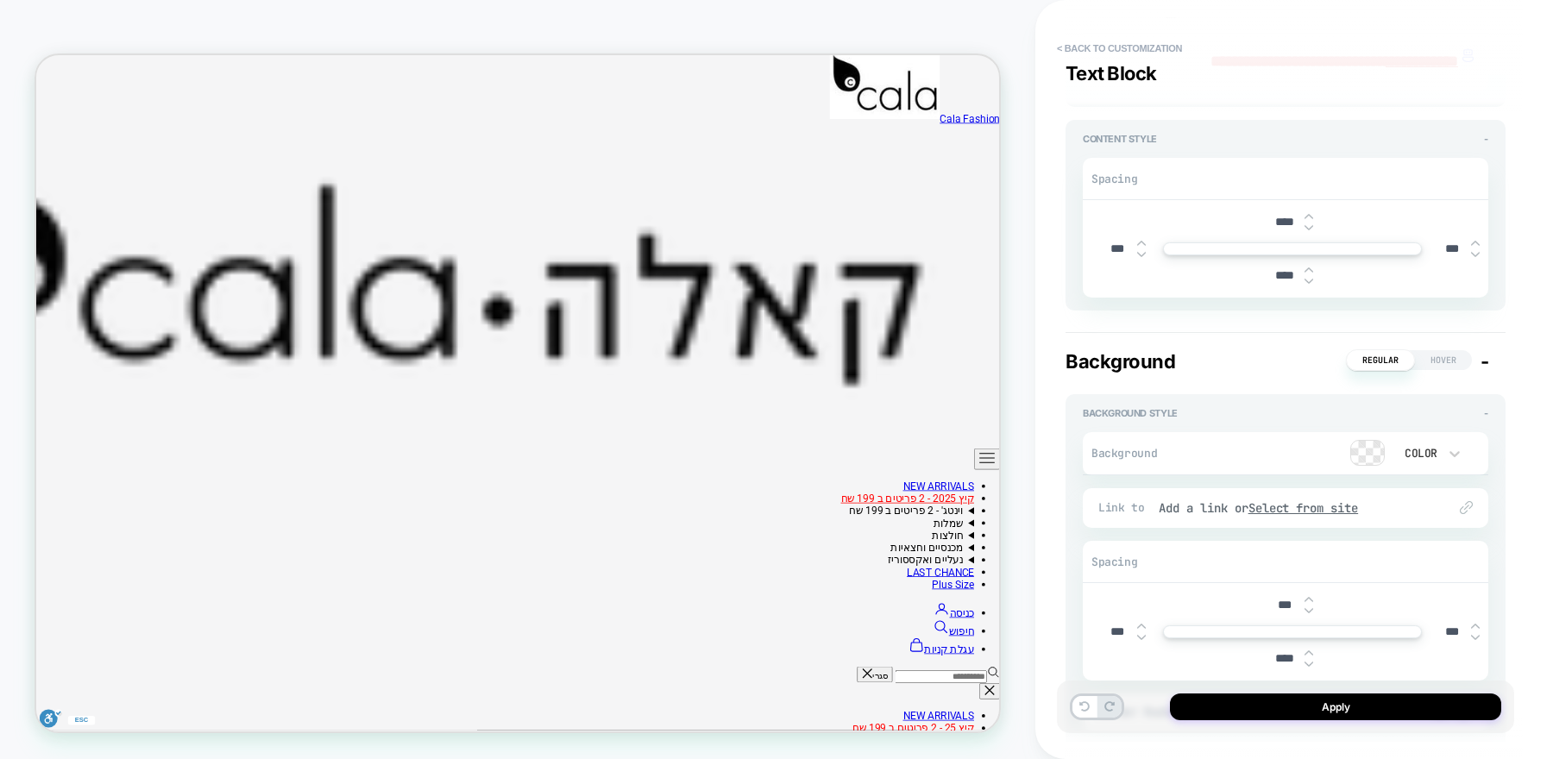
type input "***"
click at [1310, 661] on img at bounding box center [1309, 664] width 9 height 7
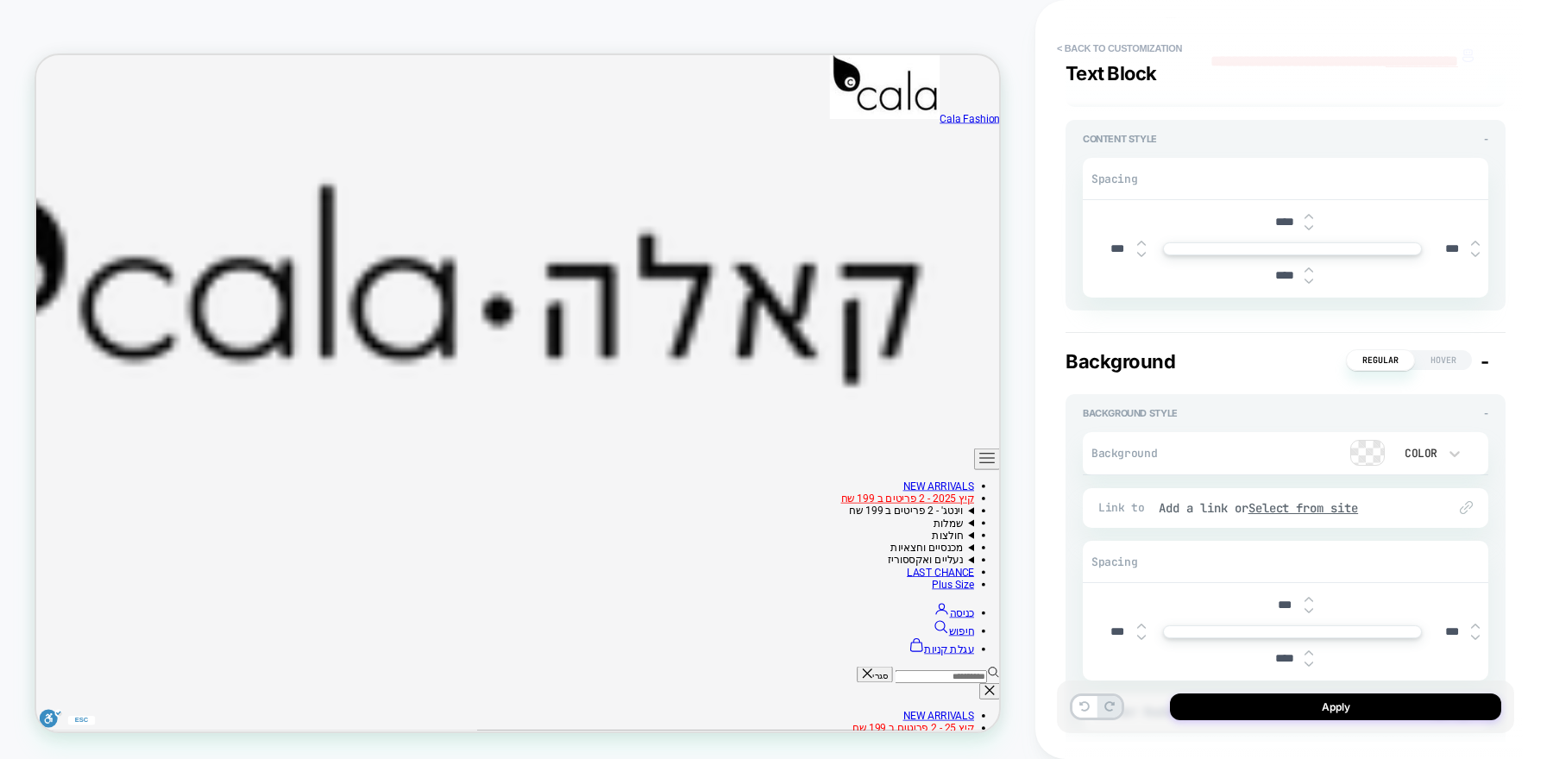
click at [1310, 661] on img at bounding box center [1309, 664] width 9 height 7
type input "***"
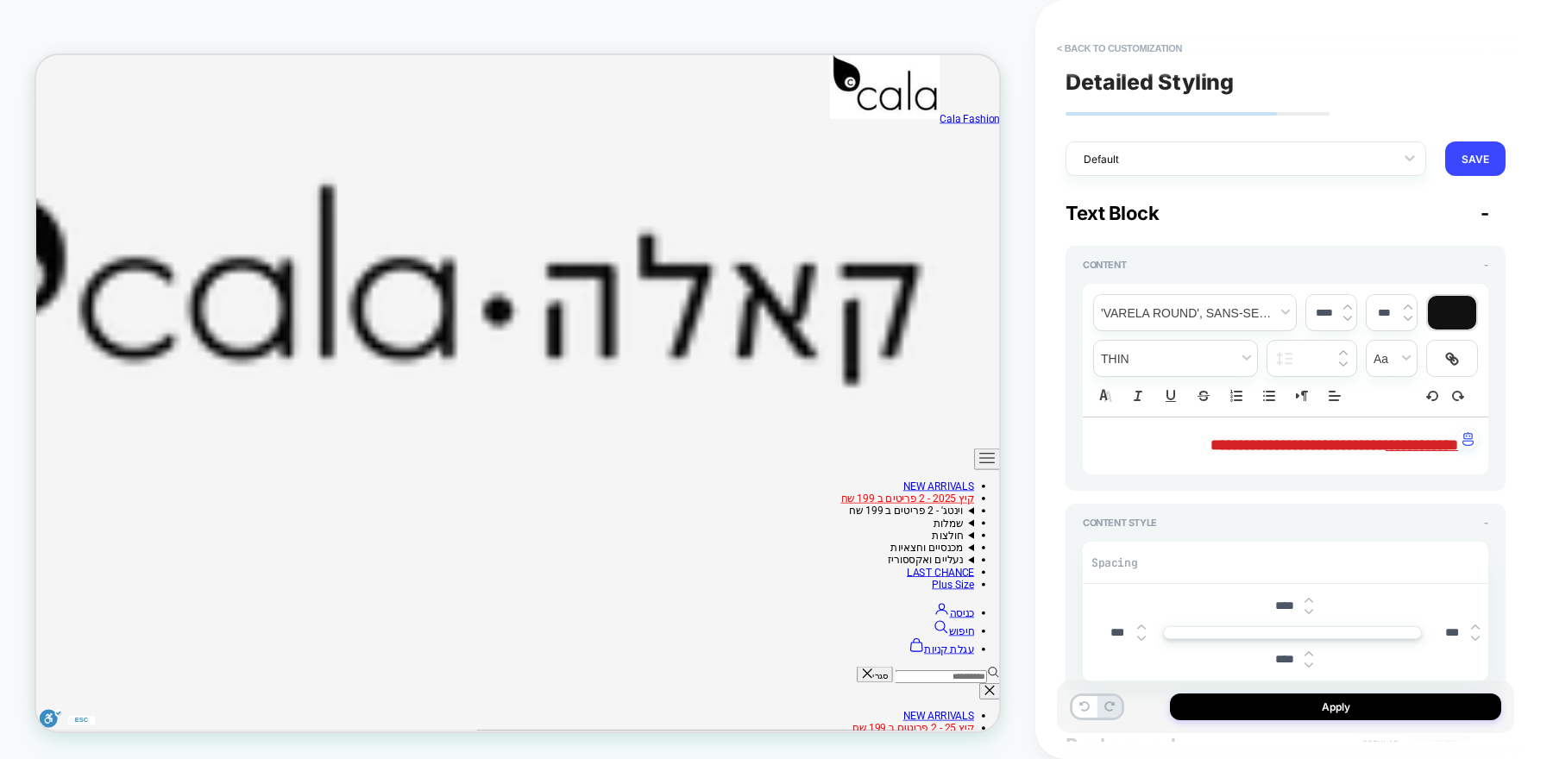
scroll to position [35, 0]
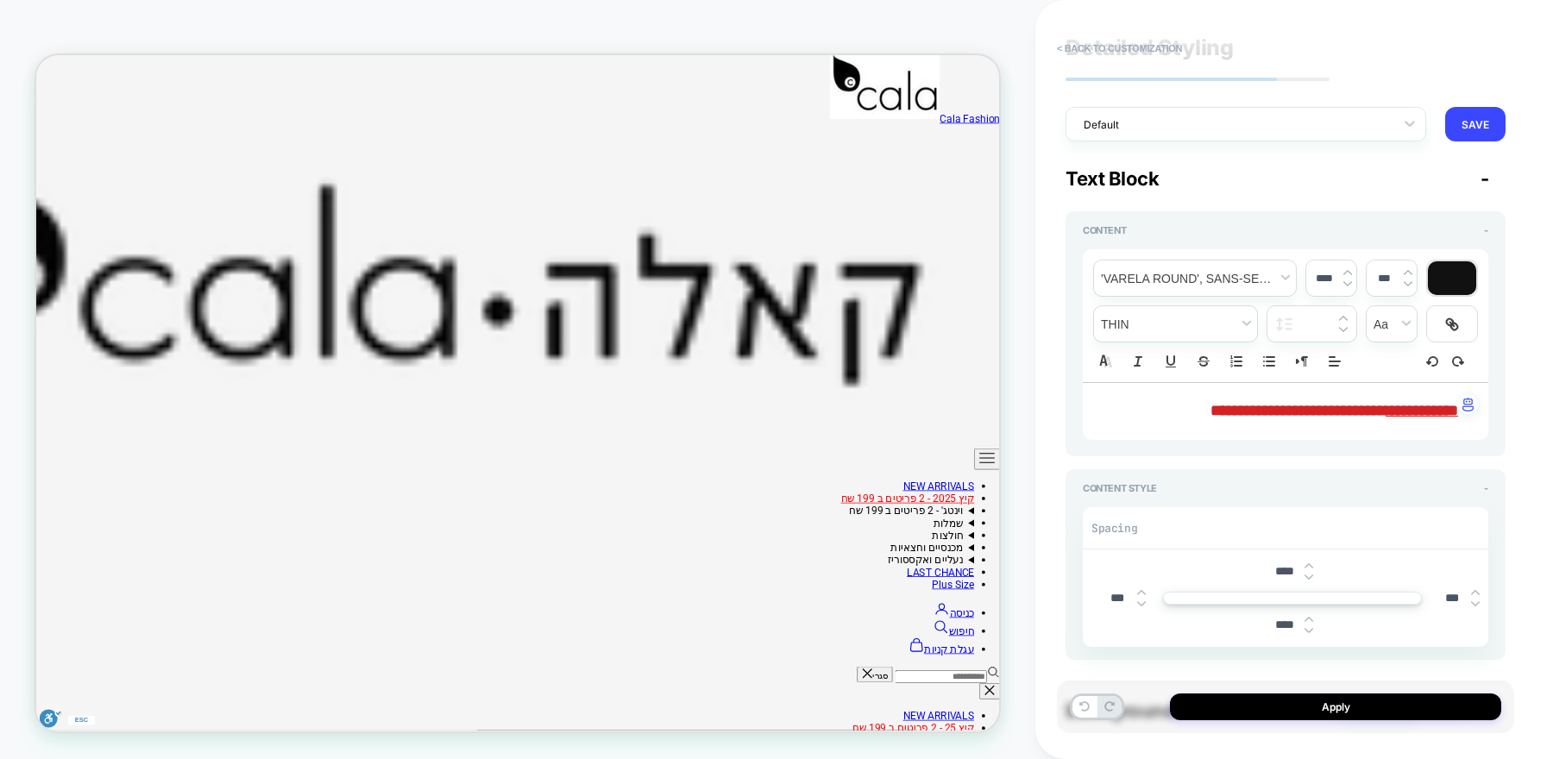
click at [1308, 627] on img at bounding box center [1309, 630] width 9 height 7
type input "****"
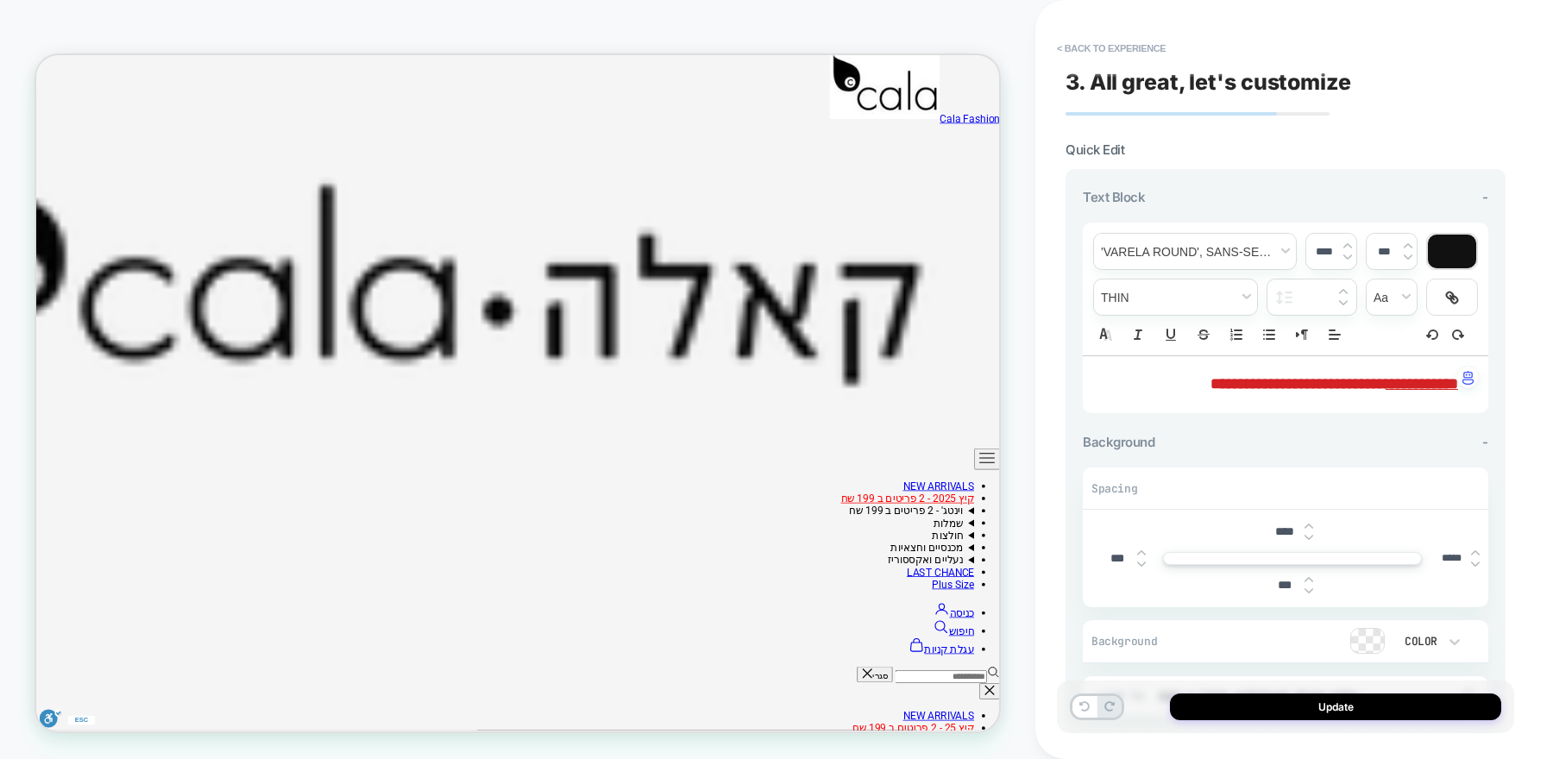
scroll to position [99, 0]
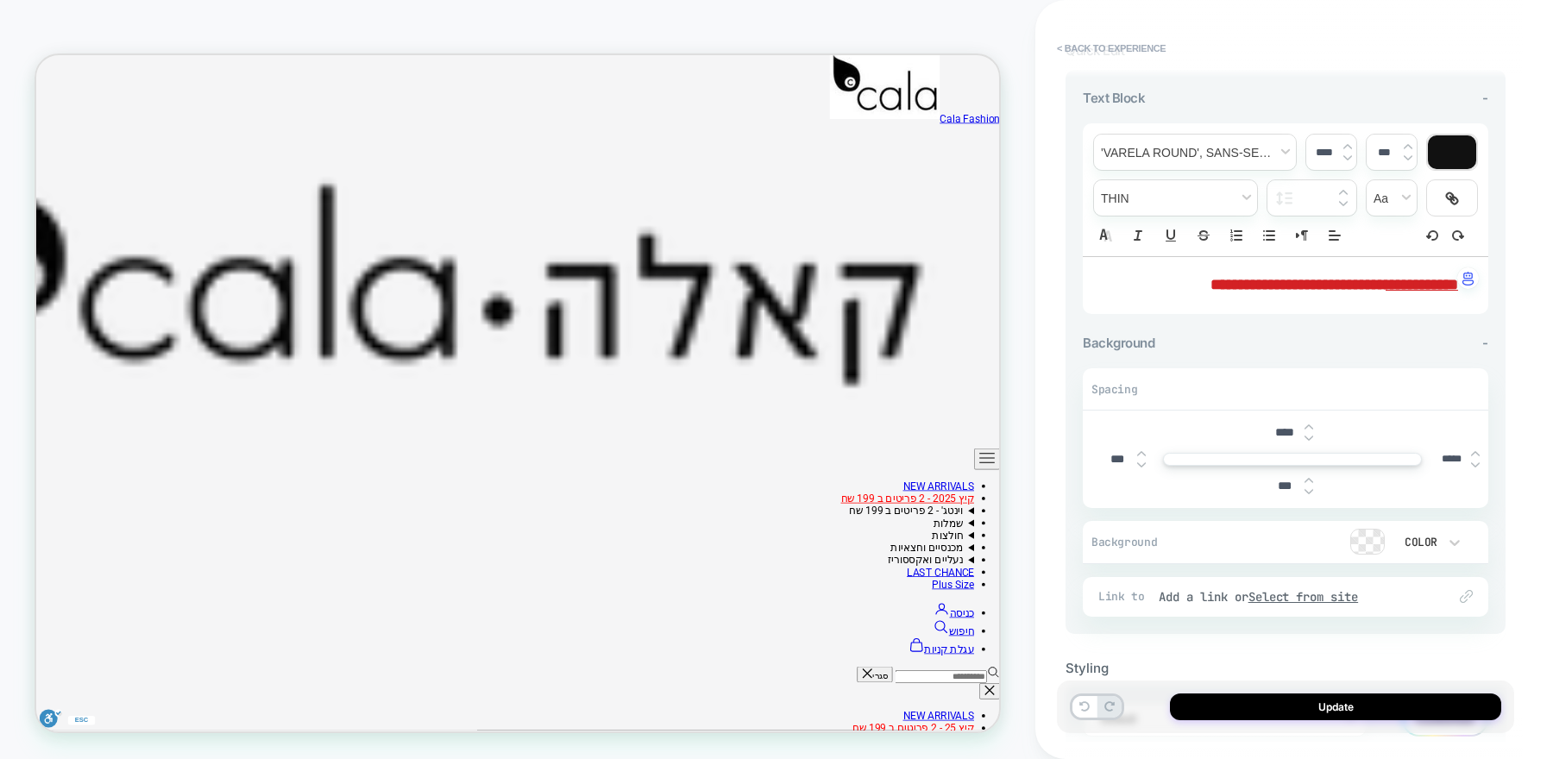
click at [1311, 435] on img at bounding box center [1309, 438] width 9 height 7
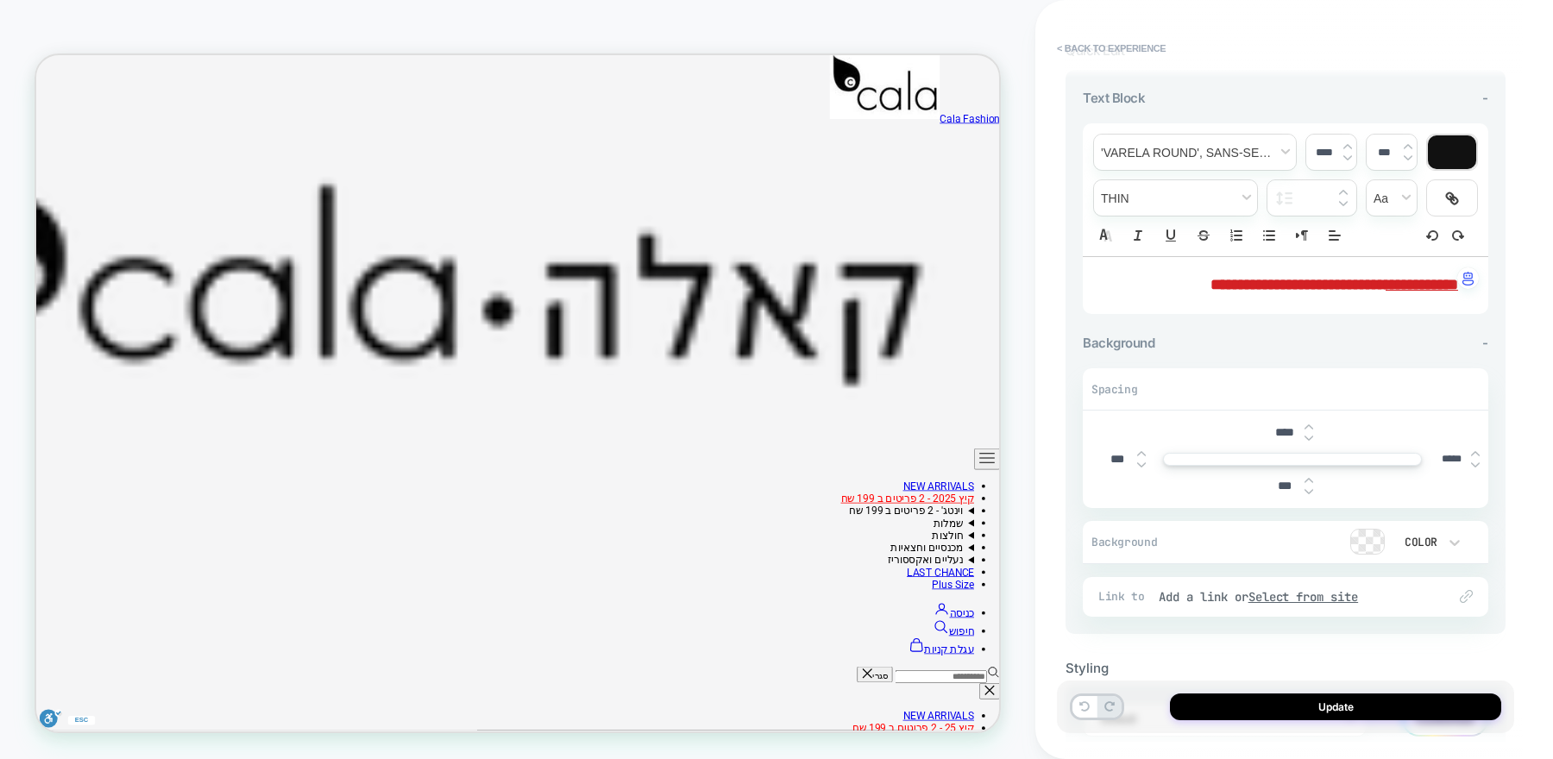
click at [1311, 435] on img at bounding box center [1309, 438] width 9 height 7
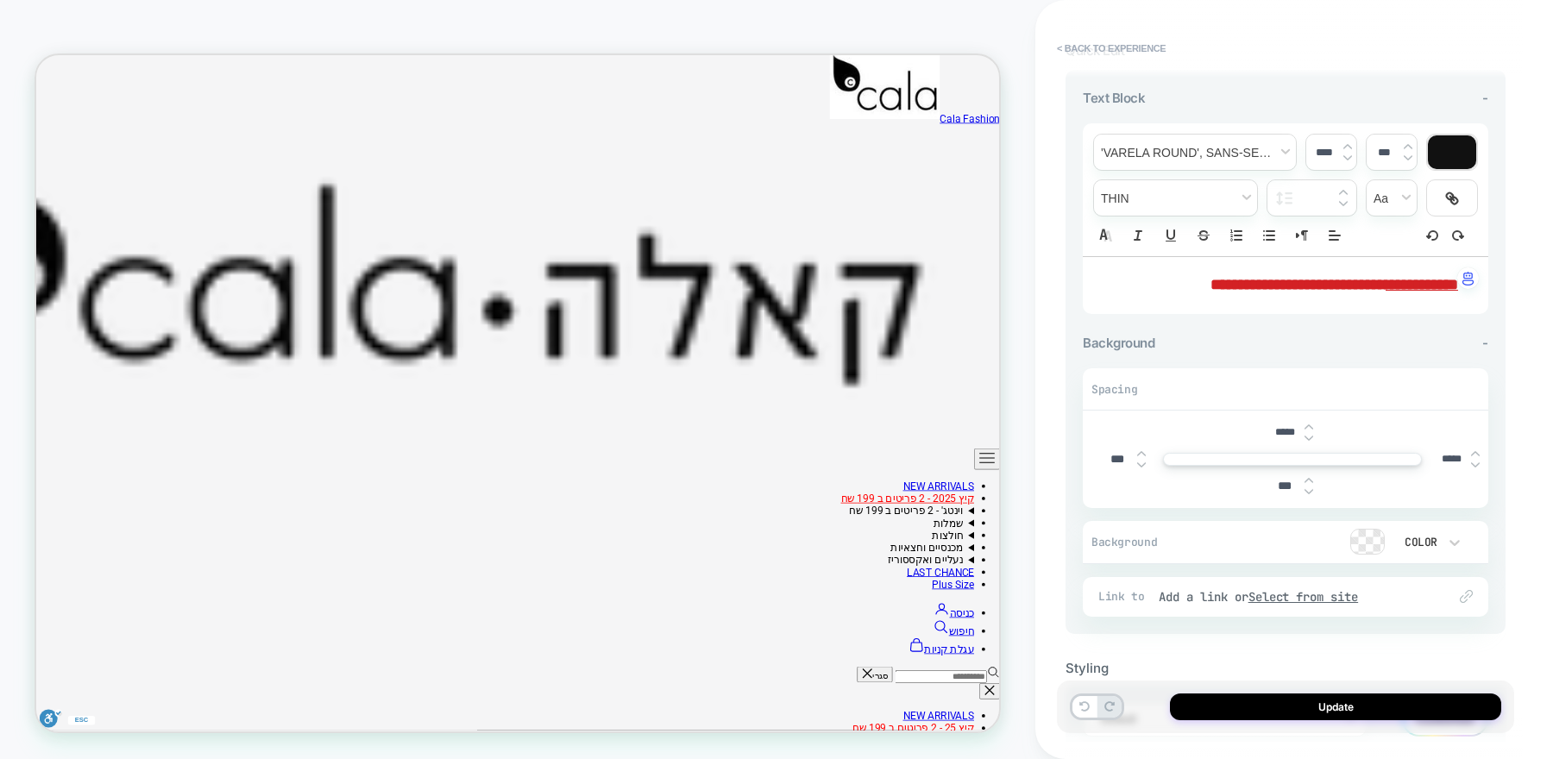
click at [1311, 435] on img at bounding box center [1309, 438] width 9 height 7
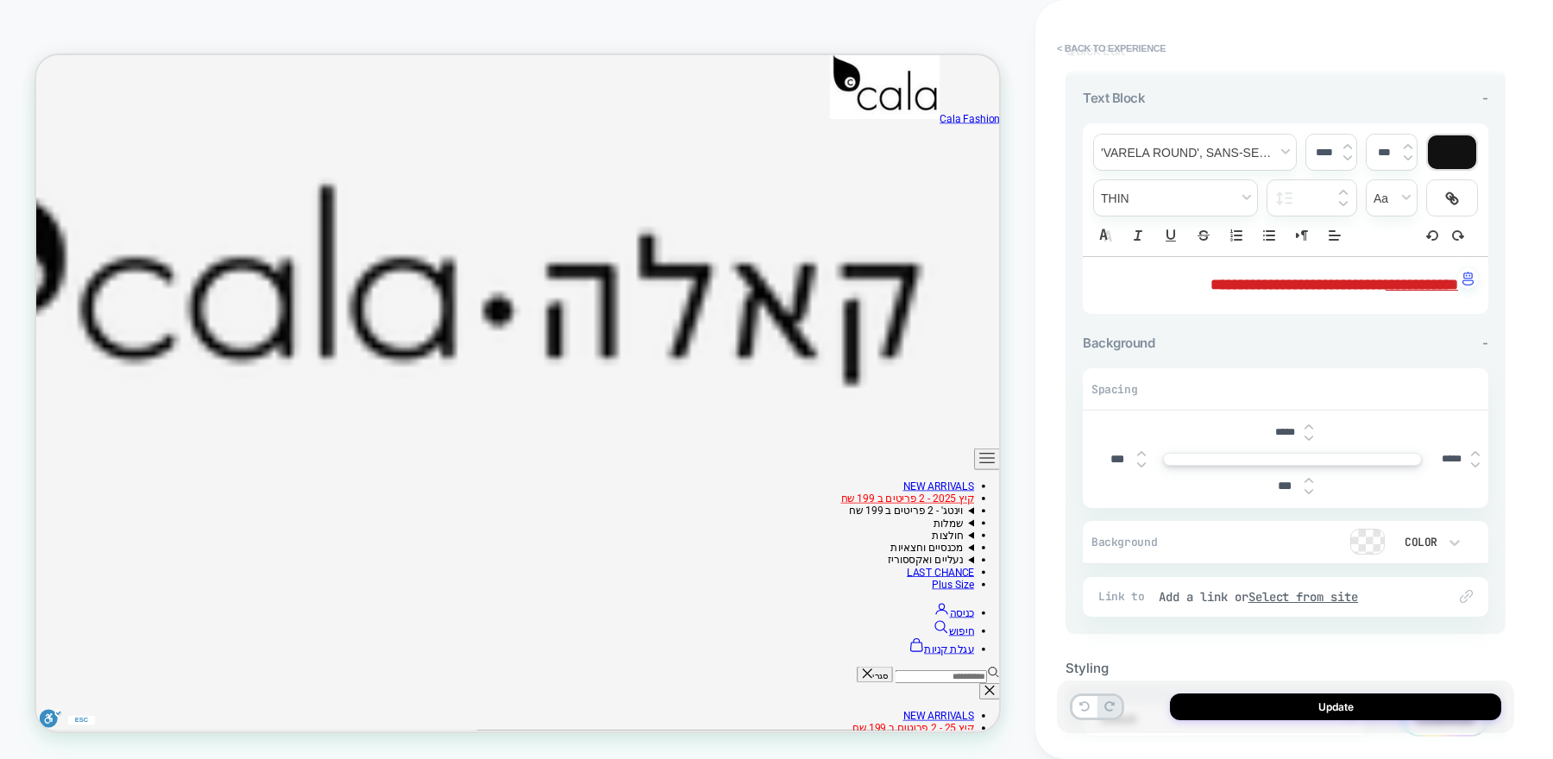
type input "*****"
click at [1310, 429] on div at bounding box center [1309, 433] width 9 height 18
click at [1475, 450] on img at bounding box center [1475, 453] width 9 height 7
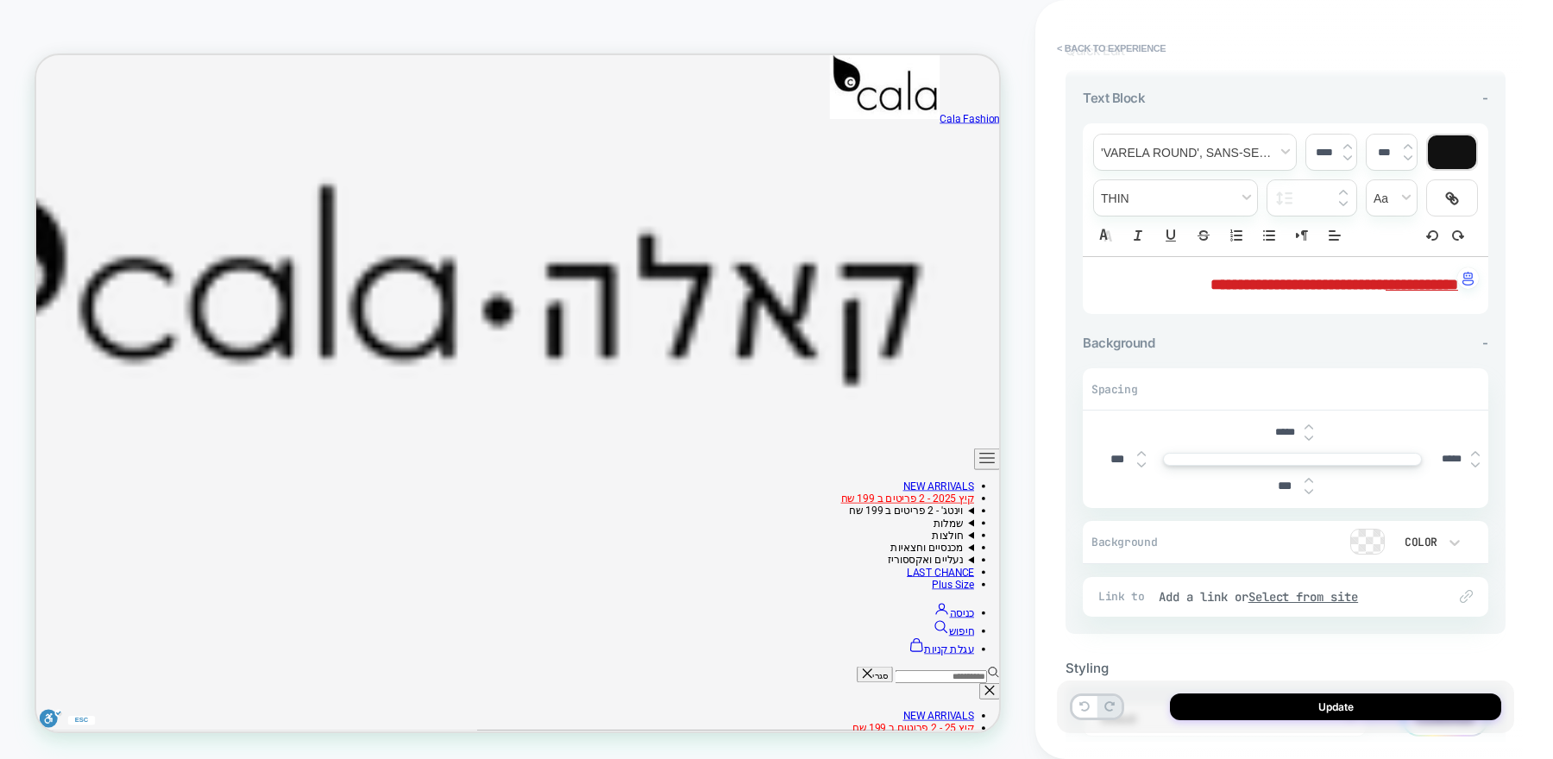
type input "*****"
click at [1335, 711] on button "Update" at bounding box center [1335, 707] width 331 height 27
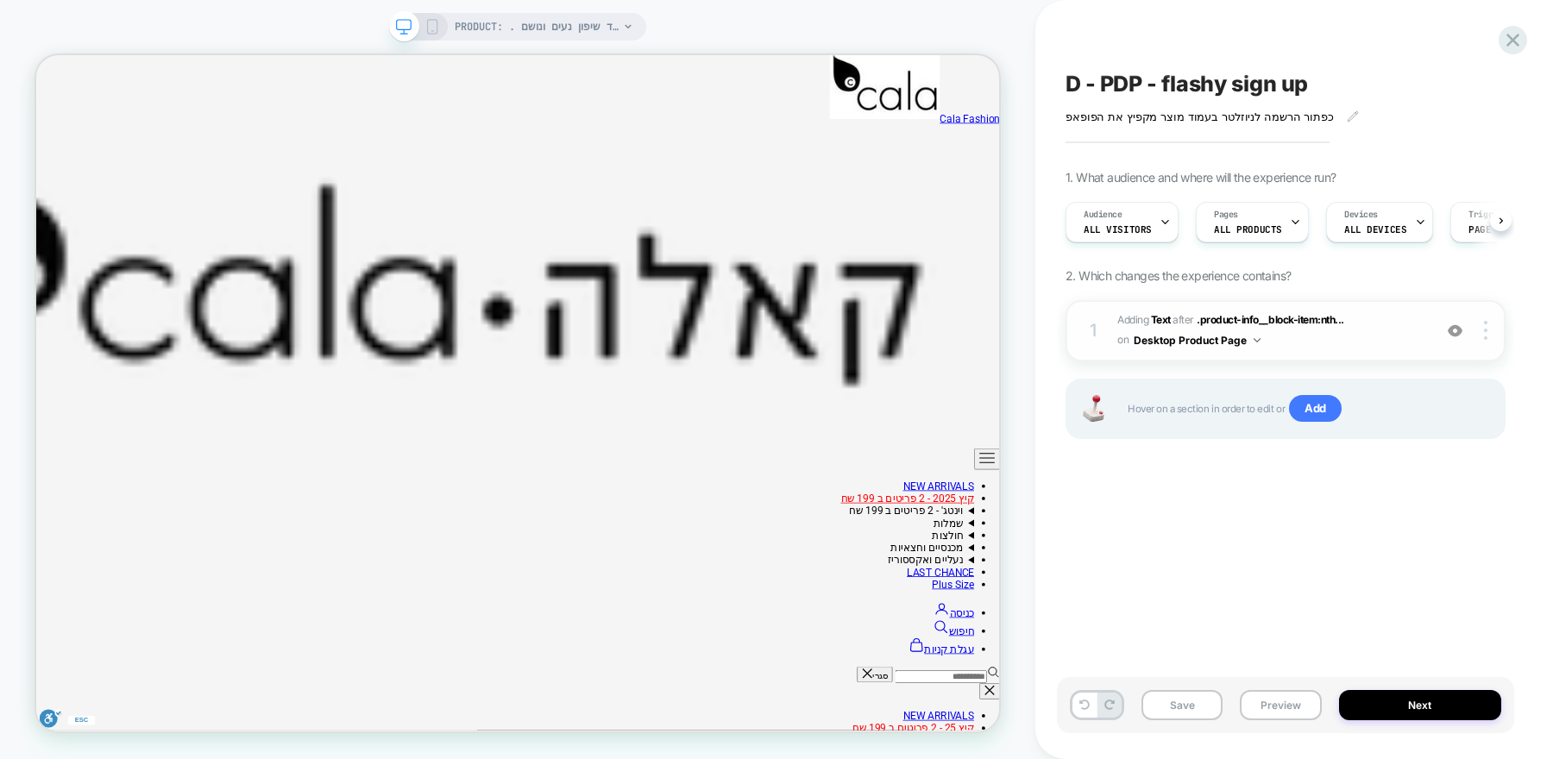
scroll to position [0, 1]
click at [1482, 336] on div at bounding box center [1488, 330] width 33 height 19
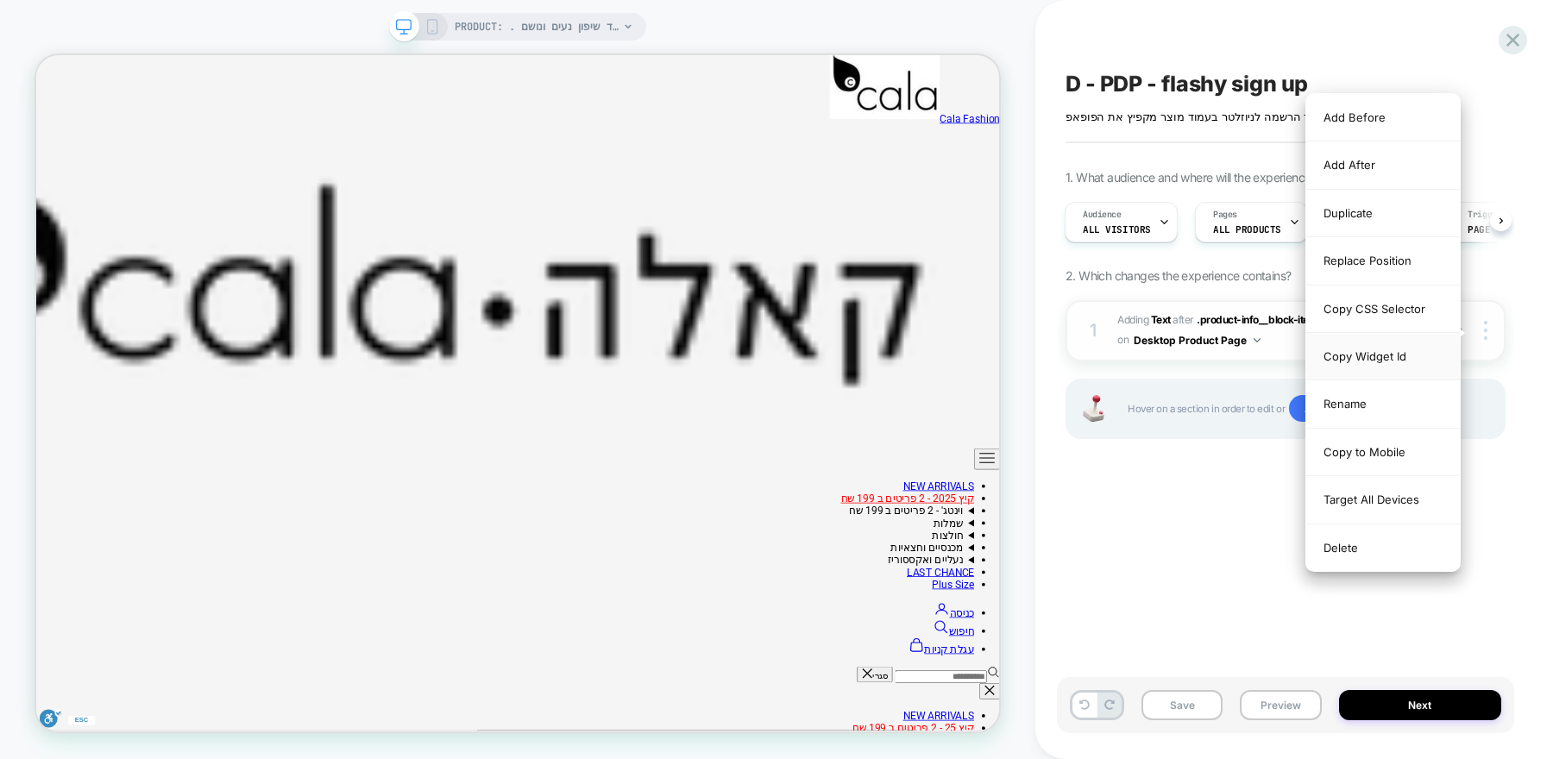
click at [1377, 349] on div "Copy Widget Id" at bounding box center [1383, 356] width 154 height 47
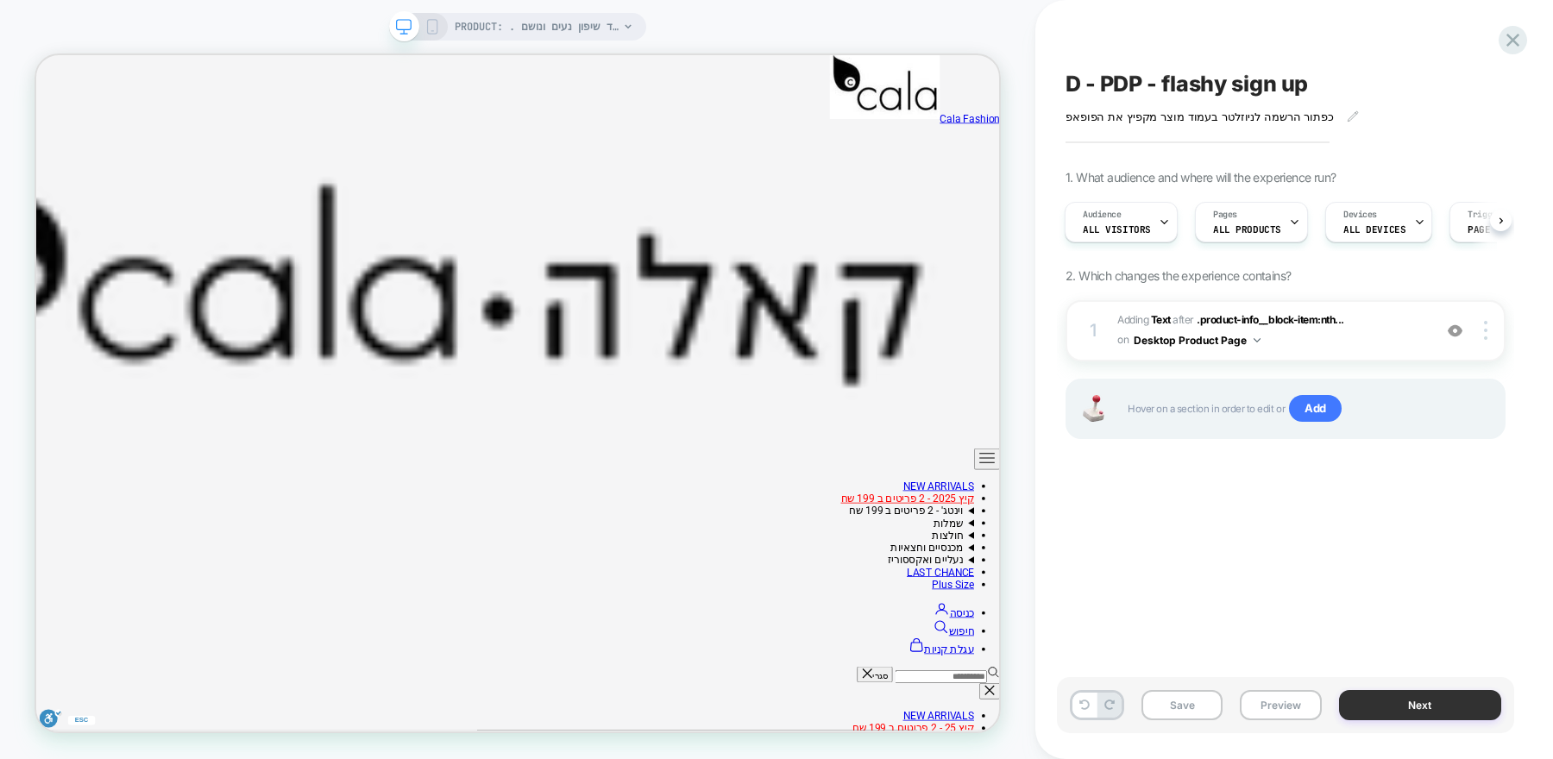
click at [1356, 707] on button "Next" at bounding box center [1420, 705] width 163 height 30
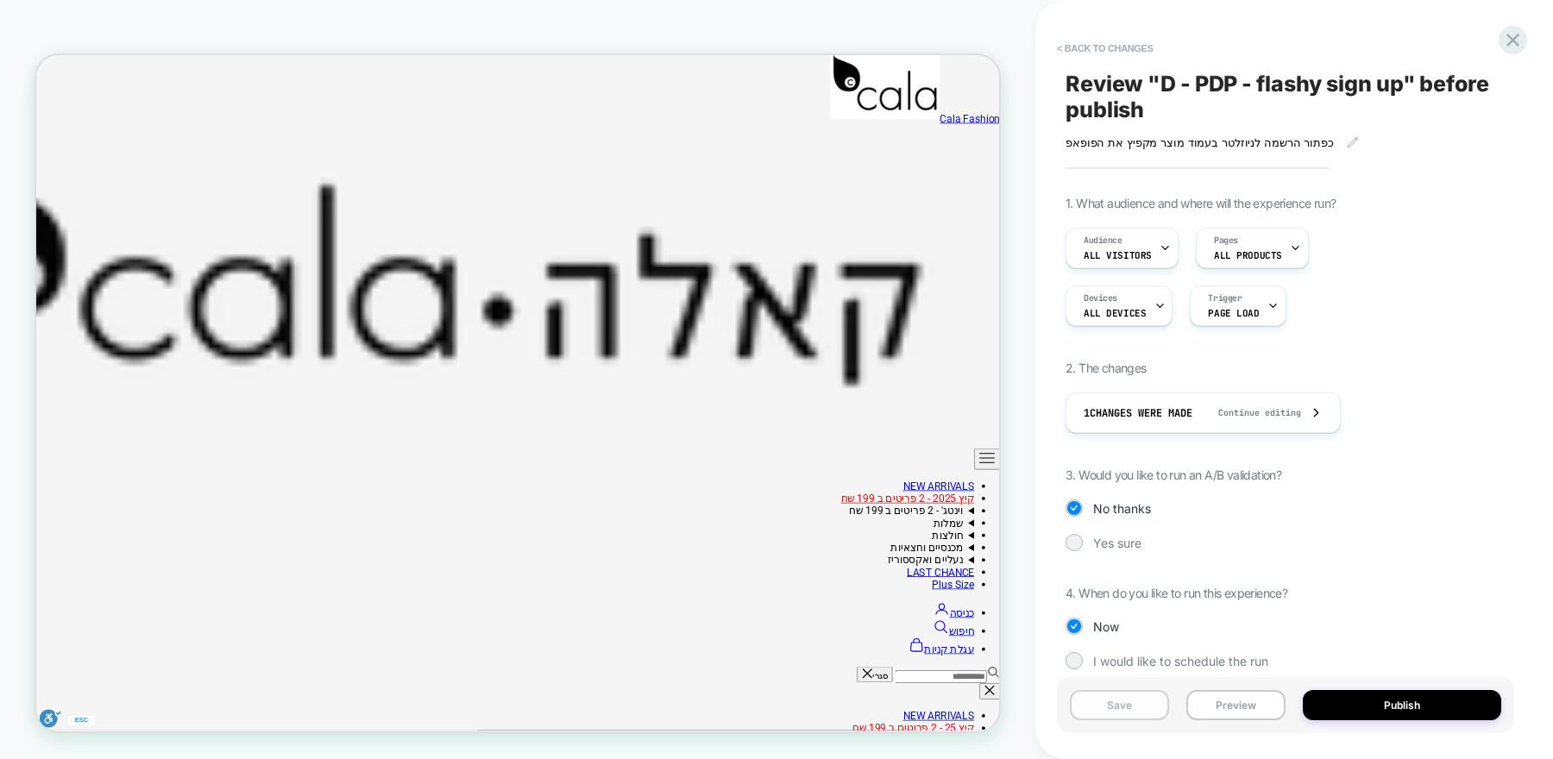
click at [1123, 707] on button "Save" at bounding box center [1119, 705] width 99 height 30
click at [1225, 713] on button "Preview" at bounding box center [1235, 705] width 99 height 30
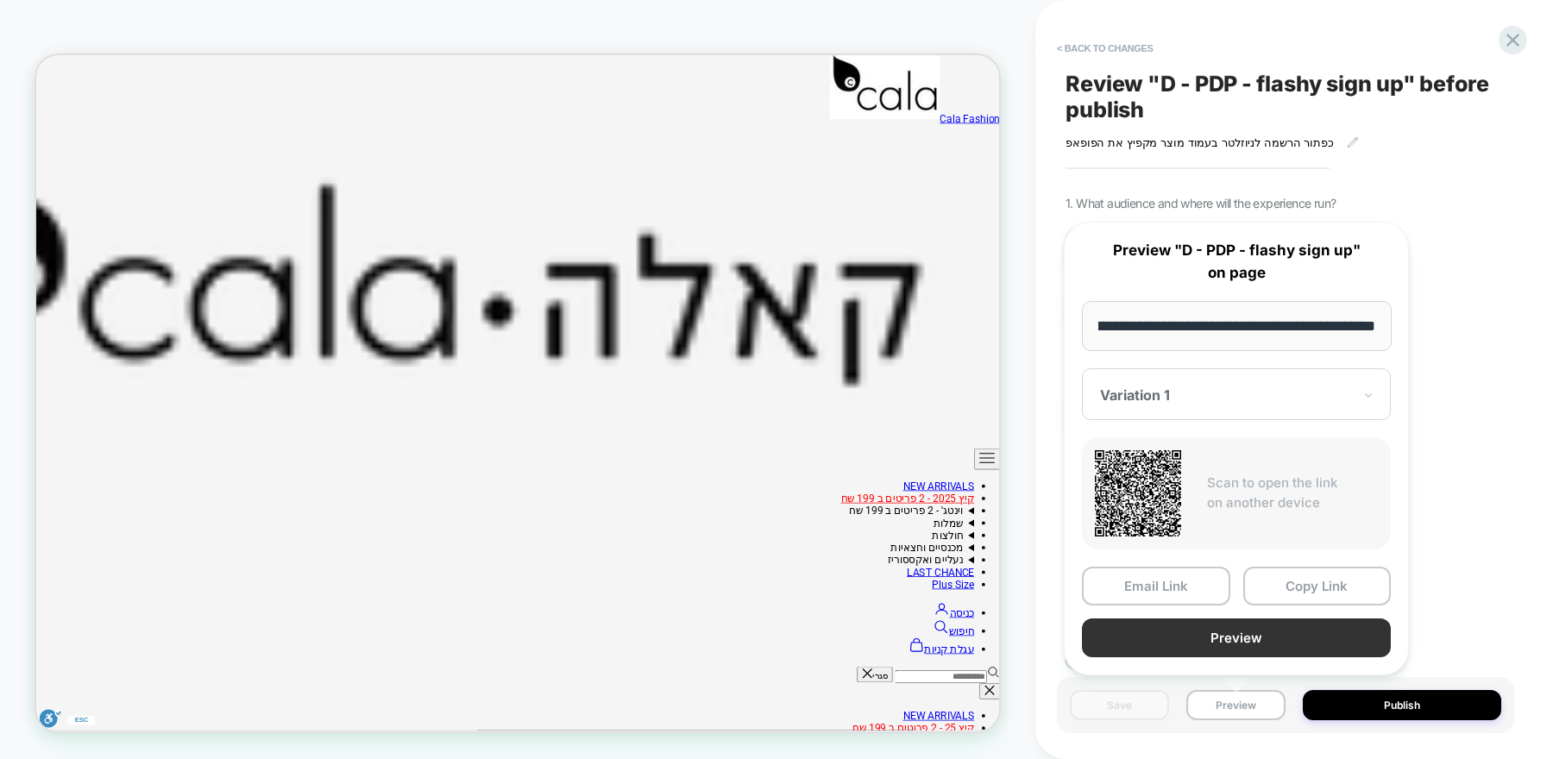
scroll to position [0, 0]
click at [1211, 638] on button "Preview" at bounding box center [1236, 638] width 309 height 39
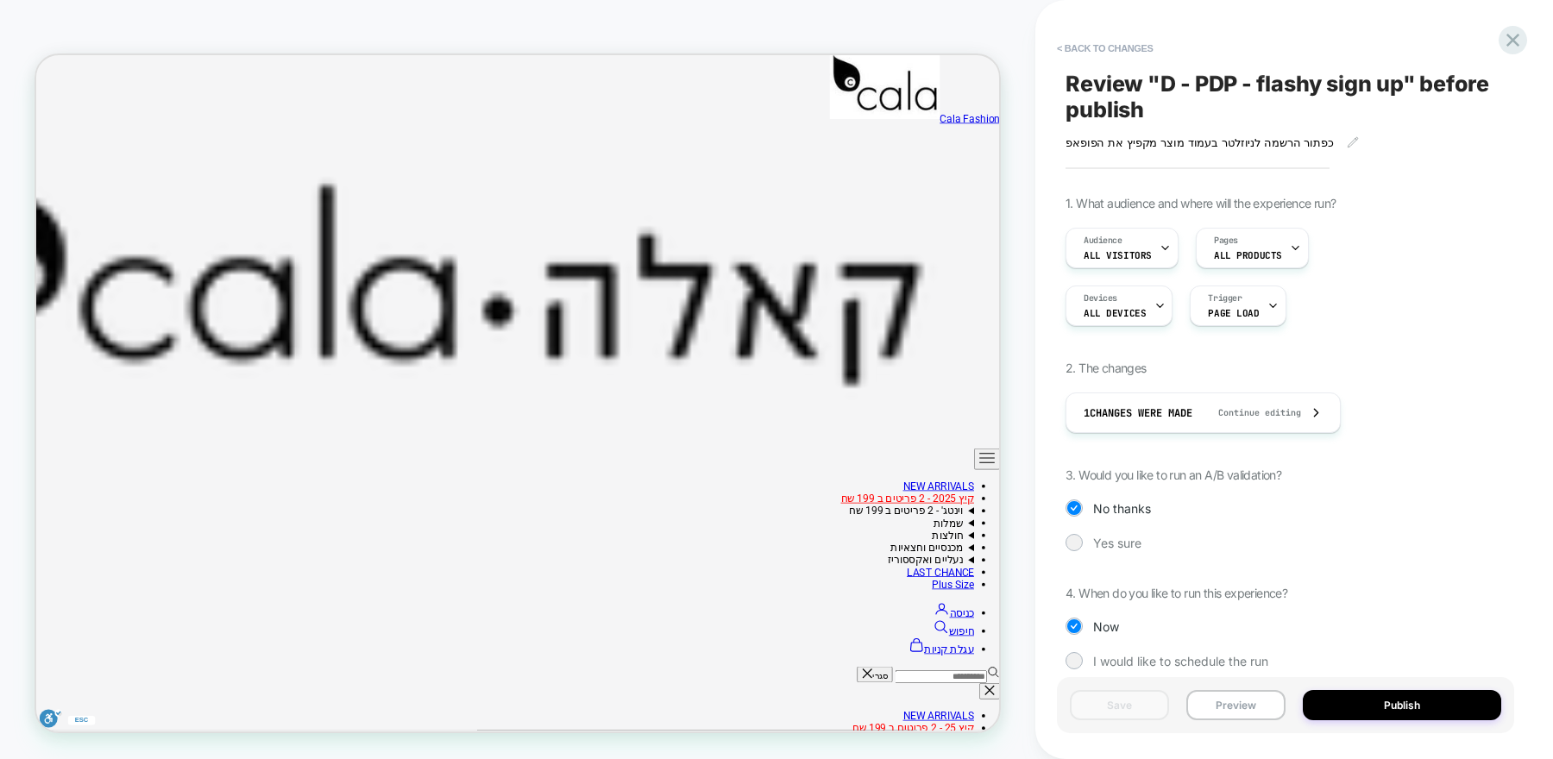
scroll to position [22, 0]
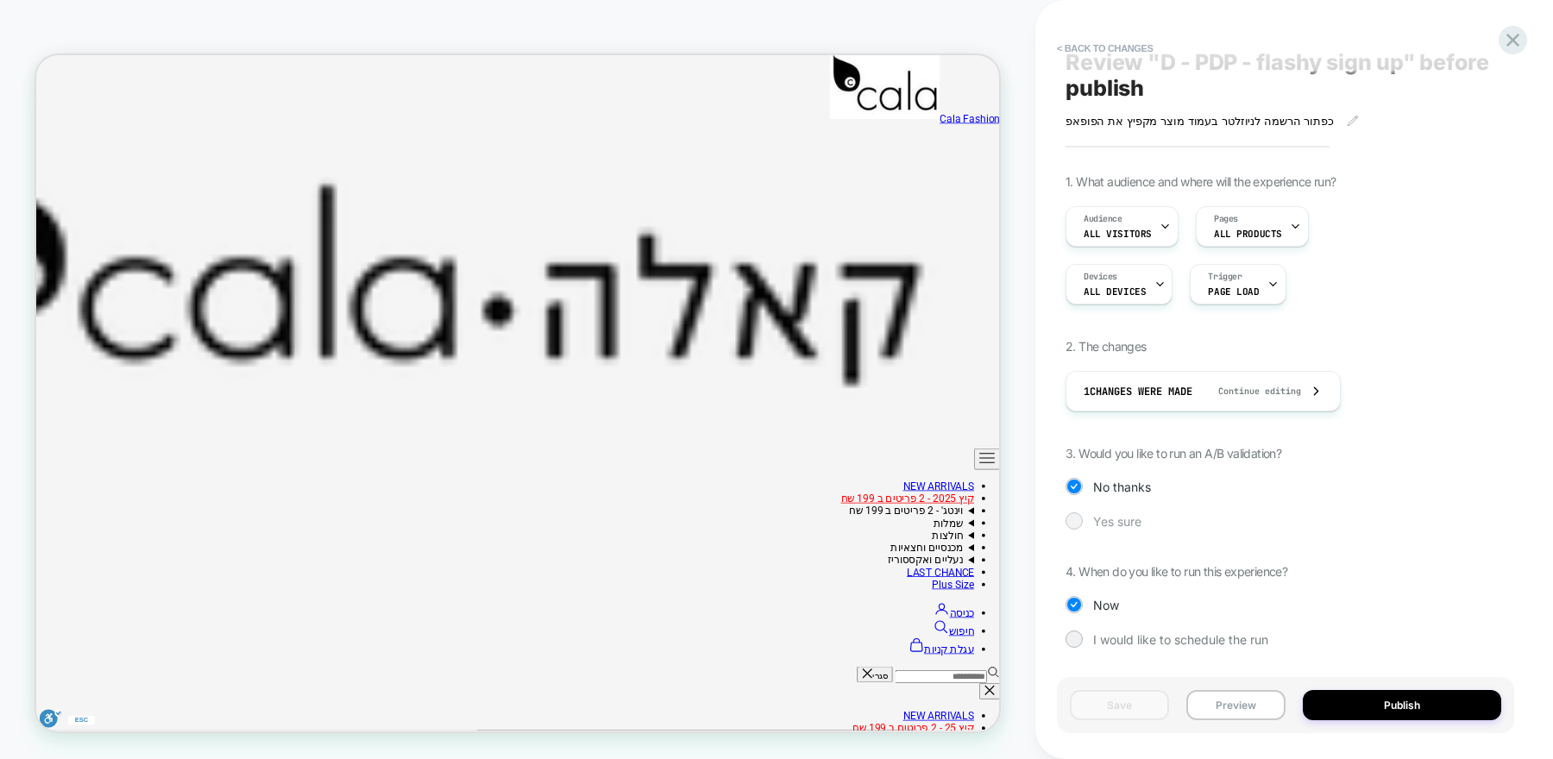
click at [1083, 520] on div "Yes sure" at bounding box center [1286, 521] width 440 height 17
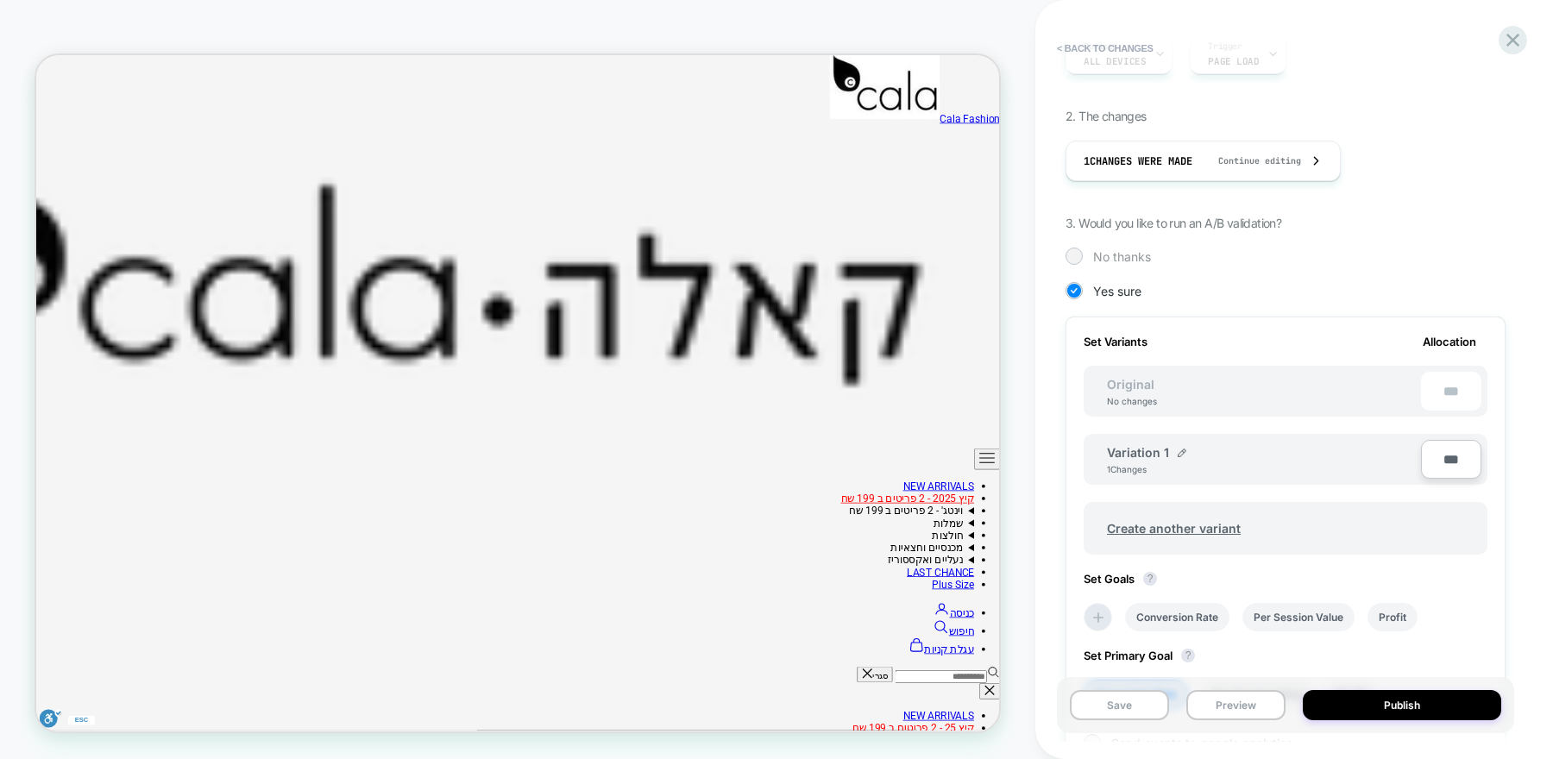
click at [1077, 257] on div at bounding box center [1073, 255] width 13 height 13
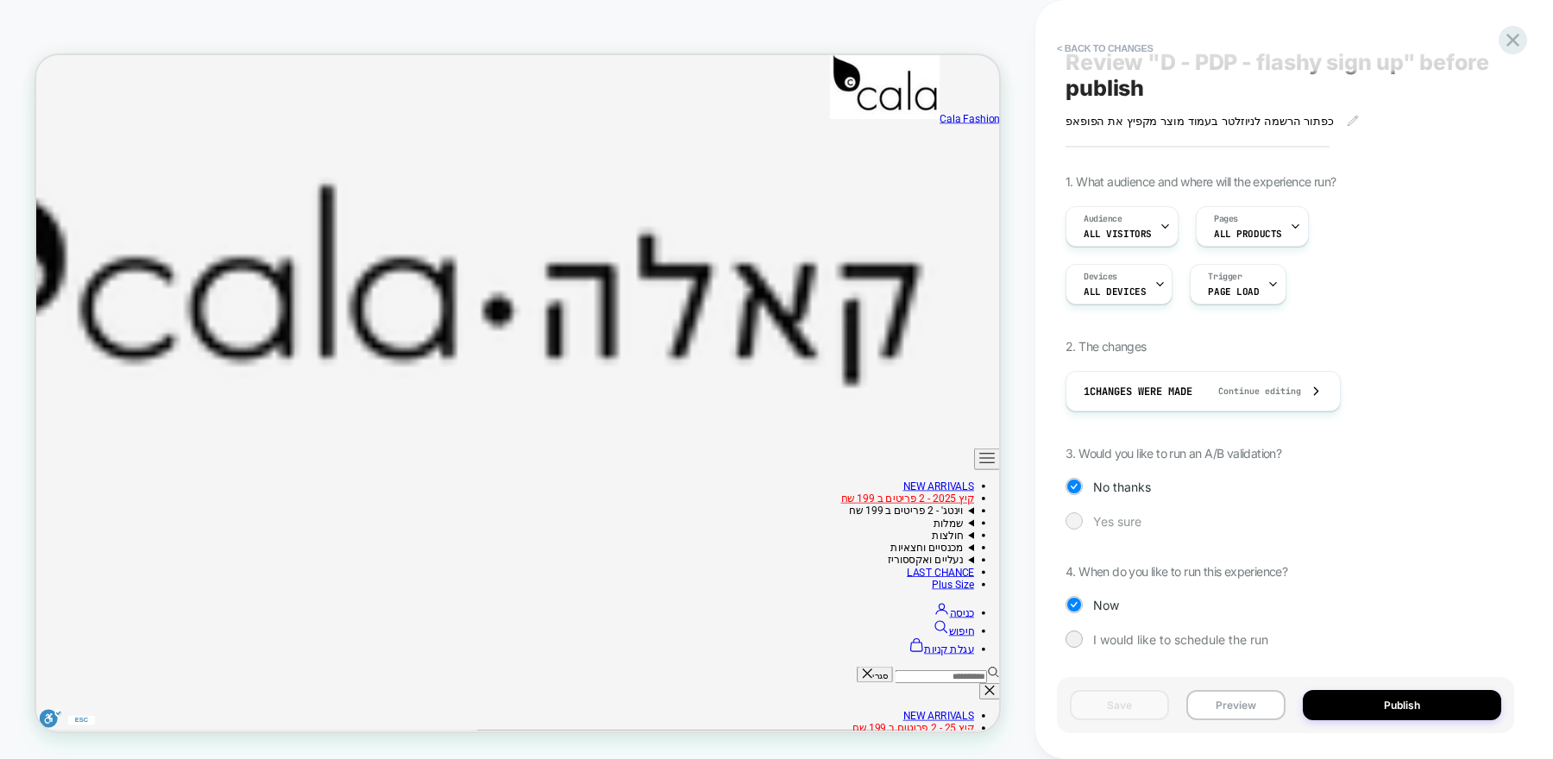
click at [1081, 519] on div at bounding box center [1074, 521] width 17 height 17
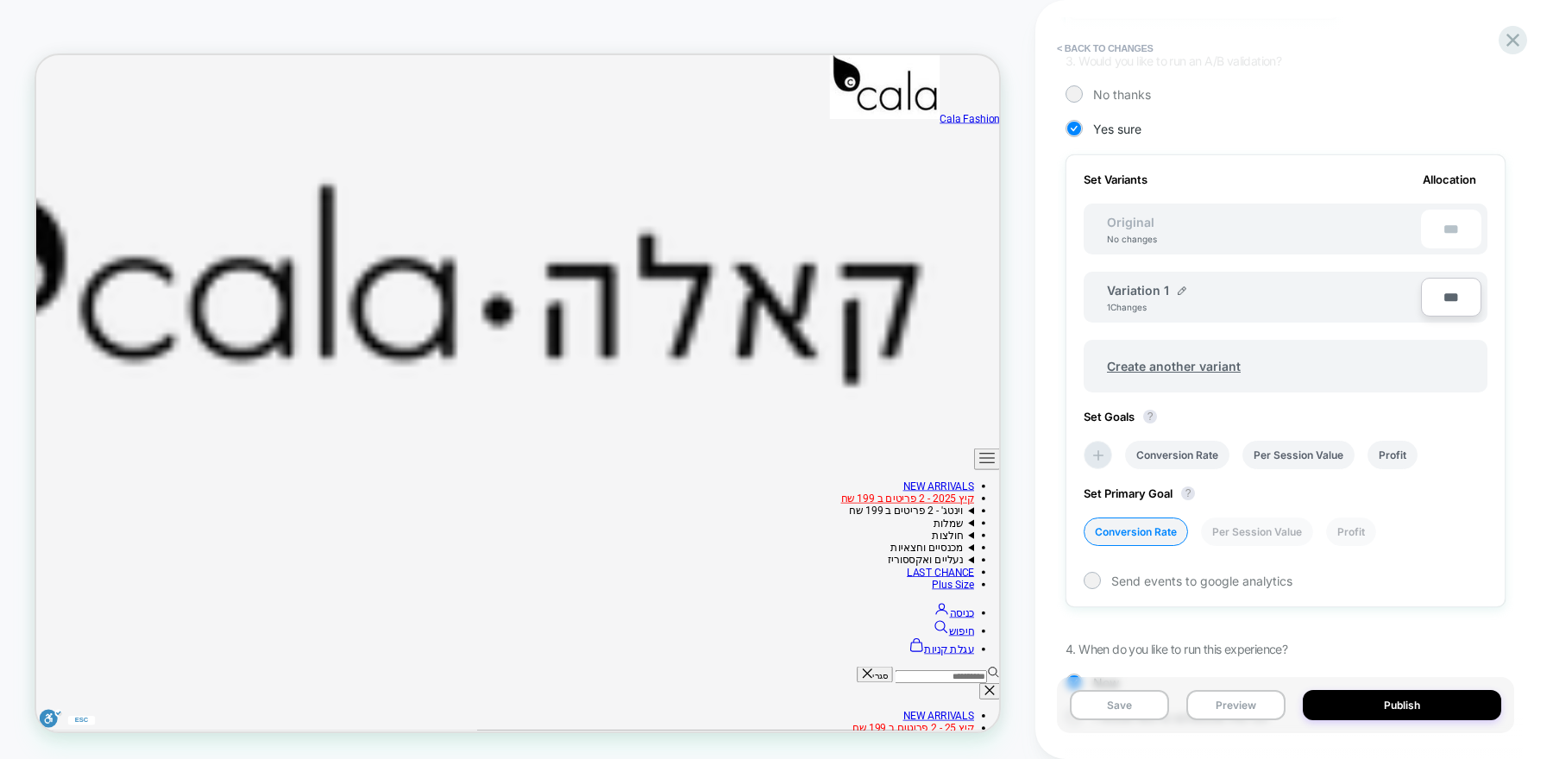
scroll to position [384, 0]
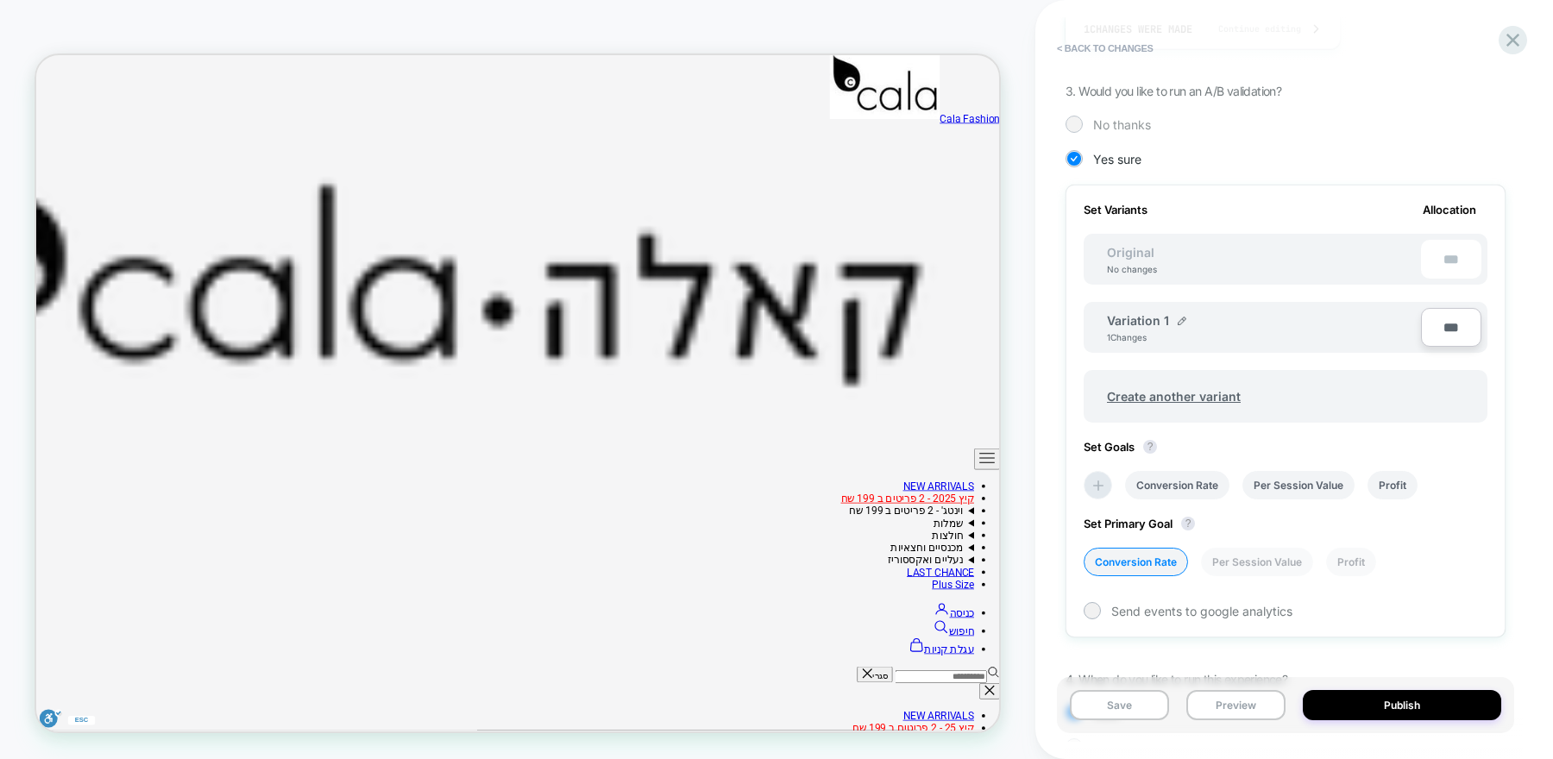
click at [1080, 124] on div at bounding box center [1074, 124] width 17 height 17
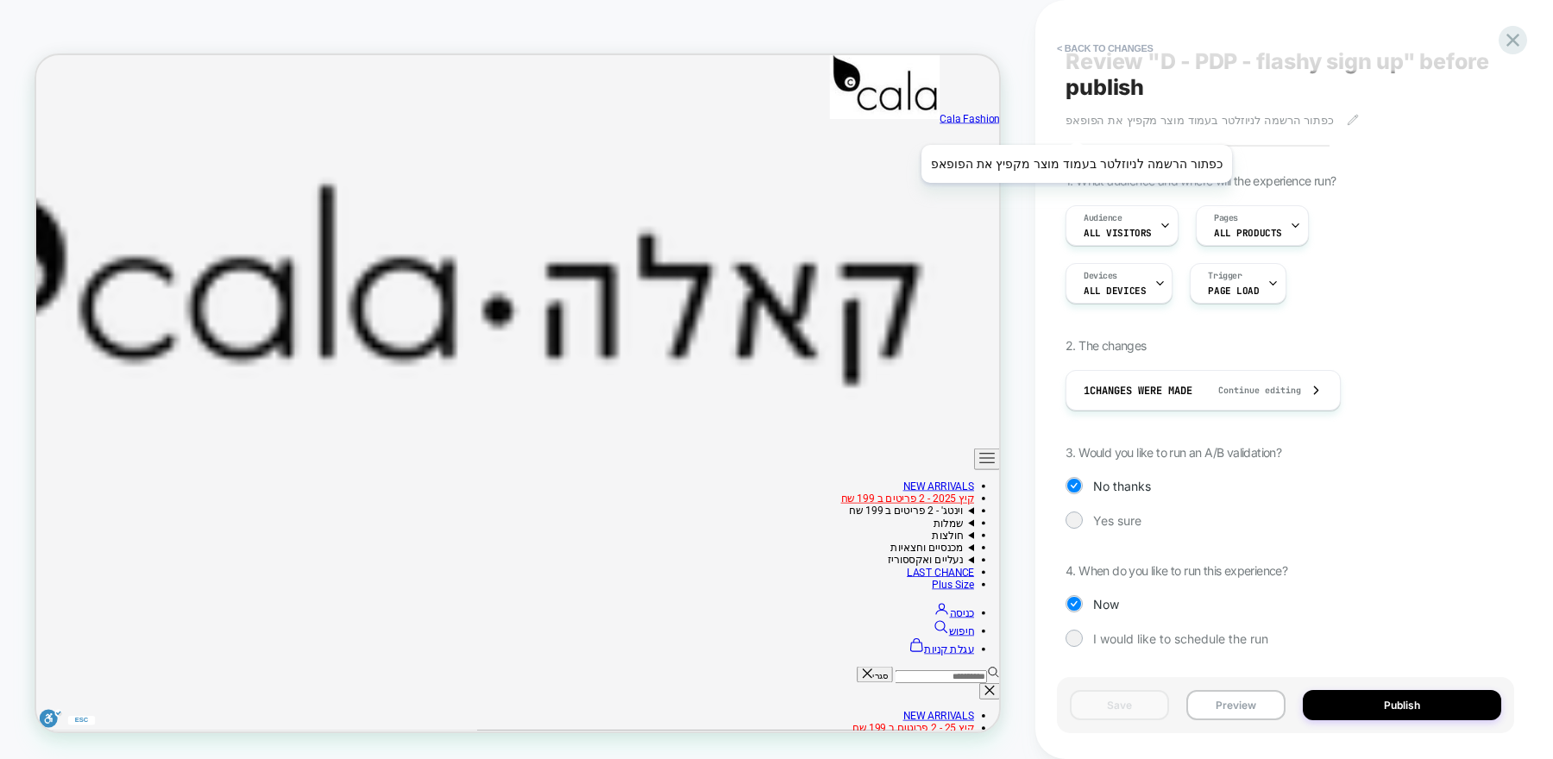
scroll to position [22, 0]
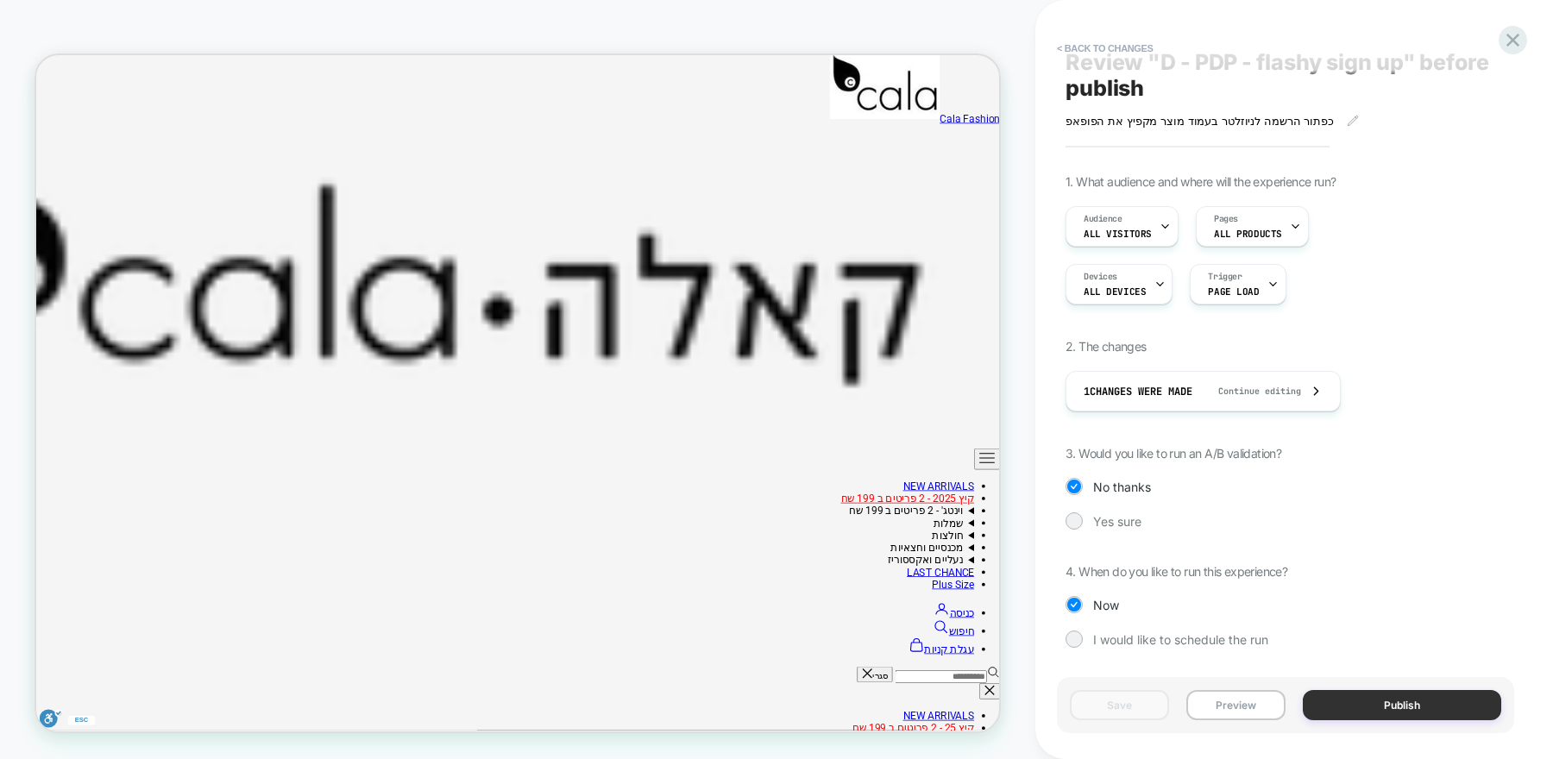
click at [1364, 697] on button "Publish" at bounding box center [1402, 705] width 198 height 30
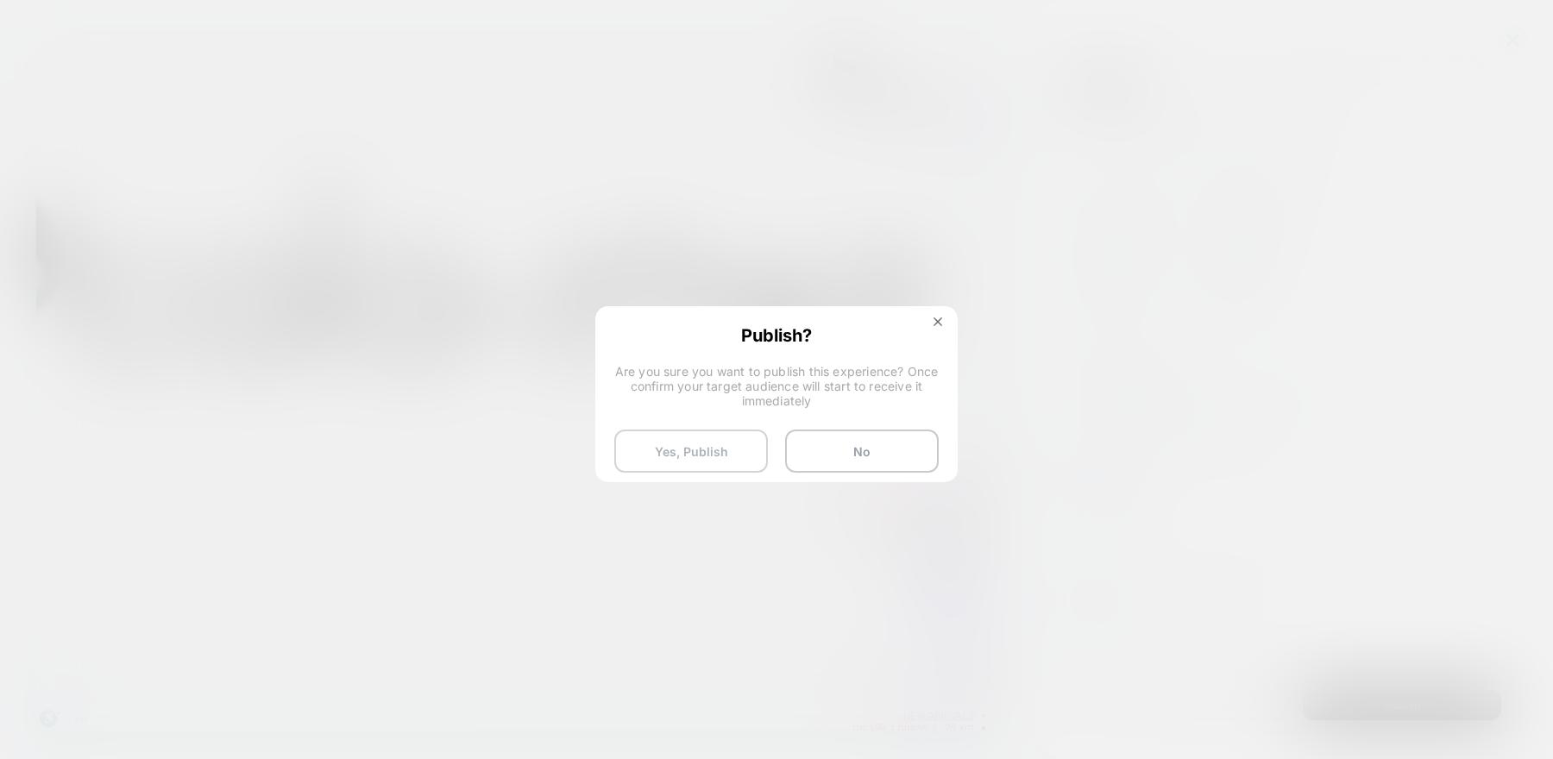
click at [739, 435] on button "Yes, Publish" at bounding box center [691, 451] width 154 height 43
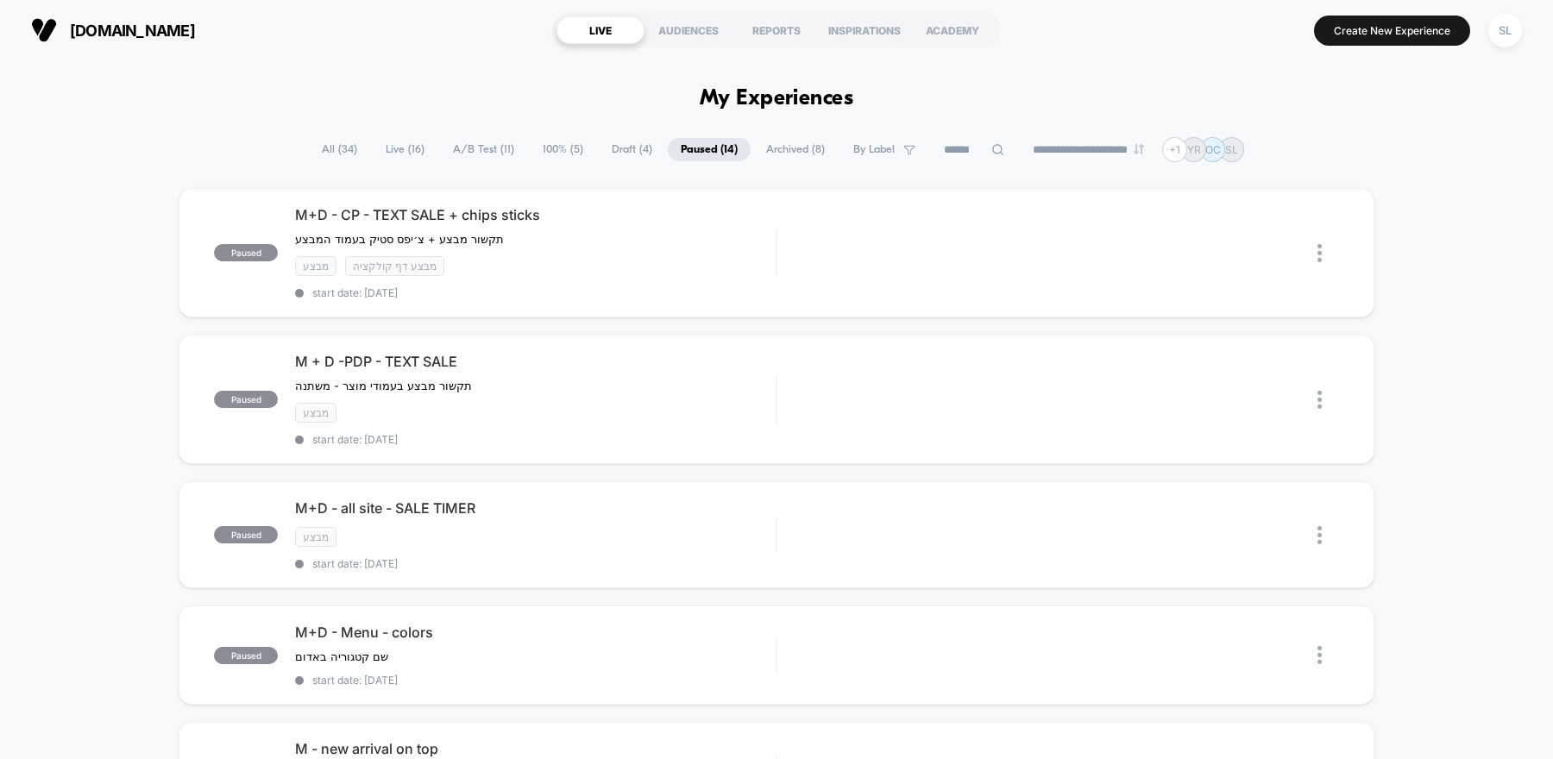
click at [539, 147] on span "100% ( 5 )" at bounding box center [563, 149] width 66 height 23
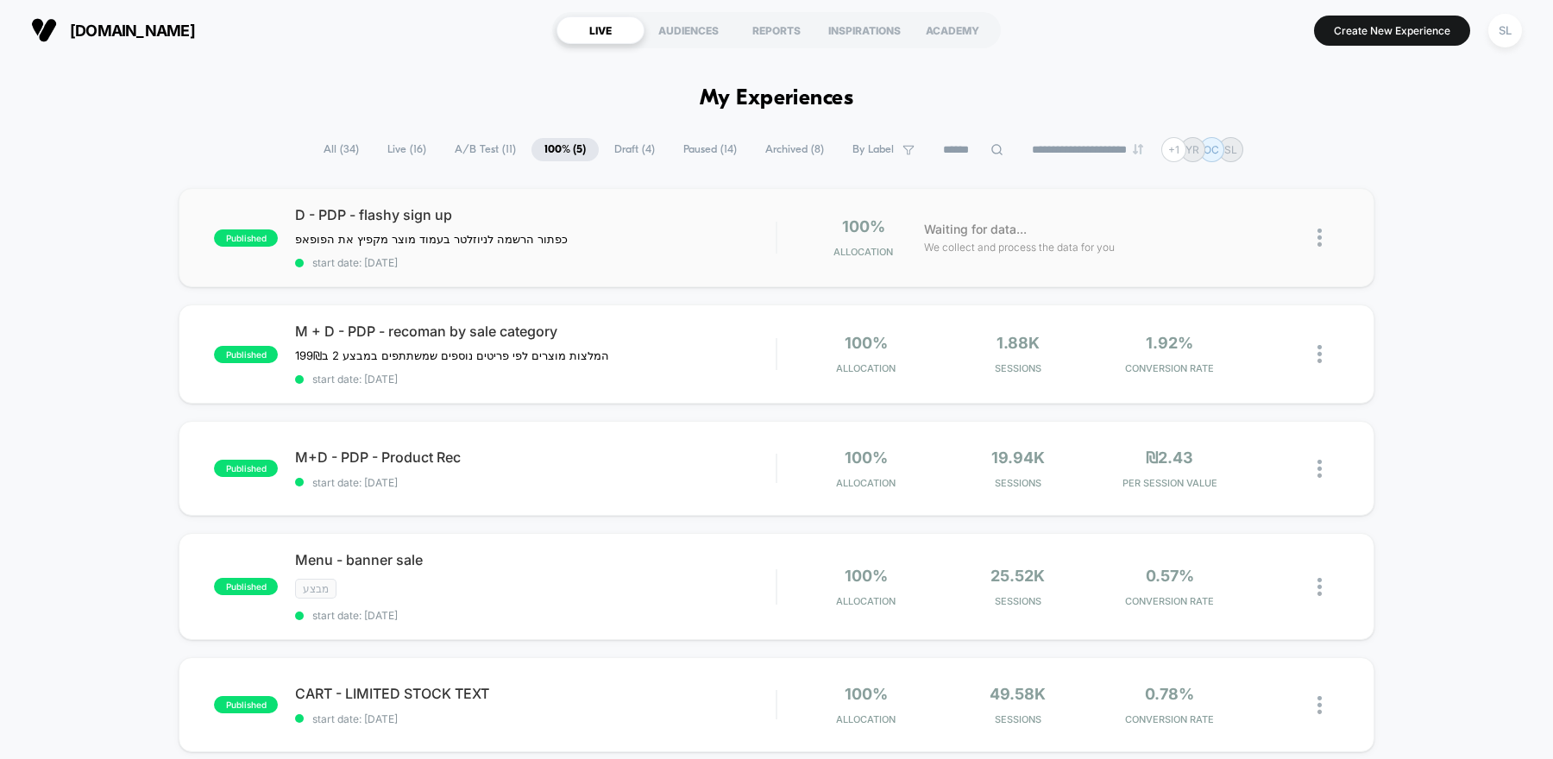
click at [1319, 243] on img at bounding box center [1320, 238] width 4 height 18
click at [1205, 225] on div "Pause" at bounding box center [1231, 217] width 155 height 39
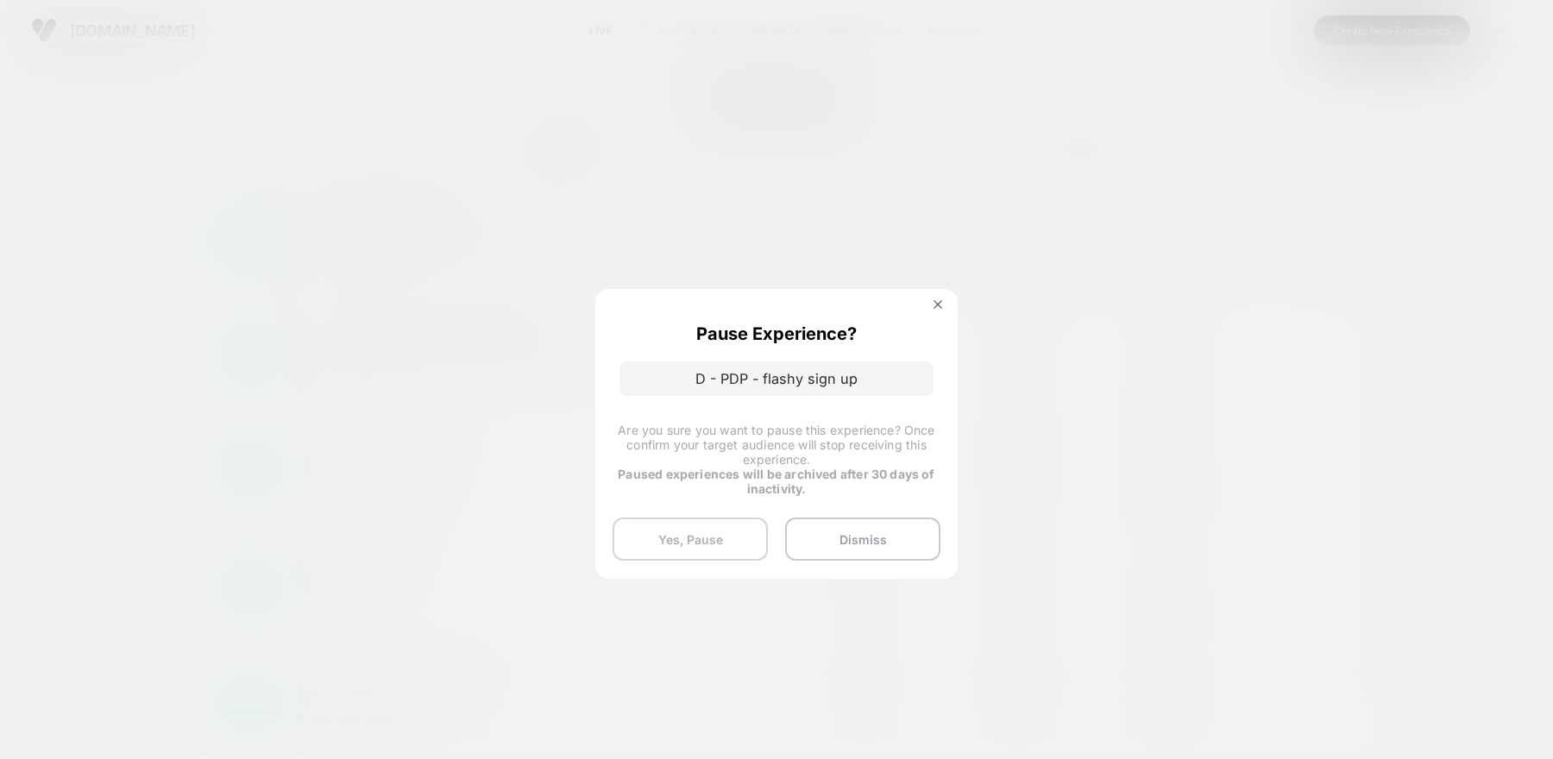
click at [692, 540] on button "Yes, Pause" at bounding box center [690, 539] width 155 height 43
